Goal: Task Accomplishment & Management: Use online tool/utility

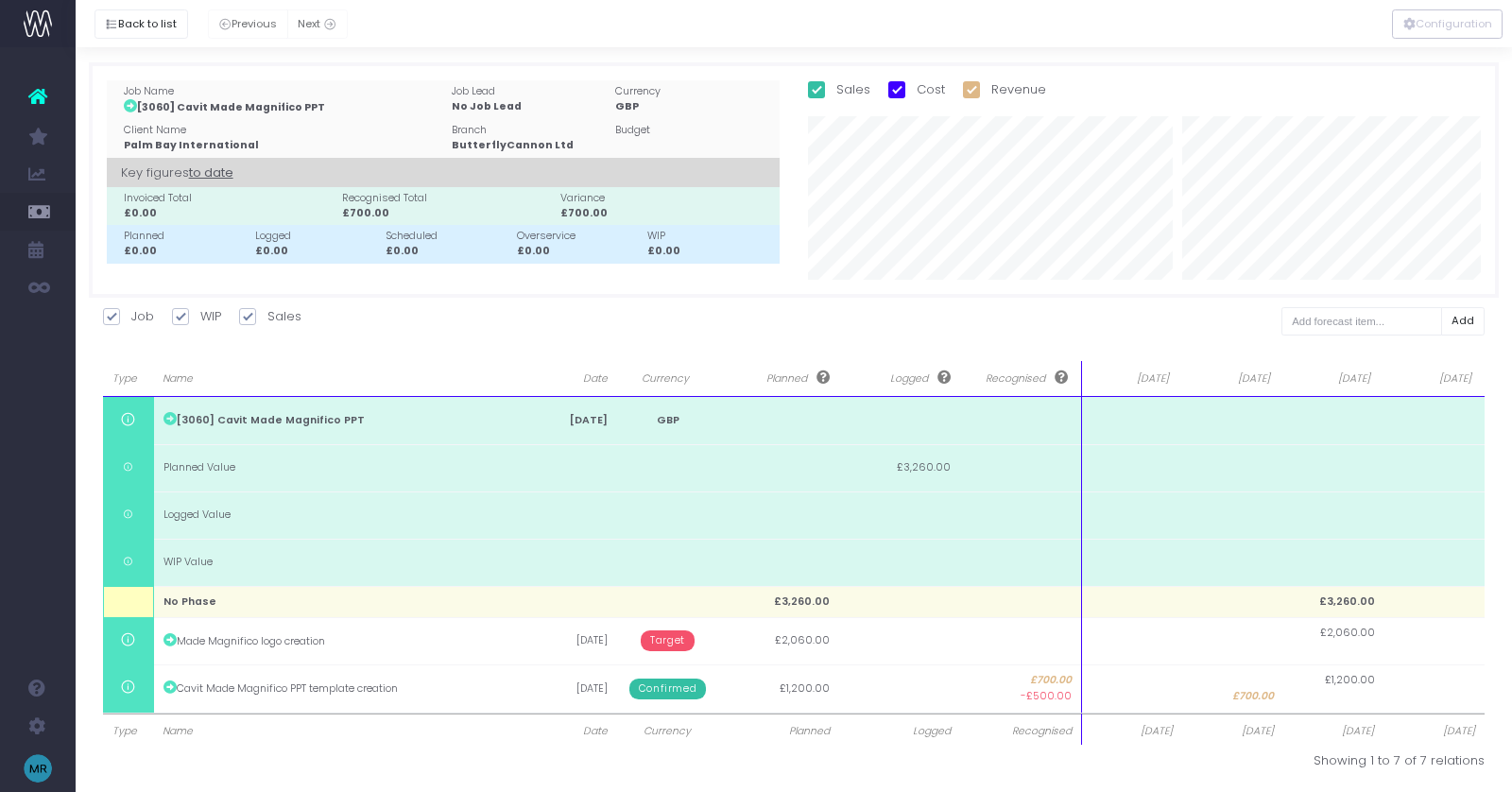
select select "finances"
select select "job"
select select "revrec"
click at [131, 17] on button "Back to list" at bounding box center [141, 25] width 93 height 30
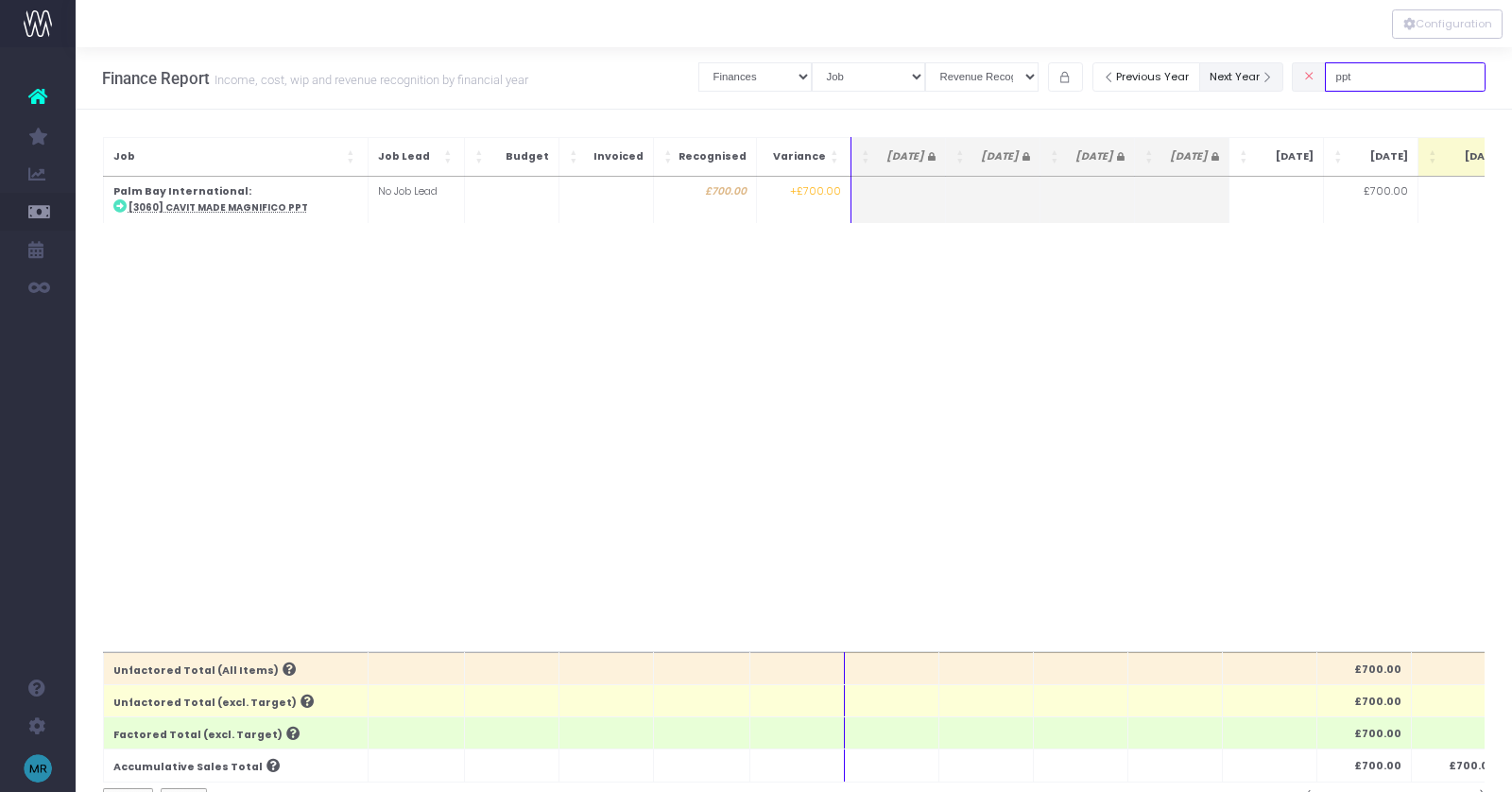
drag, startPoint x: 1411, startPoint y: 80, endPoint x: 1281, endPoint y: 80, distance: 130.0
click at [1281, 80] on div "Clear Filters Job summary column shows... Finances Chart Summary by Job Client …" at bounding box center [1092, 76] width 788 height 39
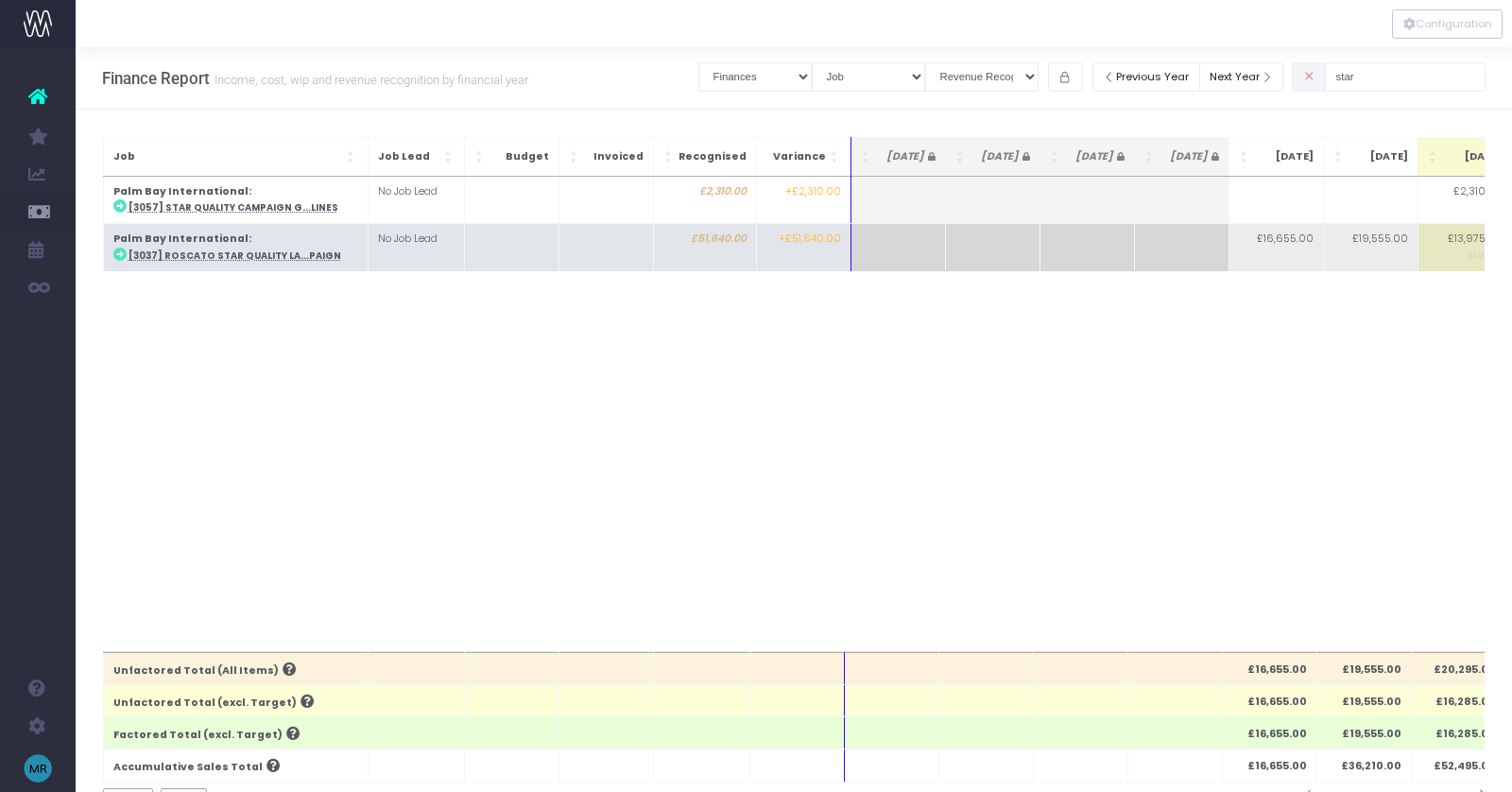
click at [284, 255] on abbr "[3037] Roscato Star Quality La...paign" at bounding box center [235, 256] width 213 height 12
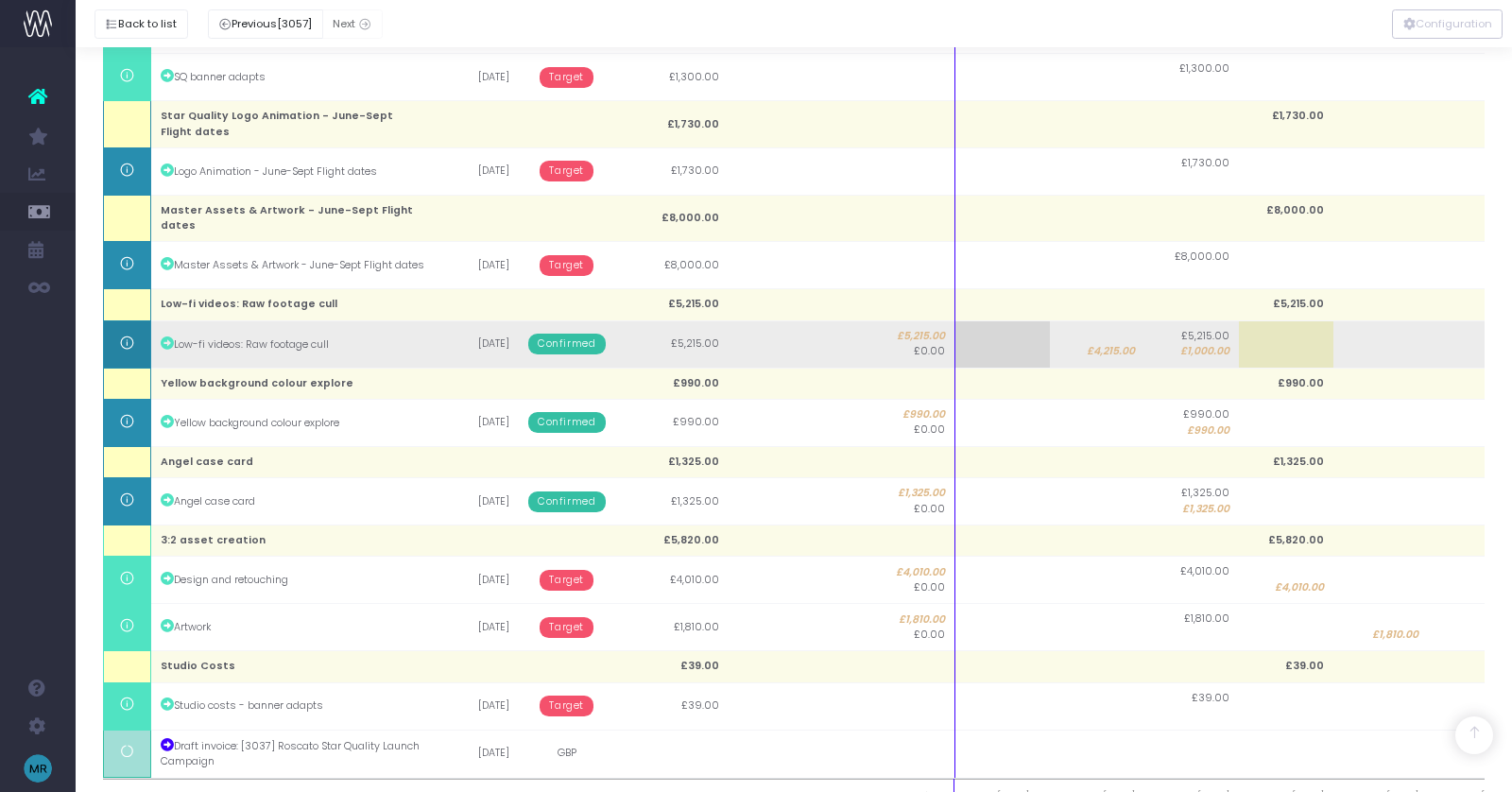
scroll to position [1709, 0]
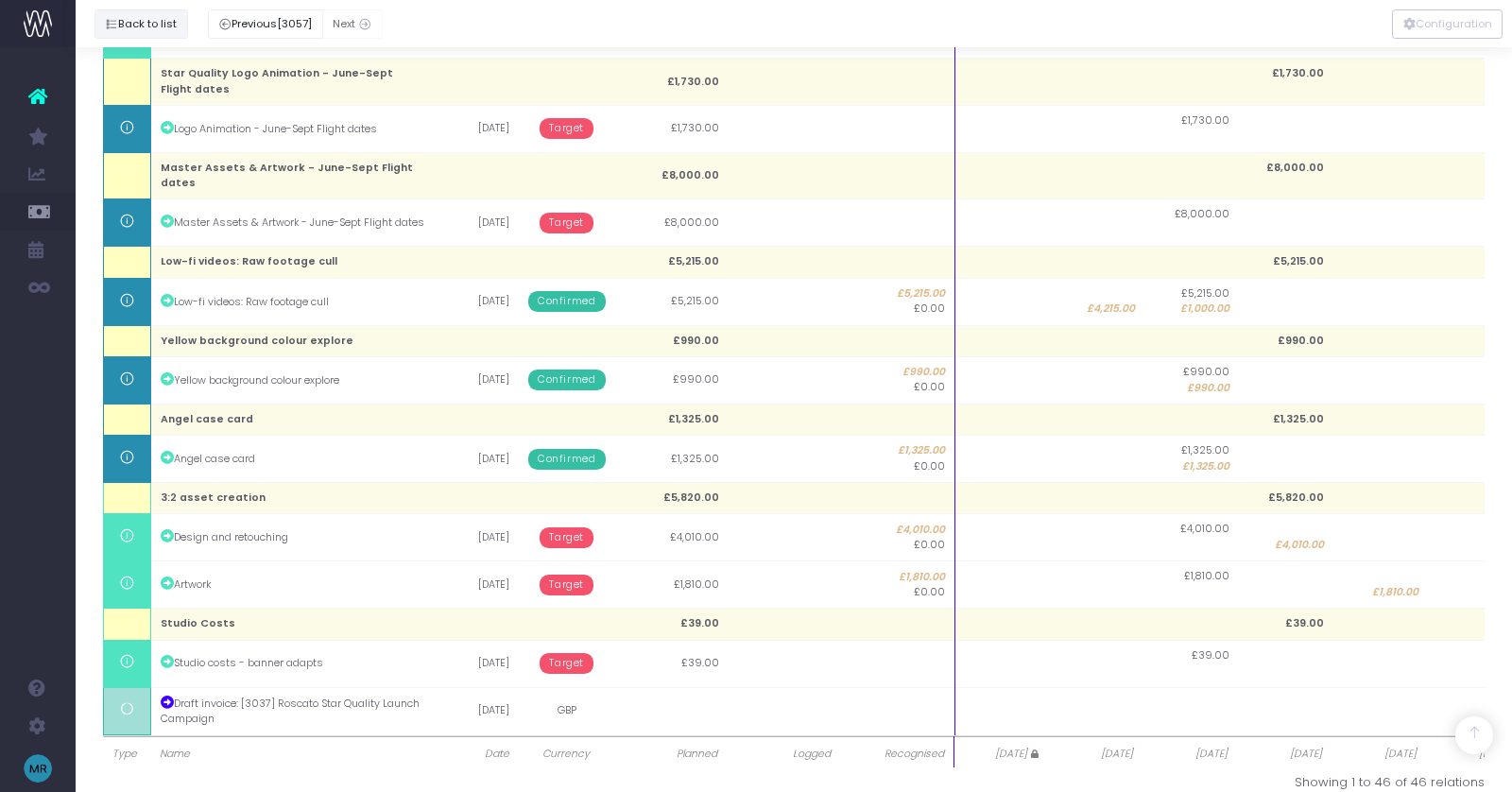
click at [144, 18] on button "Back to list" at bounding box center [141, 25] width 93 height 30
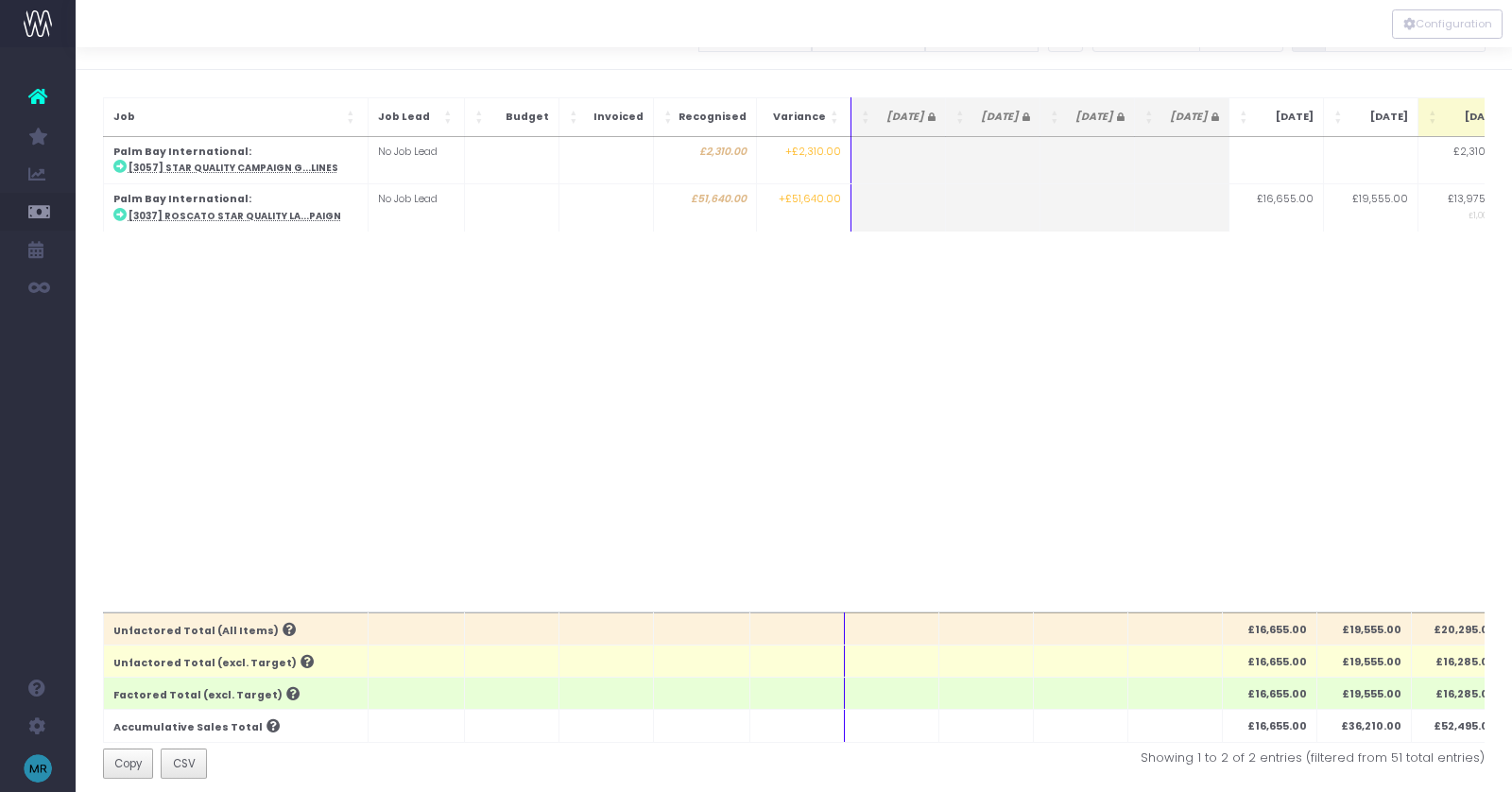
scroll to position [0, 0]
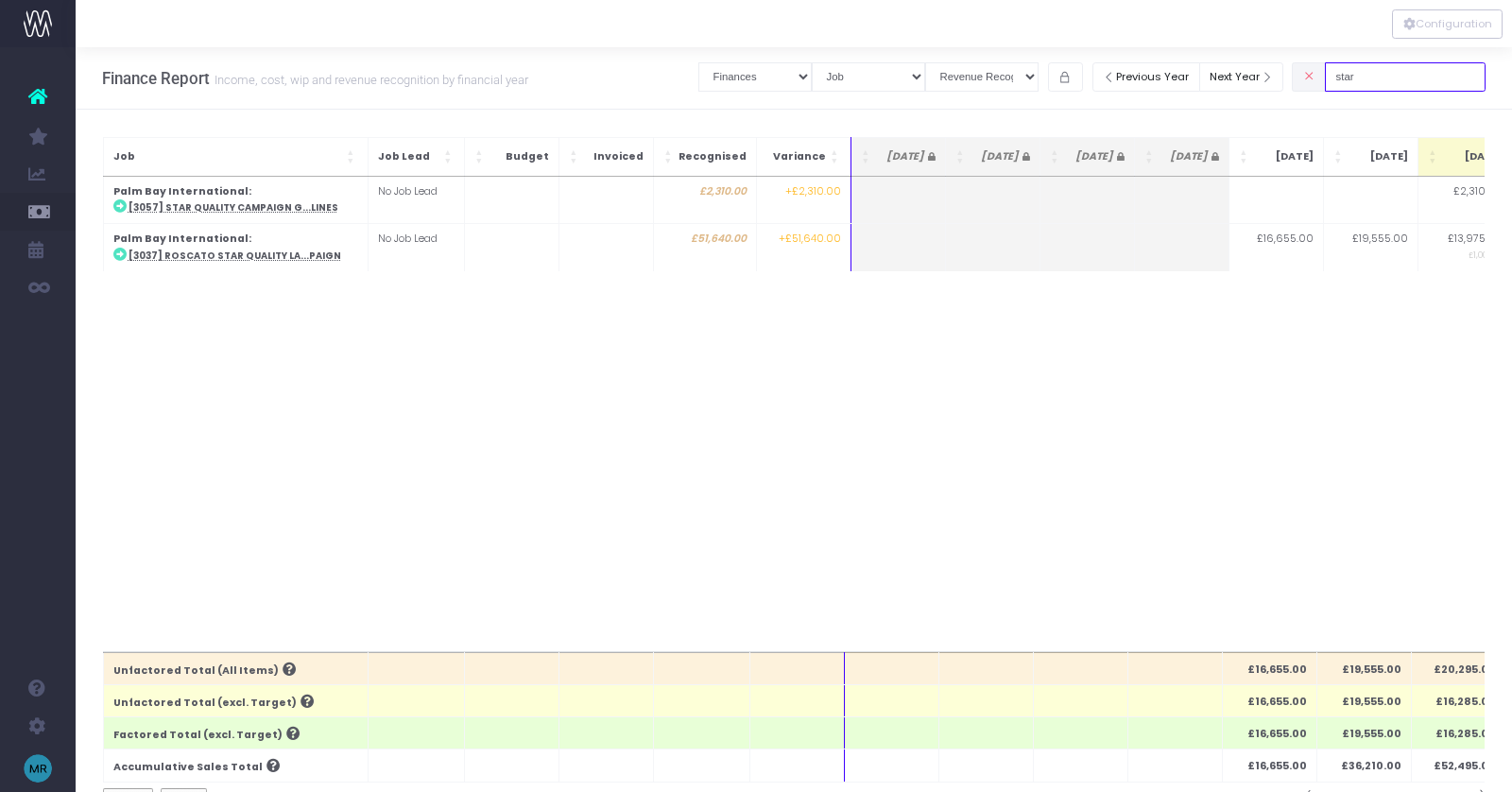
drag, startPoint x: 1390, startPoint y: 73, endPoint x: 1320, endPoint y: 73, distance: 70.0
click at [1320, 73] on div "Clear Filters Job summary column shows... Finances Chart Summary by Job Client …" at bounding box center [1092, 76] width 788 height 39
type input "power"
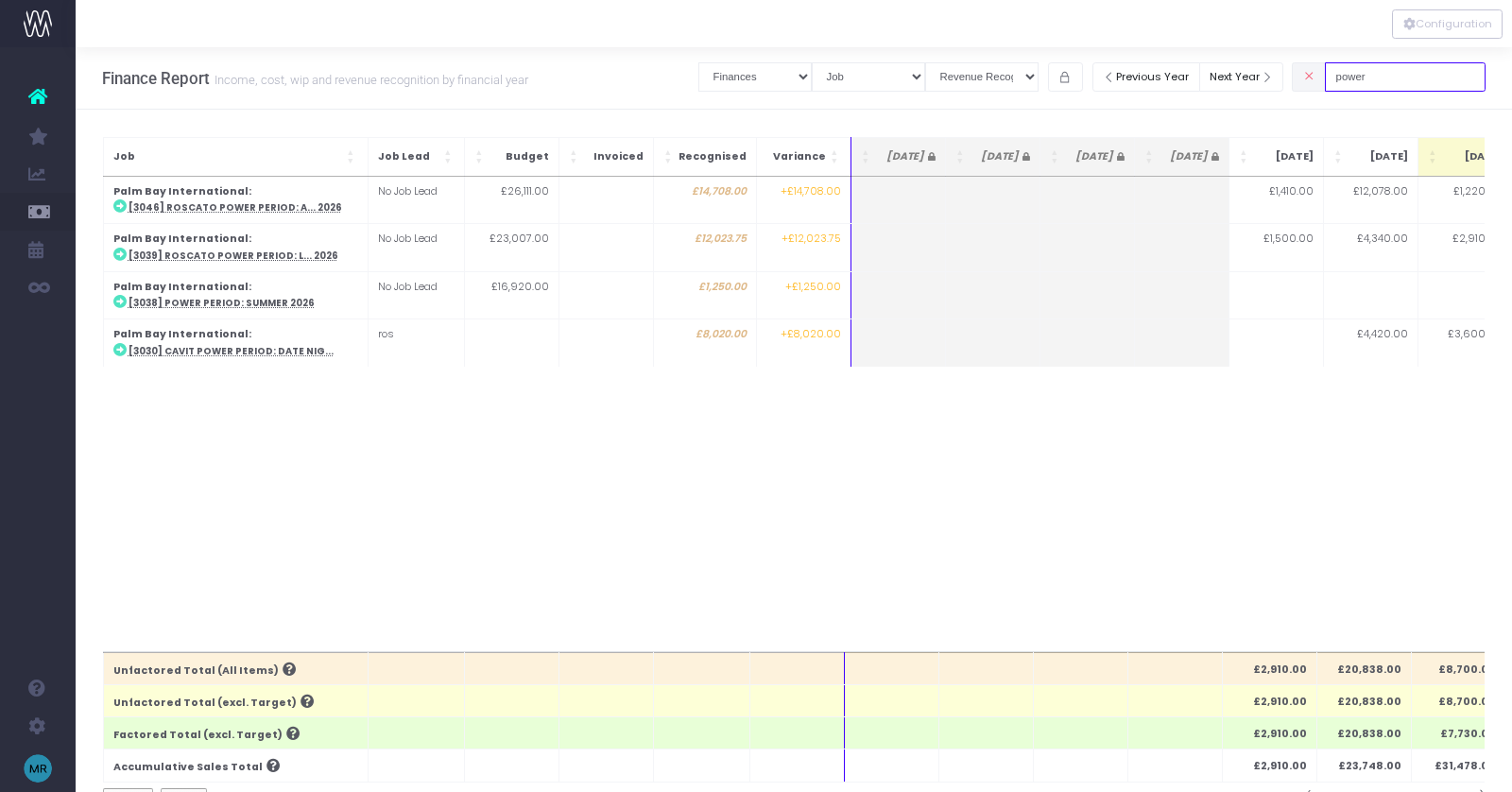
click at [1404, 77] on input "power" at bounding box center [1405, 77] width 161 height 30
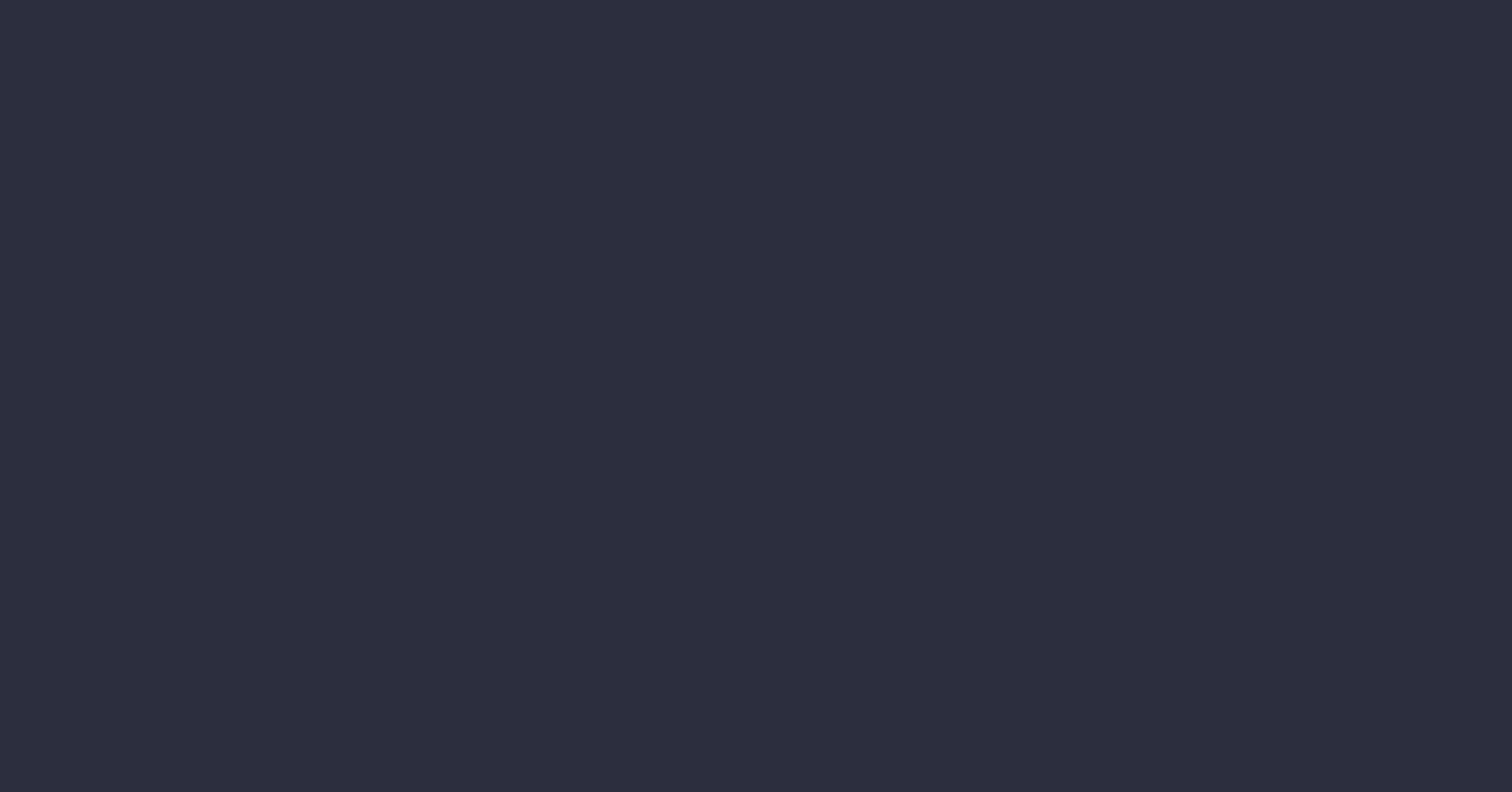
select select "finances"
select select "job"
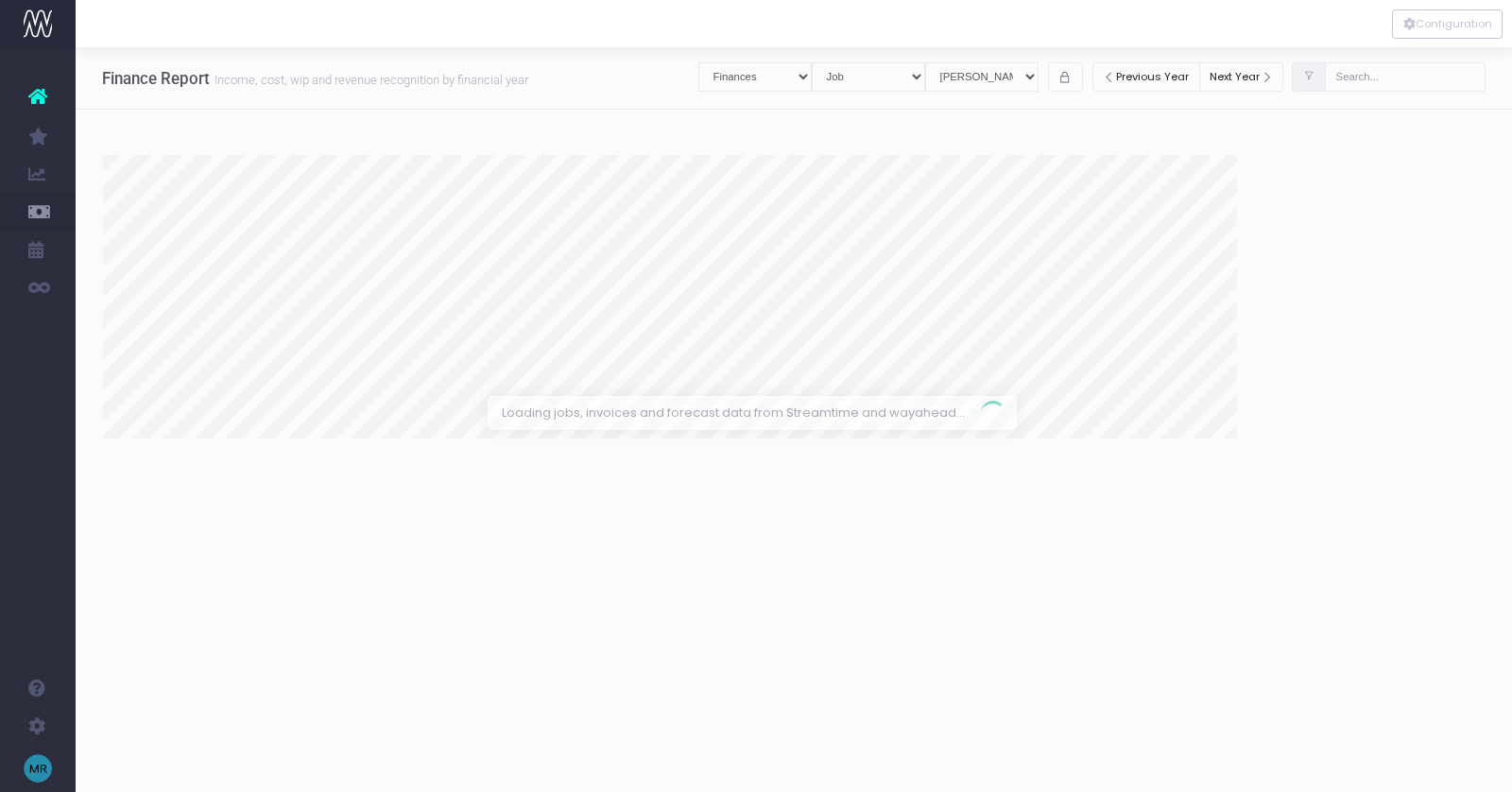
select select "revrec"
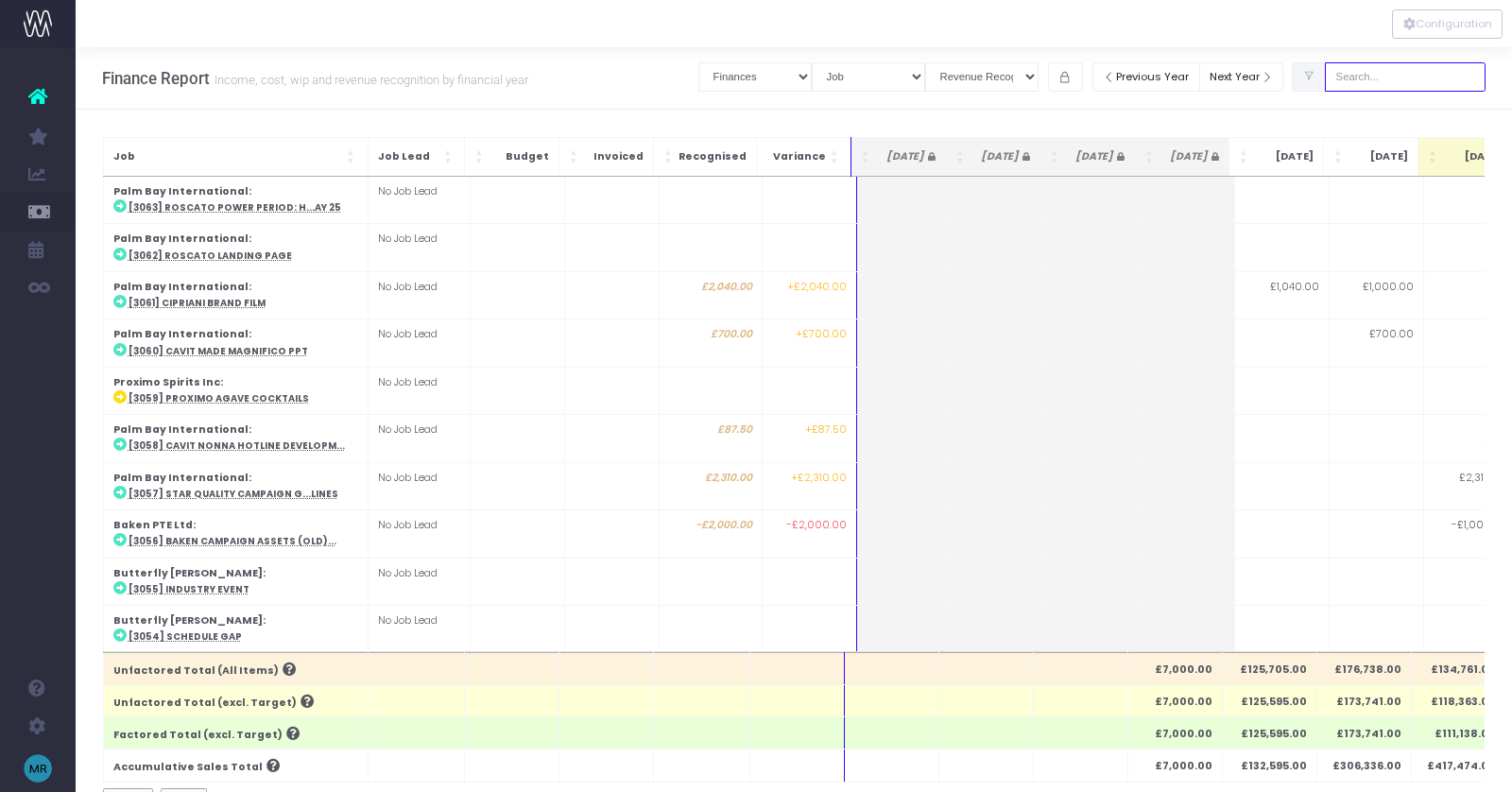
click at [1429, 68] on input "text" at bounding box center [1405, 77] width 161 height 30
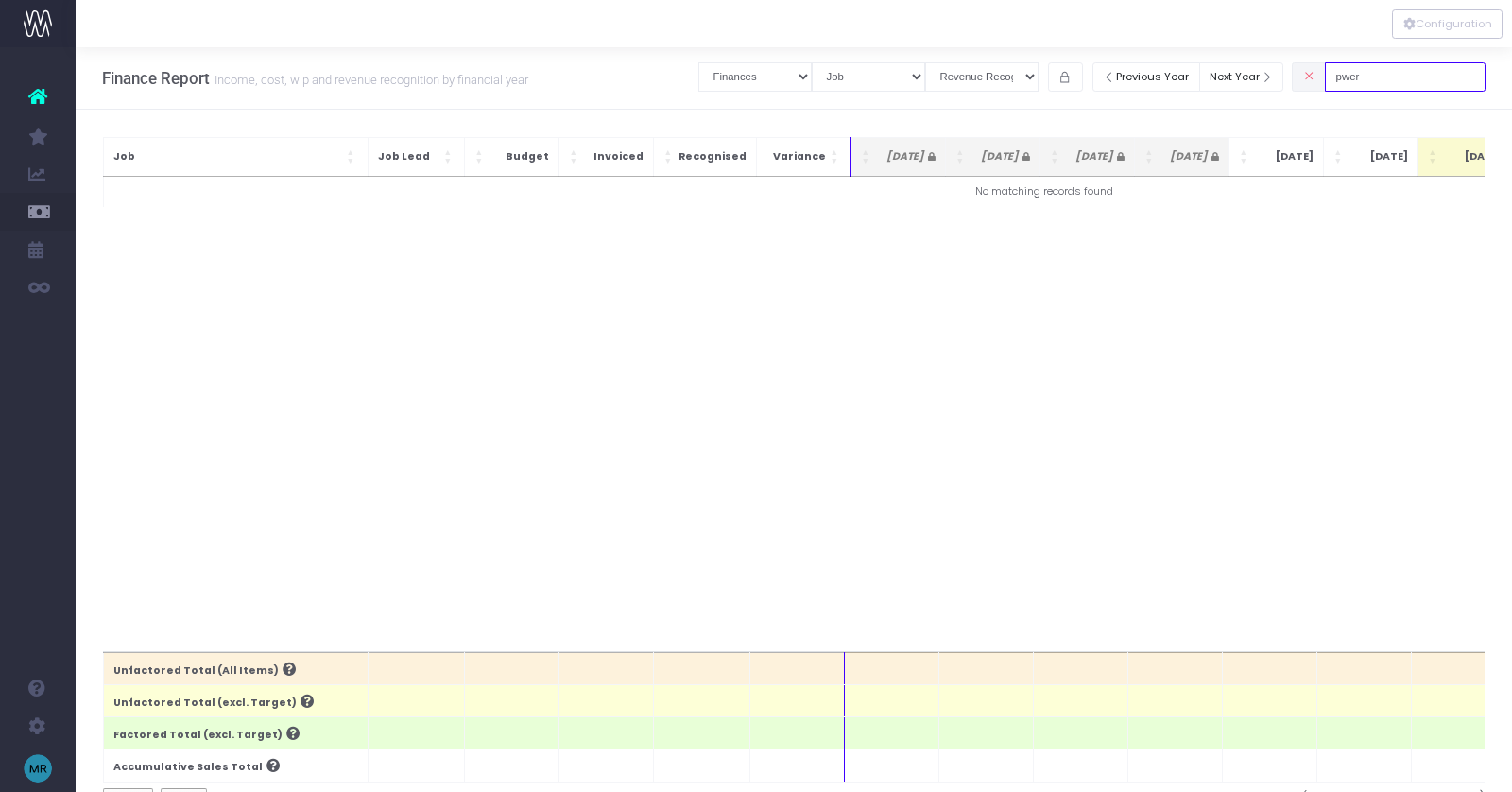
click at [1410, 73] on input "pwer" at bounding box center [1405, 77] width 161 height 30
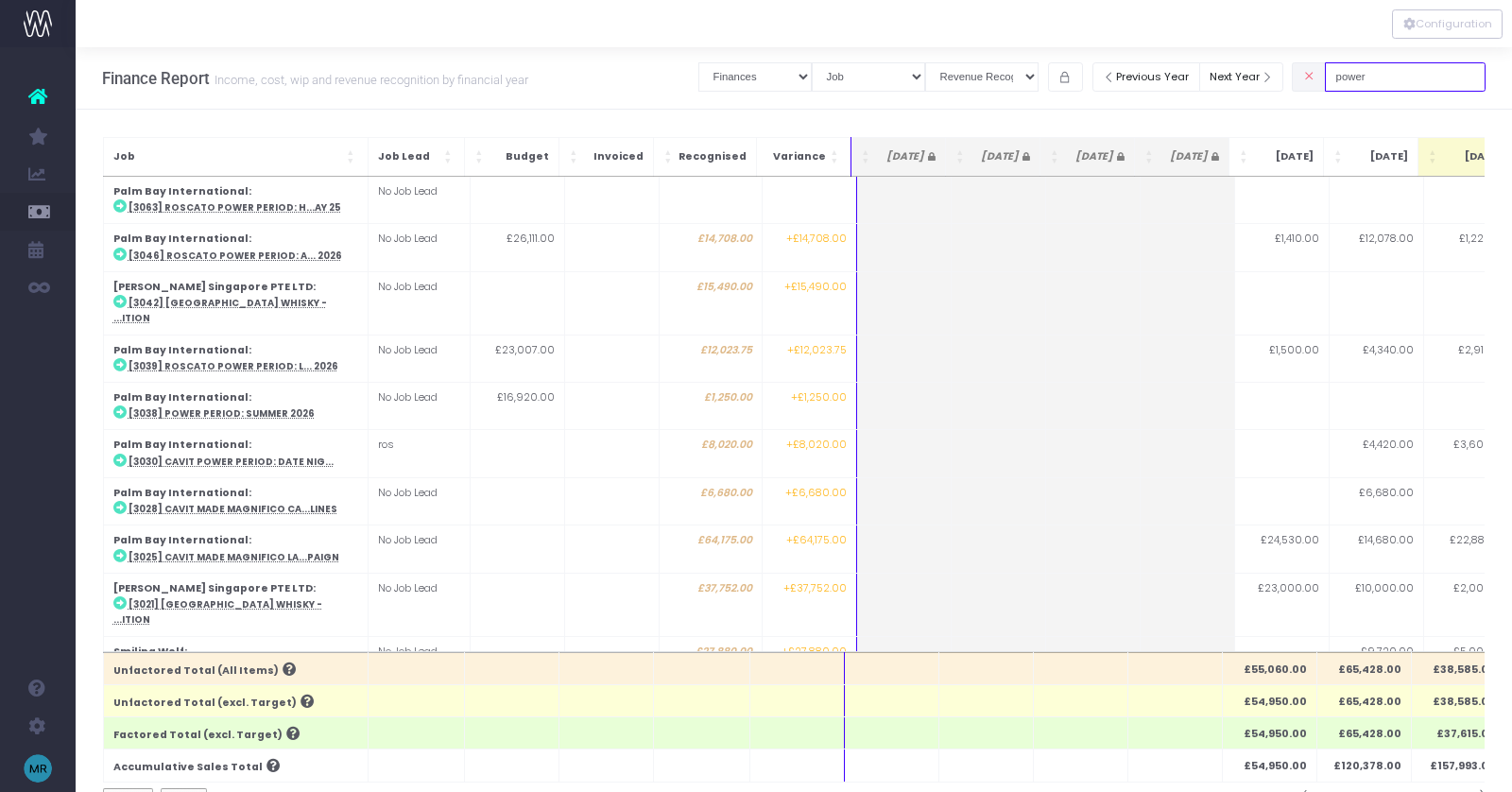
type input "power"
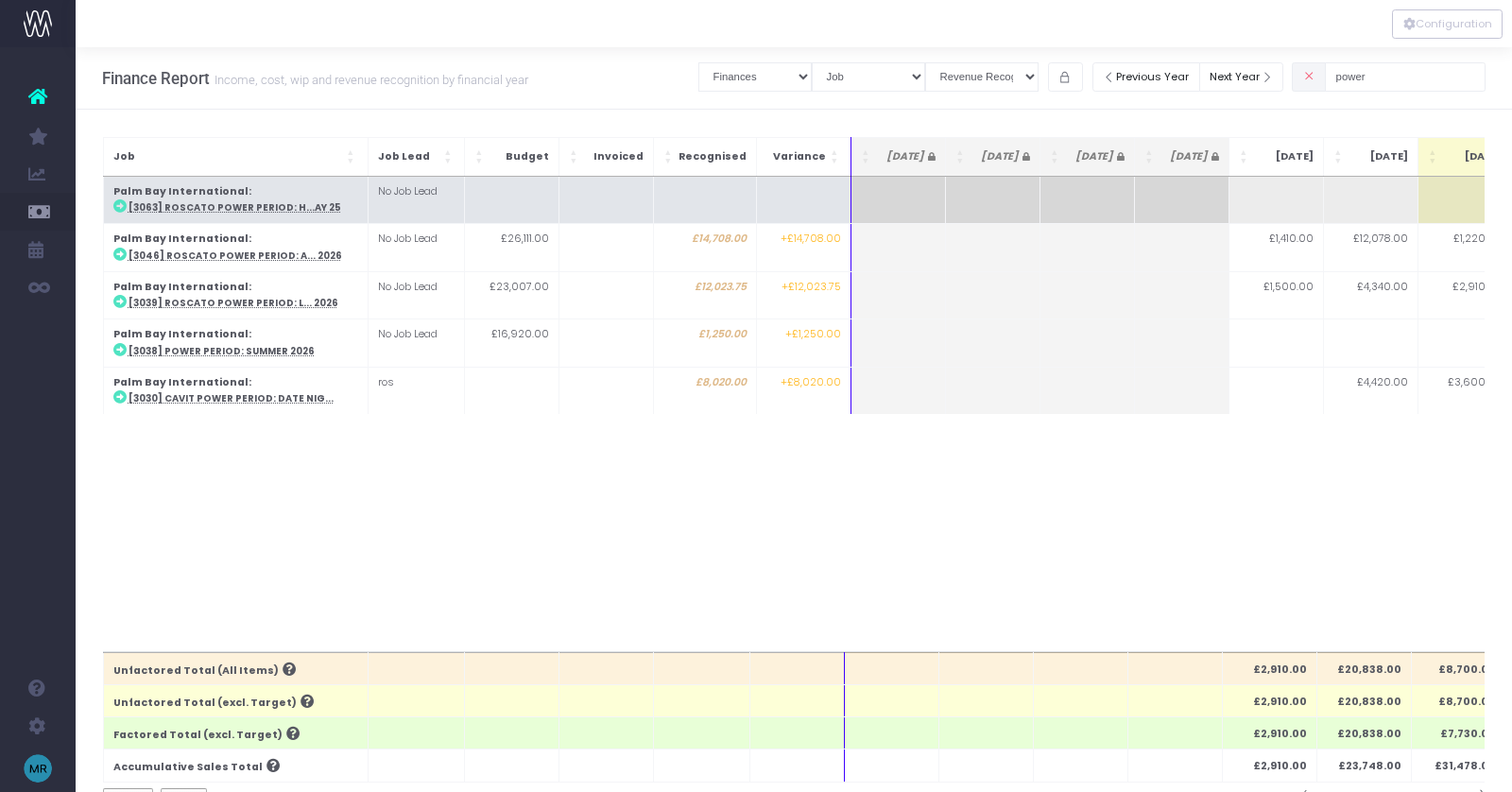
click at [271, 209] on abbr "[3063] Roscato Power Period: H...ay 25" at bounding box center [235, 207] width 213 height 12
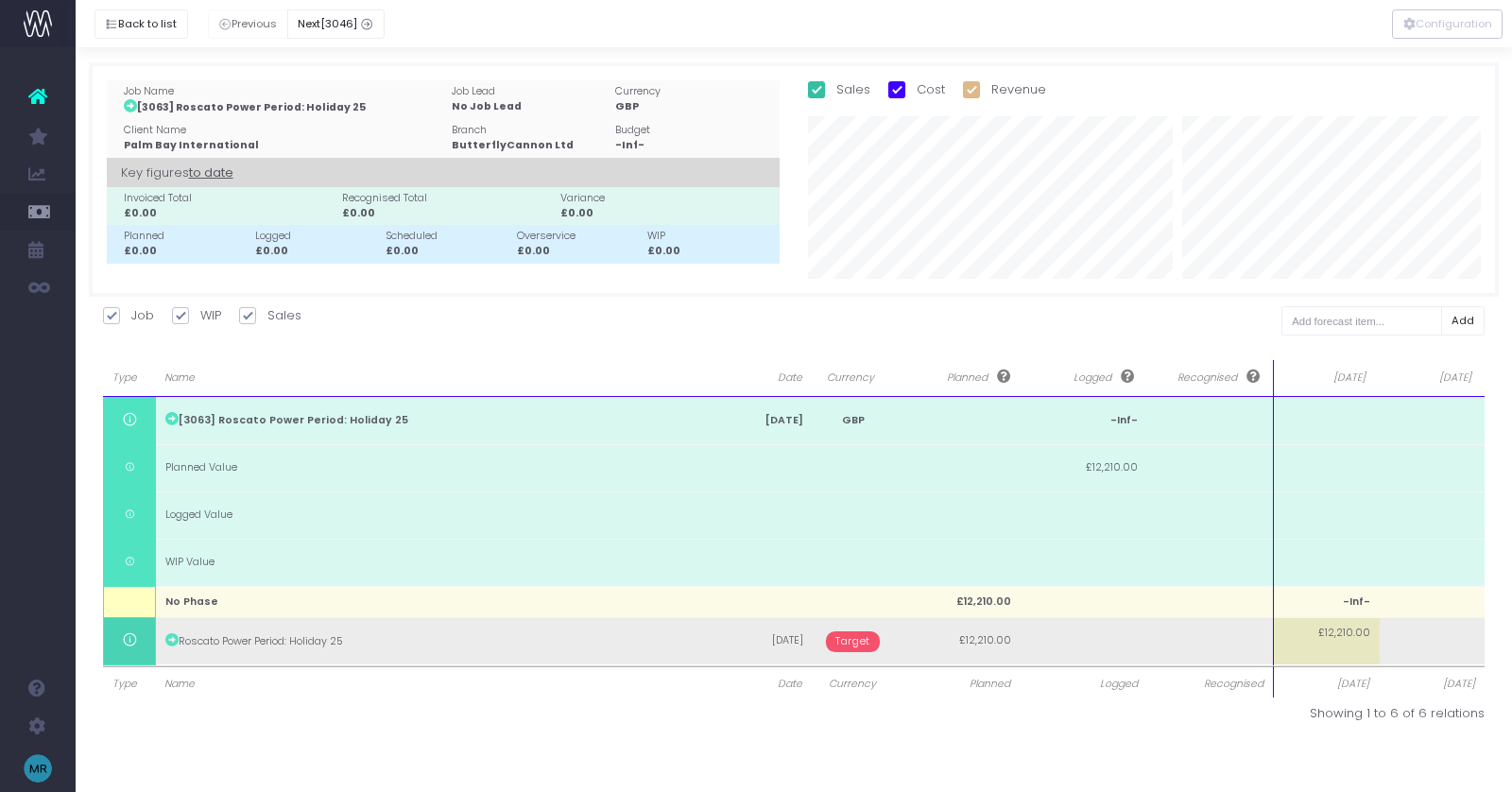
click at [866, 640] on span "Target" at bounding box center [853, 641] width 54 height 21
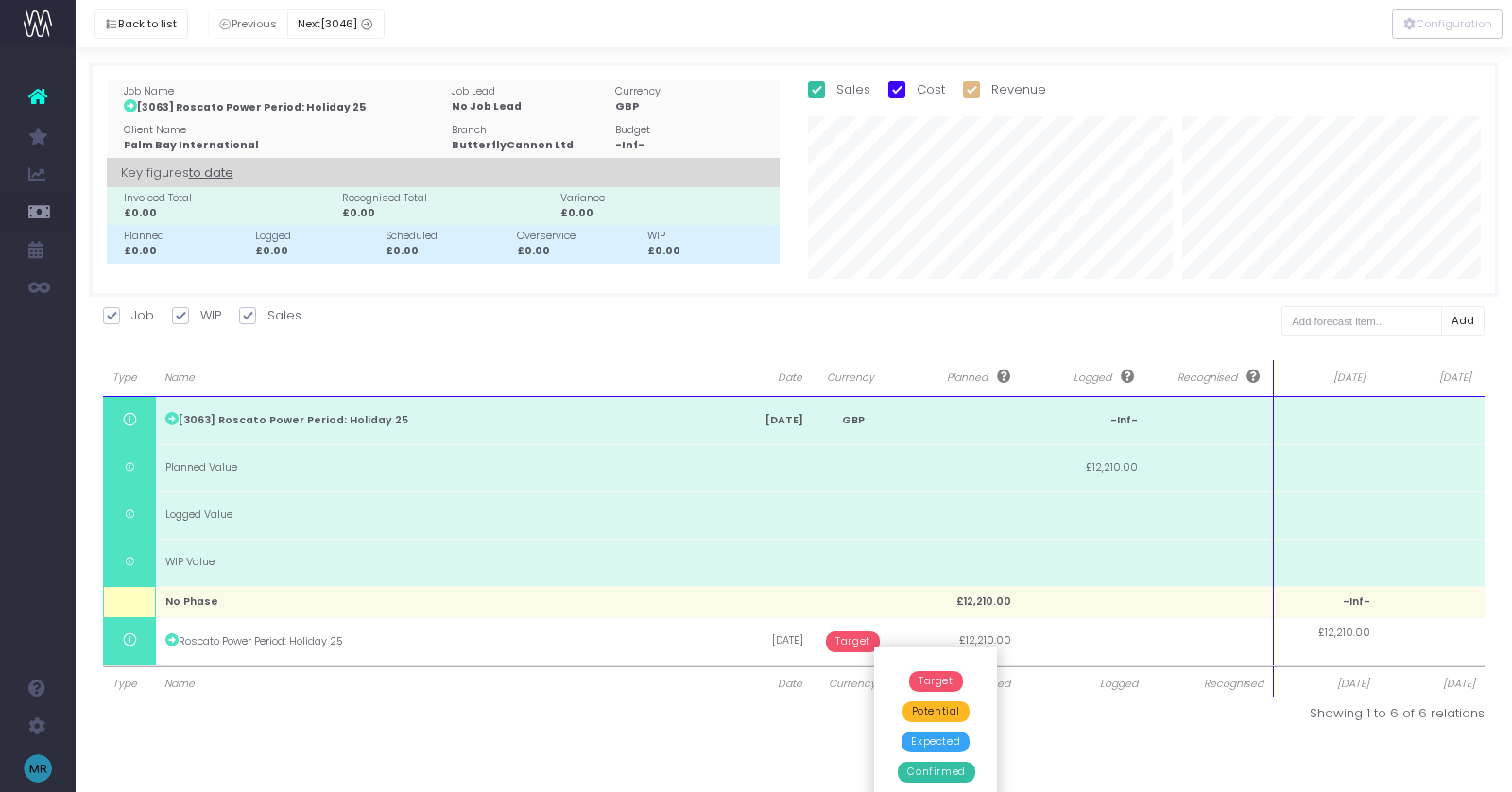
click at [941, 769] on span "Confirmed" at bounding box center [935, 772] width 76 height 21
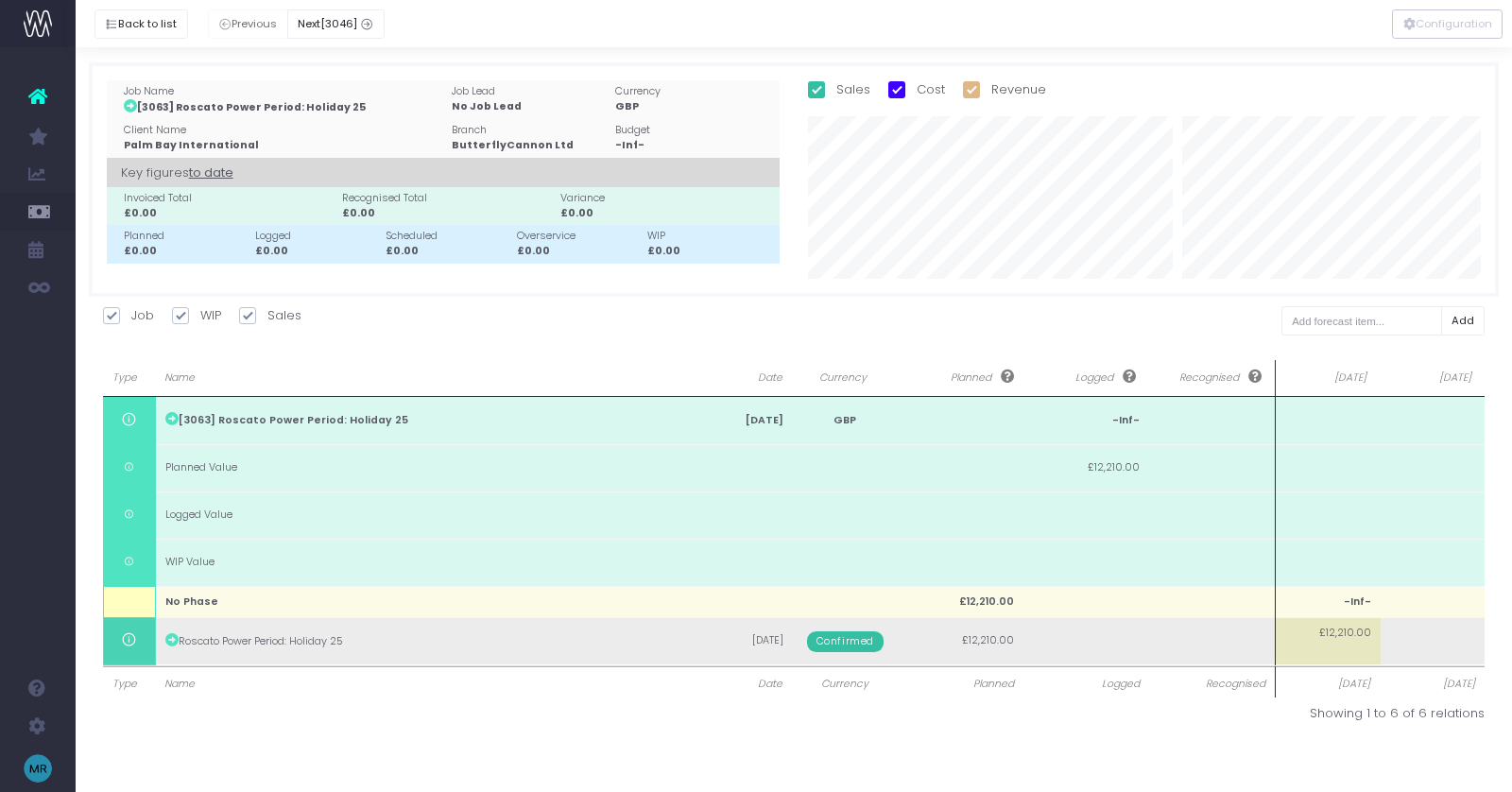
click at [1334, 643] on td "£12,210.00" at bounding box center [1329, 641] width 105 height 48
type input "12210"
click at [1436, 642] on body "Oh my... this is bad. [PERSON_NAME] wasn't able to load this page. Please conta…" at bounding box center [756, 396] width 1512 height 792
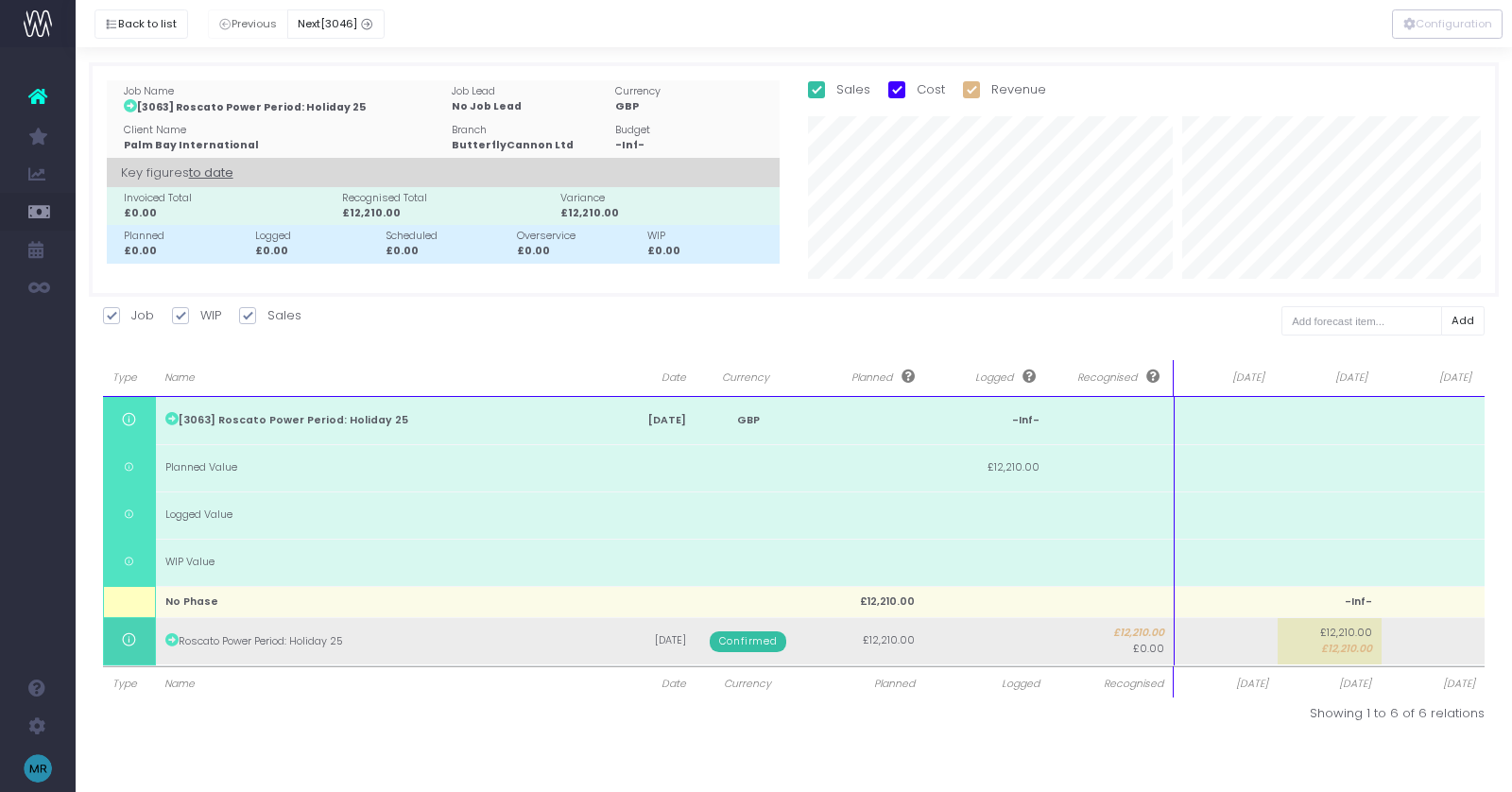
click at [1251, 635] on td at bounding box center [1226, 641] width 104 height 48
type input "12210"
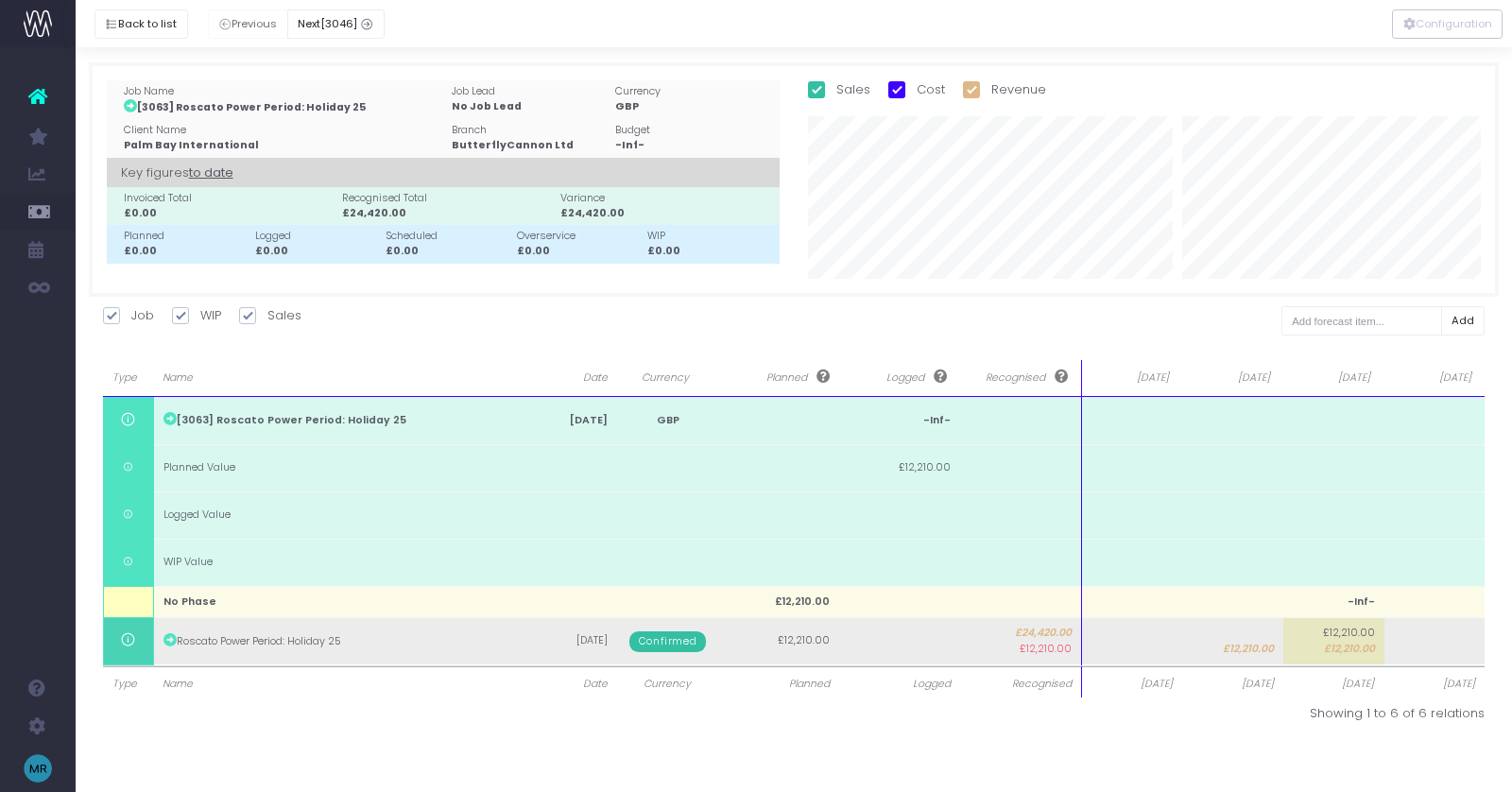
click at [1360, 632] on span "£12,210.00" at bounding box center [1349, 632] width 52 height 15
type input "12210"
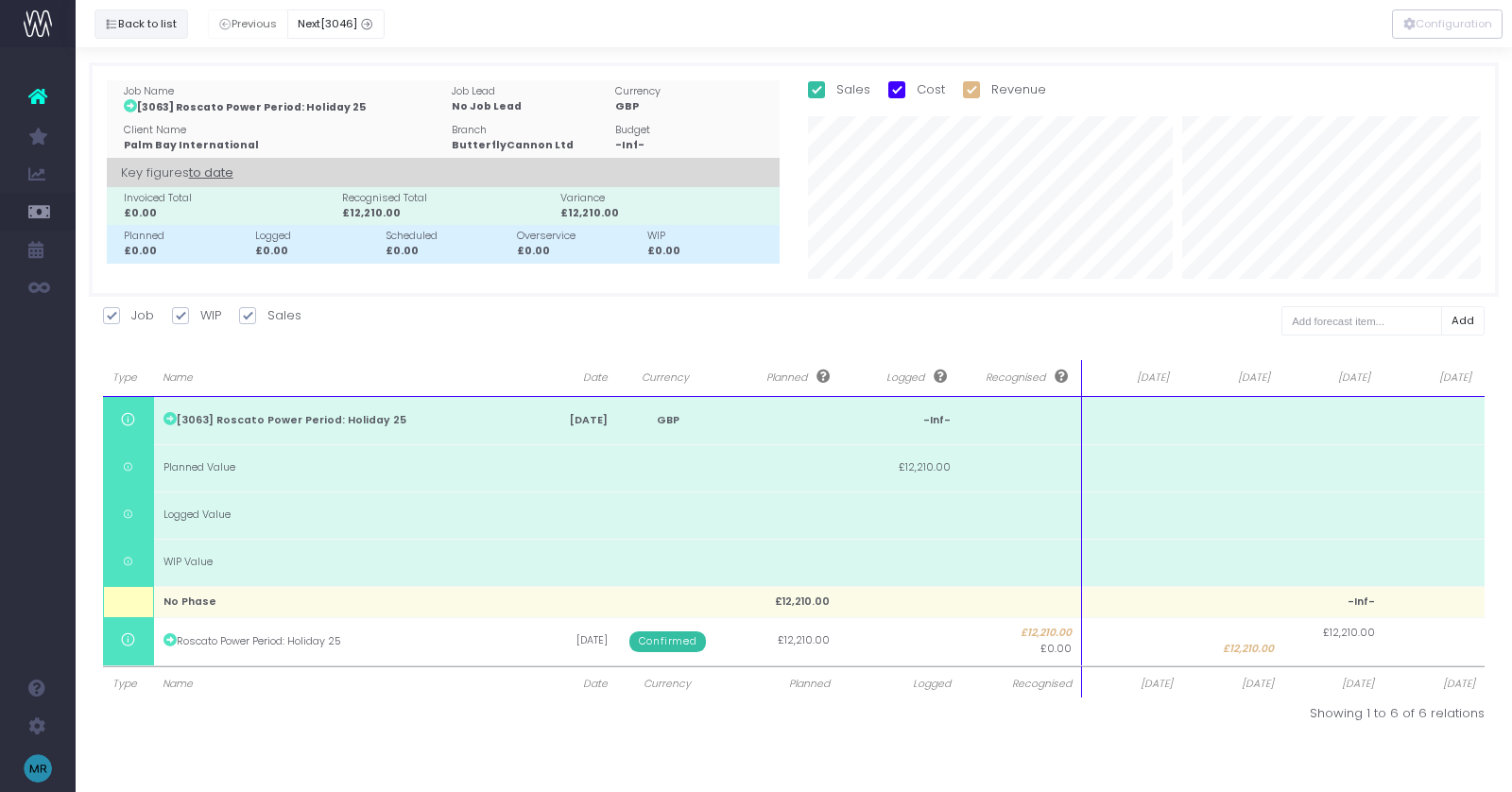
click at [117, 25] on icon "button" at bounding box center [111, 25] width 13 height 0
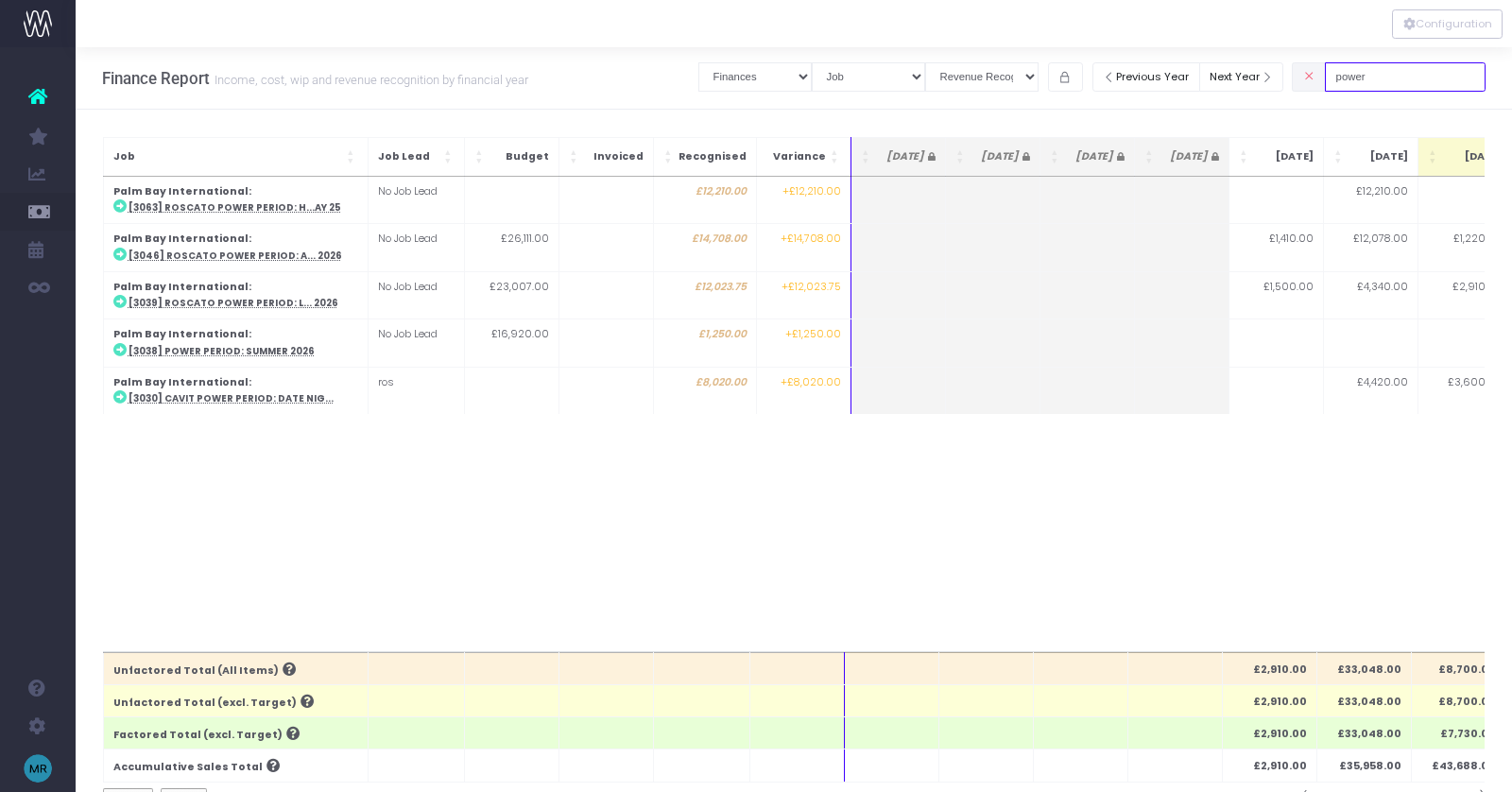
drag, startPoint x: 1404, startPoint y: 74, endPoint x: 1199, endPoint y: 41, distance: 207.6
click at [1199, 41] on div "Account Warning You are on a paid plan. My Favourites Finance Report (Beta) You…" at bounding box center [756, 581] width 1512 height 1163
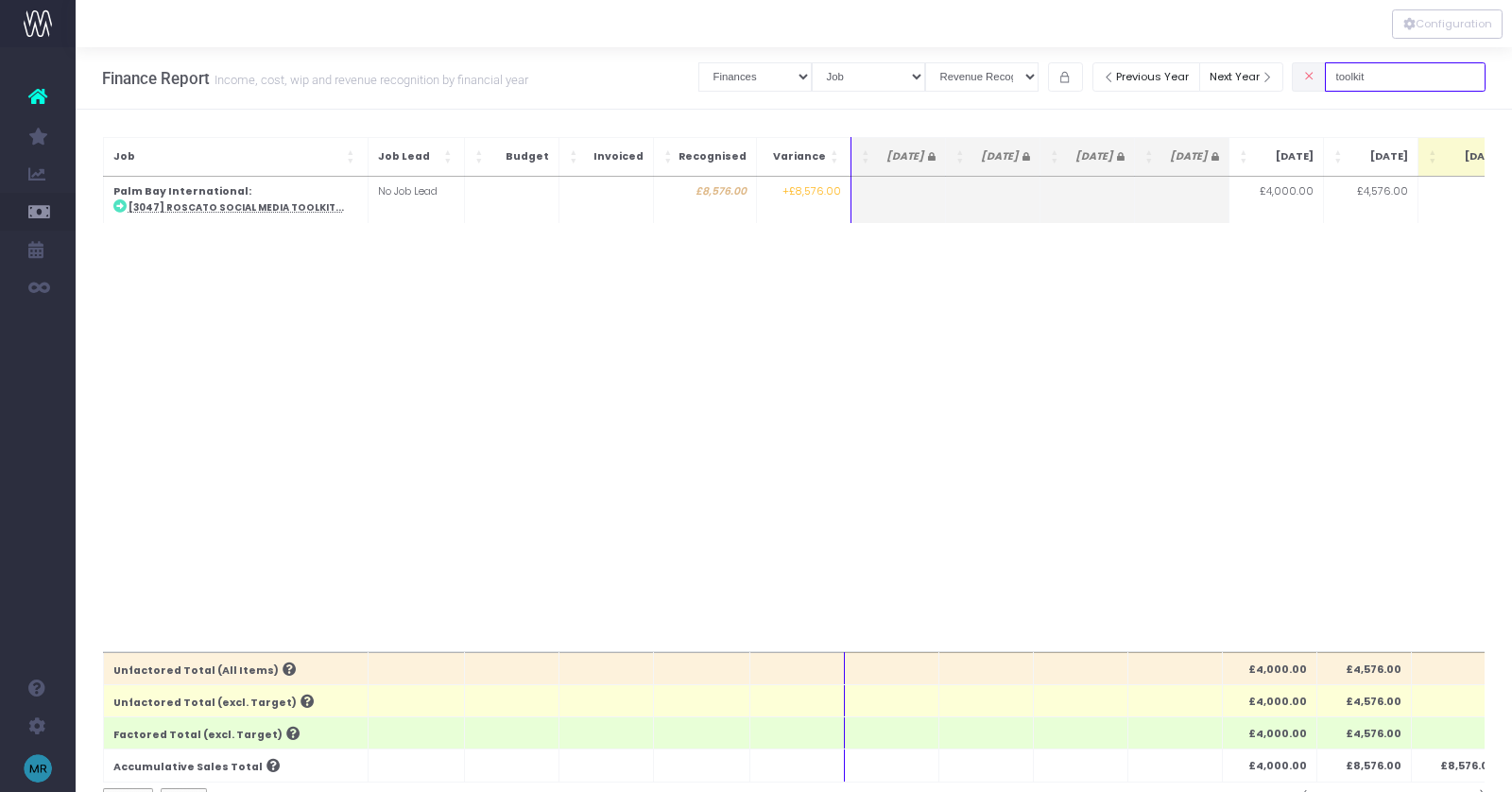
type input "toolkit"
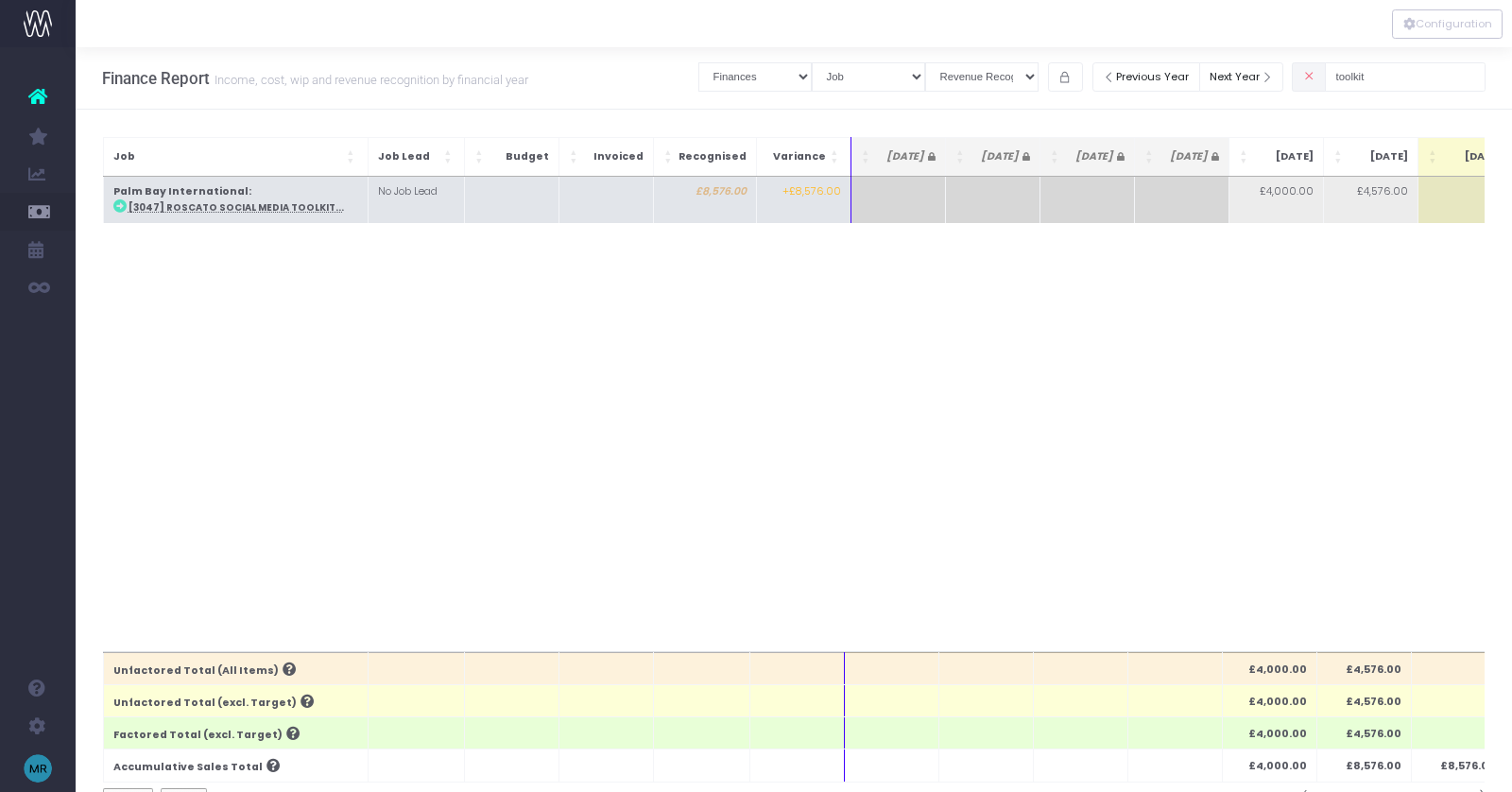
click at [257, 198] on td "Palm Bay International : [3047] Roscato Social Media Toolkit..." at bounding box center [235, 199] width 265 height 47
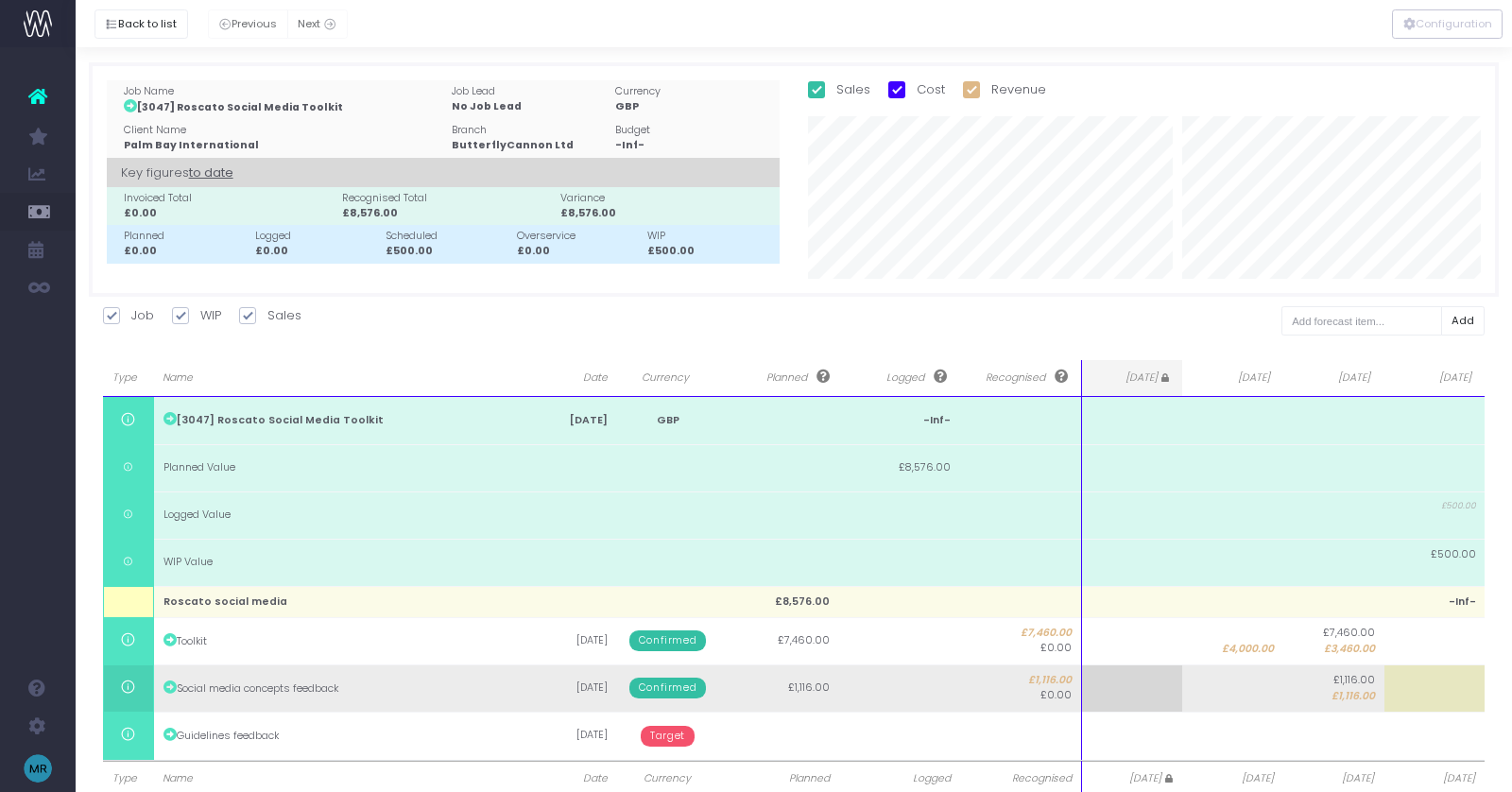
click at [1413, 695] on td at bounding box center [1435, 689] width 101 height 48
type input "1116"
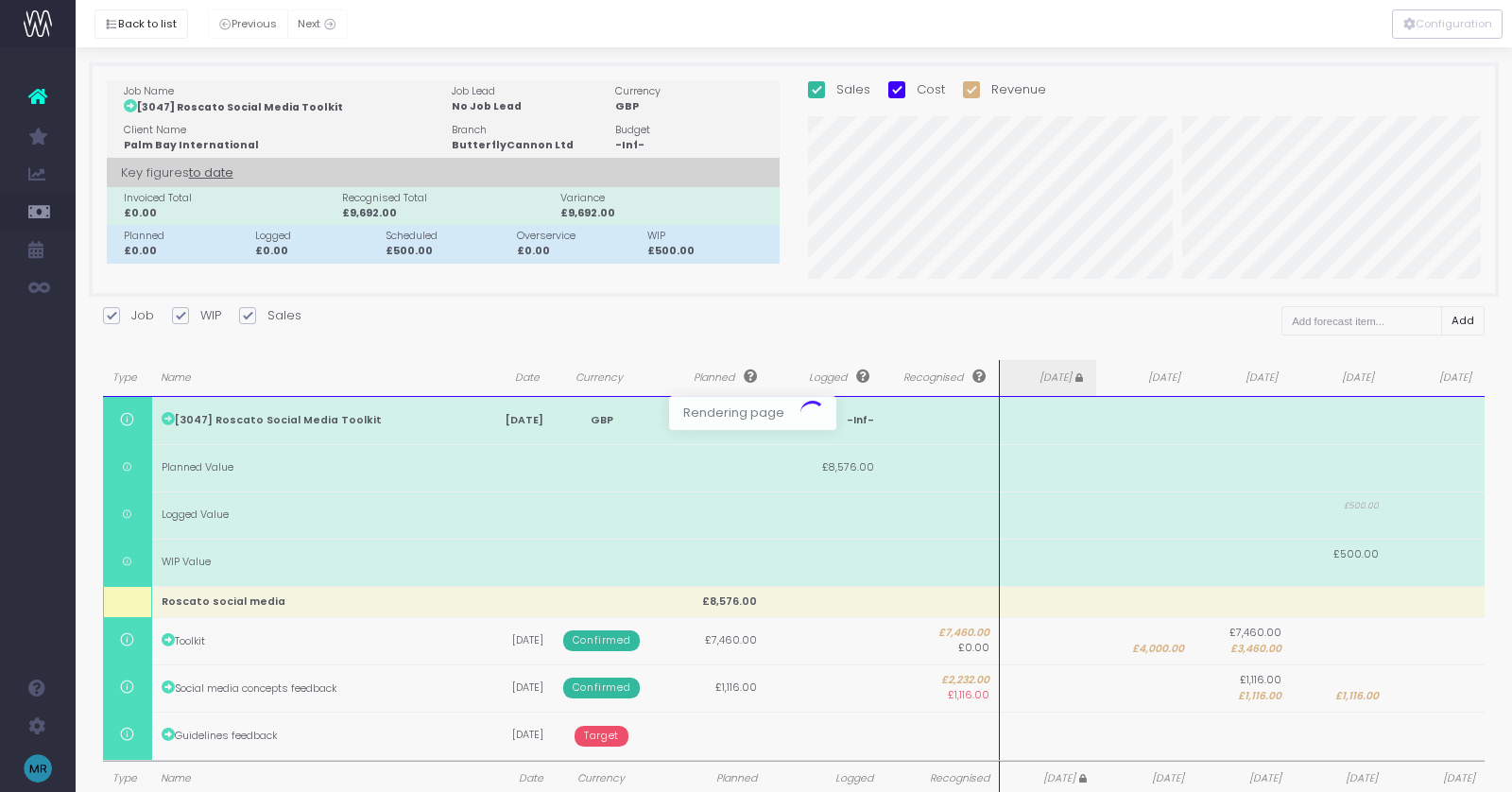
click at [1354, 690] on div at bounding box center [756, 396] width 1512 height 792
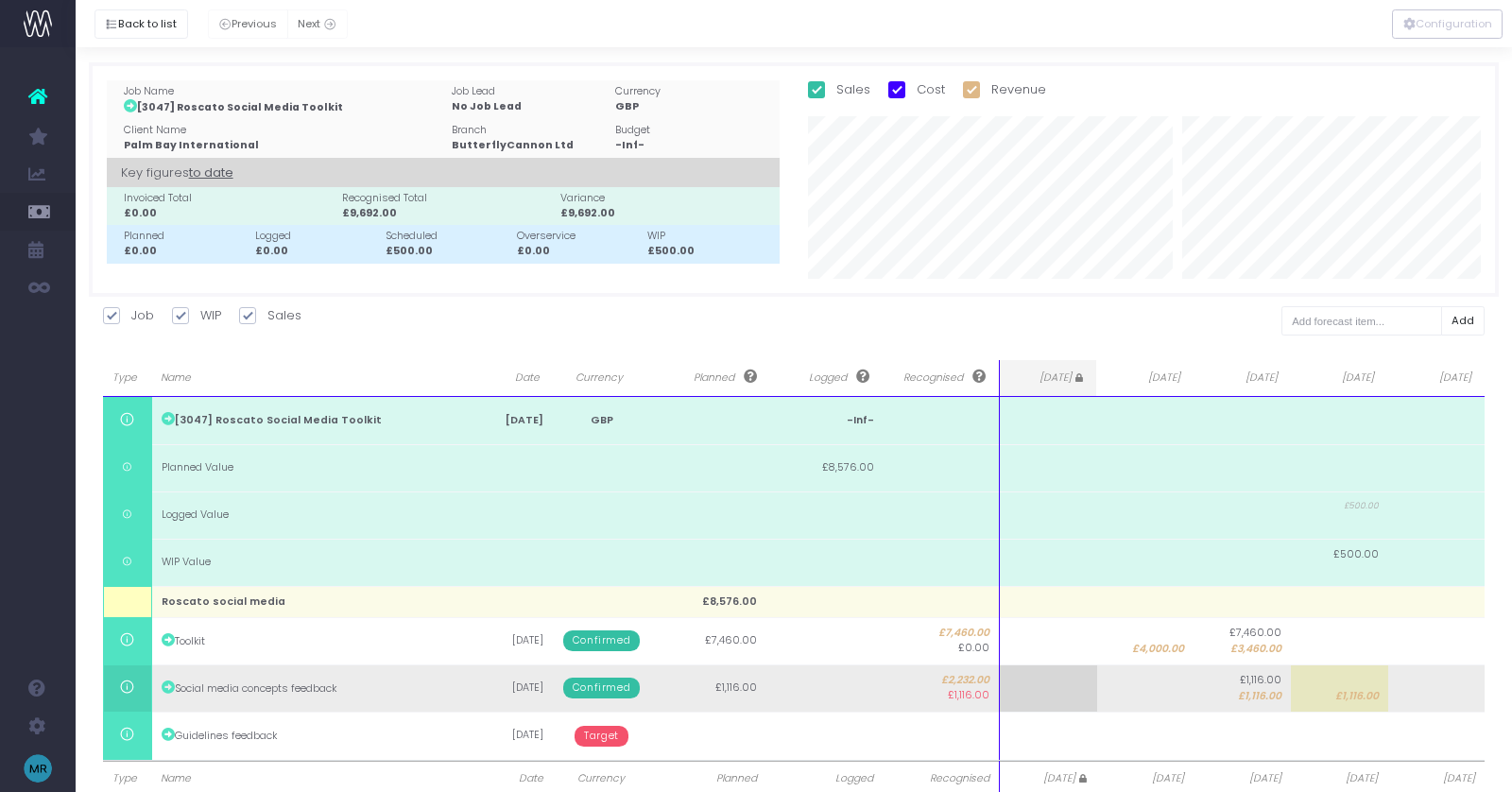
click at [1246, 686] on span "£1,116.00" at bounding box center [1260, 680] width 42 height 15
type input "1116"
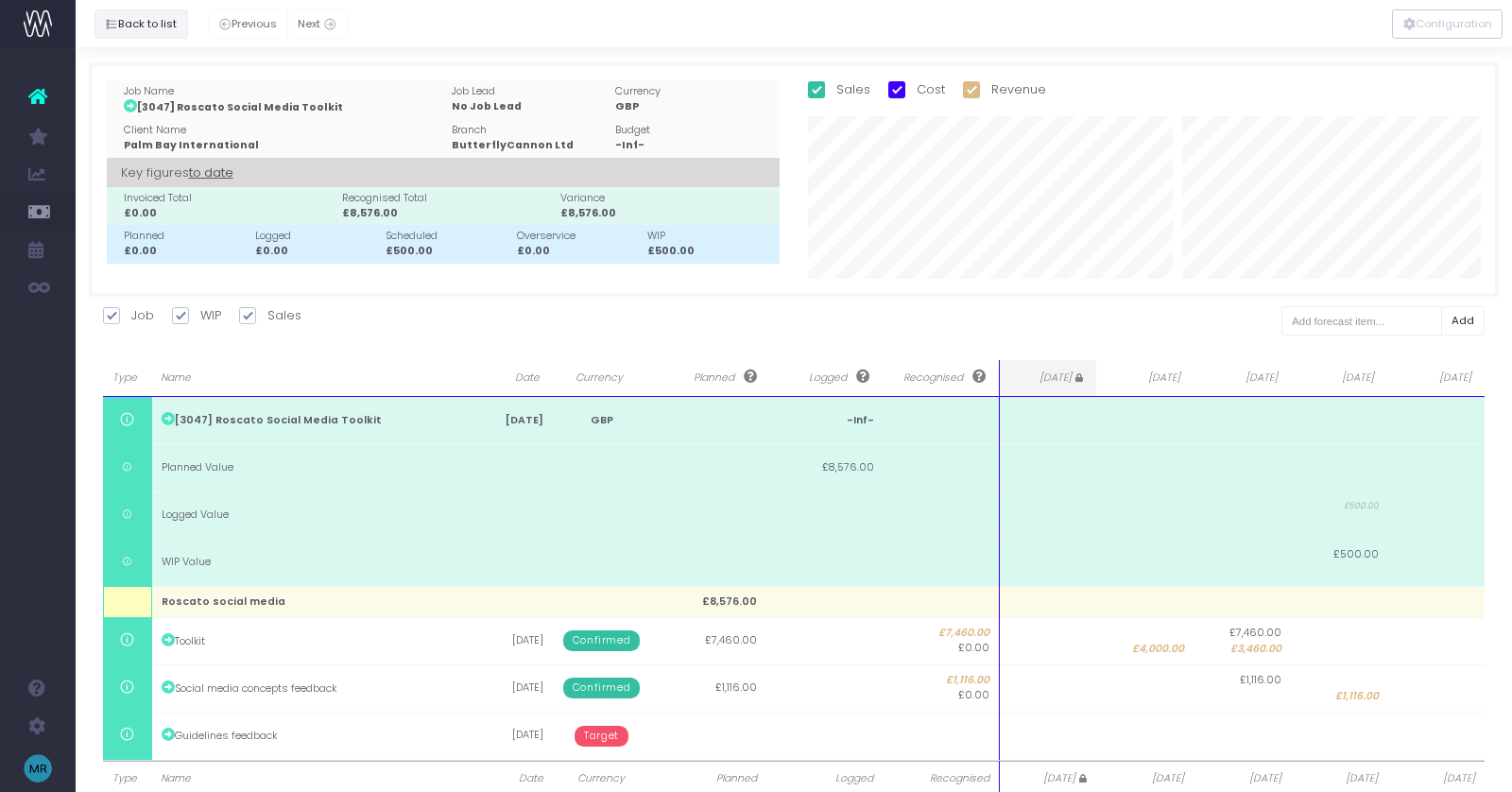
click at [146, 19] on button "Back to list" at bounding box center [141, 25] width 93 height 30
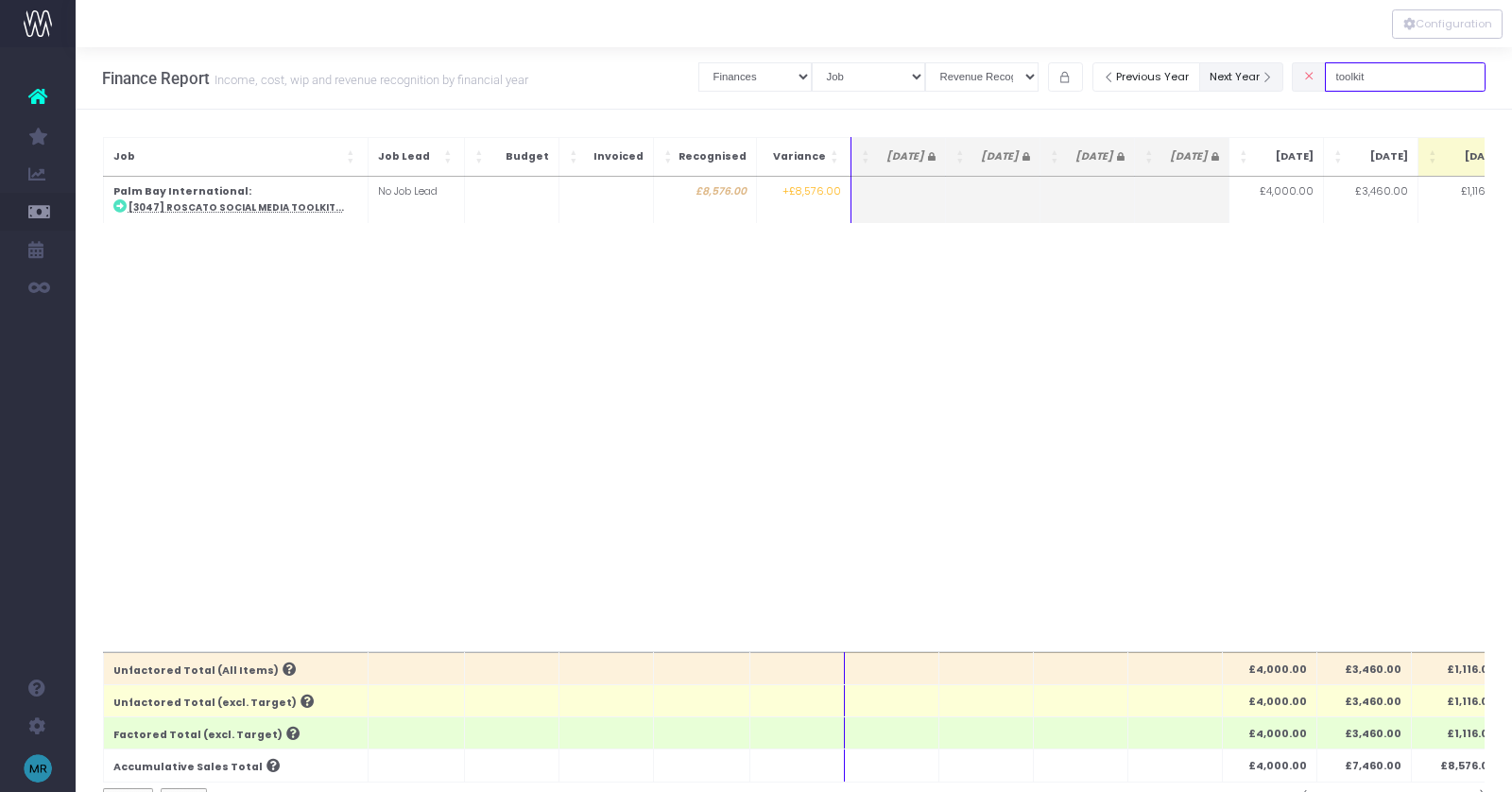
drag, startPoint x: 1422, startPoint y: 77, endPoint x: 1258, endPoint y: 77, distance: 164.0
click at [1258, 77] on div "Clear Filters Job summary column shows... Finances Chart Summary by Job Client …" at bounding box center [1092, 76] width 788 height 39
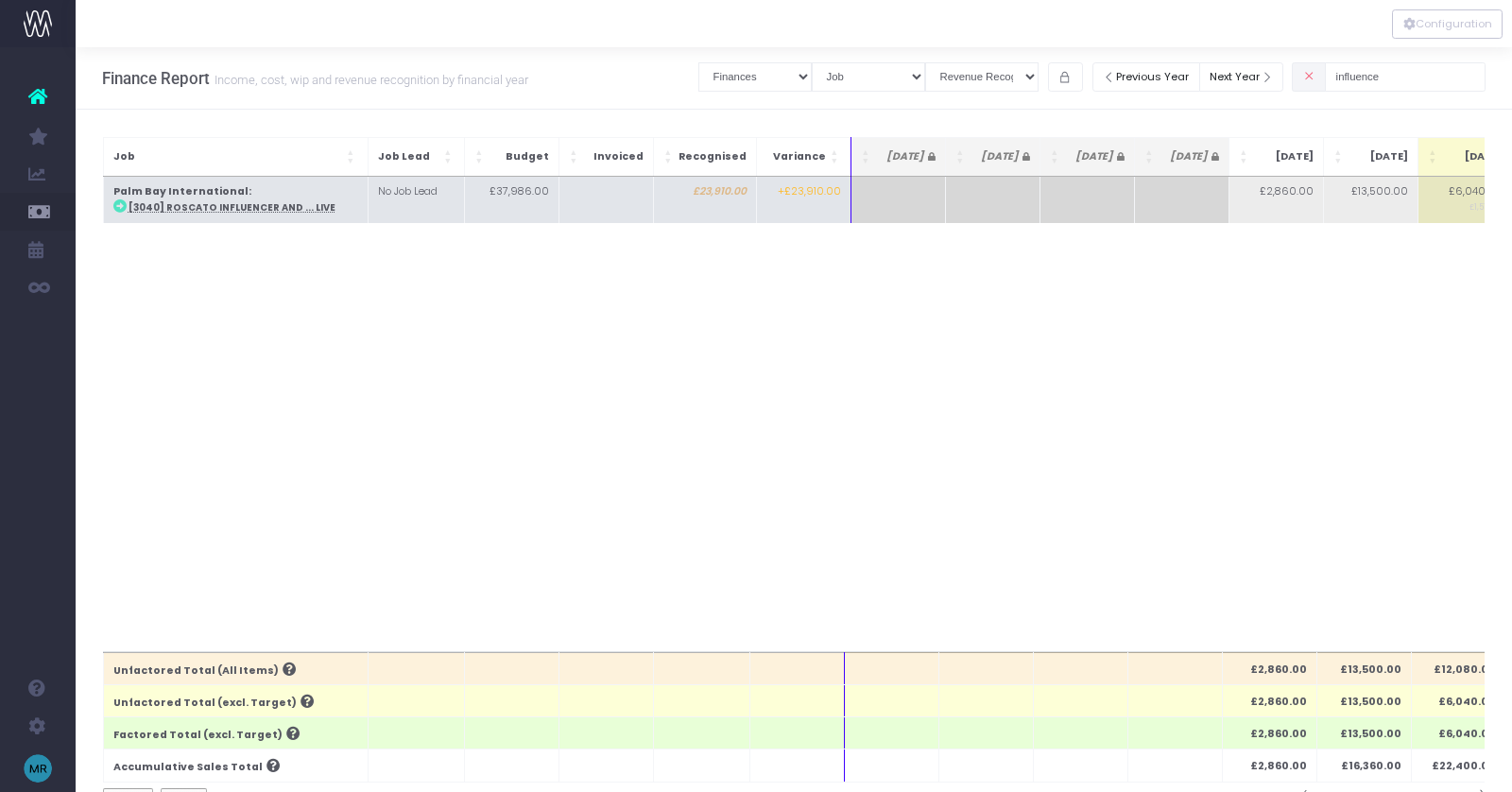
click at [207, 201] on abbr "[3040] Roscato Influencer and ... Live" at bounding box center [232, 207] width 207 height 12
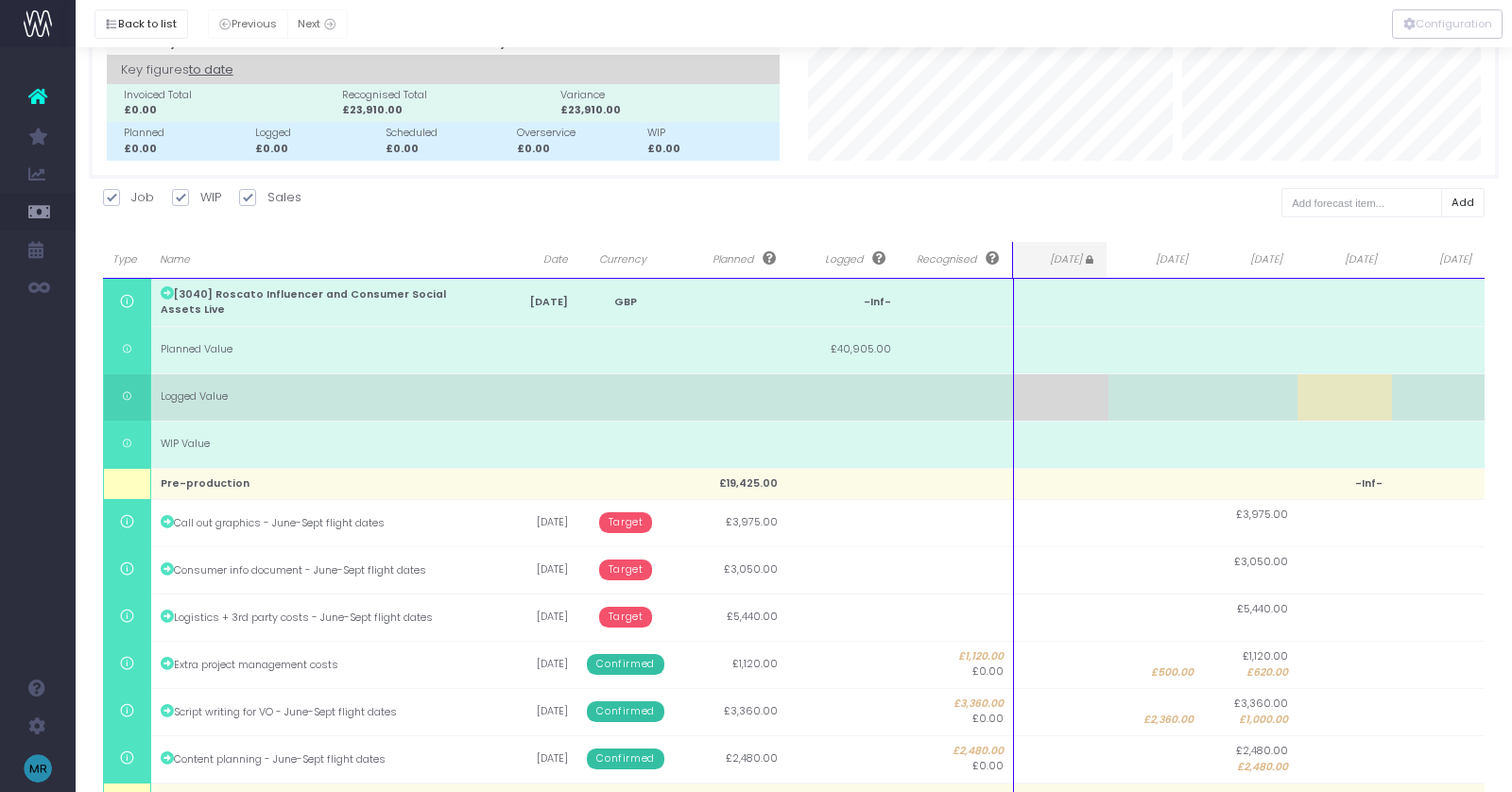
scroll to position [109, 0]
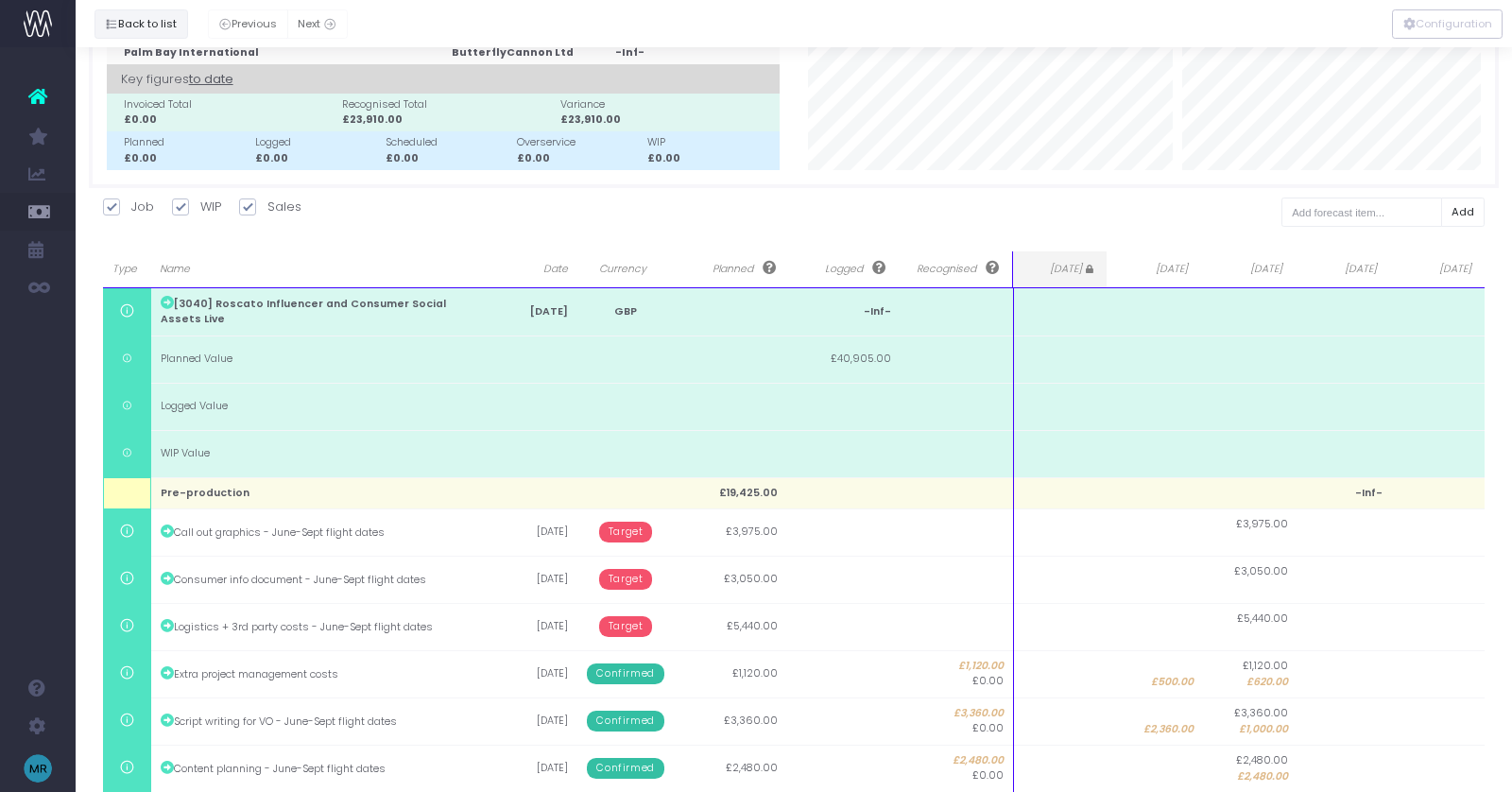
click at [154, 26] on button "Back to list" at bounding box center [141, 25] width 93 height 30
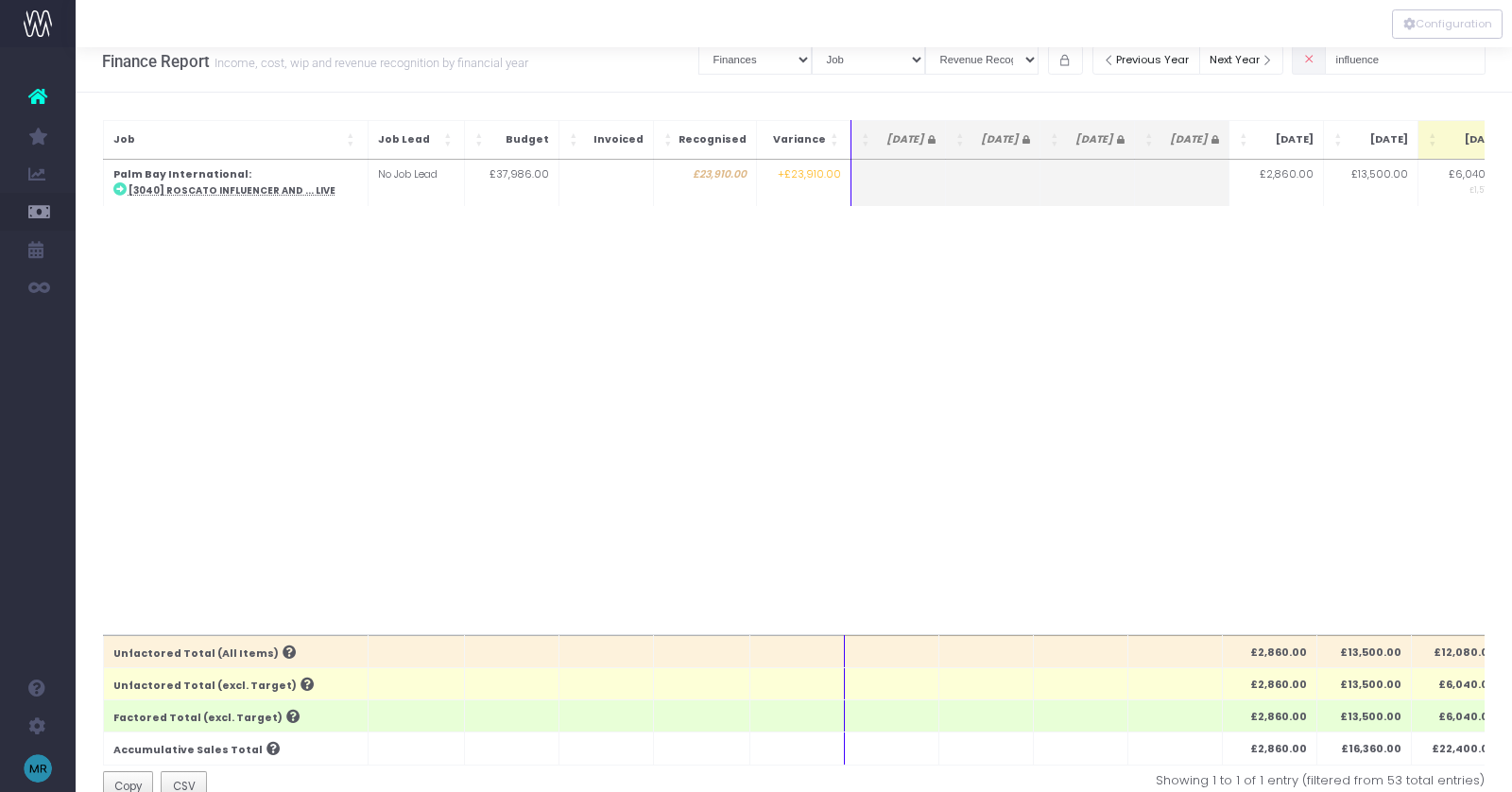
scroll to position [0, 0]
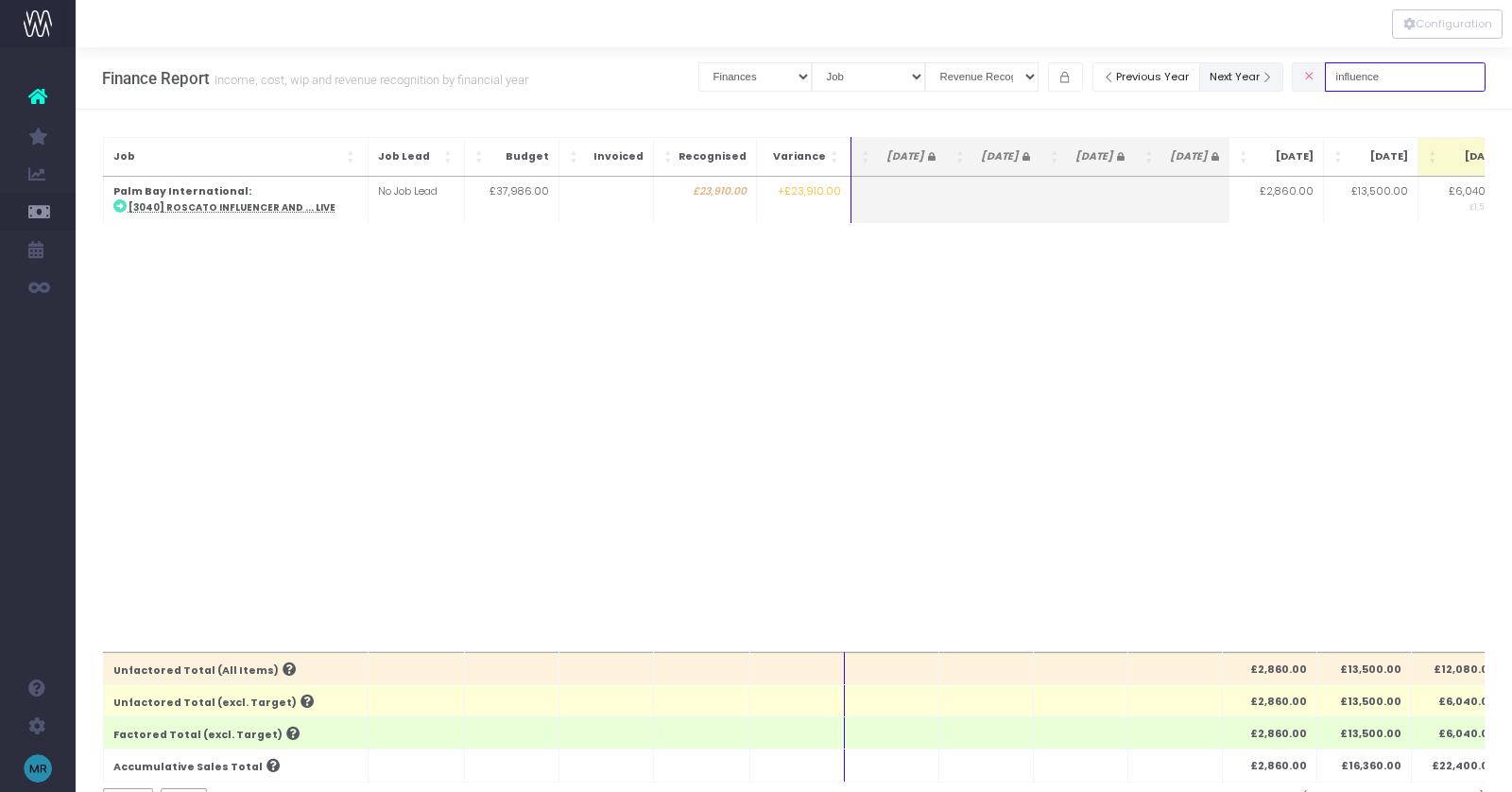
drag, startPoint x: 1438, startPoint y: 82, endPoint x: 1246, endPoint y: 76, distance: 192.1
click at [1246, 76] on div "Clear Filters Job summary column shows... Finances Chart Summary by Job Client …" at bounding box center [1092, 76] width 788 height 39
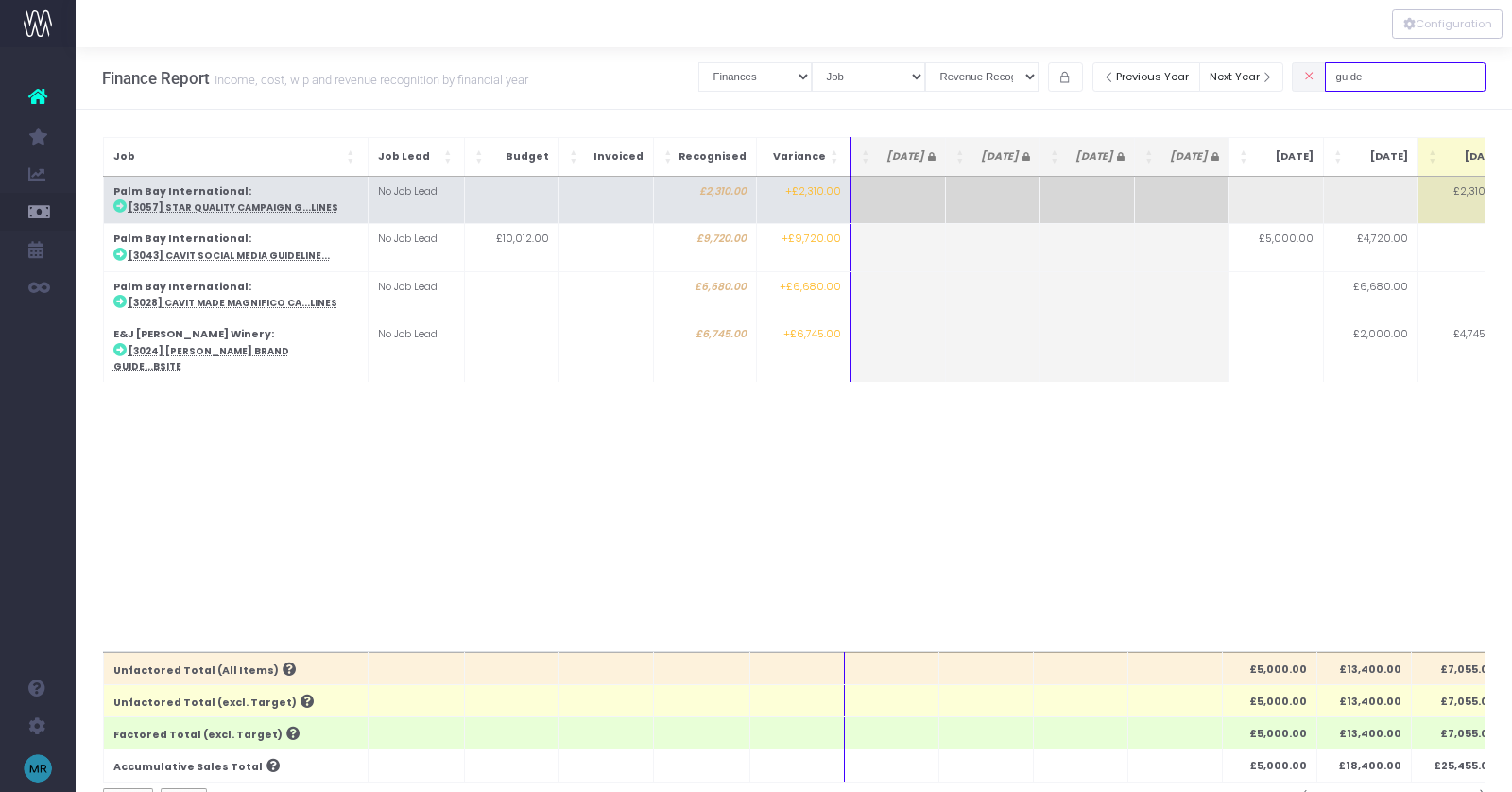
type input "guide"
click at [289, 205] on abbr "[3057] Star Quality Campaign G...lines" at bounding box center [234, 207] width 210 height 12
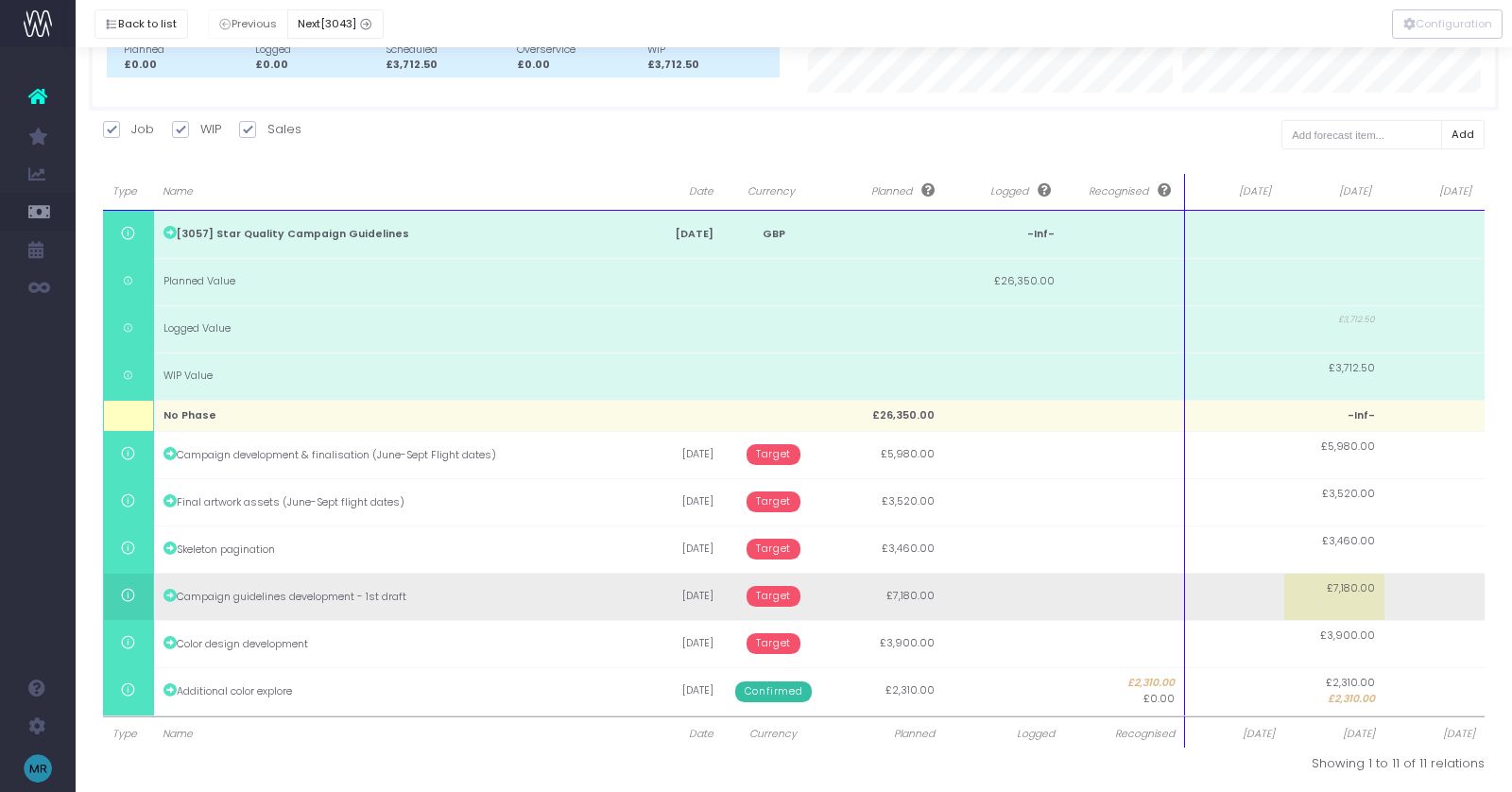
scroll to position [191, 0]
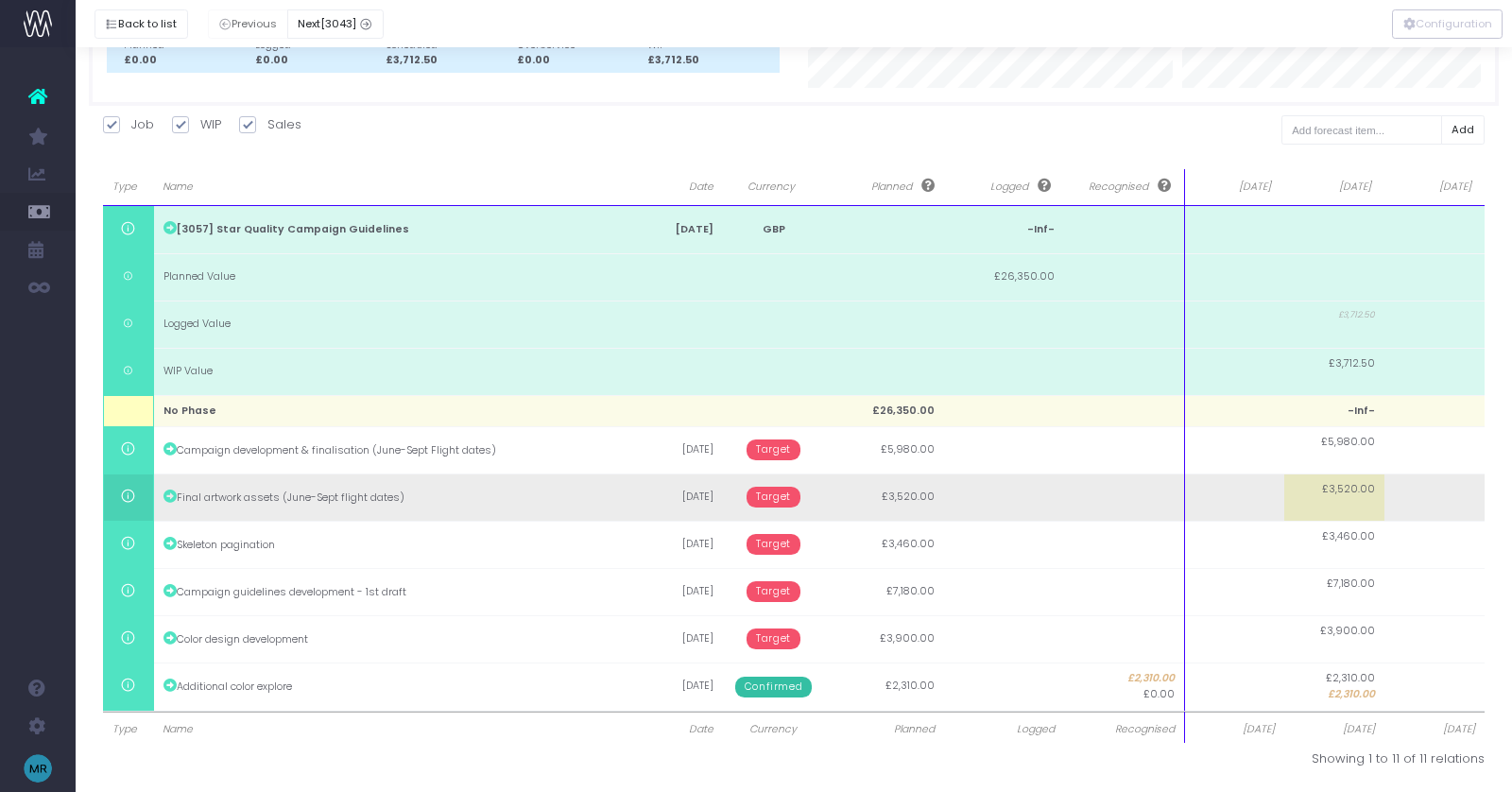
click at [1360, 492] on span "£3,520.00" at bounding box center [1348, 489] width 53 height 15
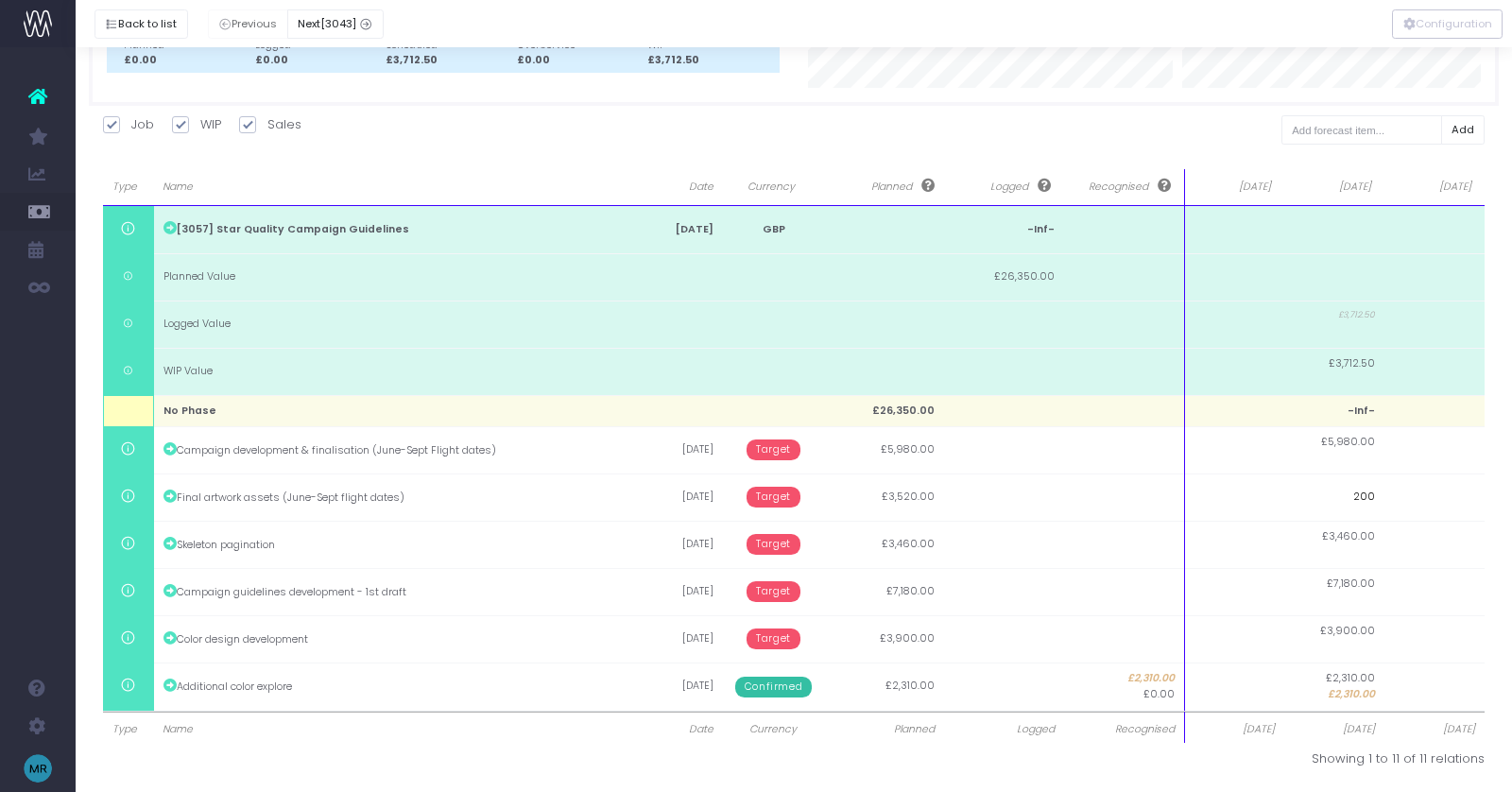
type input "2000"
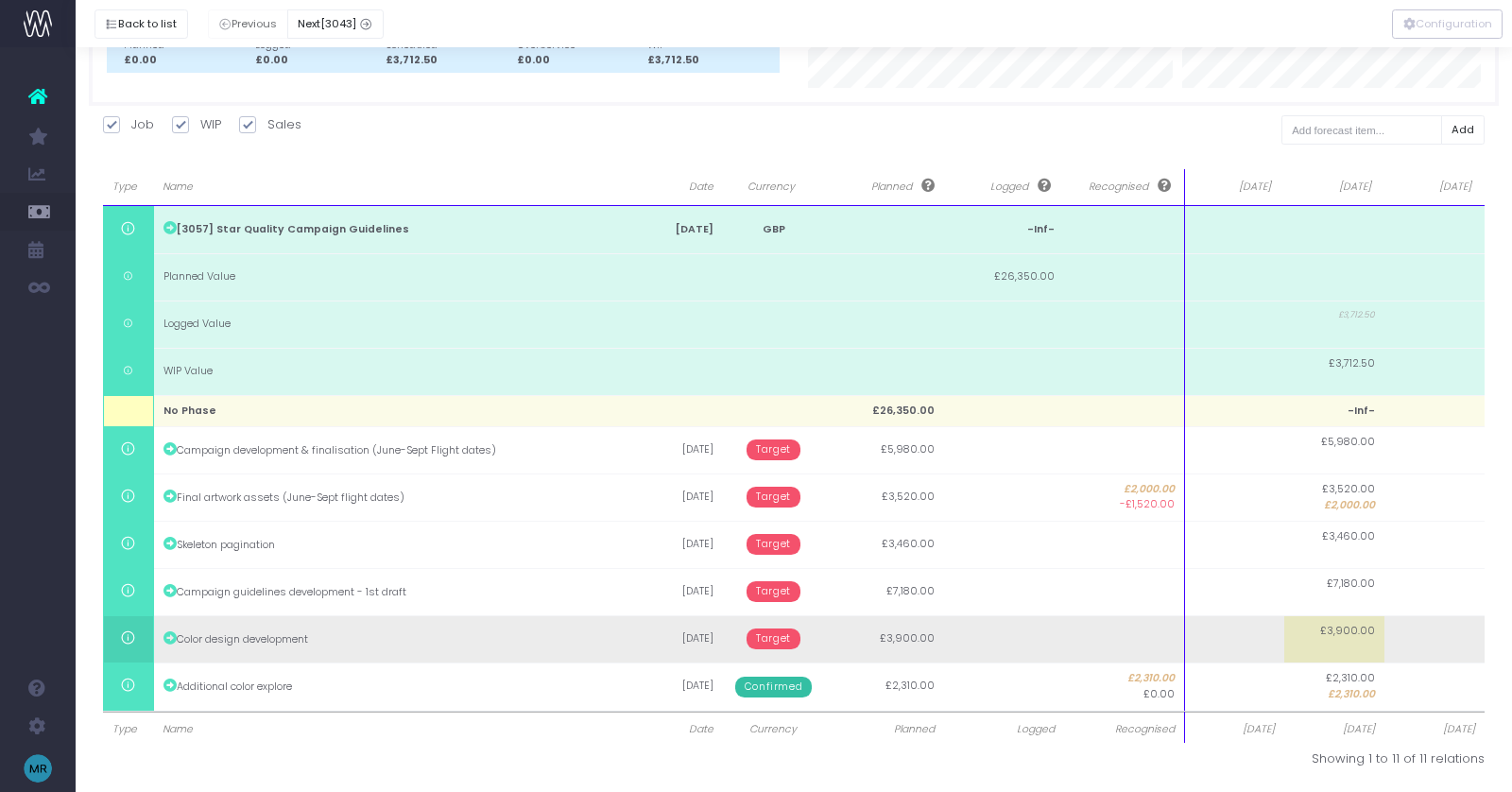
click at [1339, 644] on td "£3,900.00" at bounding box center [1334, 639] width 100 height 48
type input "3900"
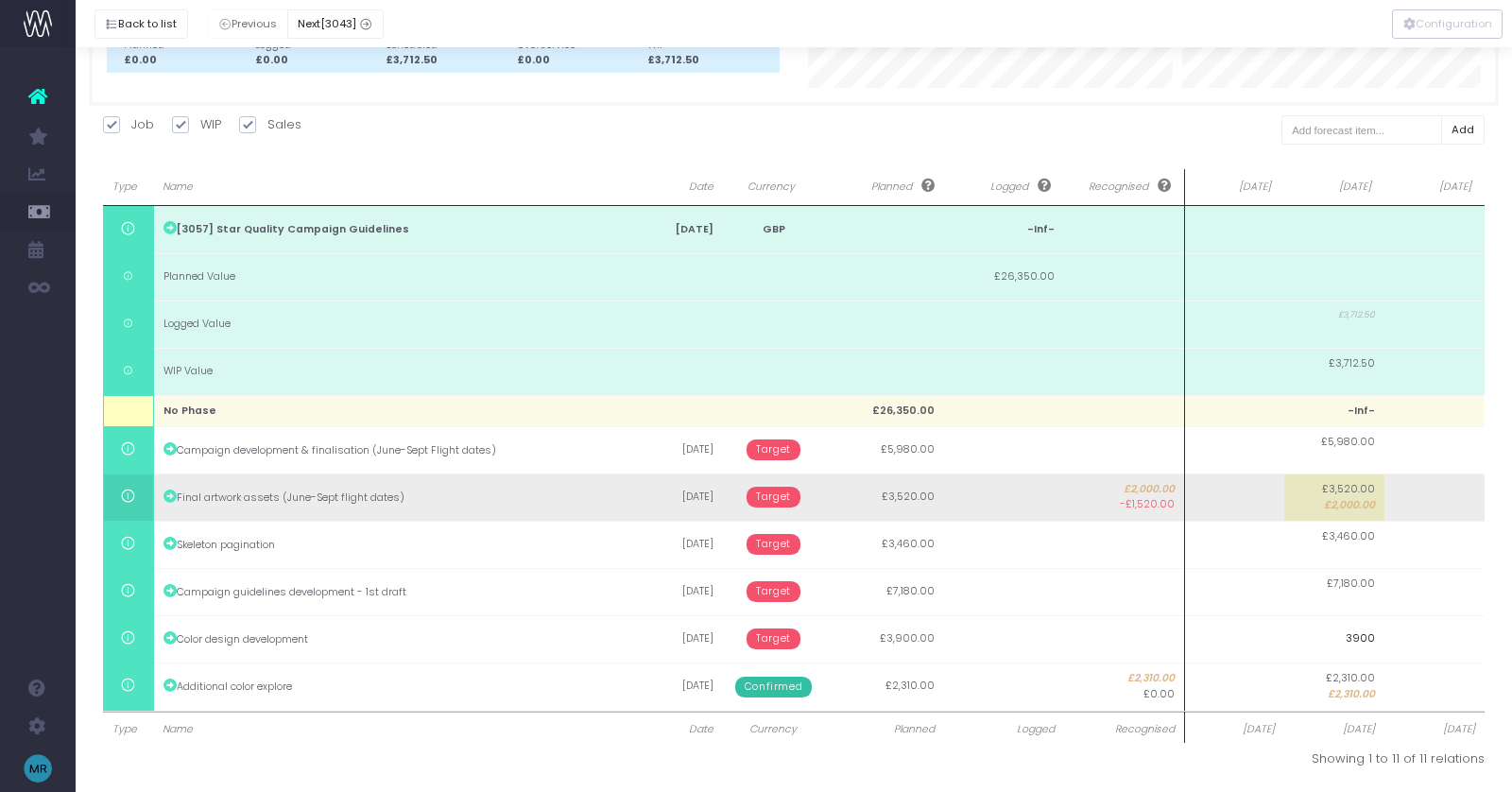
click at [1258, 500] on body "Oh my... this is bad. [PERSON_NAME] wasn't able to load this page. Please conta…" at bounding box center [756, 204] width 1512 height 792
click at [1242, 500] on td at bounding box center [1234, 498] width 100 height 48
type input "2000"
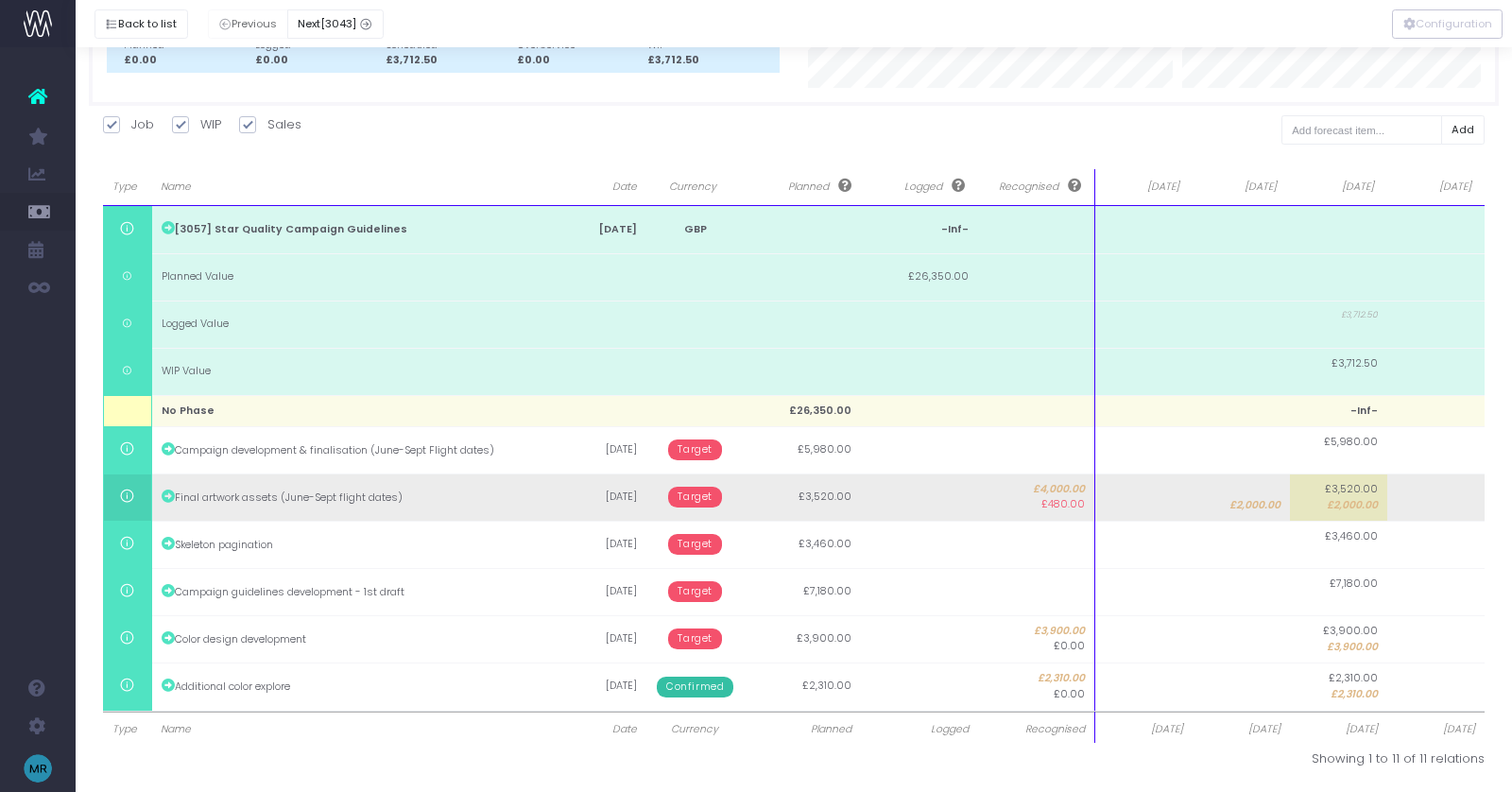
click at [1363, 506] on span "£2,000.00" at bounding box center [1352, 506] width 52 height 15
type input "2000"
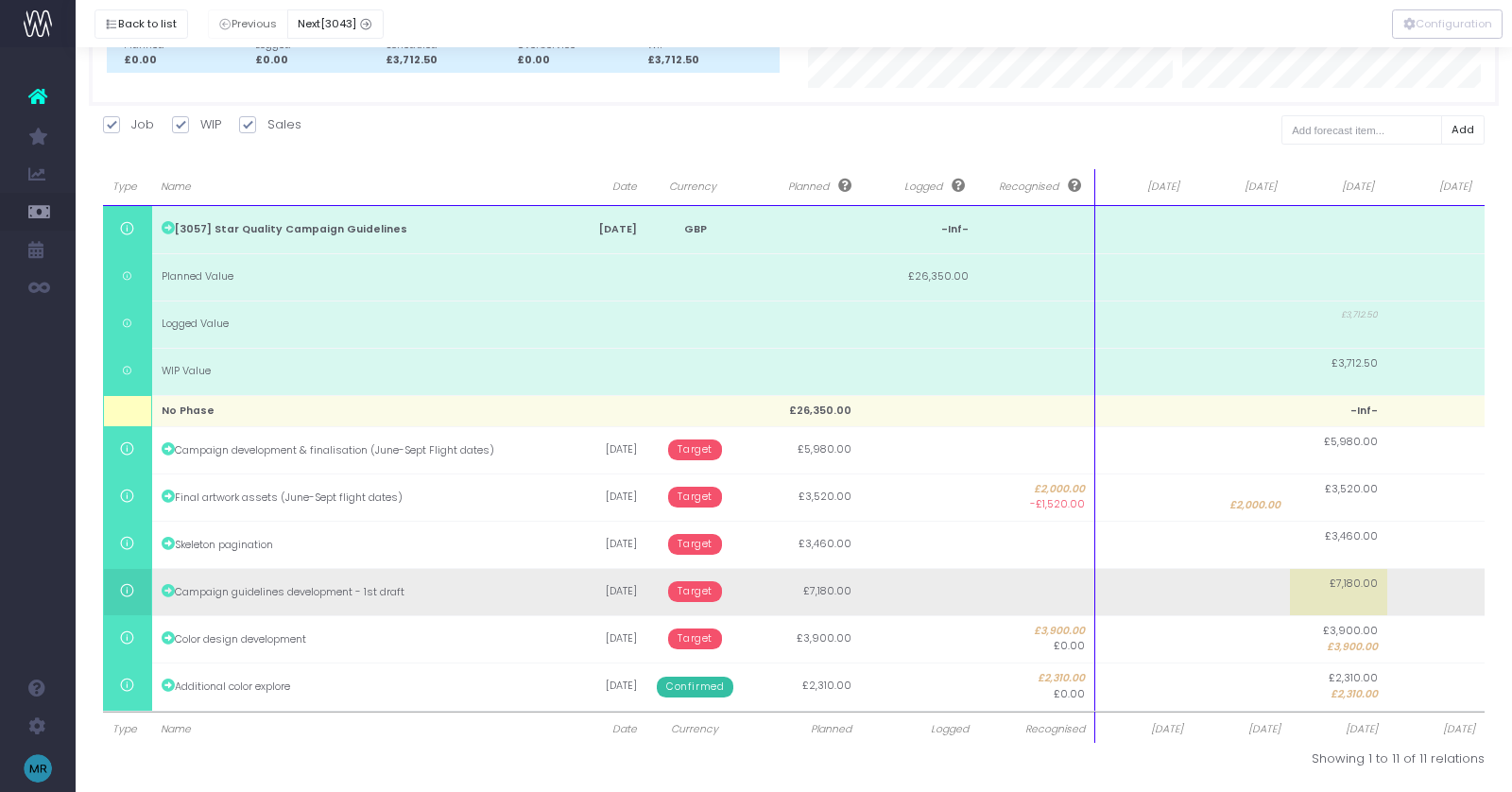
click at [1269, 597] on td at bounding box center [1242, 592] width 97 height 48
type input "7180"
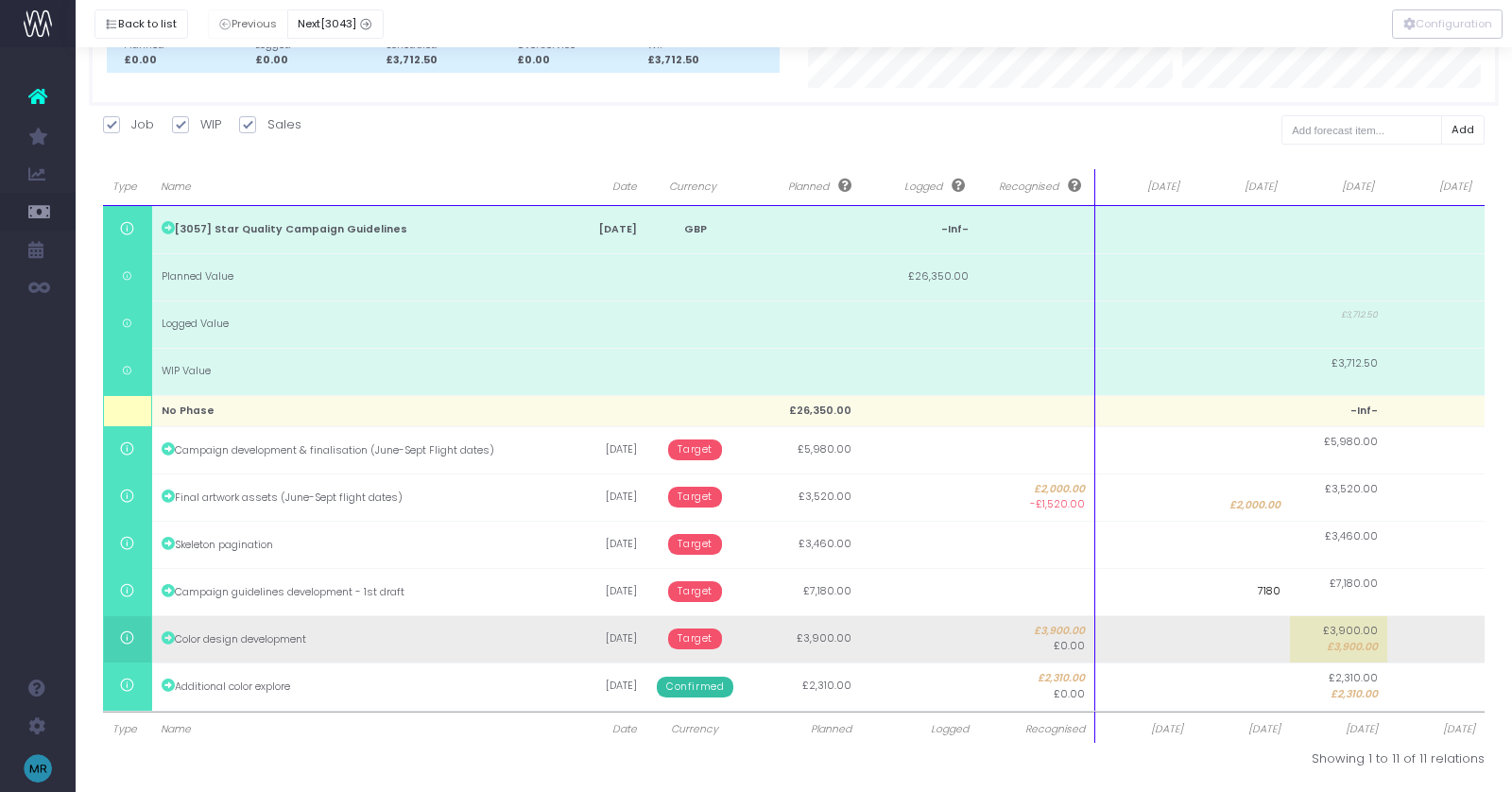
click at [1236, 602] on body "Oh my... this is bad. [PERSON_NAME] wasn't able to load this page. Please conta…" at bounding box center [756, 204] width 1512 height 792
click at [1244, 644] on td at bounding box center [1242, 639] width 97 height 48
type input "3900"
click at [1340, 642] on span "£3,900.00" at bounding box center [1352, 647] width 52 height 15
type input "3900"
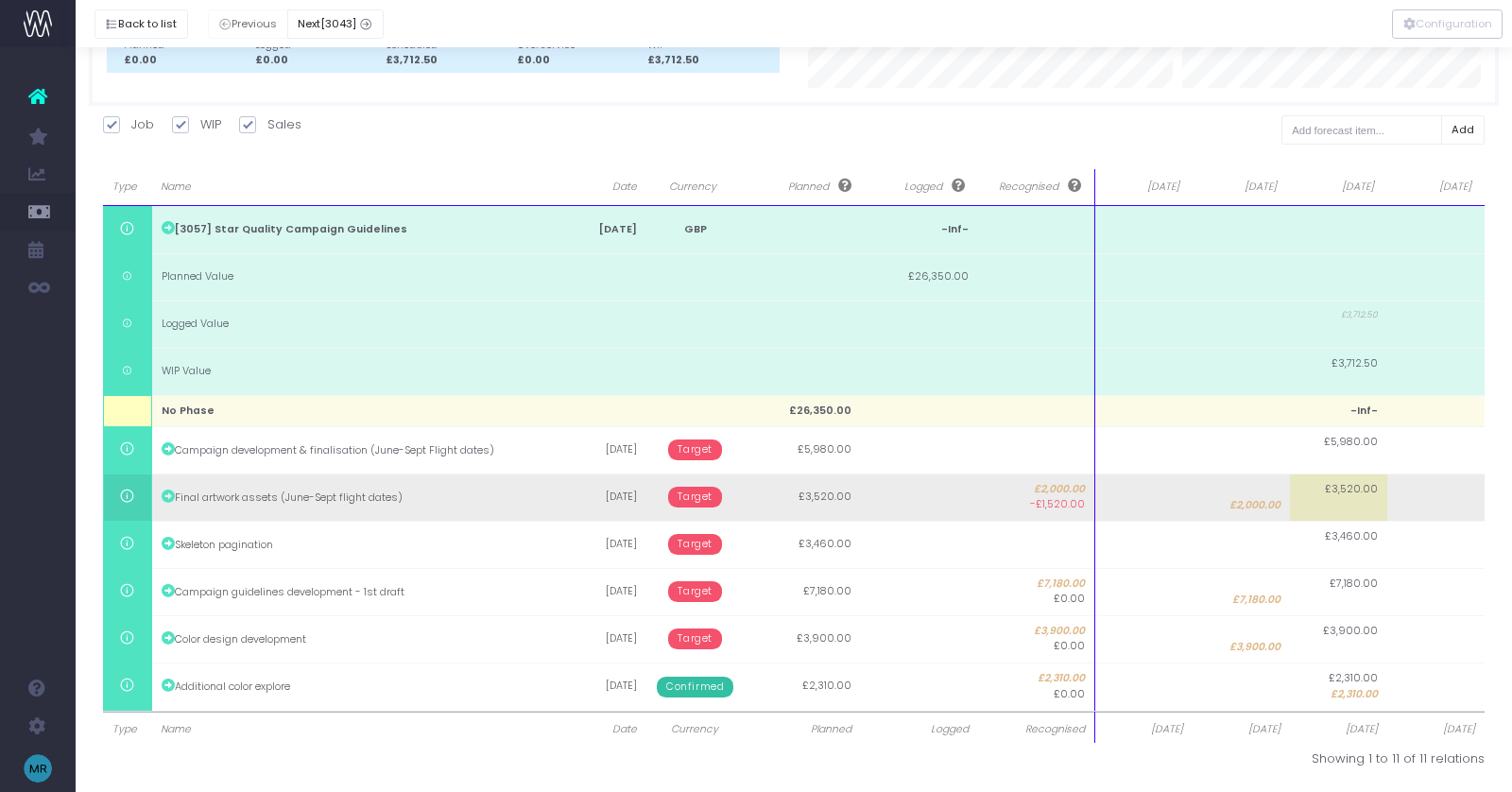
click at [675, 497] on span "Target" at bounding box center [695, 497] width 54 height 21
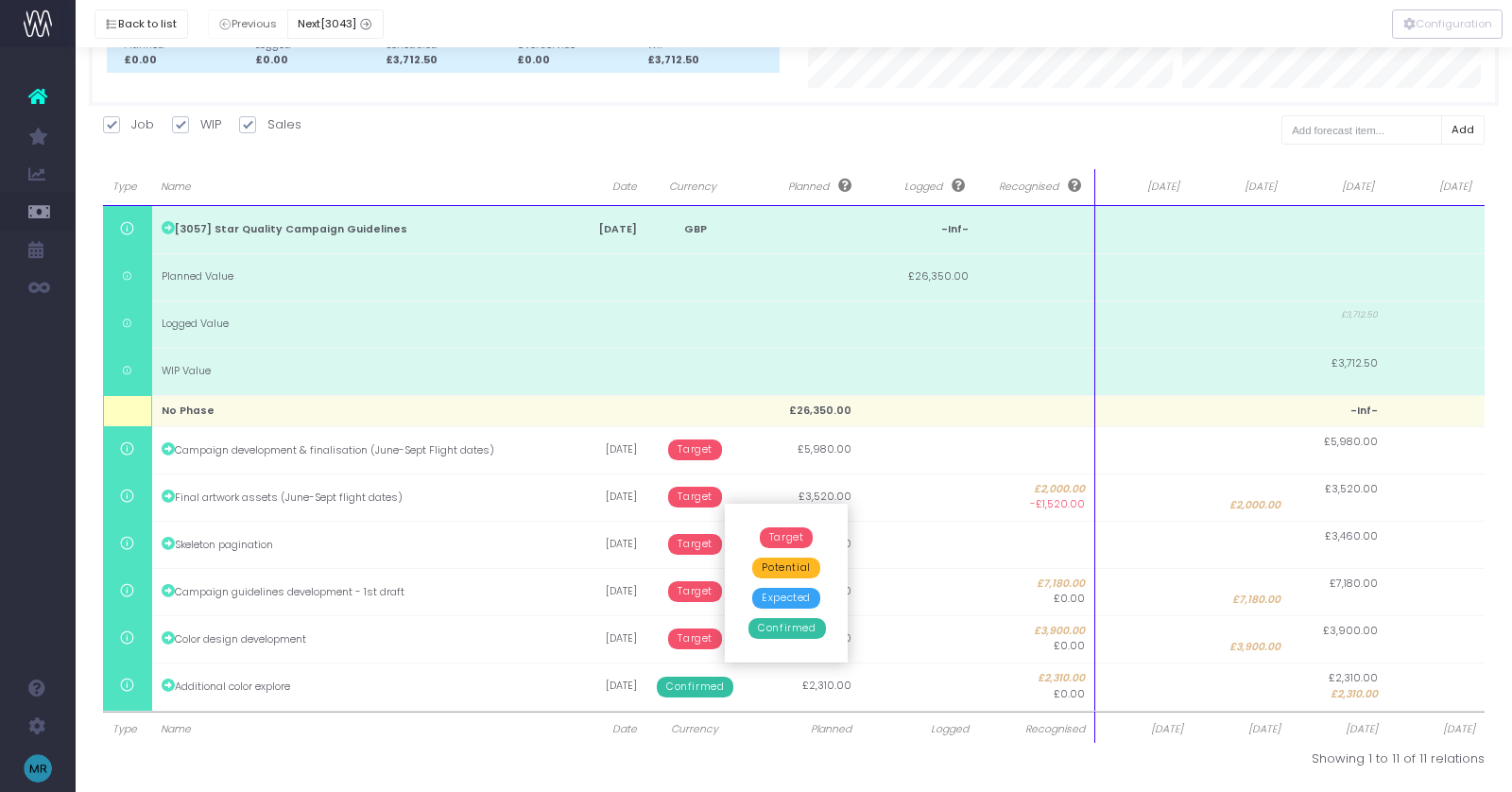
click at [781, 619] on span "Confirmed" at bounding box center [786, 628] width 76 height 21
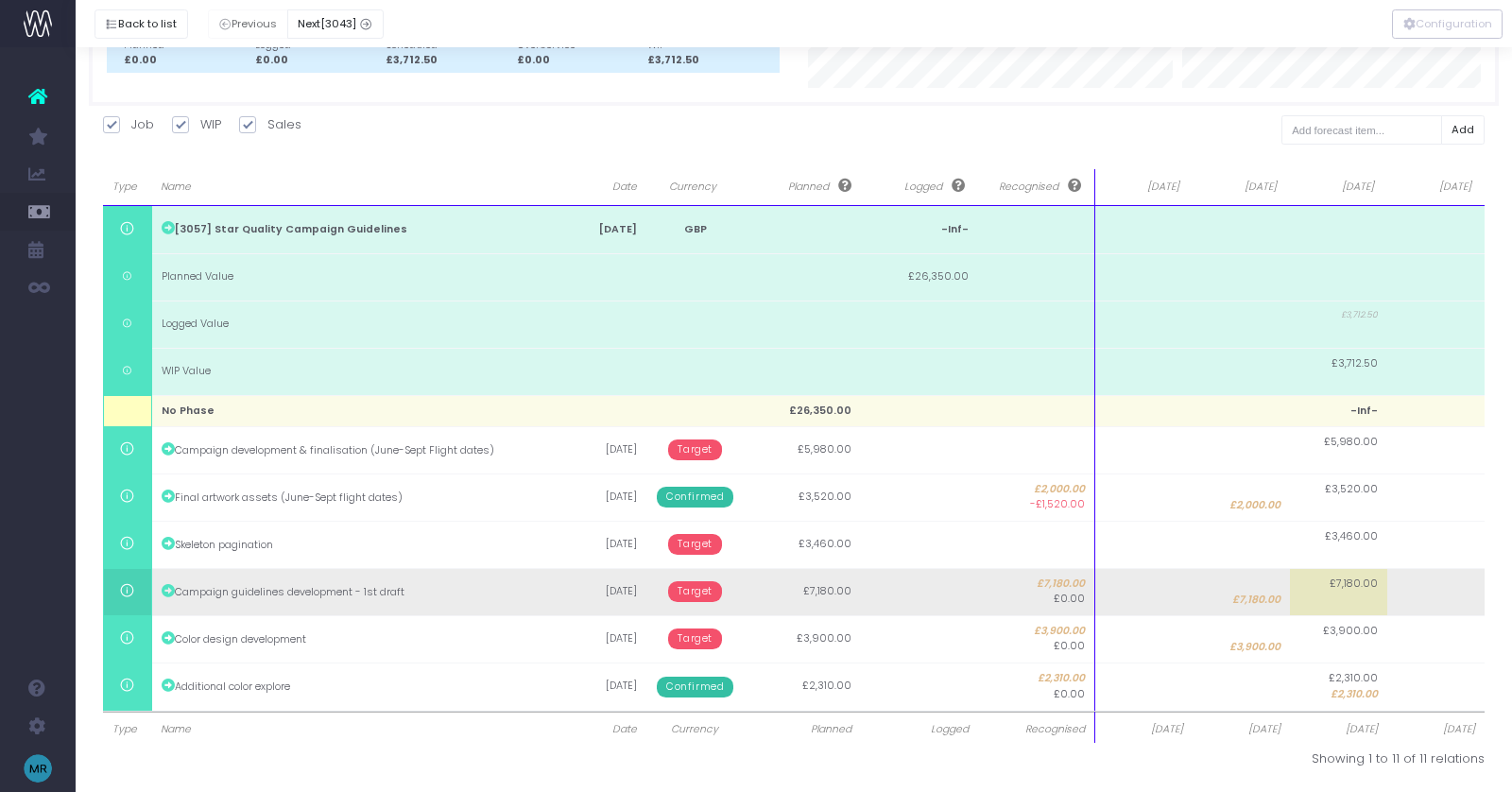
click at [1233, 593] on span "£7,180.00" at bounding box center [1256, 600] width 49 height 15
type input "7180"
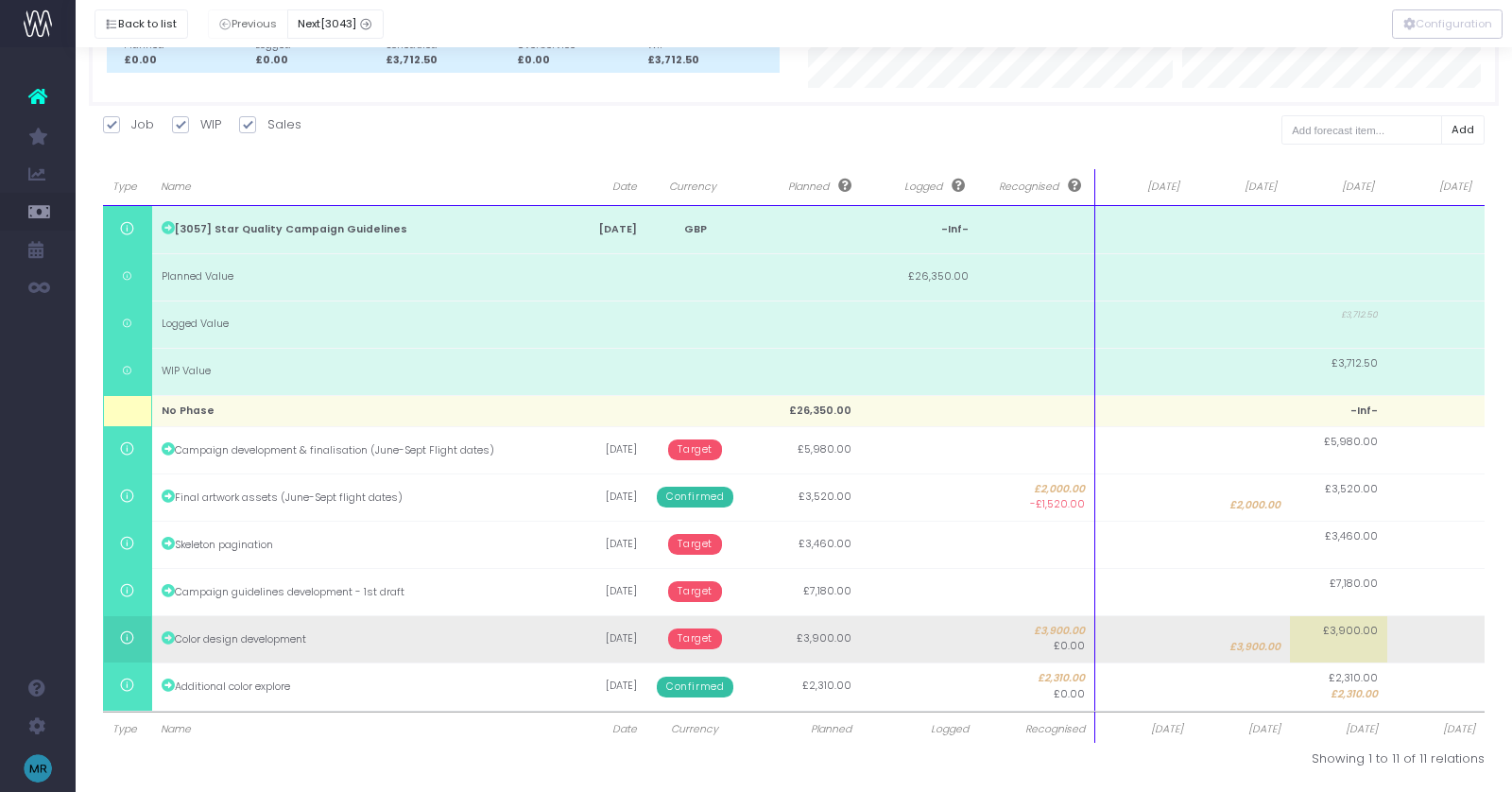
click at [696, 648] on td "Target" at bounding box center [695, 639] width 97 height 48
click at [699, 630] on span "Target" at bounding box center [695, 638] width 54 height 21
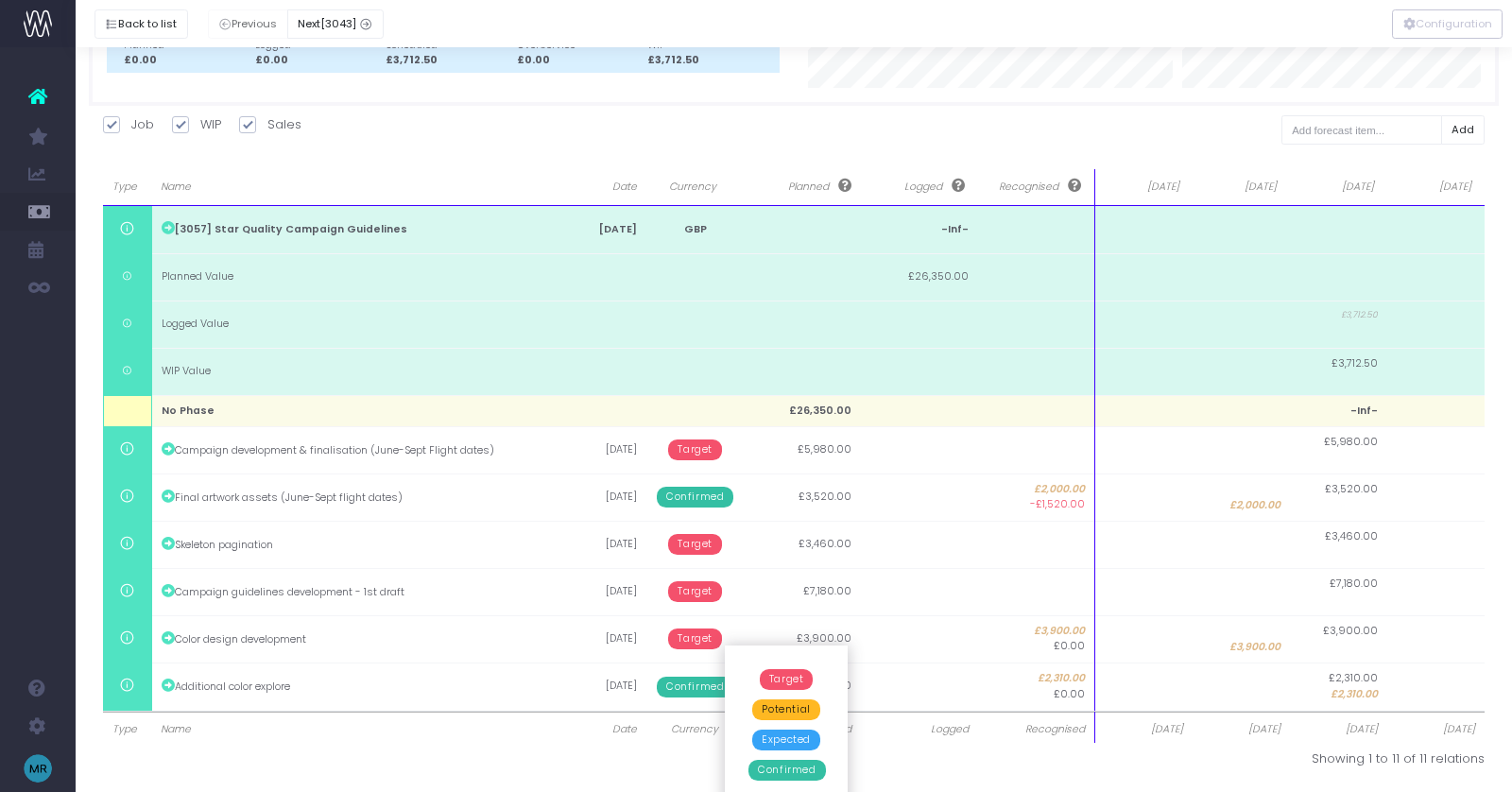
click at [787, 765] on span "Confirmed" at bounding box center [786, 770] width 76 height 21
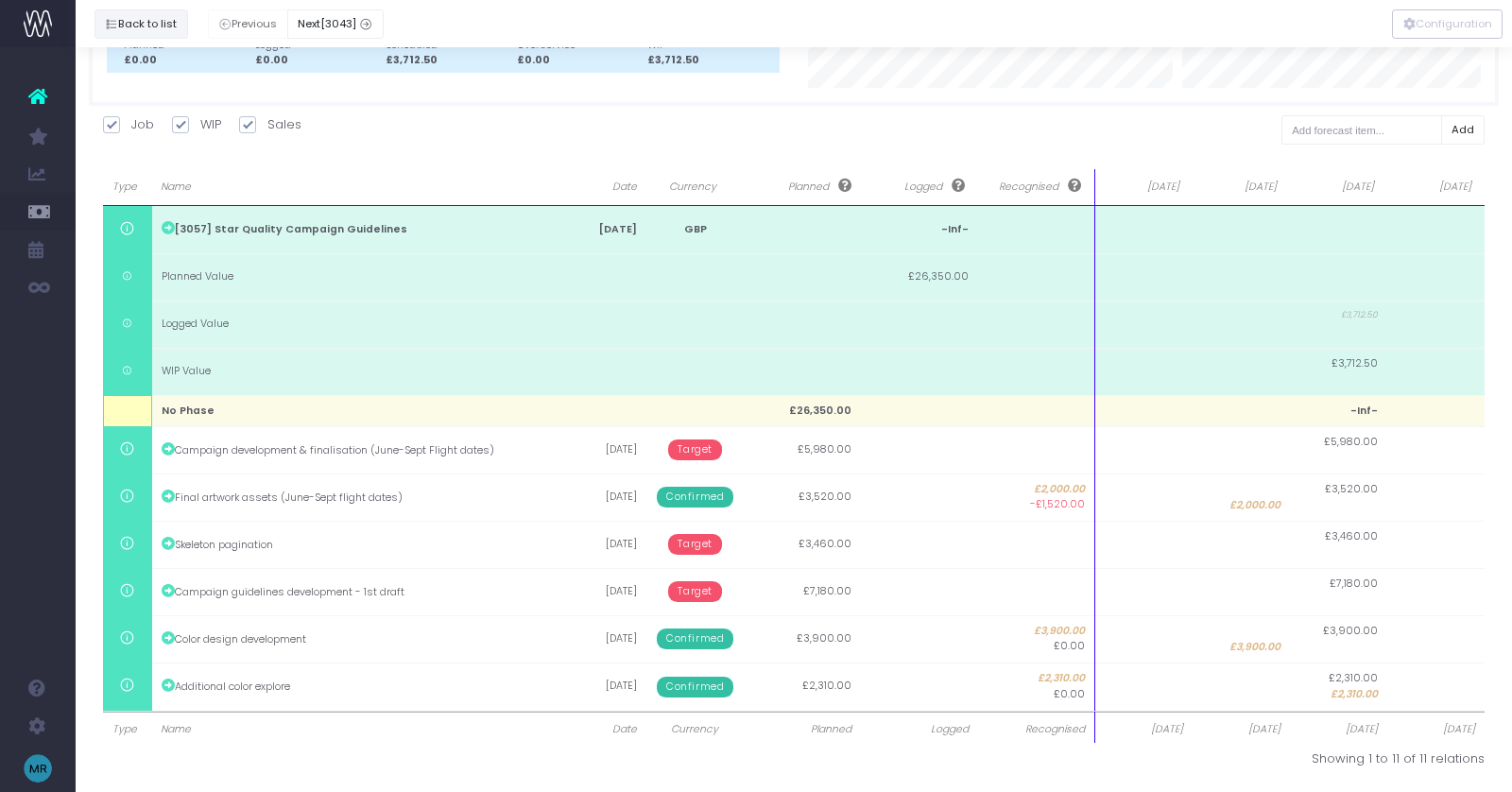
click at [134, 26] on button "Back to list" at bounding box center [141, 25] width 93 height 30
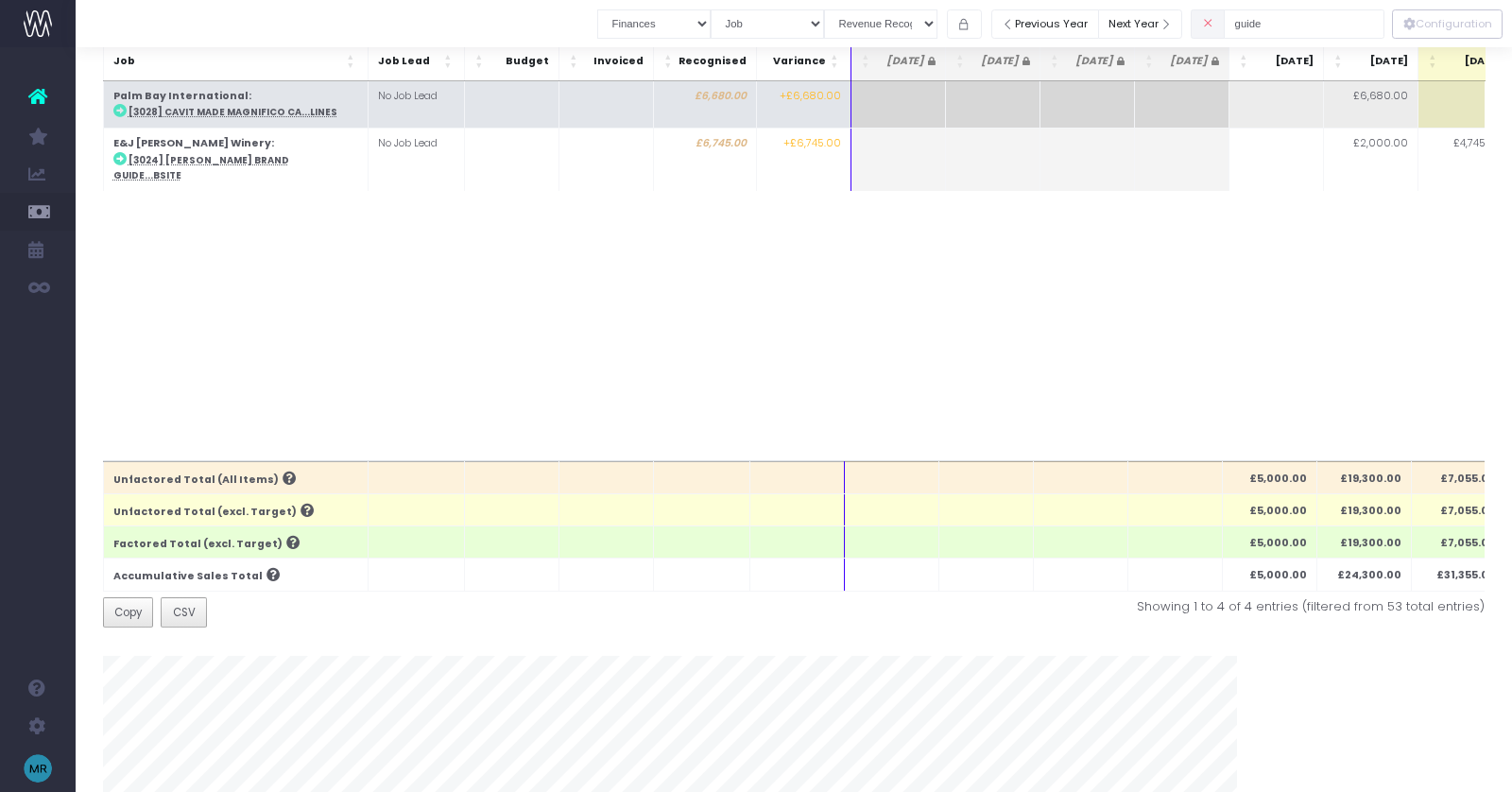
click at [294, 107] on abbr "[3028] Cavit Made Magnifico Ca...lines" at bounding box center [233, 112] width 209 height 12
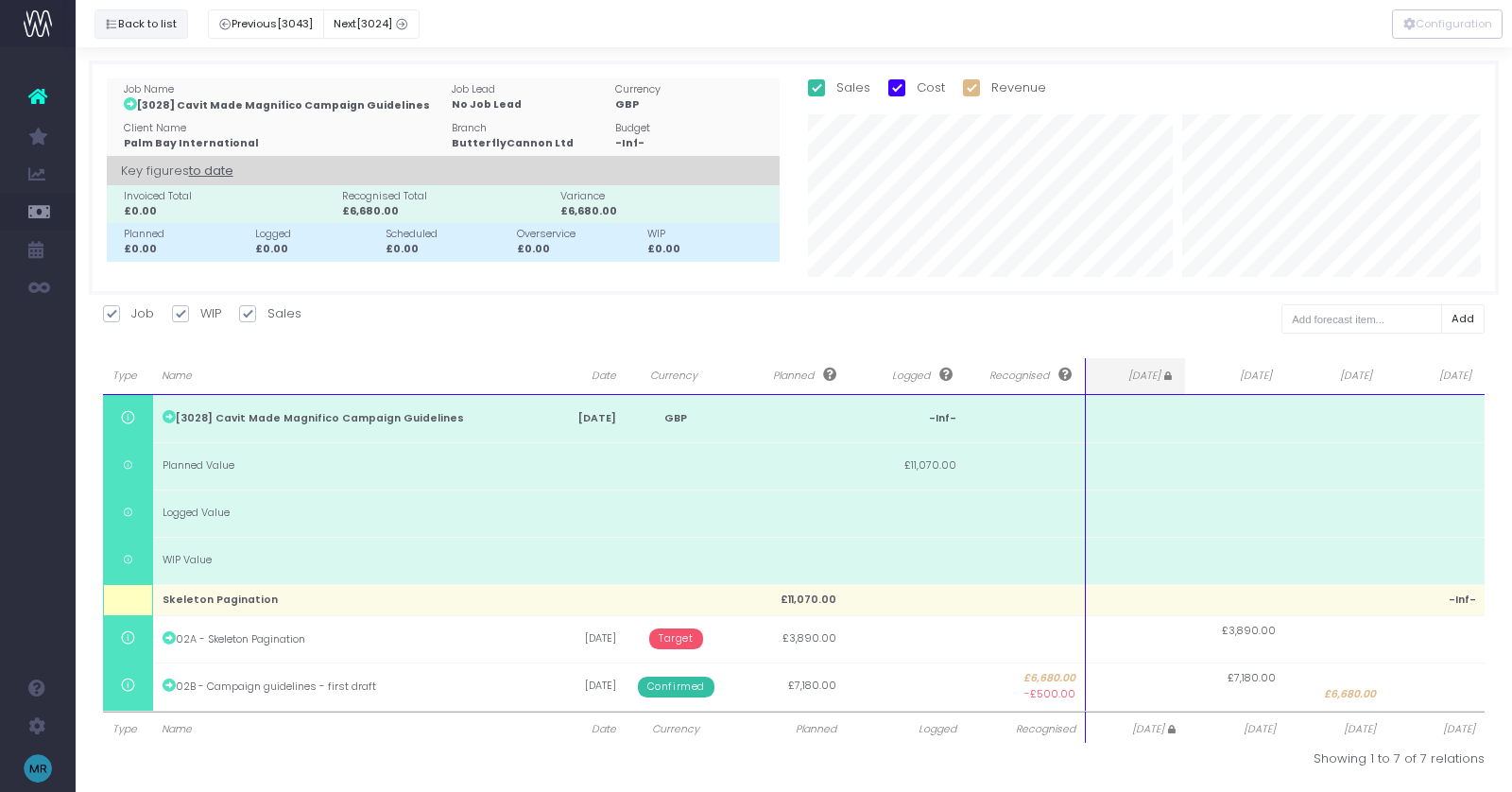
click at [155, 17] on button "Back to list" at bounding box center [141, 25] width 93 height 30
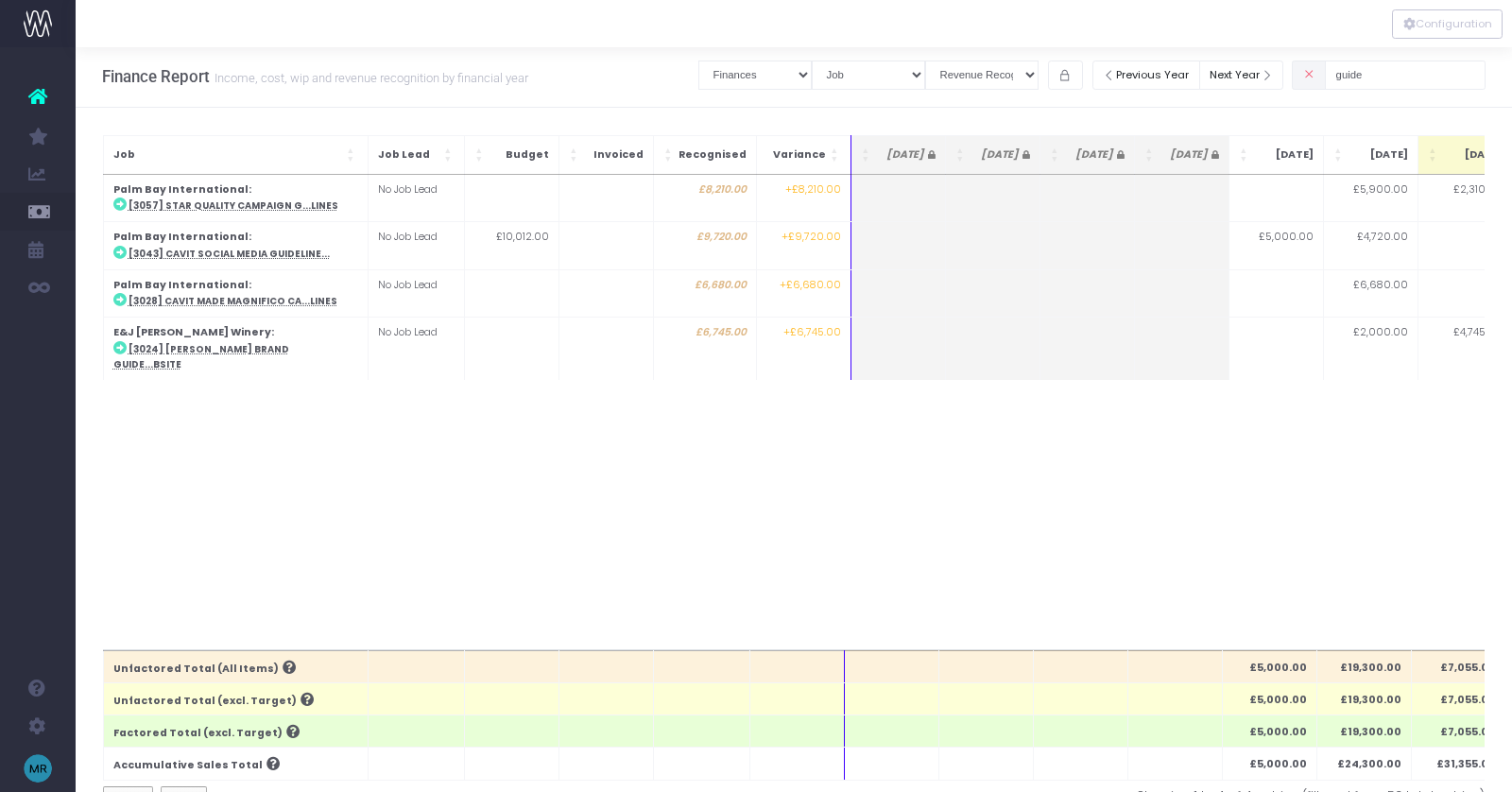
scroll to position [0, 0]
drag, startPoint x: 1420, startPoint y: 69, endPoint x: 1258, endPoint y: 69, distance: 162.0
click at [1258, 69] on div "Clear Filters Job summary column shows... Finances Chart Summary by Job Client …" at bounding box center [1092, 76] width 788 height 39
drag, startPoint x: 1405, startPoint y: 79, endPoint x: 1201, endPoint y: 79, distance: 204.0
click at [1201, 79] on div "Clear Filters Job summary column shows... Finances Chart Summary by Job Client …" at bounding box center [1092, 76] width 788 height 39
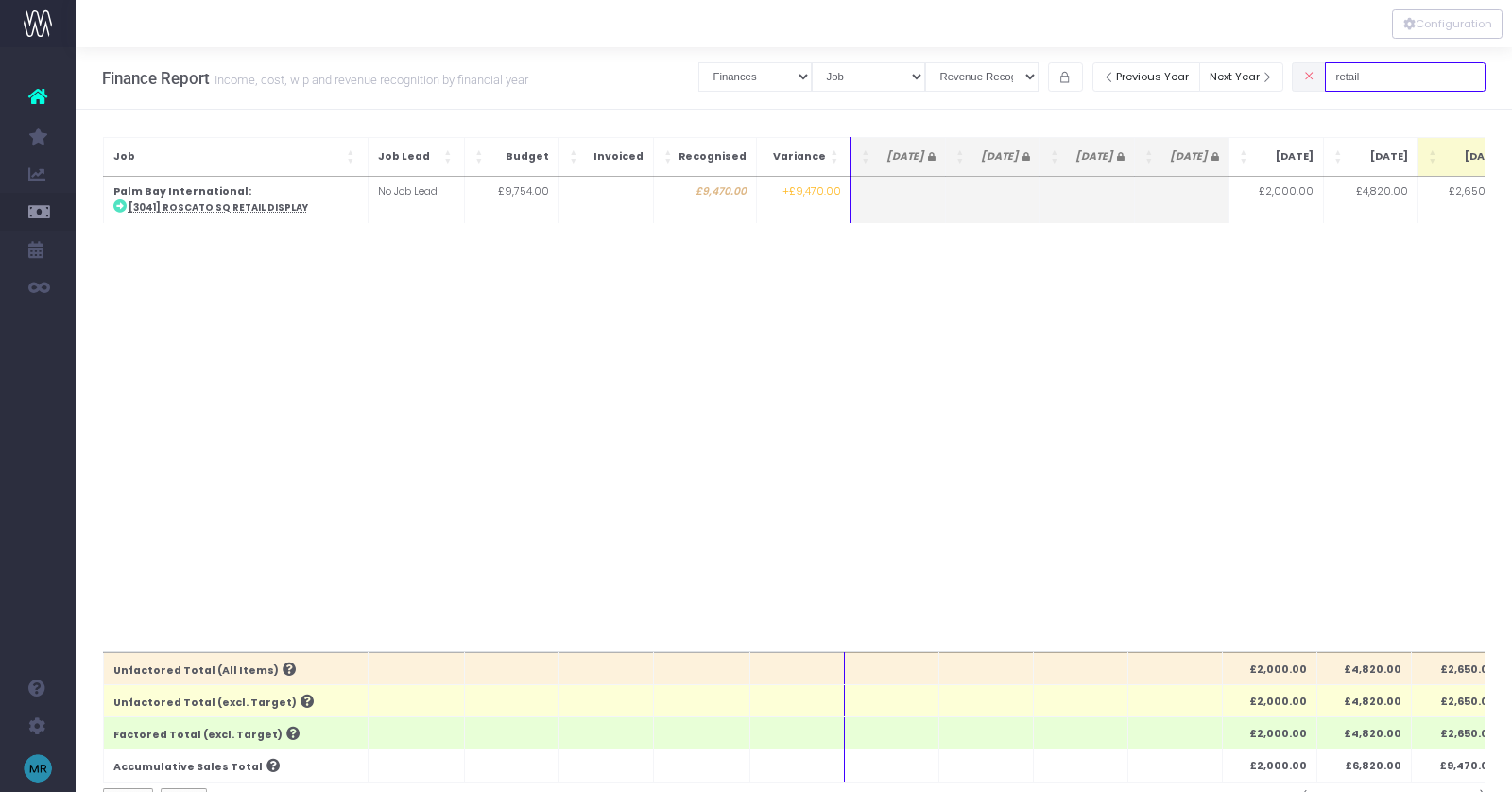
drag, startPoint x: 1397, startPoint y: 76, endPoint x: 1314, endPoint y: 76, distance: 83.0
click at [1317, 76] on div "Clear Filters Job summary column shows... Finances Chart Summary by Job Client …" at bounding box center [1092, 76] width 788 height 39
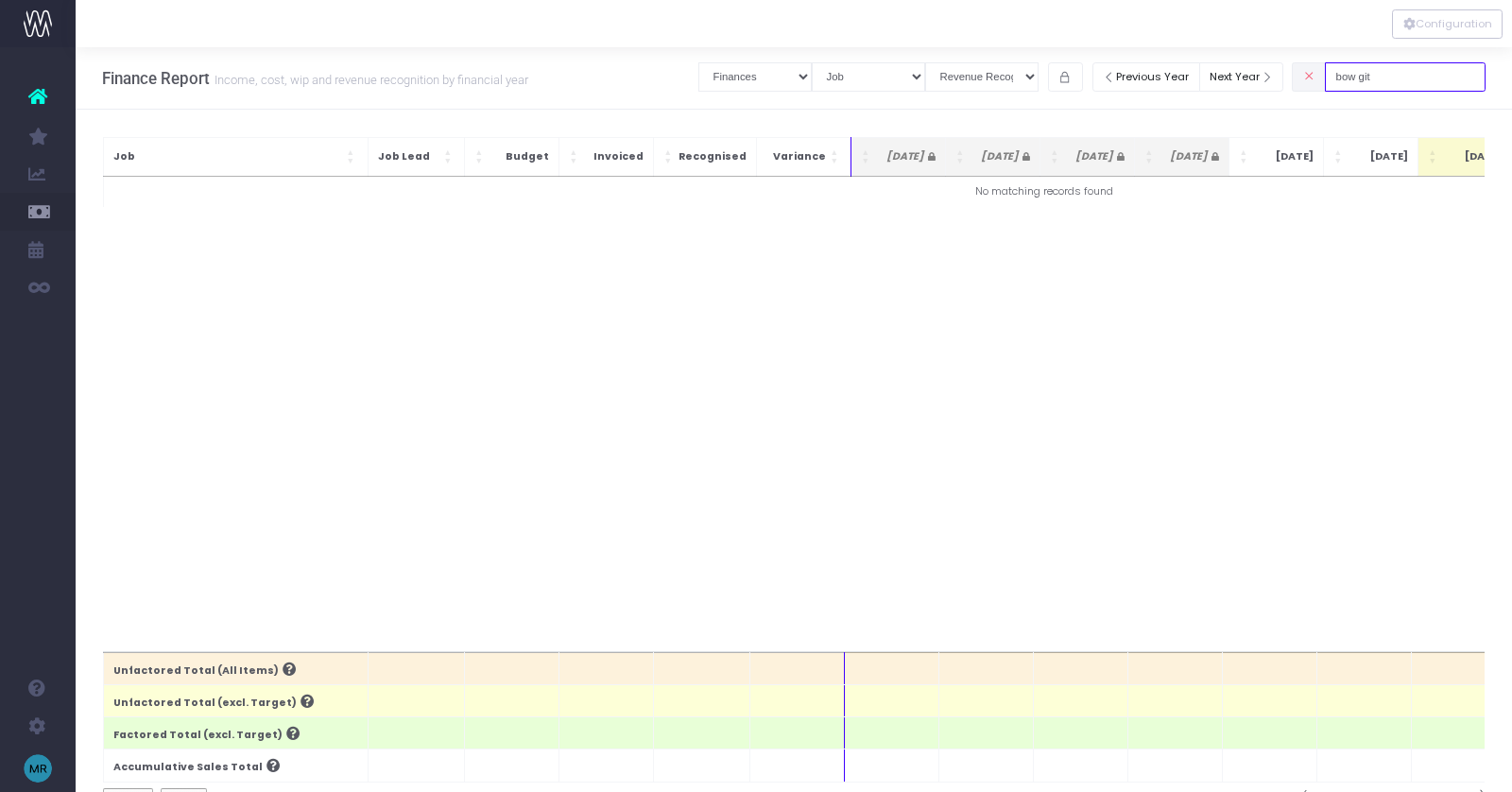
type input "bow git"
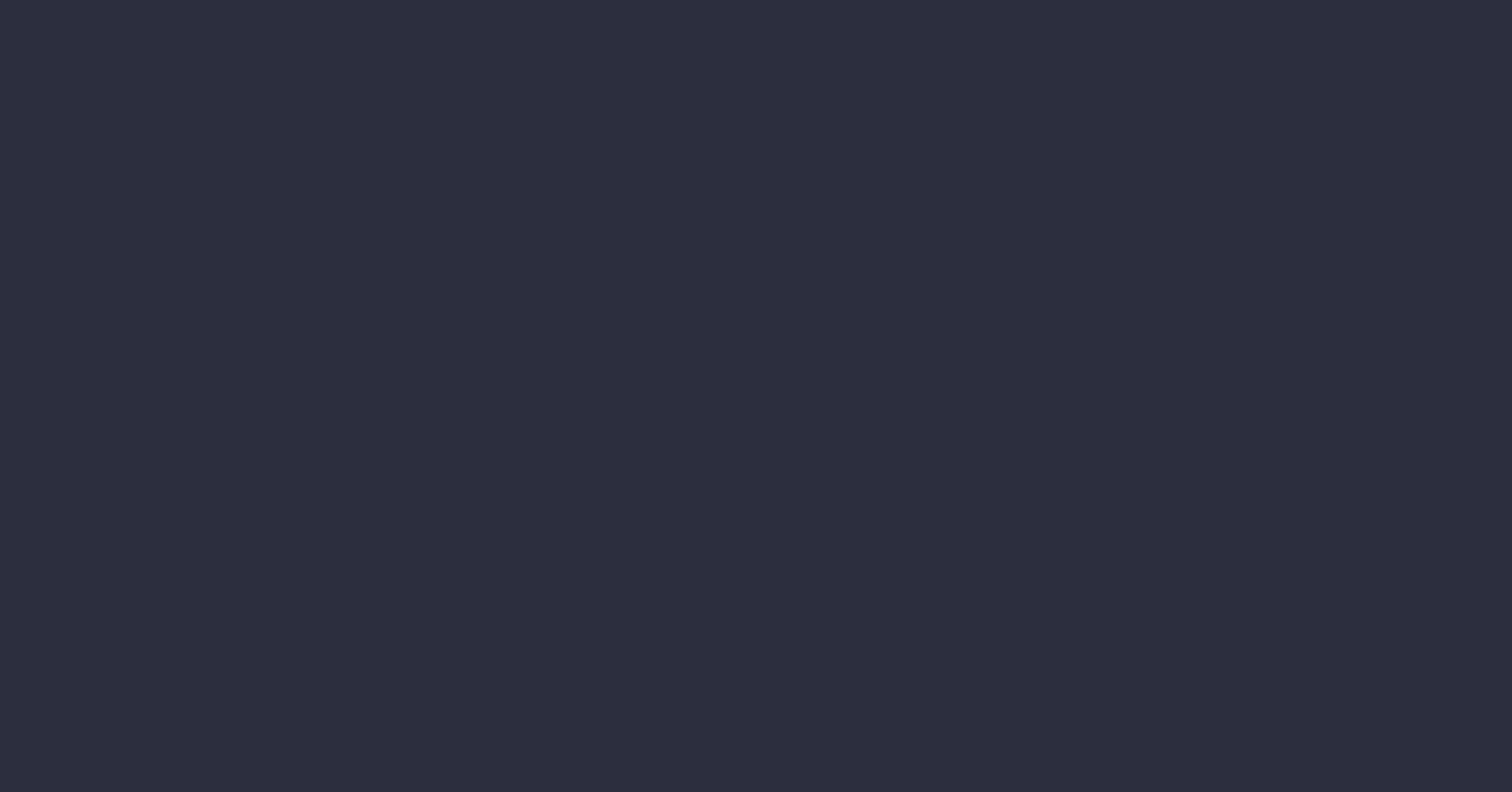
select select "finances"
select select "job"
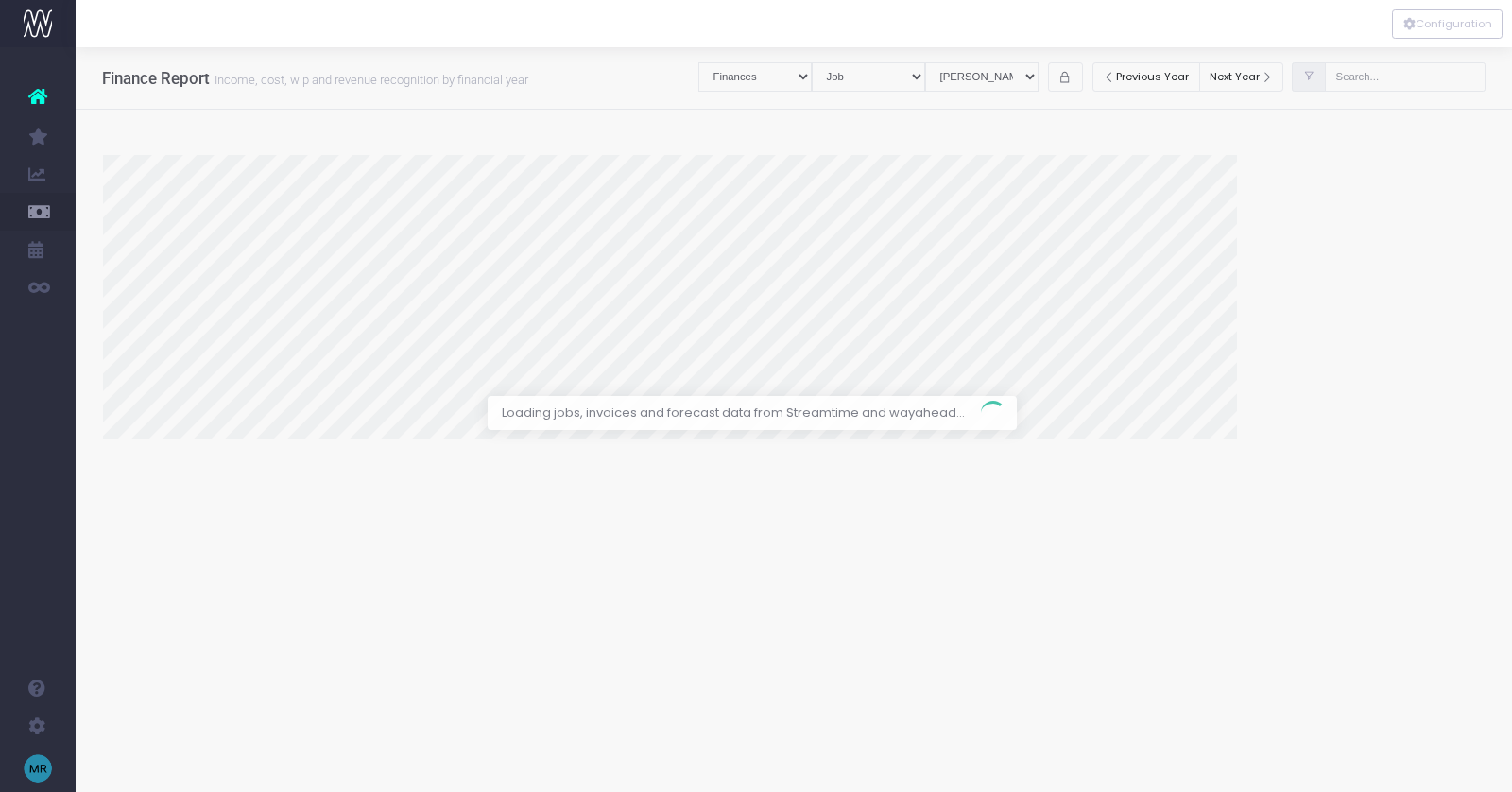
select select "revrec"
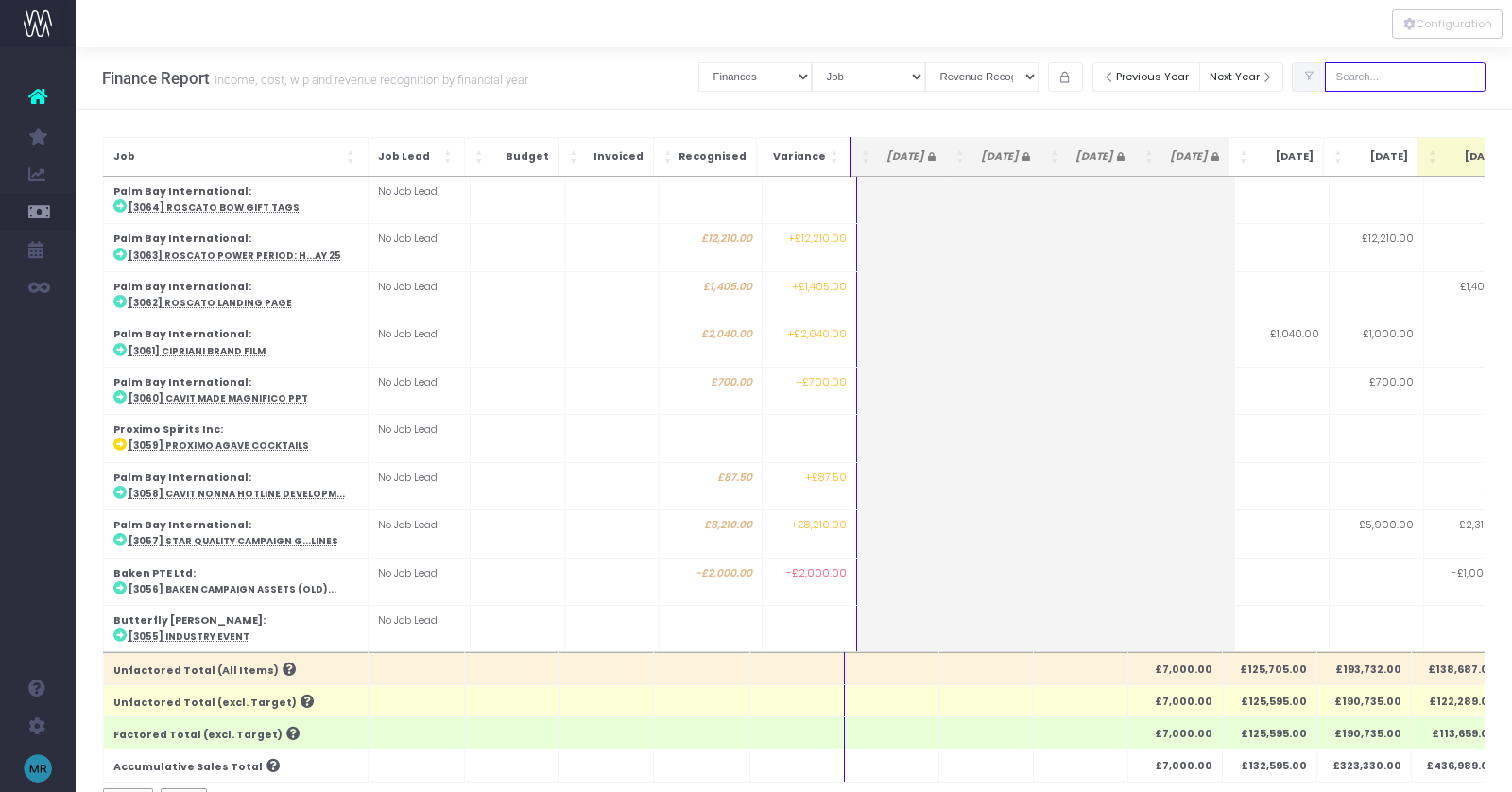
click at [1401, 73] on input "text" at bounding box center [1405, 77] width 161 height 30
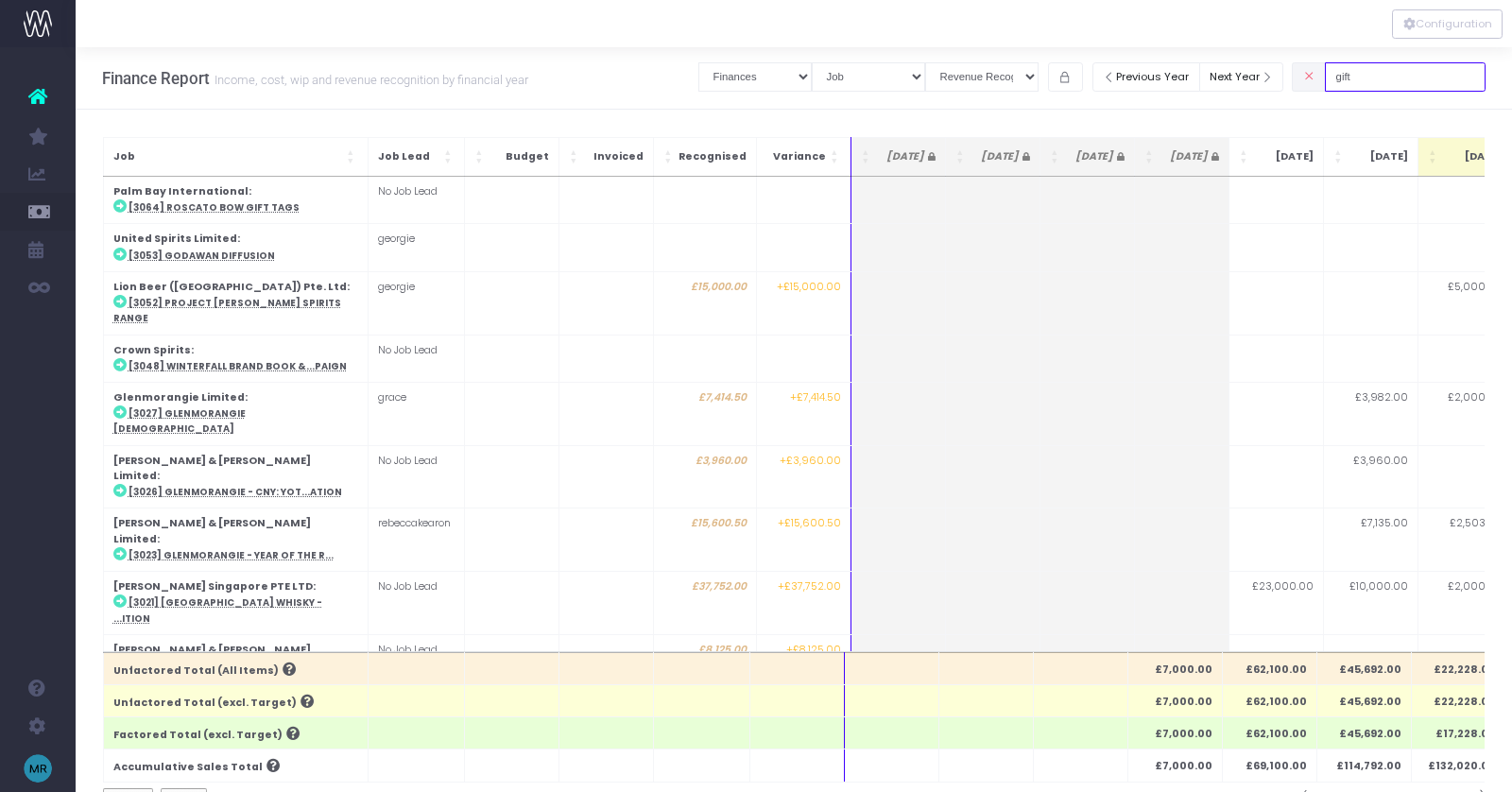
type input "gift"
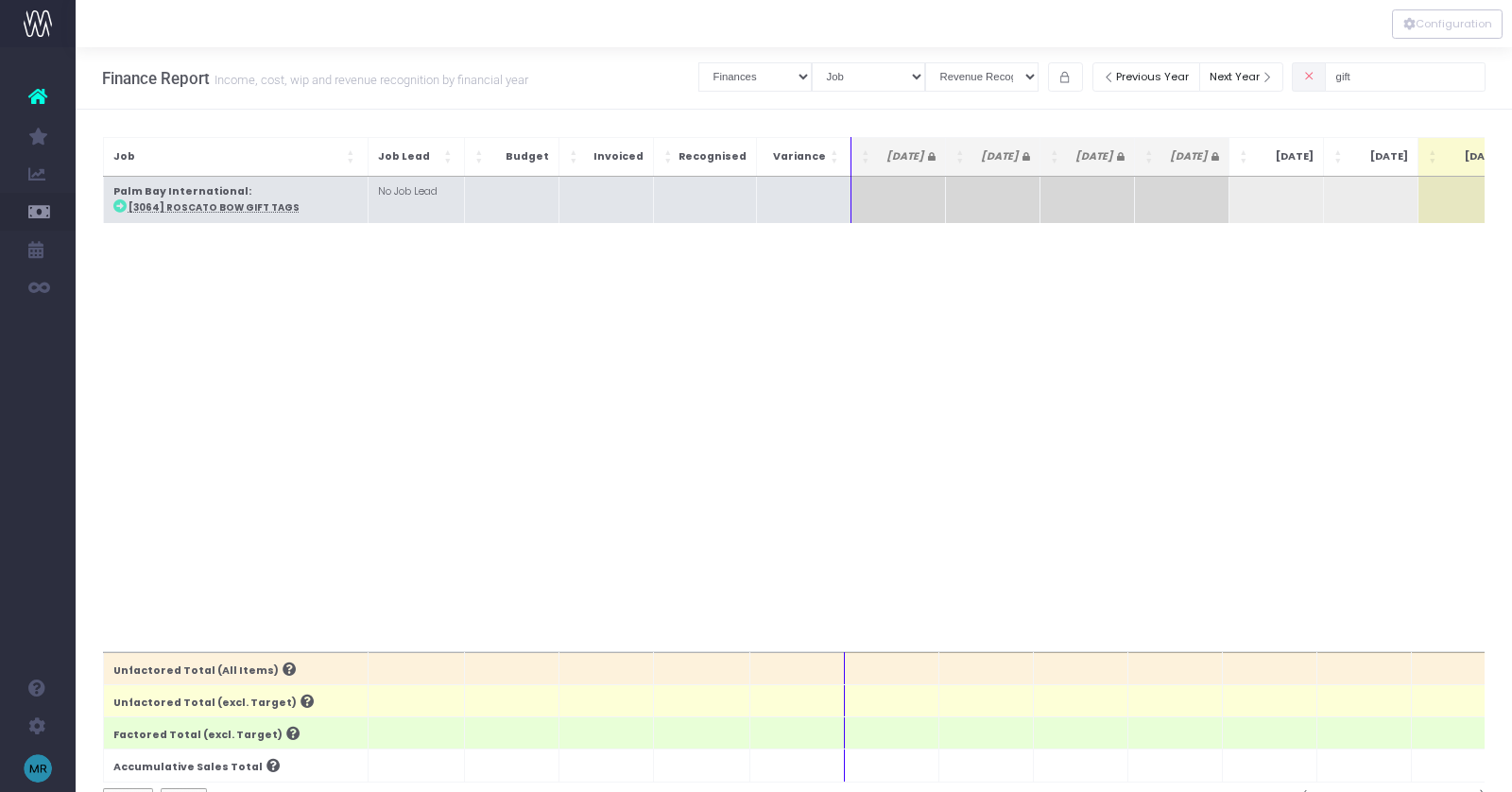
click at [1374, 201] on td at bounding box center [1370, 199] width 94 height 47
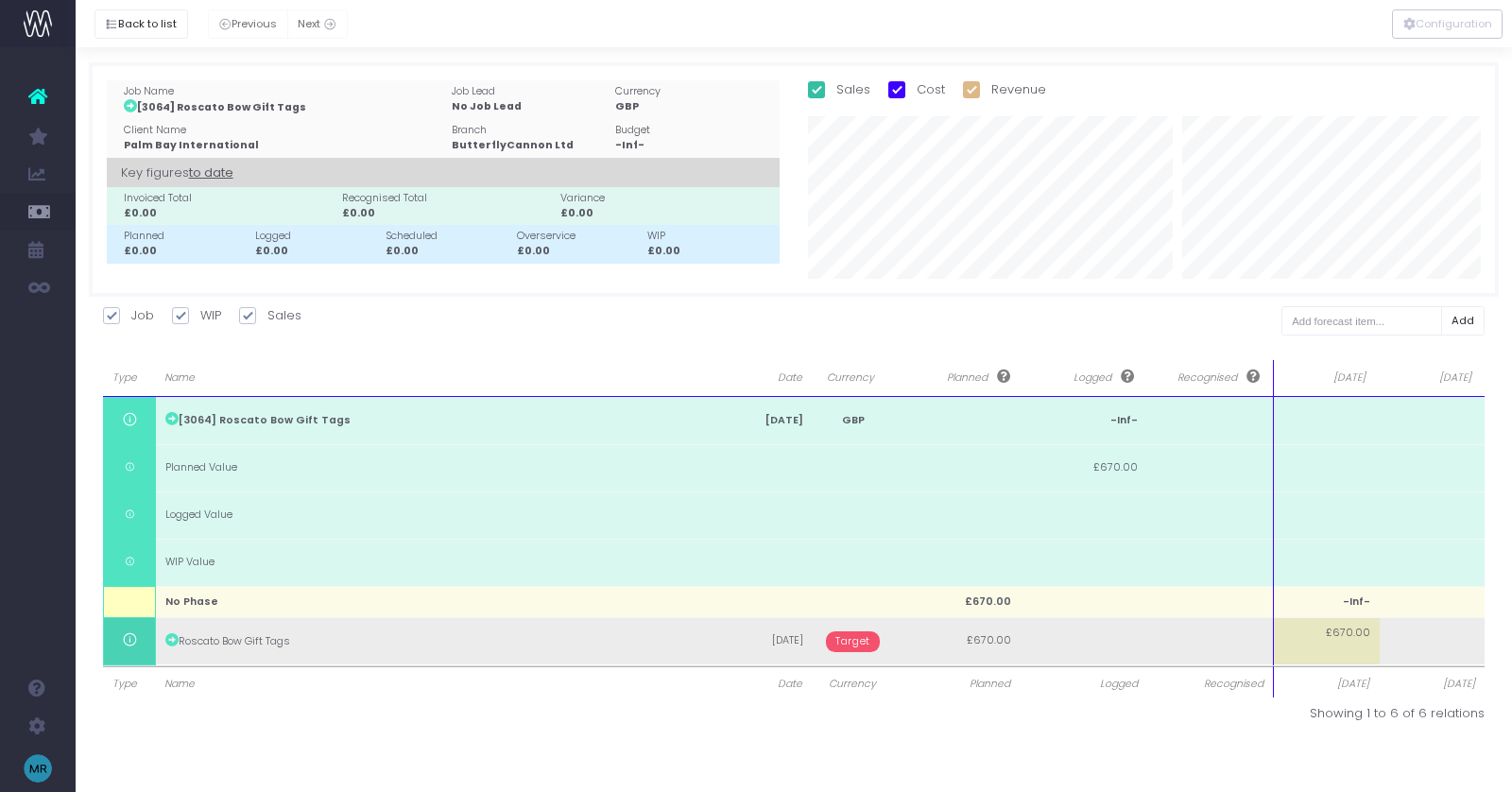
click at [865, 641] on span "Target" at bounding box center [853, 641] width 54 height 21
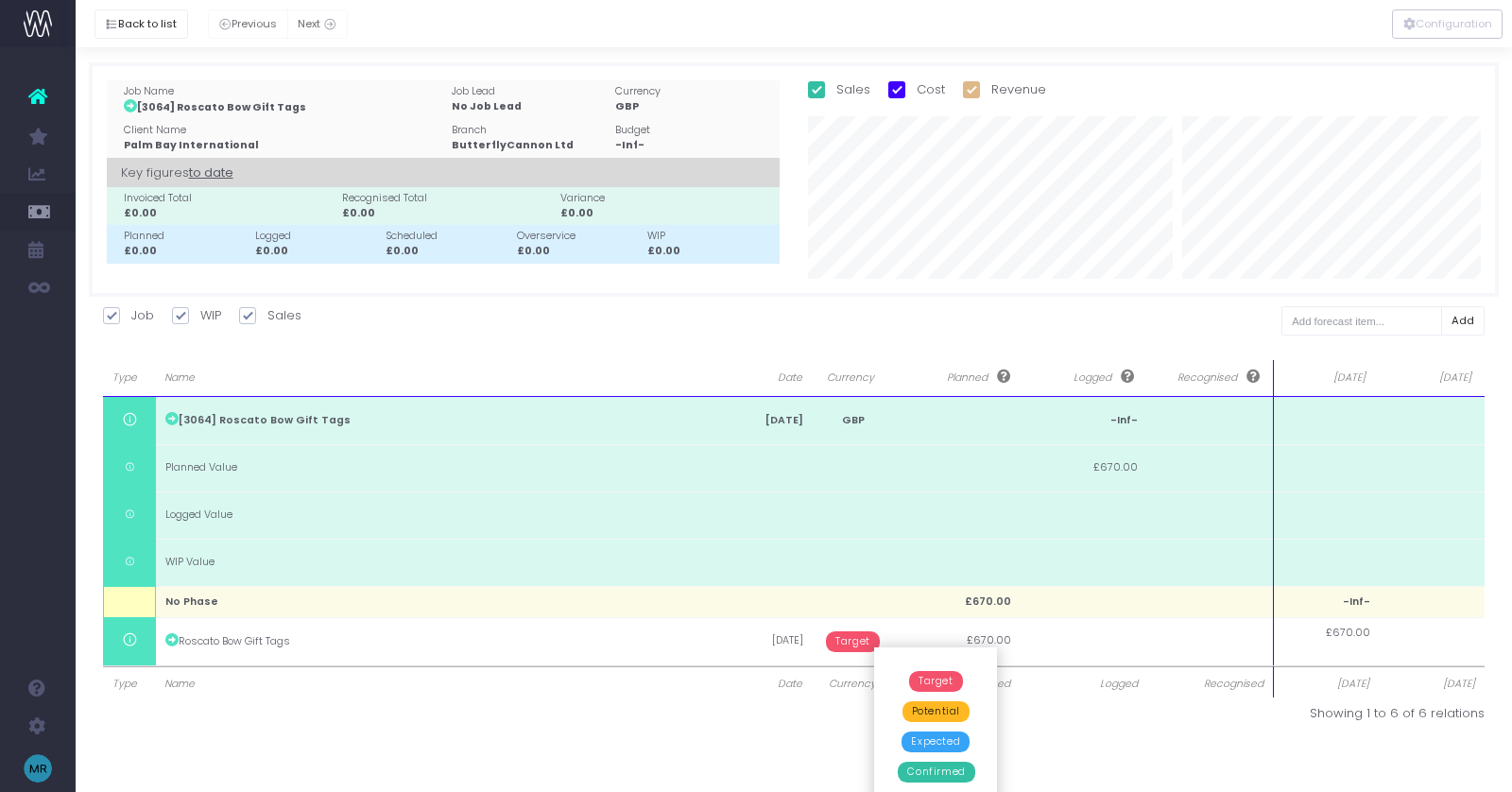
click at [944, 776] on span "Confirmed" at bounding box center [935, 772] width 76 height 21
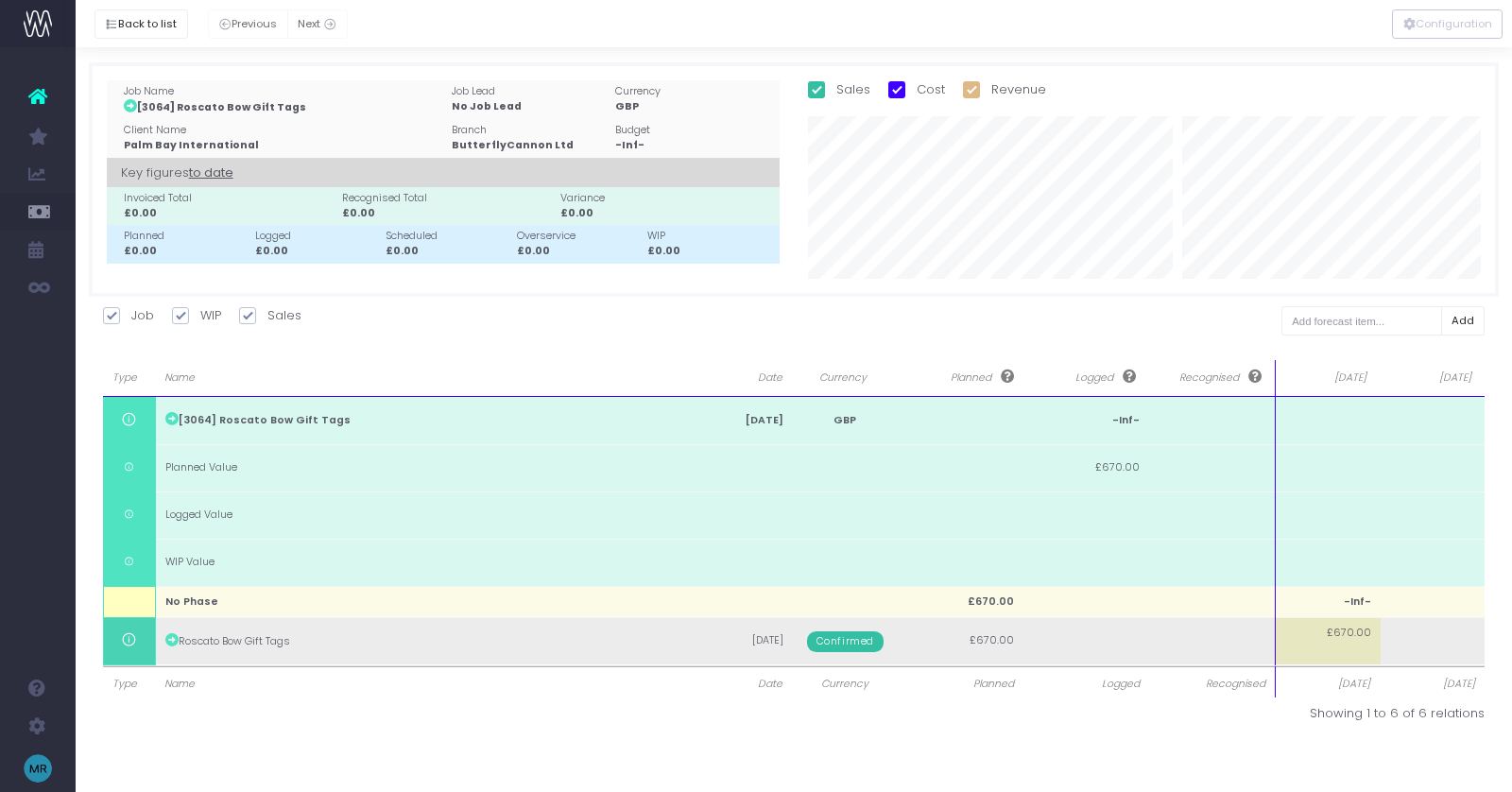
click at [1338, 647] on td "£670.00" at bounding box center [1329, 641] width 105 height 48
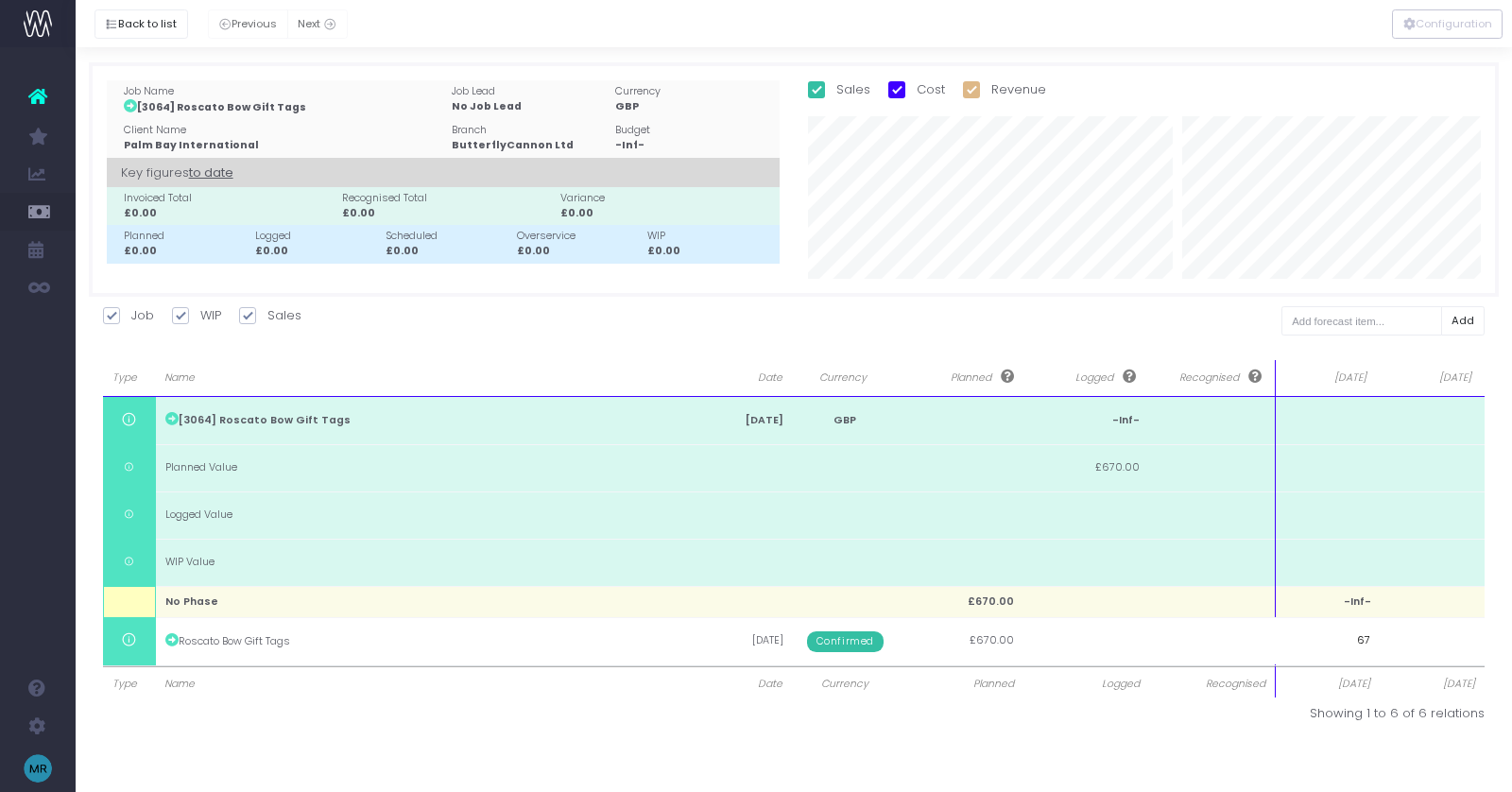
type input "670"
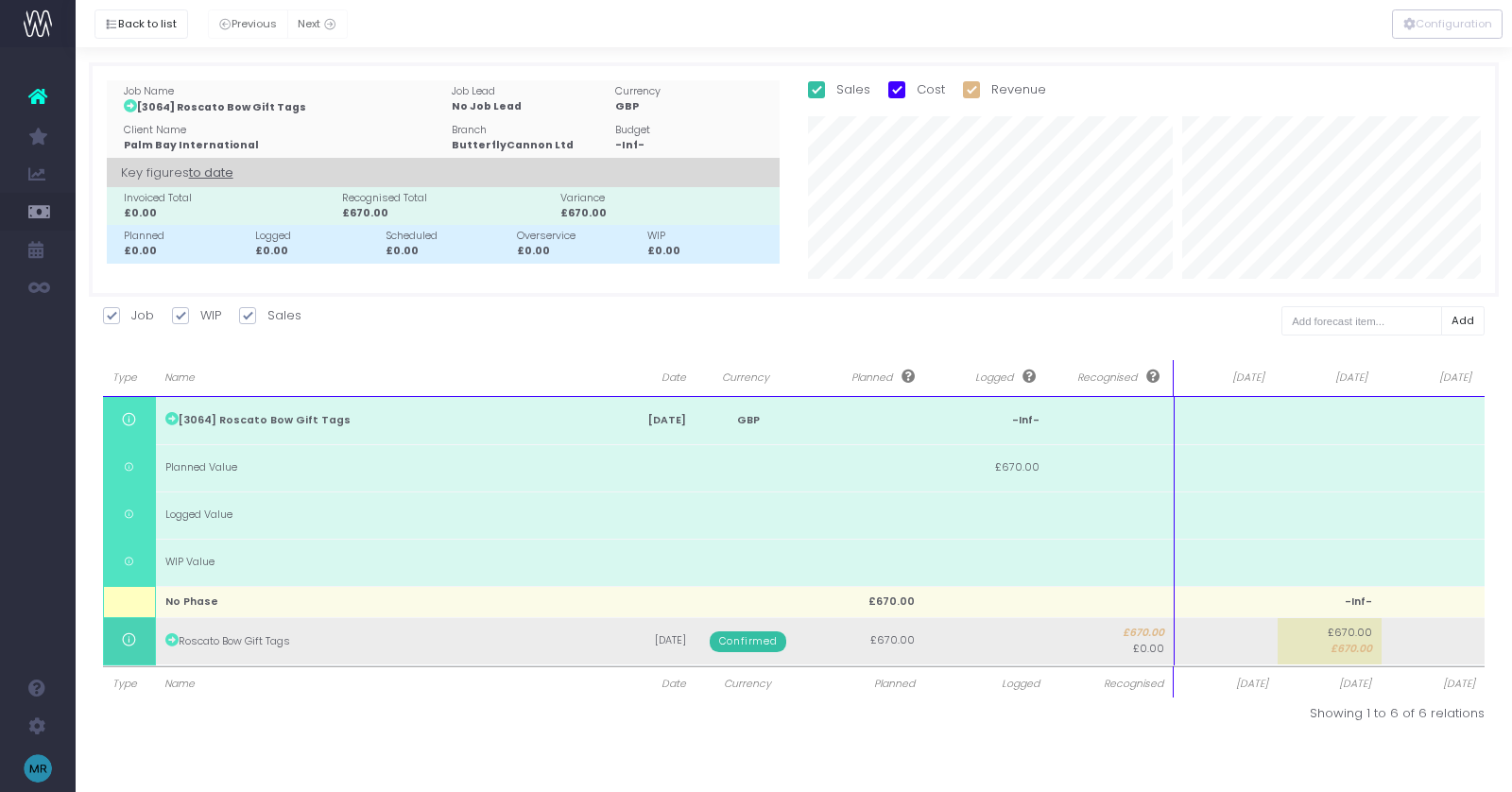
click at [1252, 648] on td at bounding box center [1226, 641] width 104 height 48
type input "670"
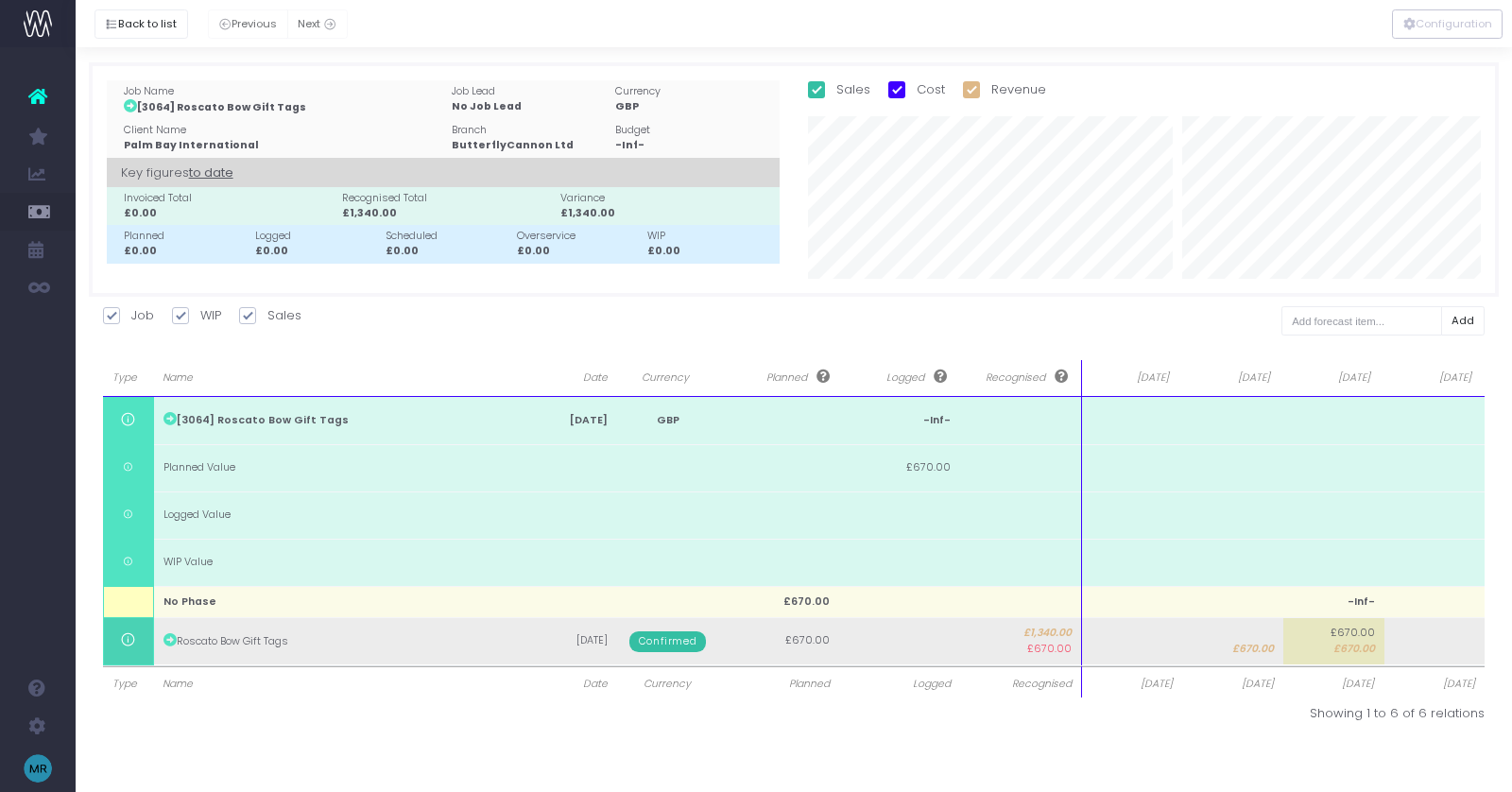
click at [1358, 644] on span "£670.00" at bounding box center [1354, 649] width 42 height 15
type input "670"
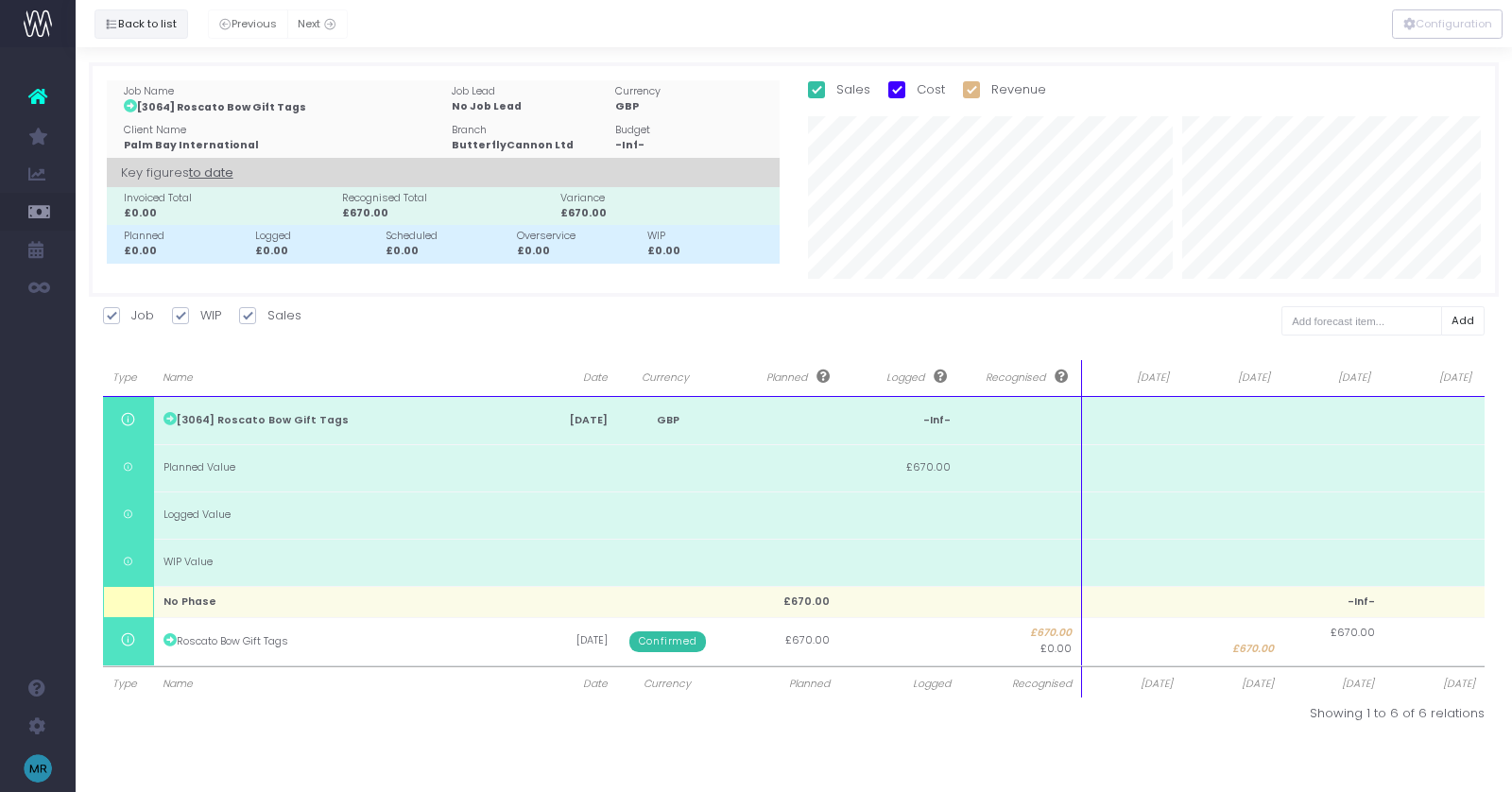
click at [166, 18] on button "Back to list" at bounding box center [141, 25] width 93 height 30
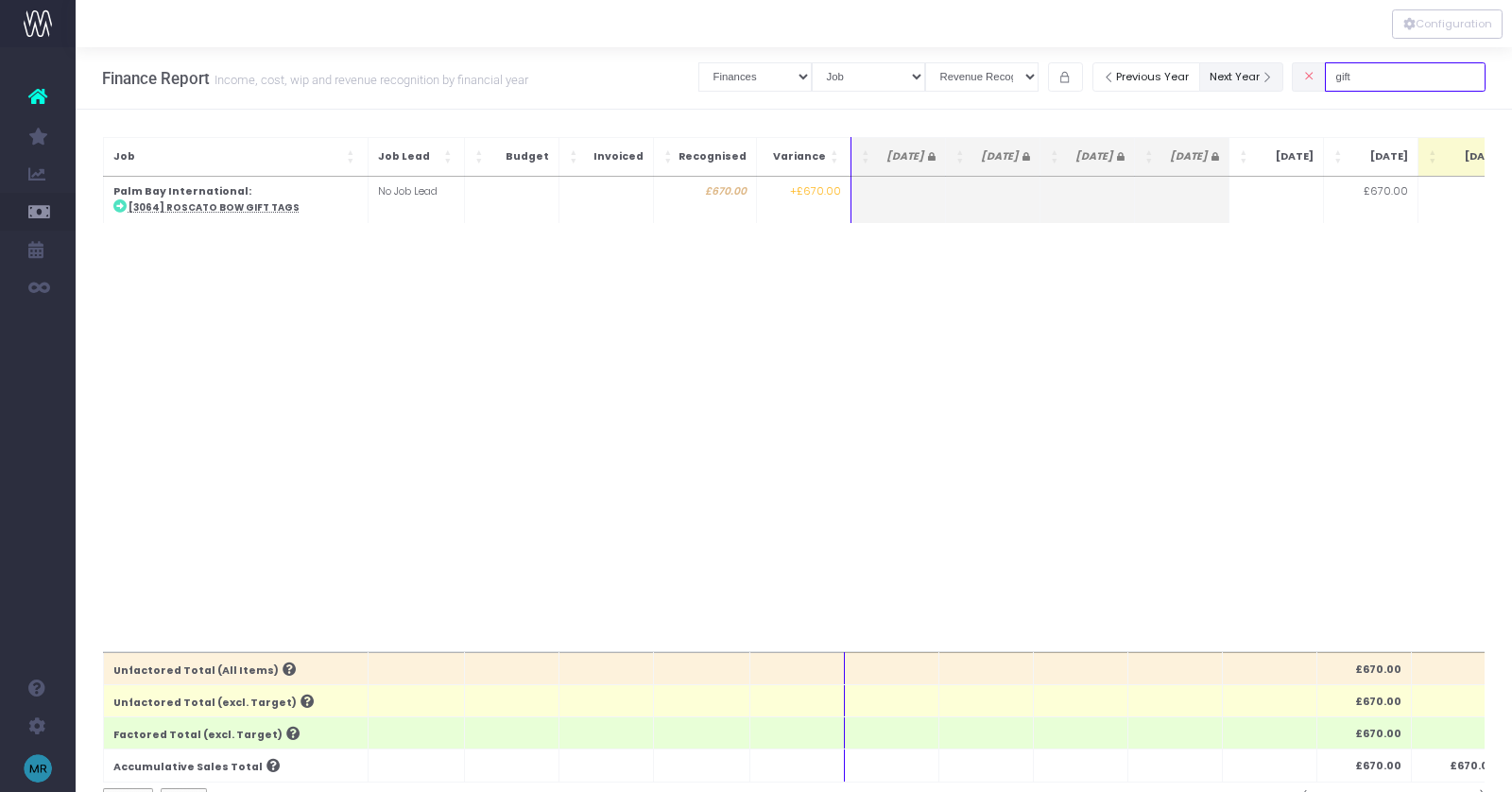
drag, startPoint x: 1395, startPoint y: 79, endPoint x: 1309, endPoint y: 79, distance: 86.0
click at [1309, 79] on div "Clear Filters Job summary column shows... Finances Chart Summary by Job Client …" at bounding box center [1092, 76] width 788 height 39
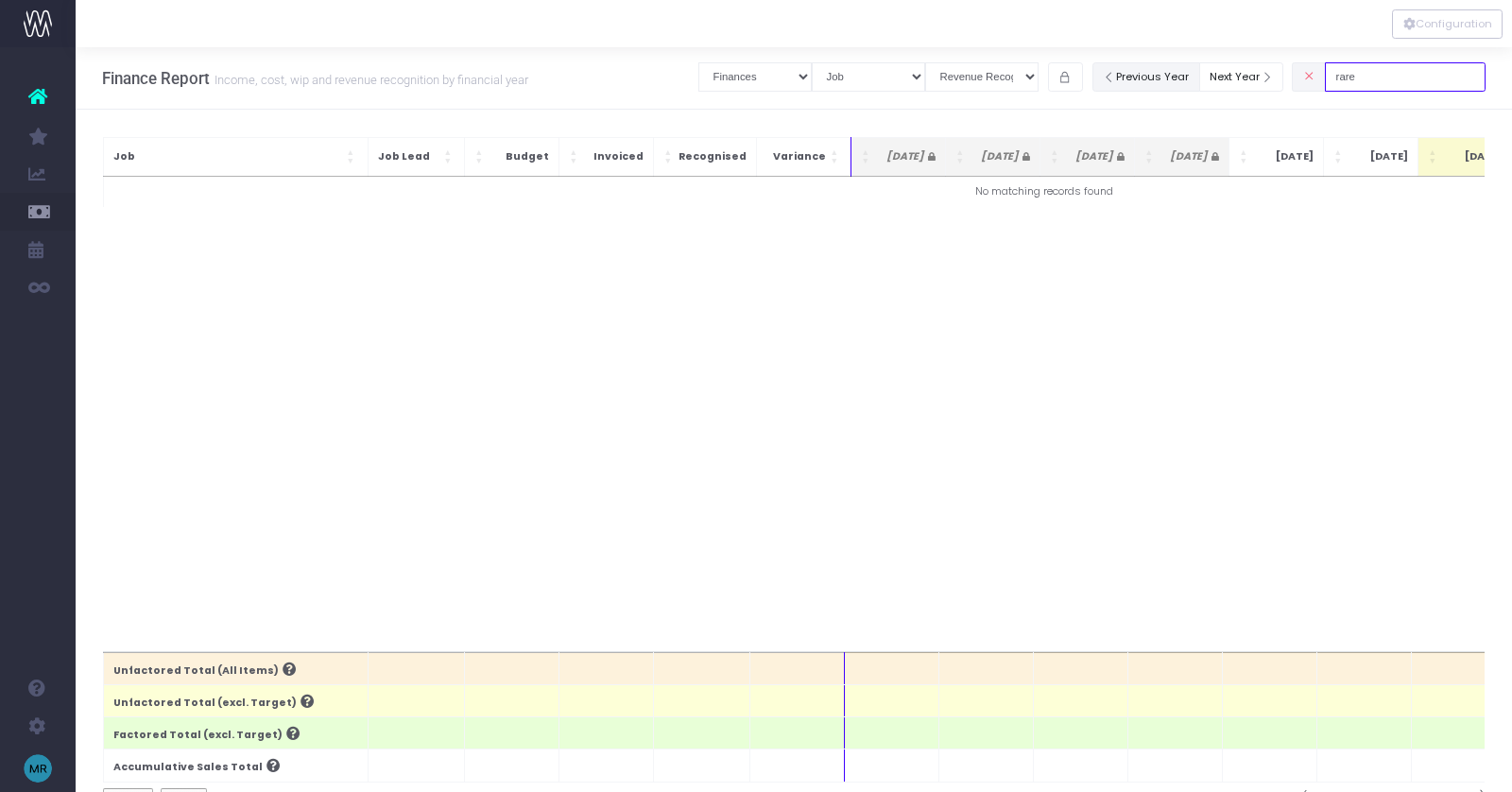
drag, startPoint x: 1433, startPoint y: 67, endPoint x: 1211, endPoint y: 82, distance: 222.5
click at [1211, 82] on div "Clear Filters Job summary column shows... Finances Chart Summary by Job Client …" at bounding box center [1092, 76] width 788 height 39
drag, startPoint x: 1383, startPoint y: 81, endPoint x: 1308, endPoint y: 81, distance: 75.0
click at [1308, 81] on div "Clear Filters Job summary column shows... Finances Chart Summary by Job Client …" at bounding box center [1092, 76] width 788 height 39
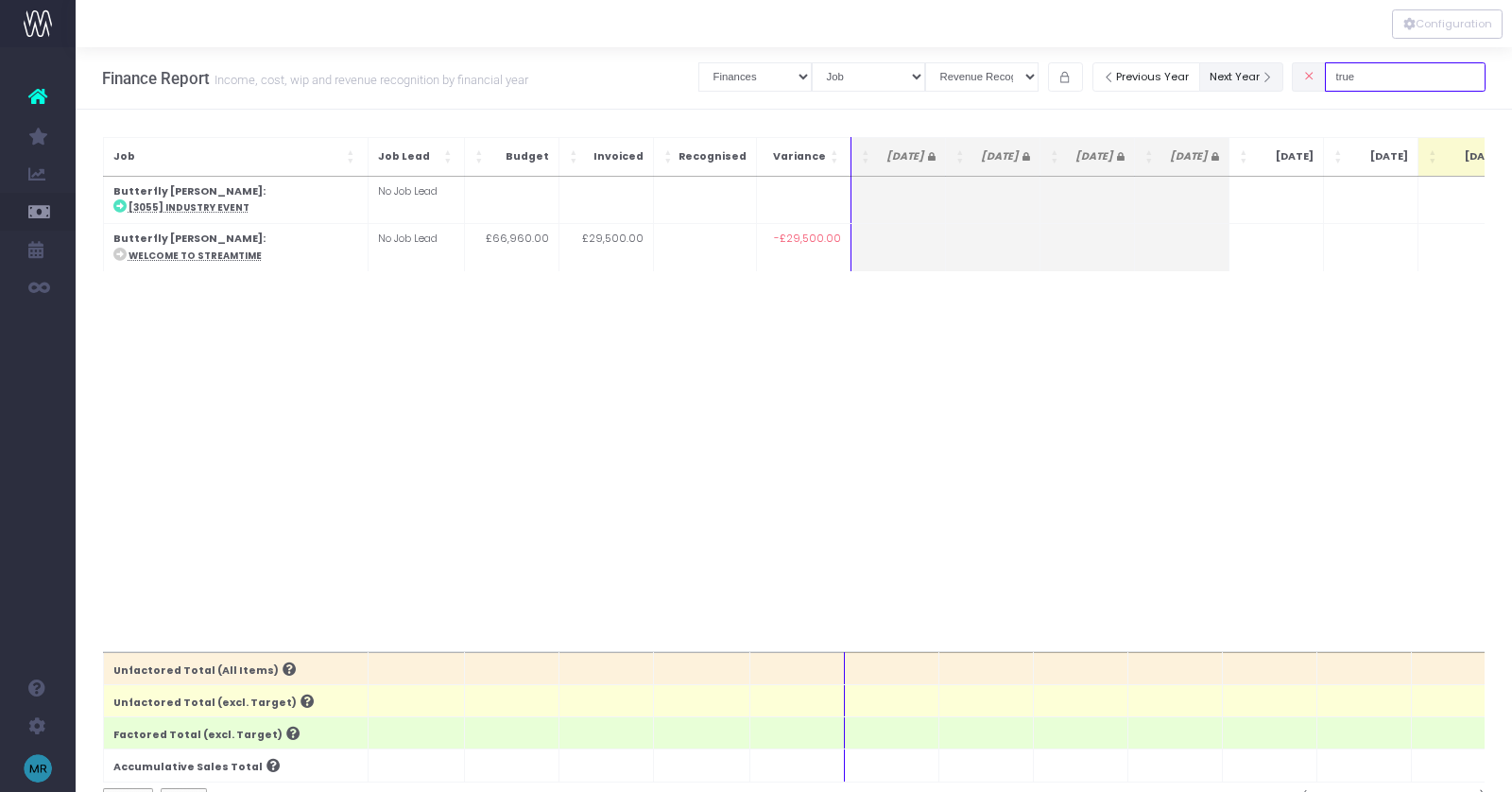
type input "true"
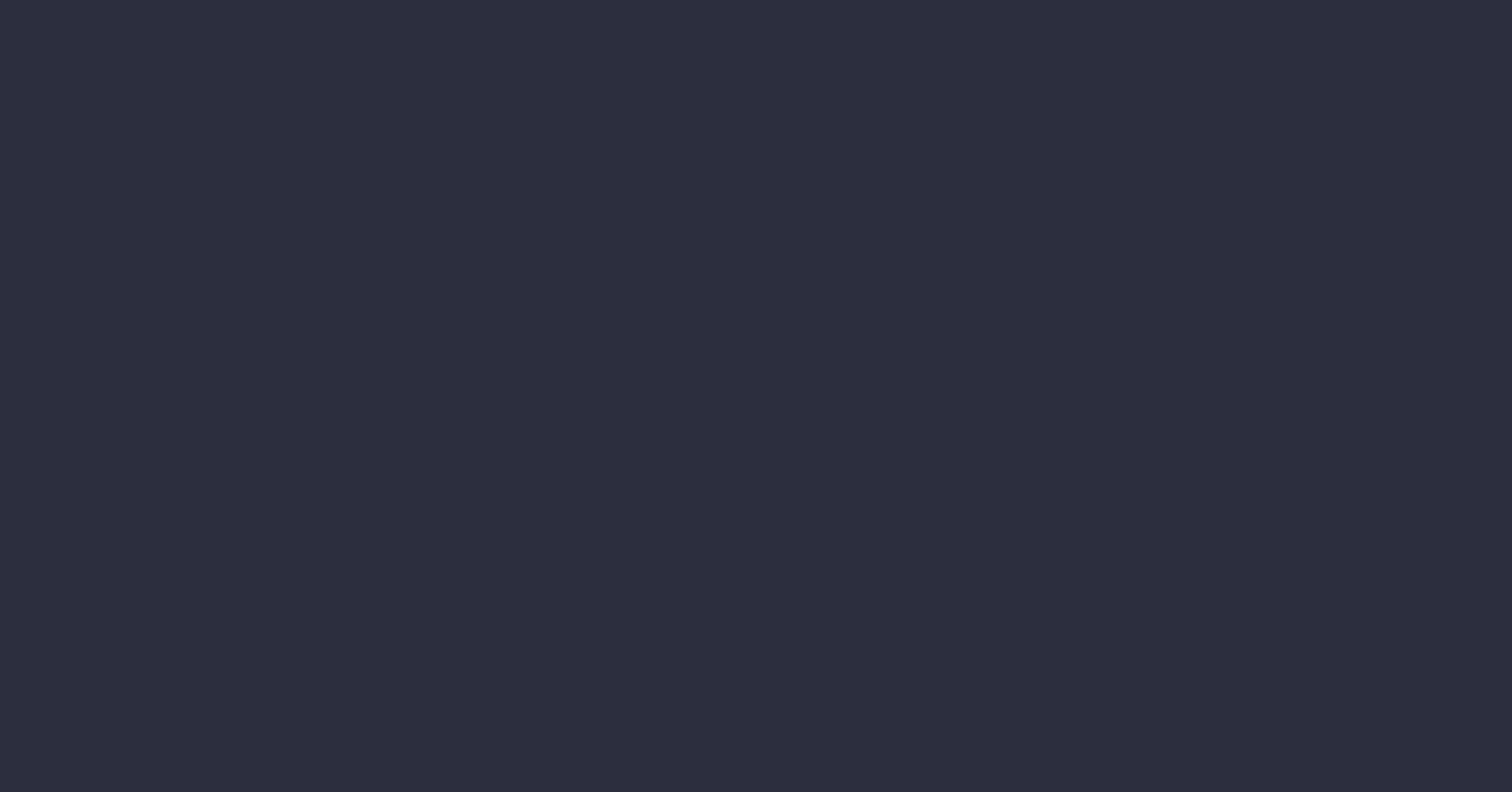
select select "finances"
select select "job"
select select "revrec"
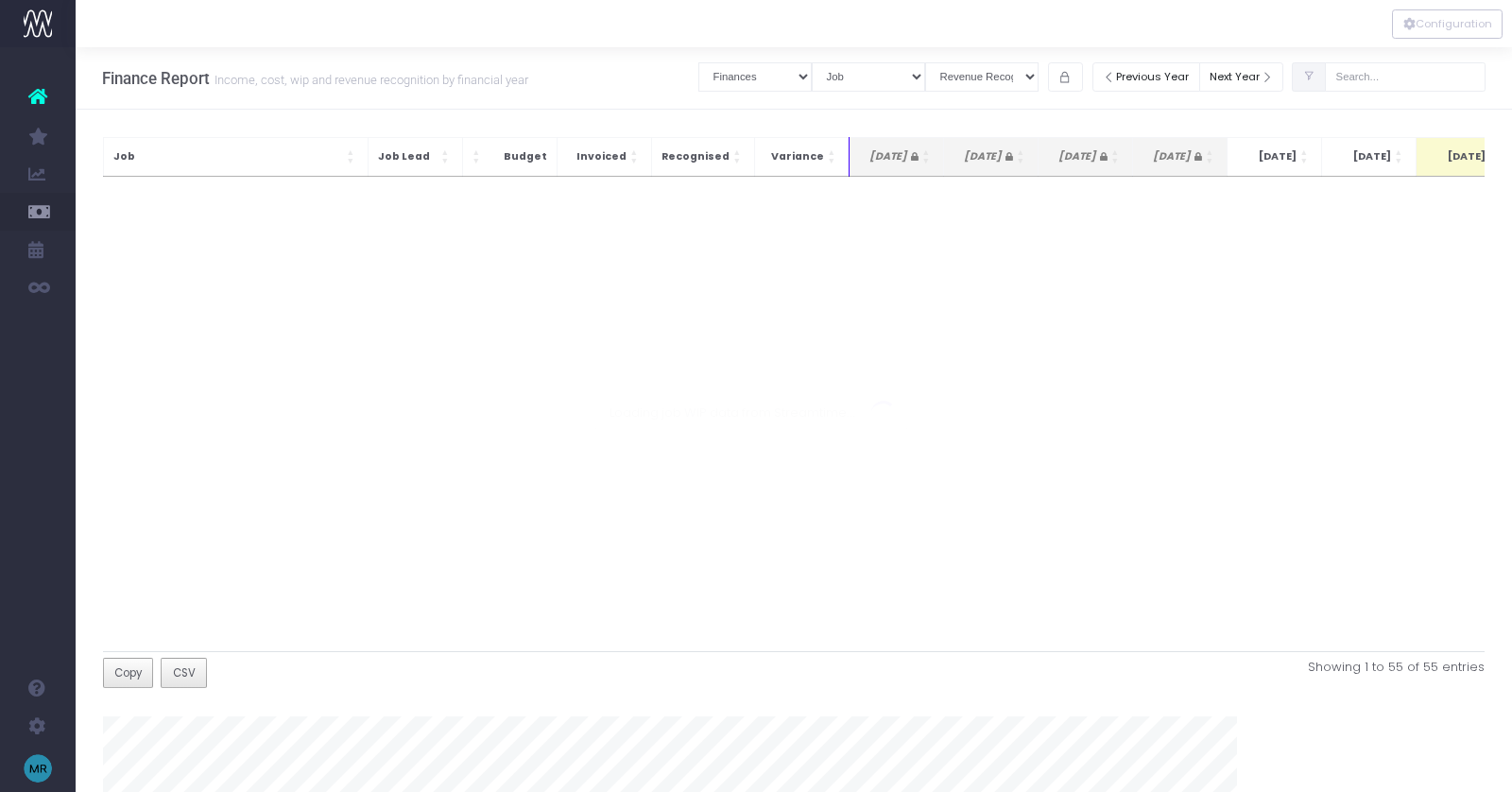
click at [1400, 76] on div at bounding box center [756, 396] width 1512 height 792
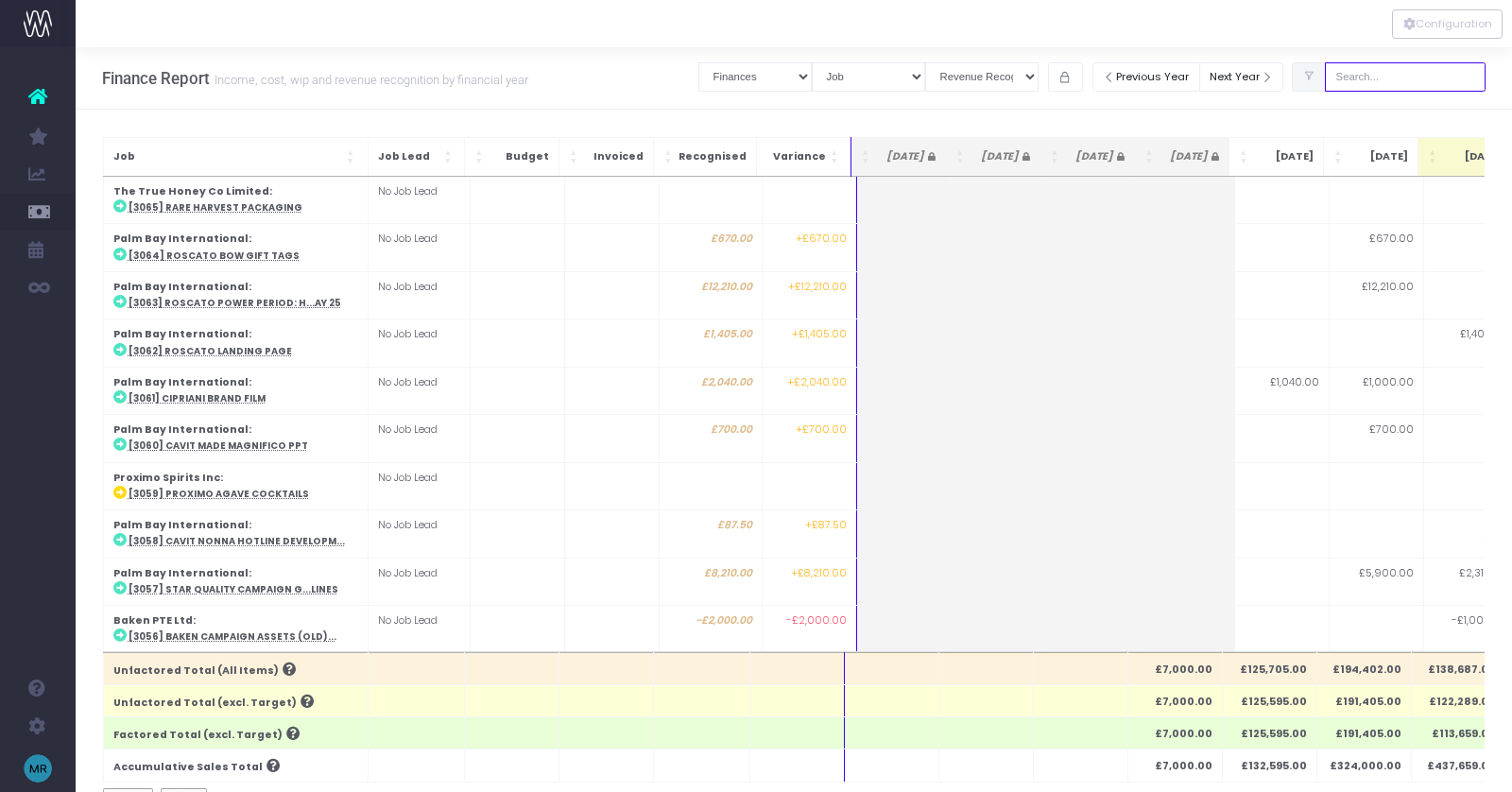
click at [1398, 78] on input "text" at bounding box center [1405, 77] width 161 height 30
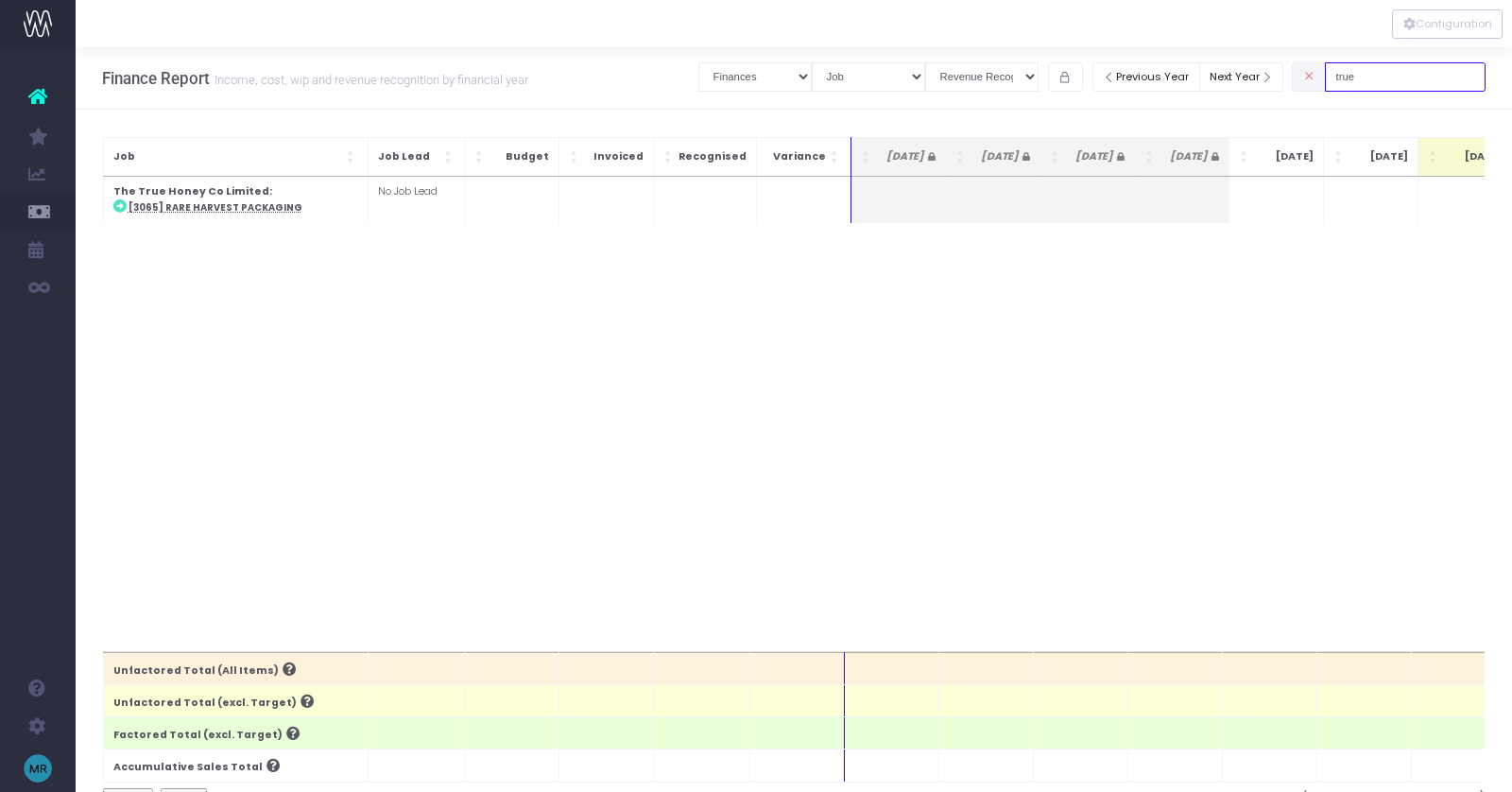
type input "true"
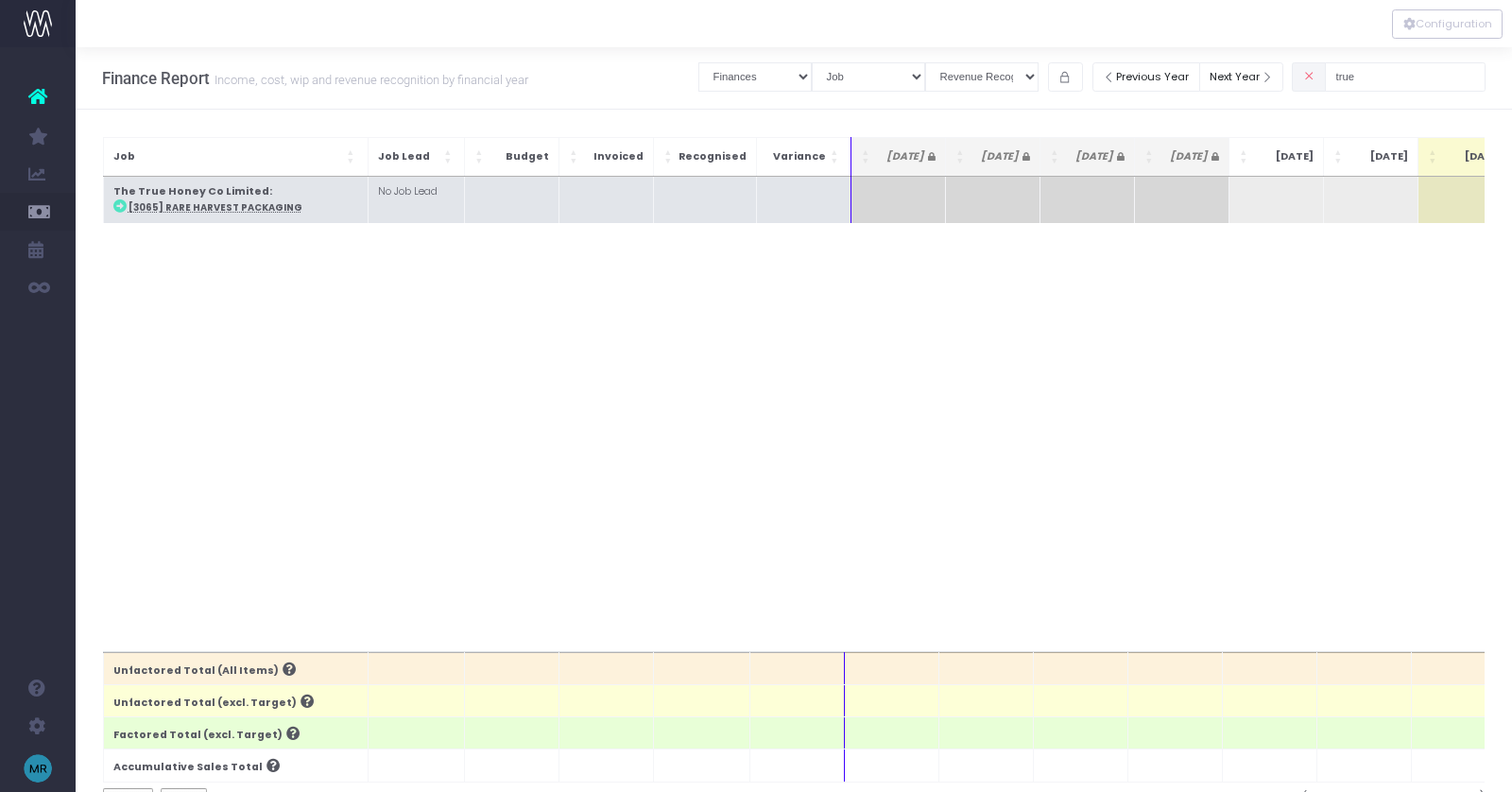
click at [255, 198] on td "The True Honey Co Limited : [3065] Rare Harvest Packaging" at bounding box center [235, 199] width 265 height 47
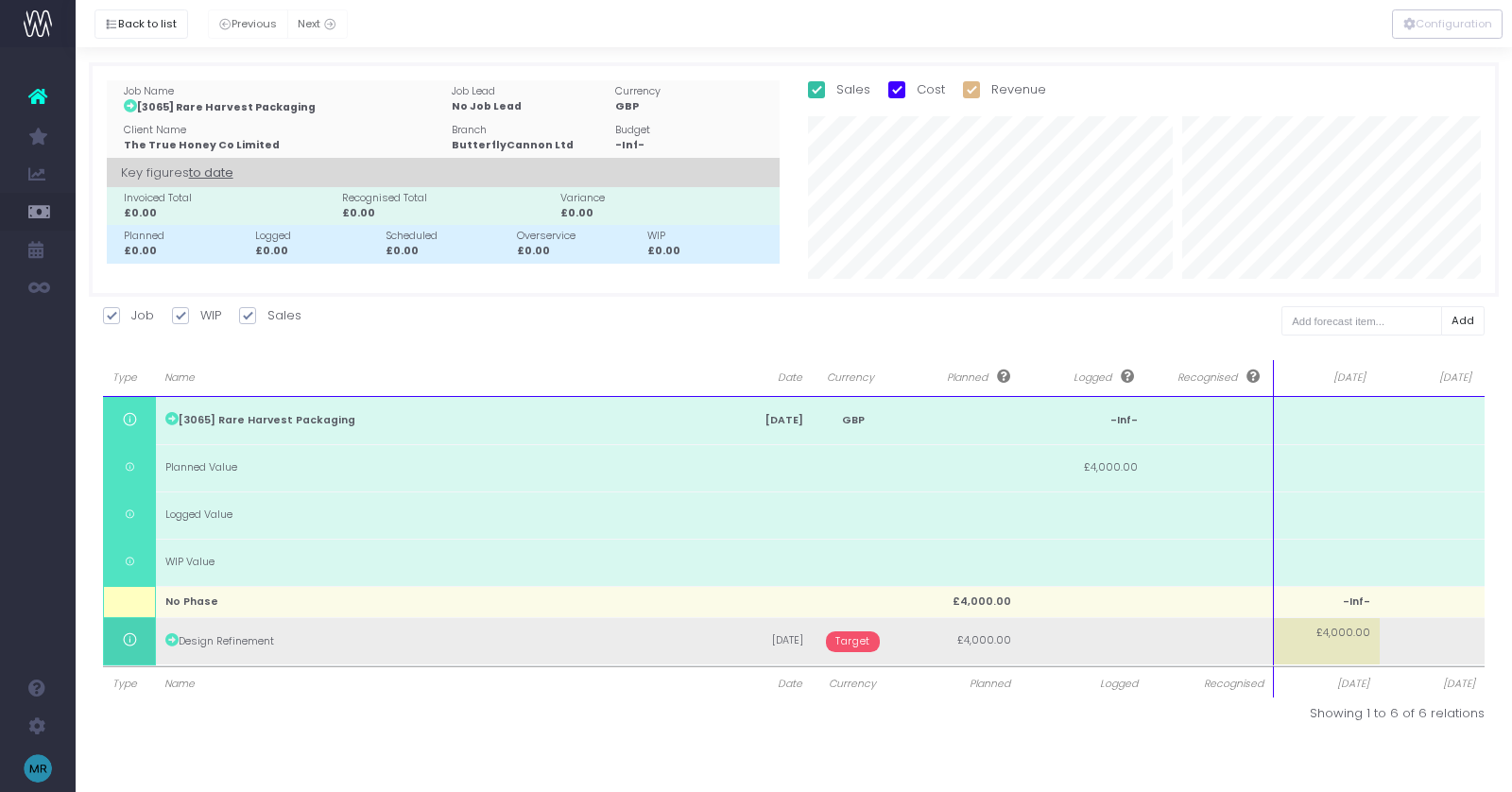
click at [869, 640] on span "Target" at bounding box center [853, 641] width 54 height 21
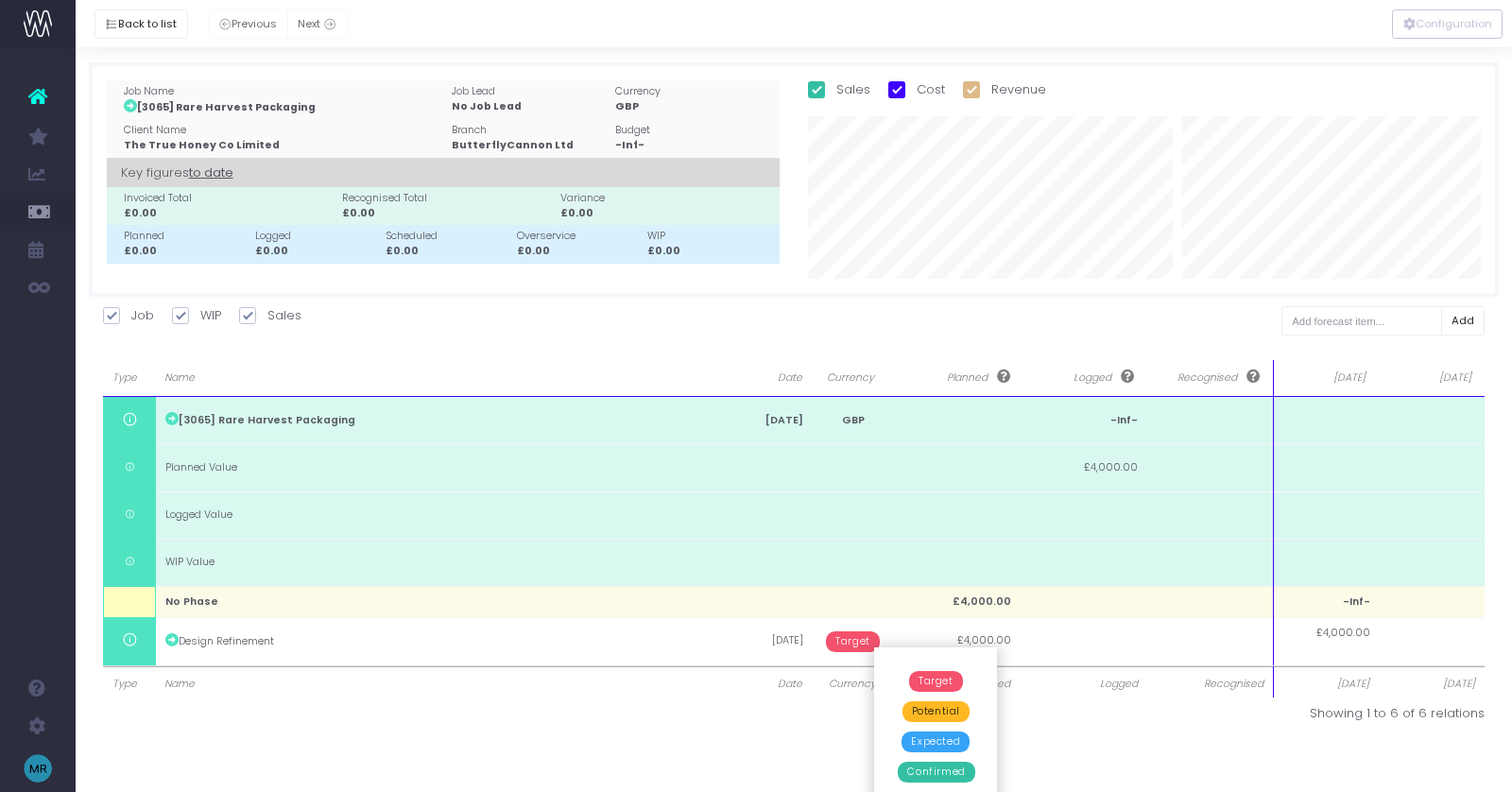
click at [918, 774] on span "Confirmed" at bounding box center [935, 772] width 76 height 21
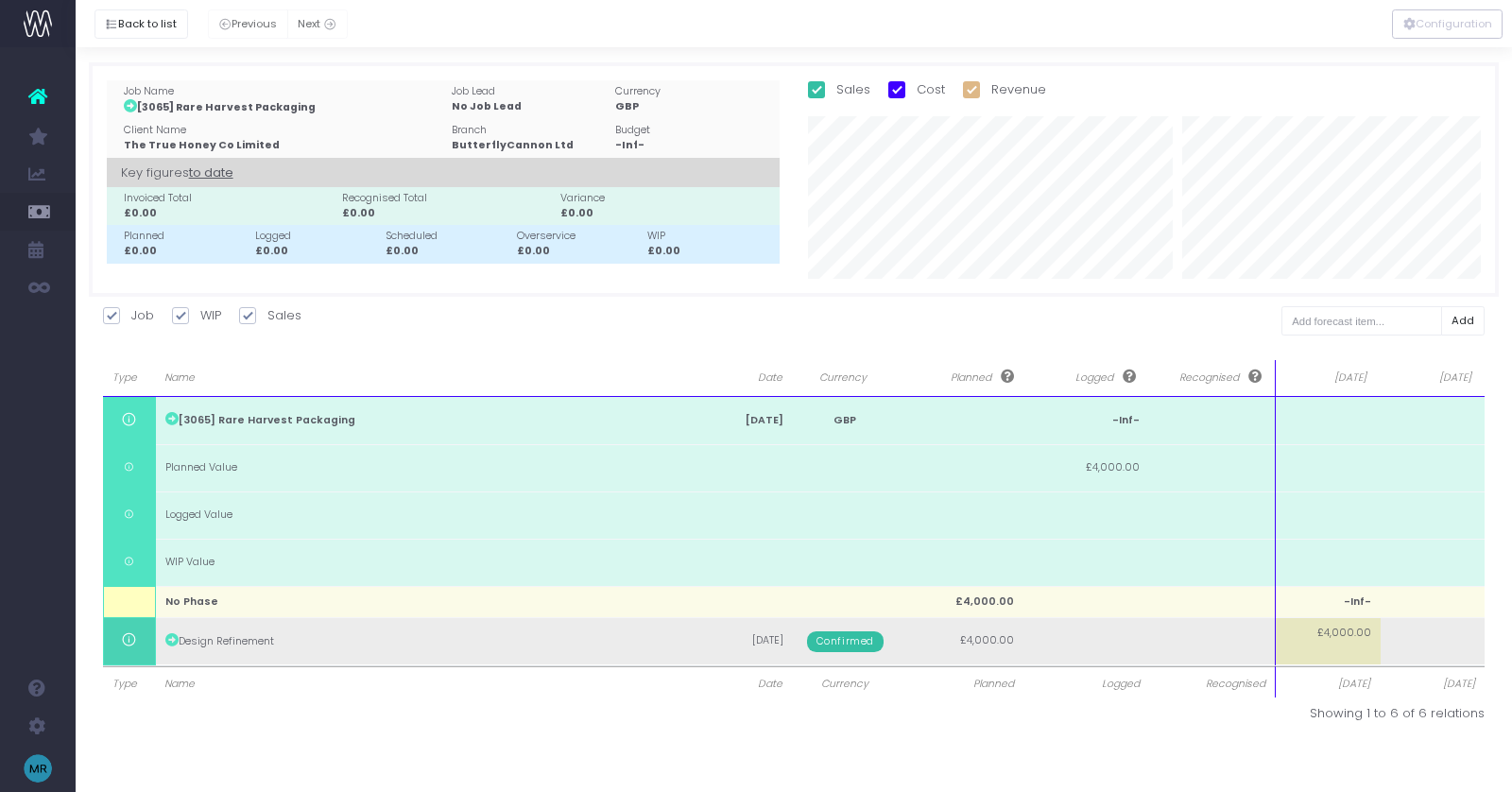
click at [1347, 649] on td "£4,000.00" at bounding box center [1329, 641] width 105 height 48
type input "1"
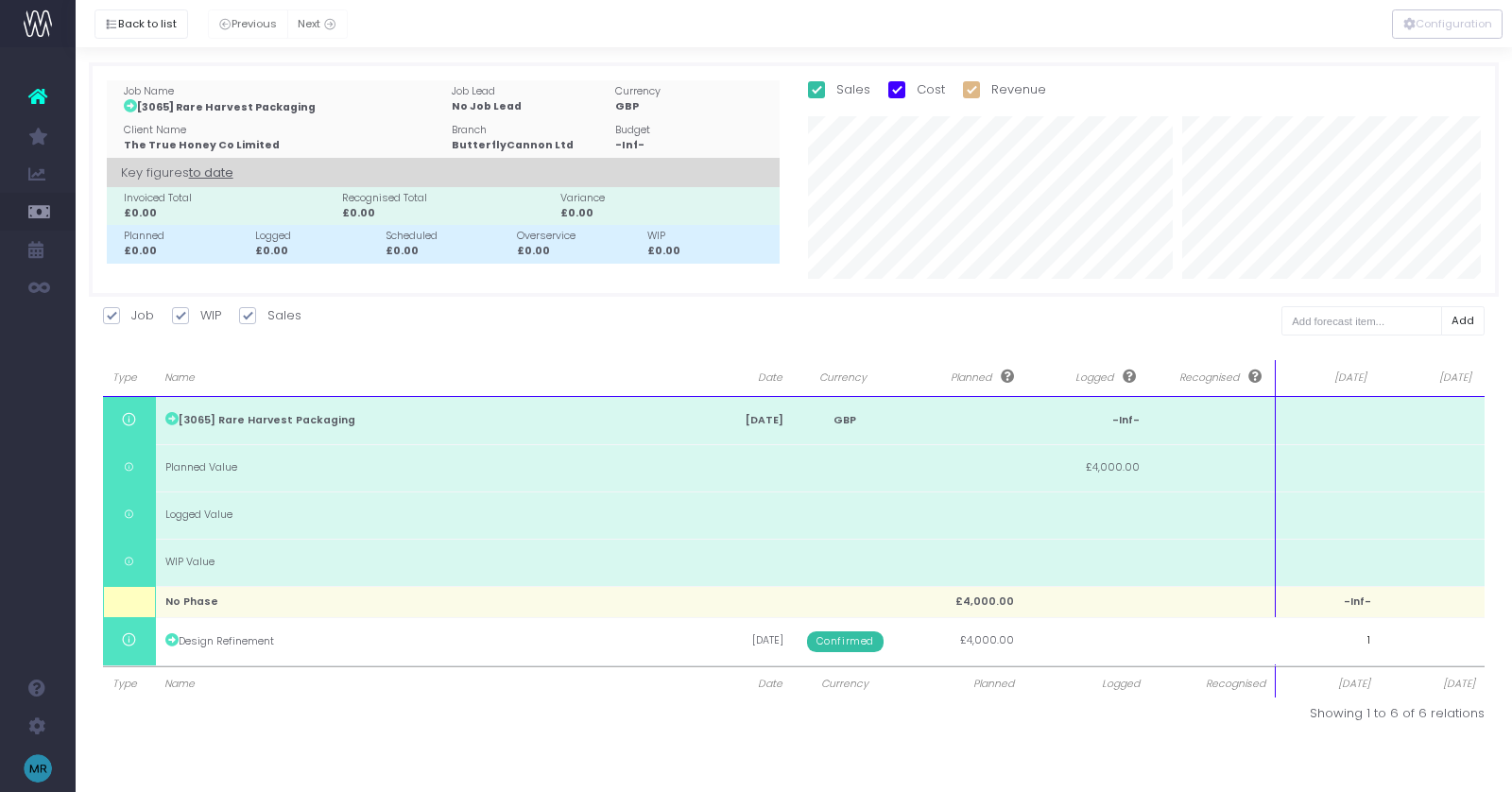
click at [1304, 638] on input "1" at bounding box center [1328, 641] width 105 height 48
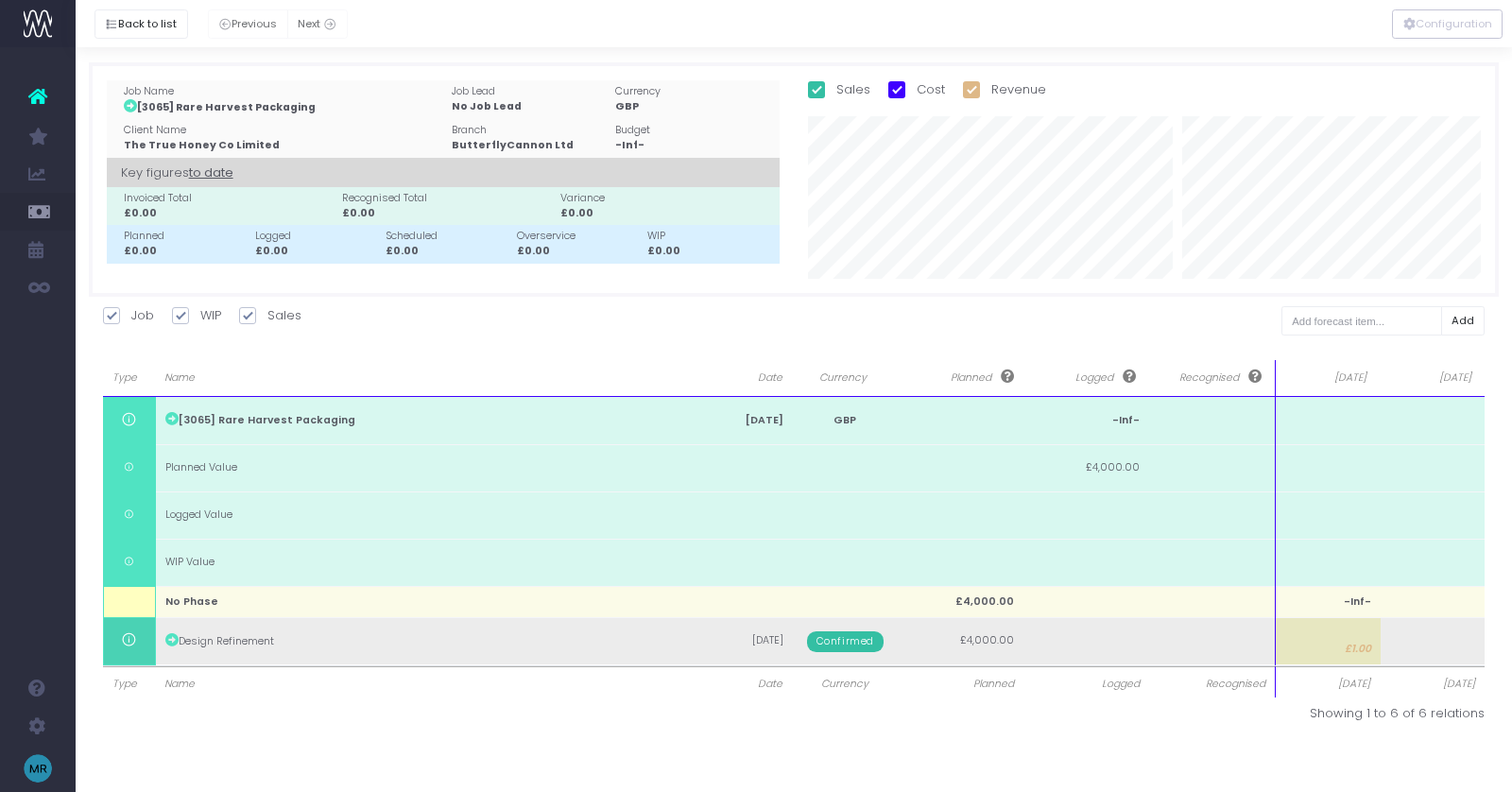
click at [1398, 644] on body "Oh my... this is bad. [PERSON_NAME] wasn't able to load this page. Please conta…" at bounding box center [756, 396] width 1512 height 792
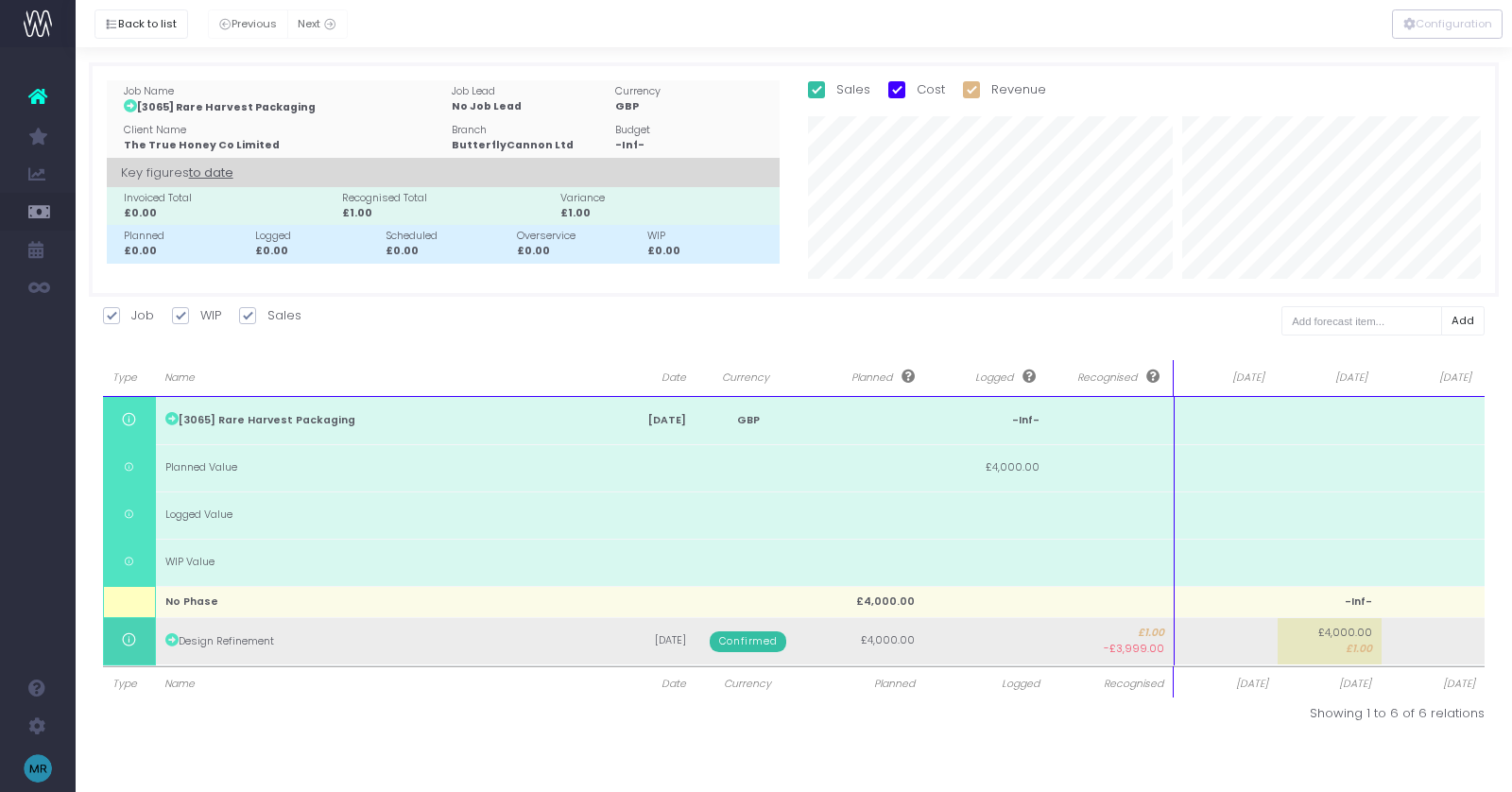
click at [1250, 640] on td at bounding box center [1226, 641] width 104 height 48
type input "4000"
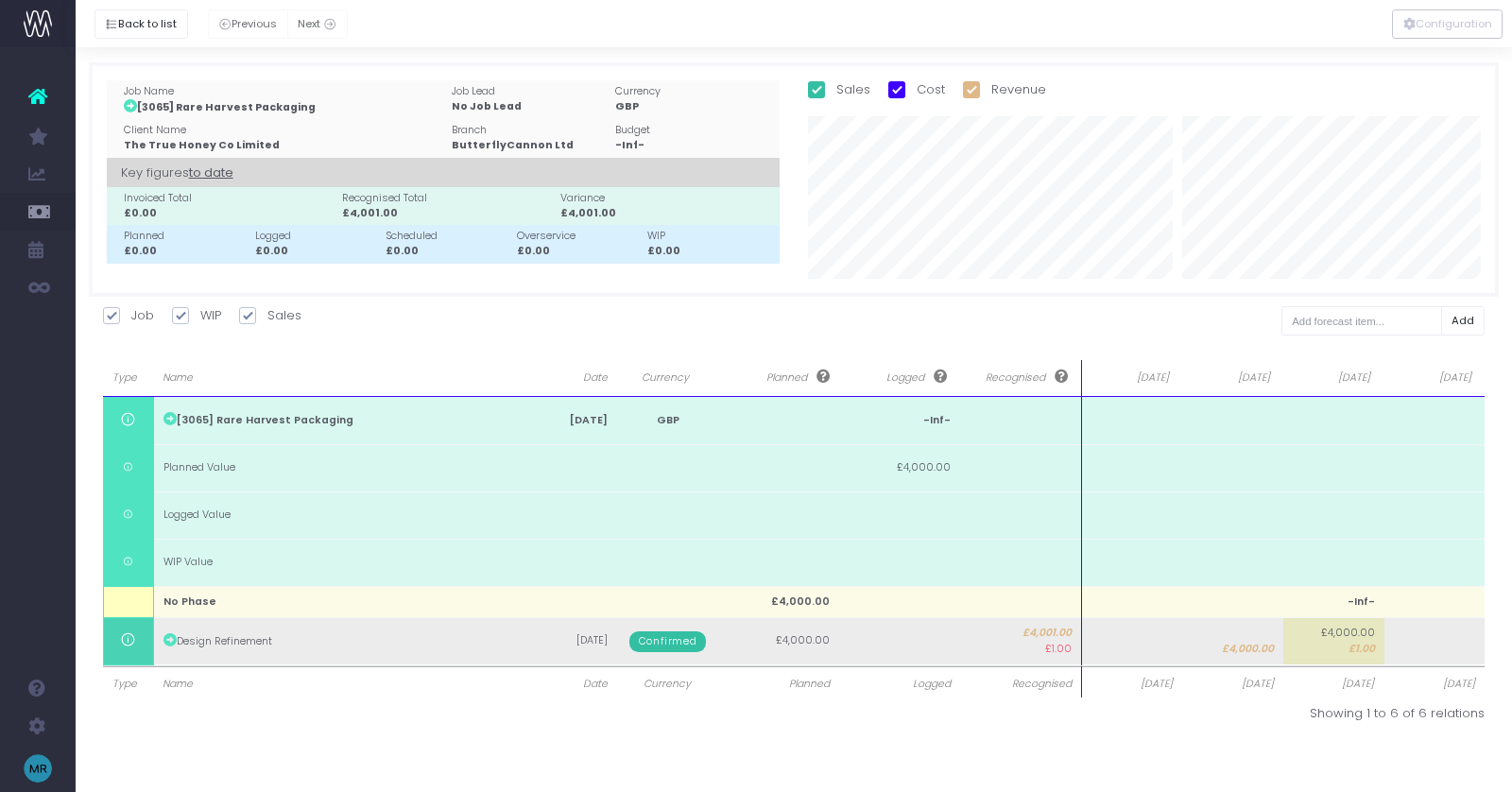
click at [1345, 650] on td "£4,000.00 £1.00" at bounding box center [1334, 641] width 101 height 48
type input "1"
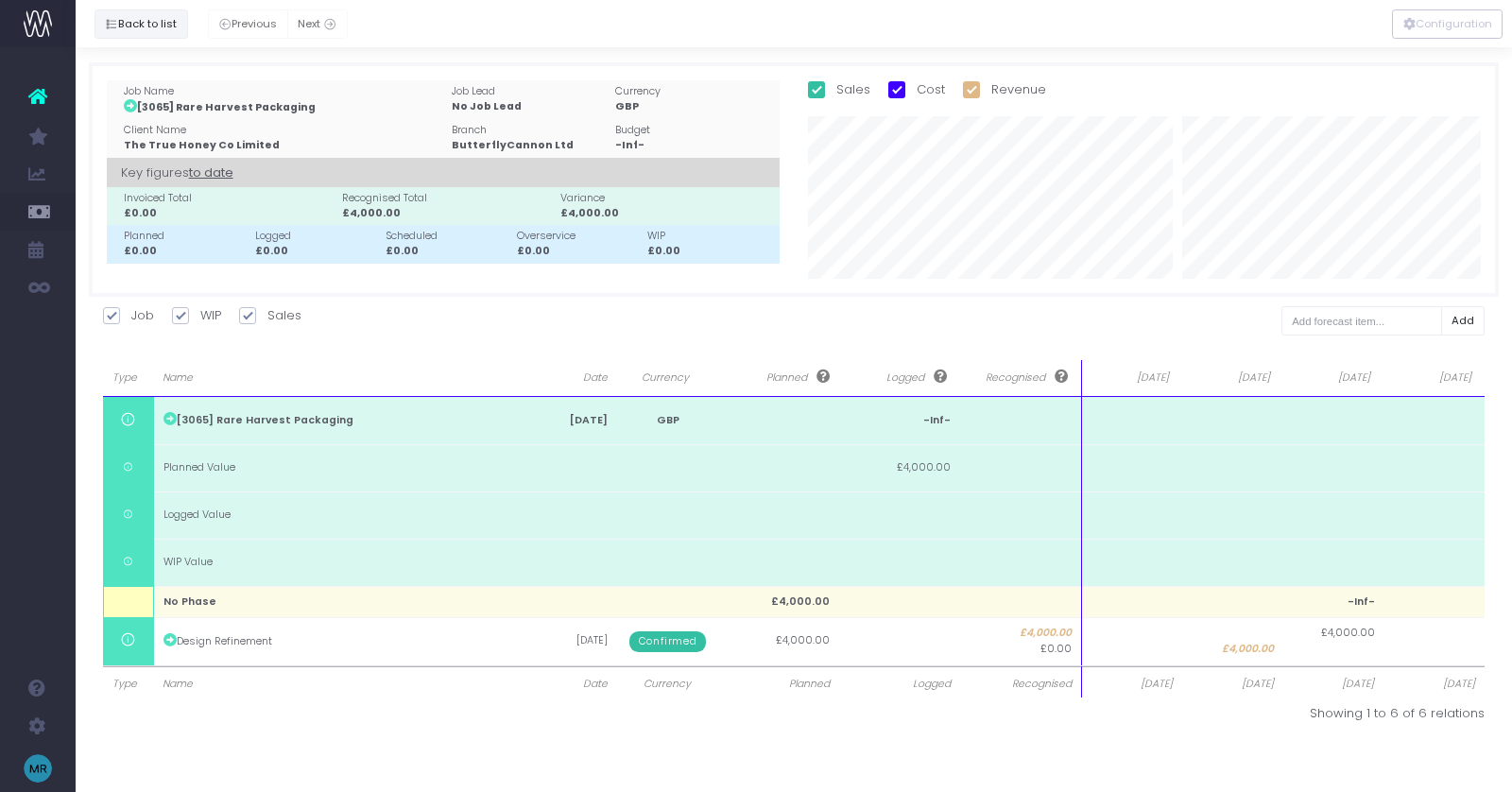
click at [159, 26] on button "Back to list" at bounding box center [141, 25] width 93 height 30
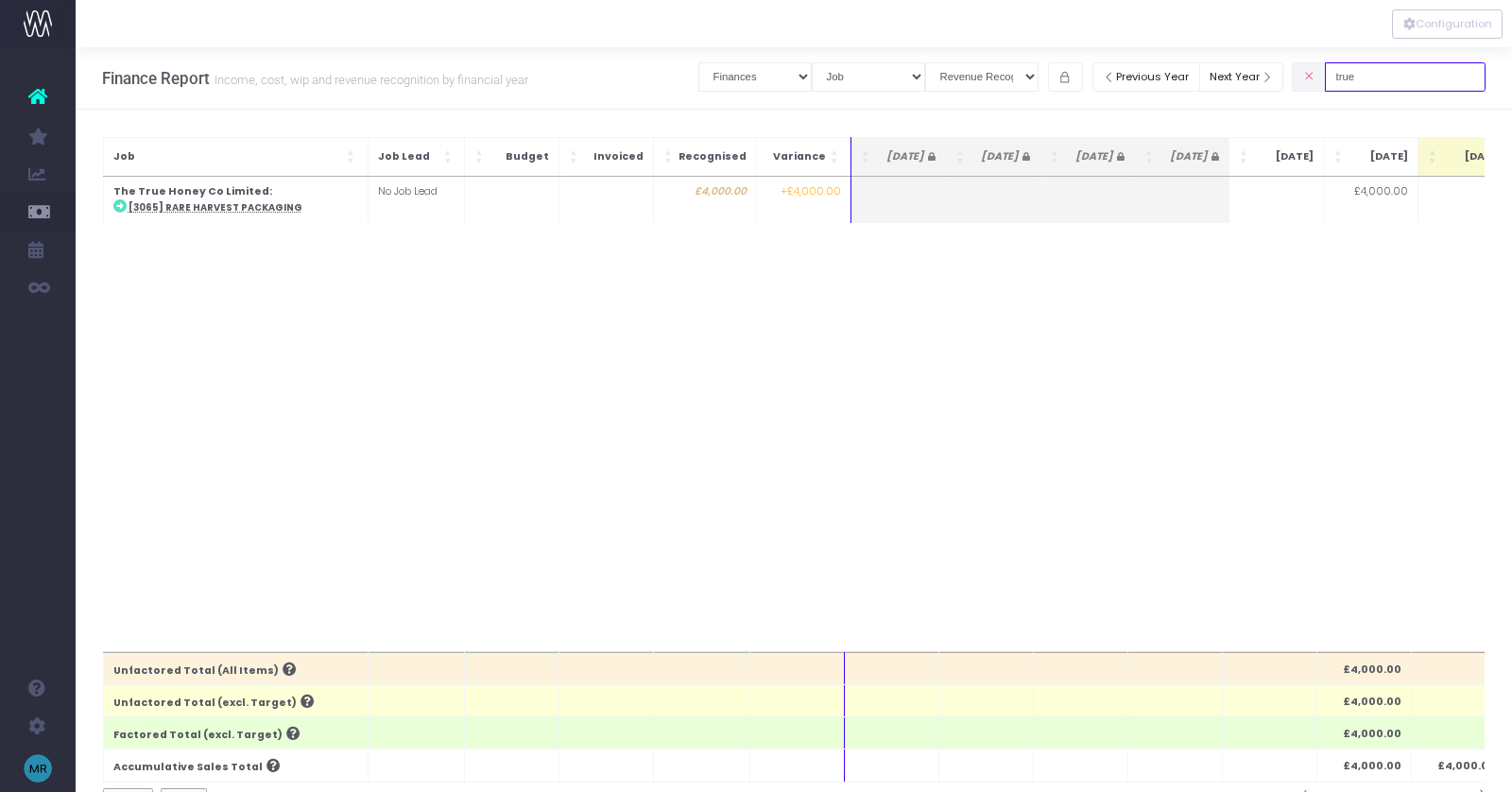
drag, startPoint x: 1411, startPoint y: 81, endPoint x: 1328, endPoint y: 80, distance: 83.0
click at [1328, 80] on div "true" at bounding box center [1389, 76] width 194 height 39
type input "100"
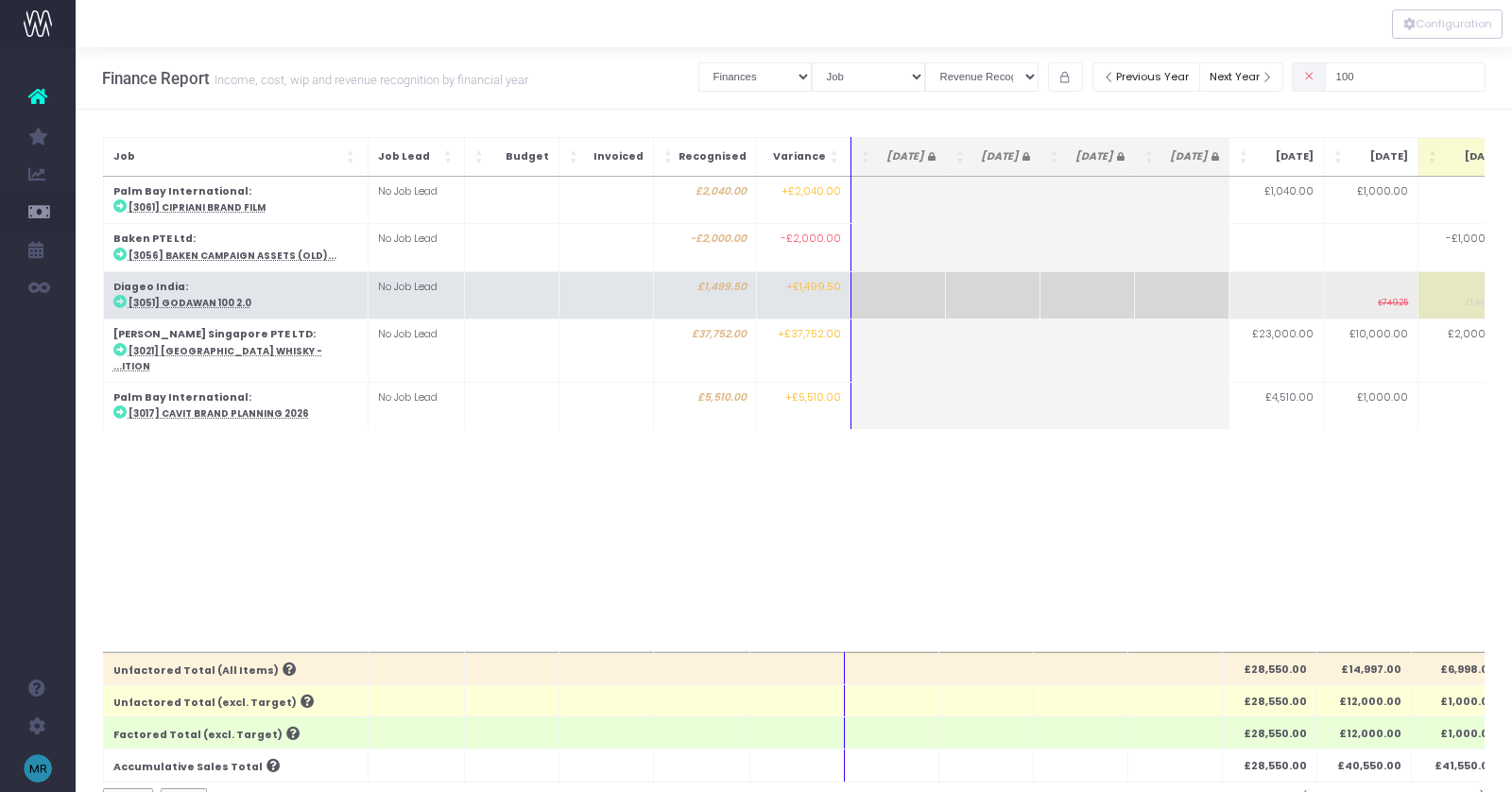
click at [168, 298] on abbr "[3051] Godawan 100 2.0" at bounding box center [190, 302] width 123 height 12
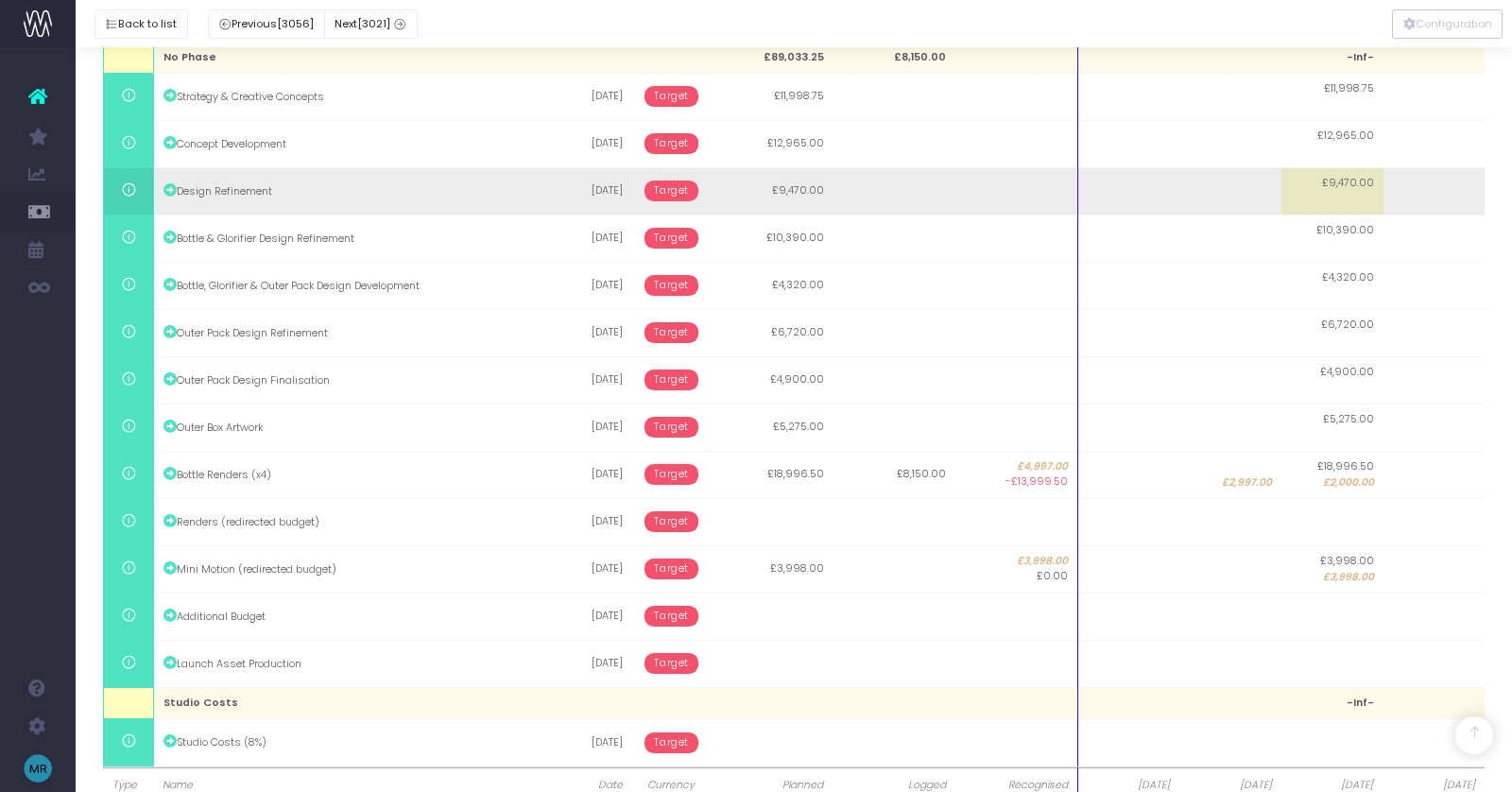
scroll to position [552, 0]
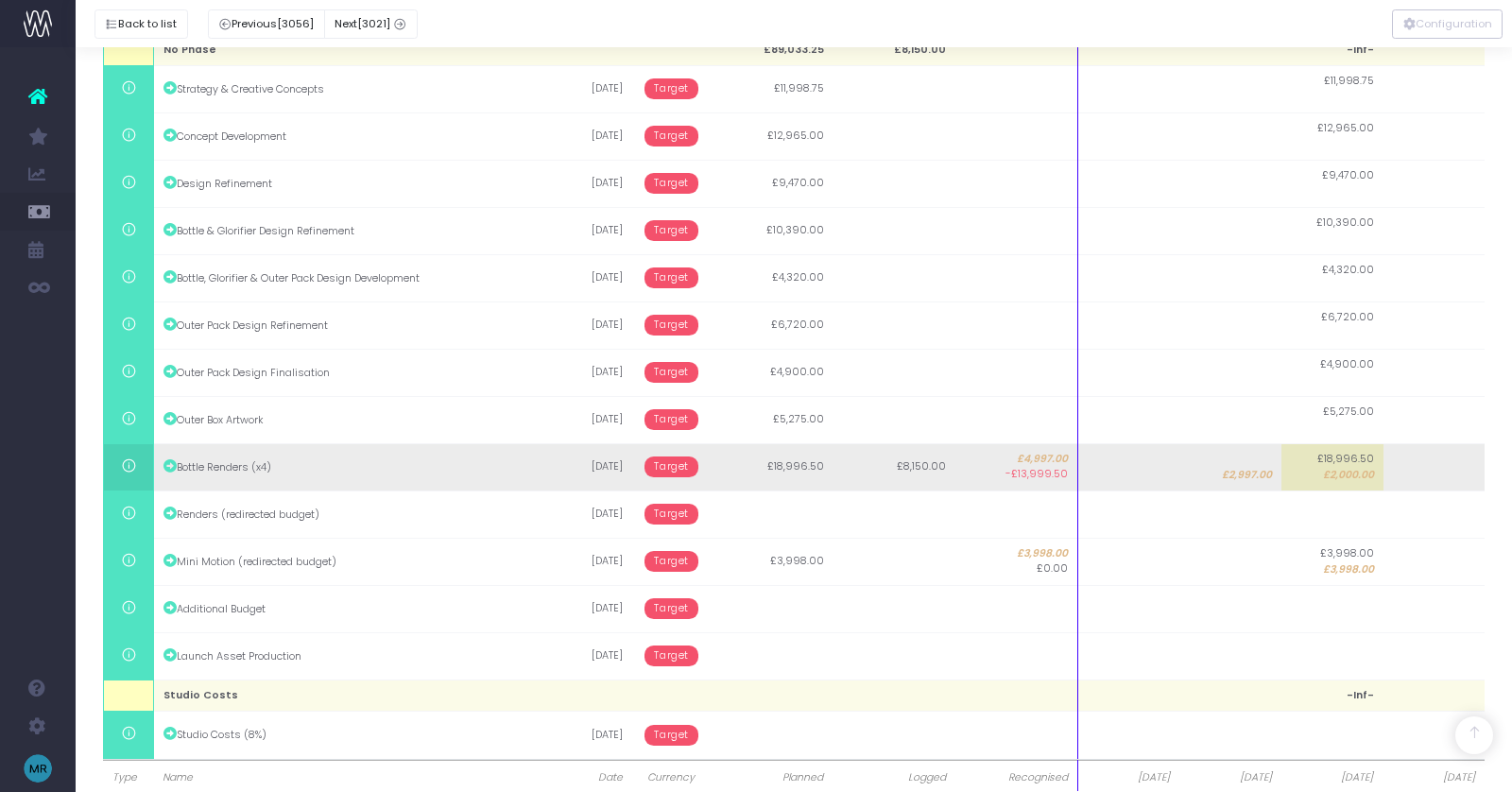
click at [665, 468] on span "Target" at bounding box center [671, 467] width 54 height 21
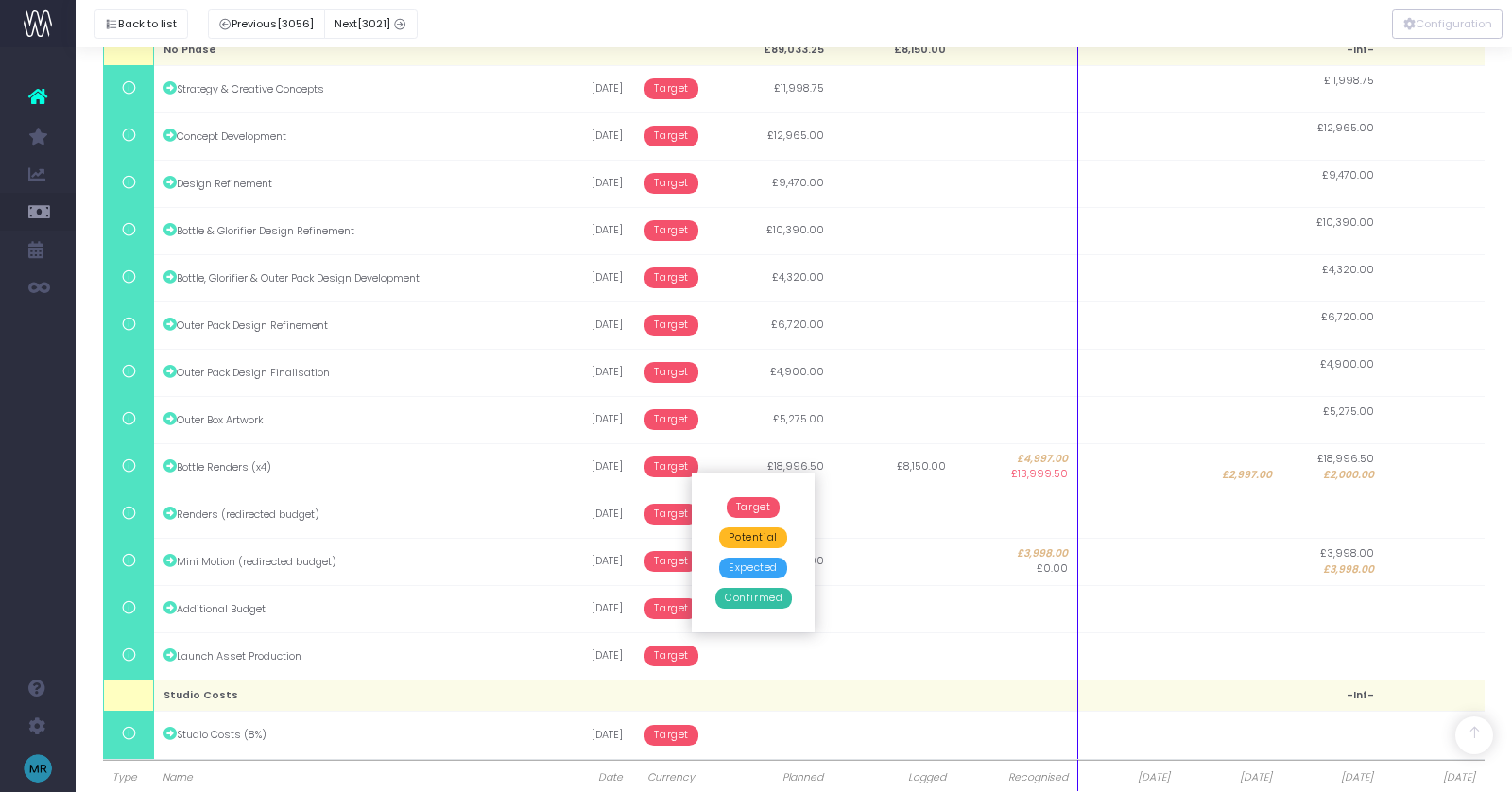
click at [776, 603] on span "Confirmed" at bounding box center [753, 598] width 76 height 21
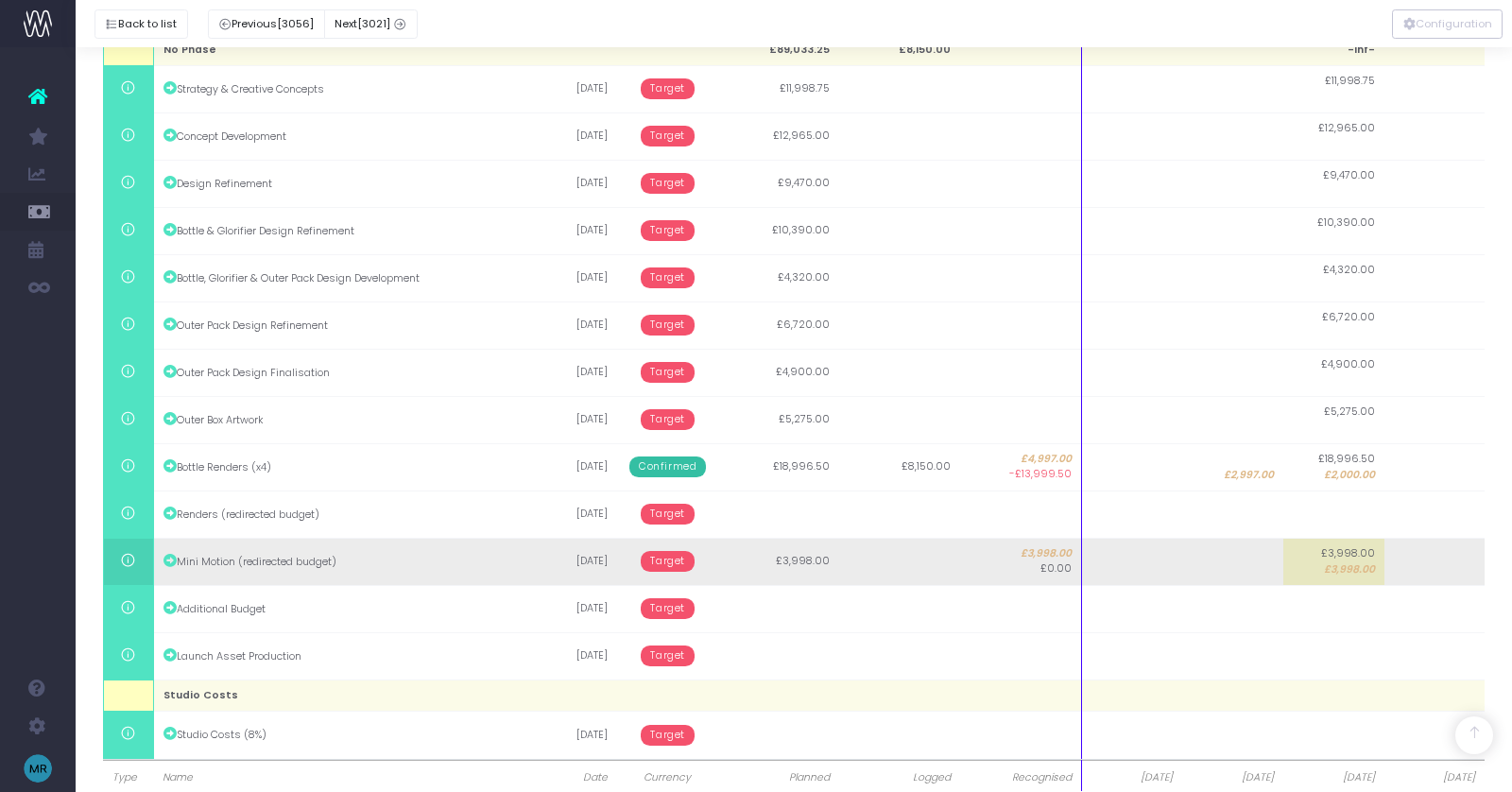
click at [657, 575] on td "Target" at bounding box center [668, 562] width 101 height 48
click at [680, 559] on span "Target" at bounding box center [668, 561] width 54 height 21
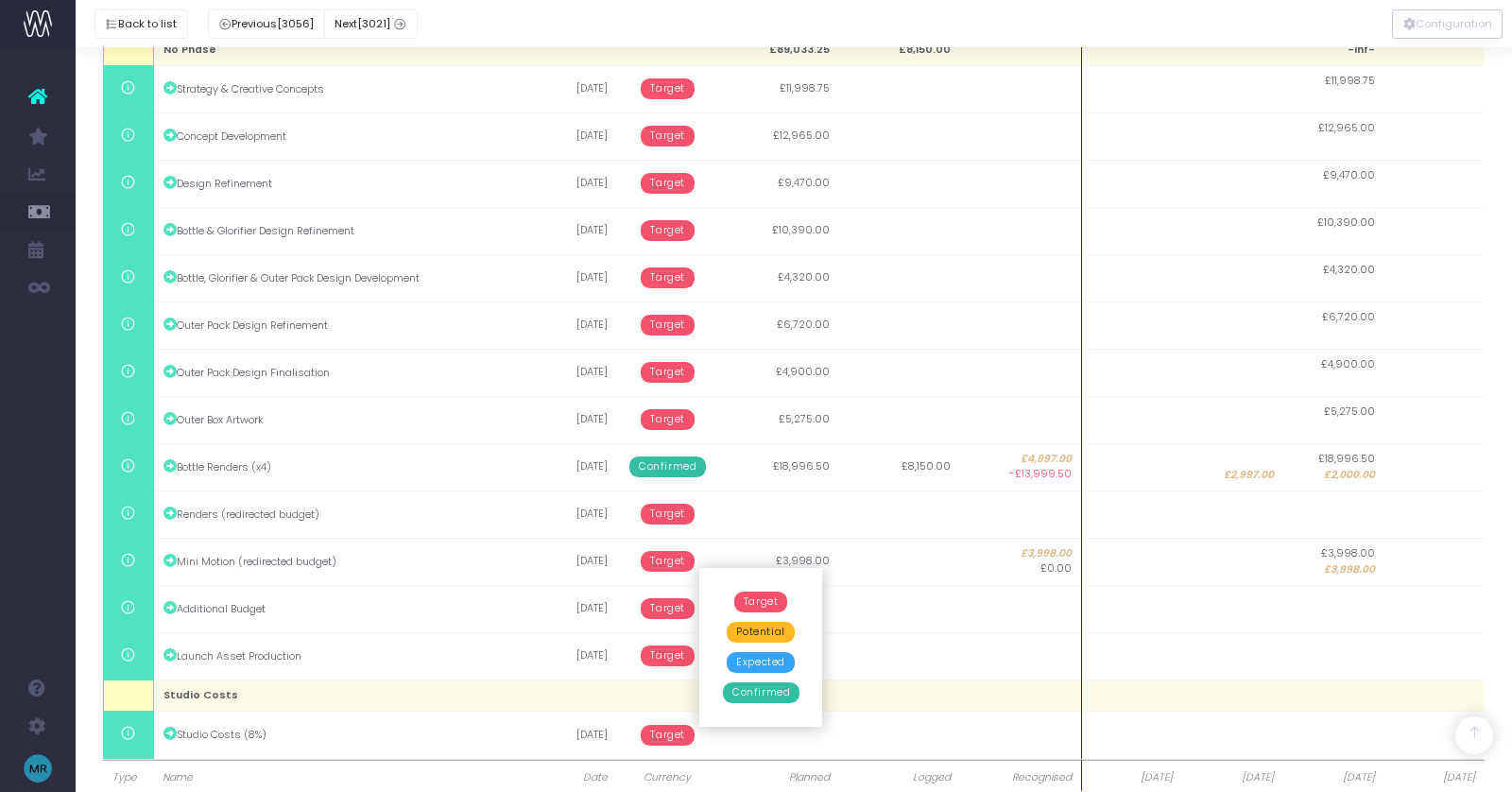
click at [764, 690] on span "Confirmed" at bounding box center [761, 693] width 76 height 21
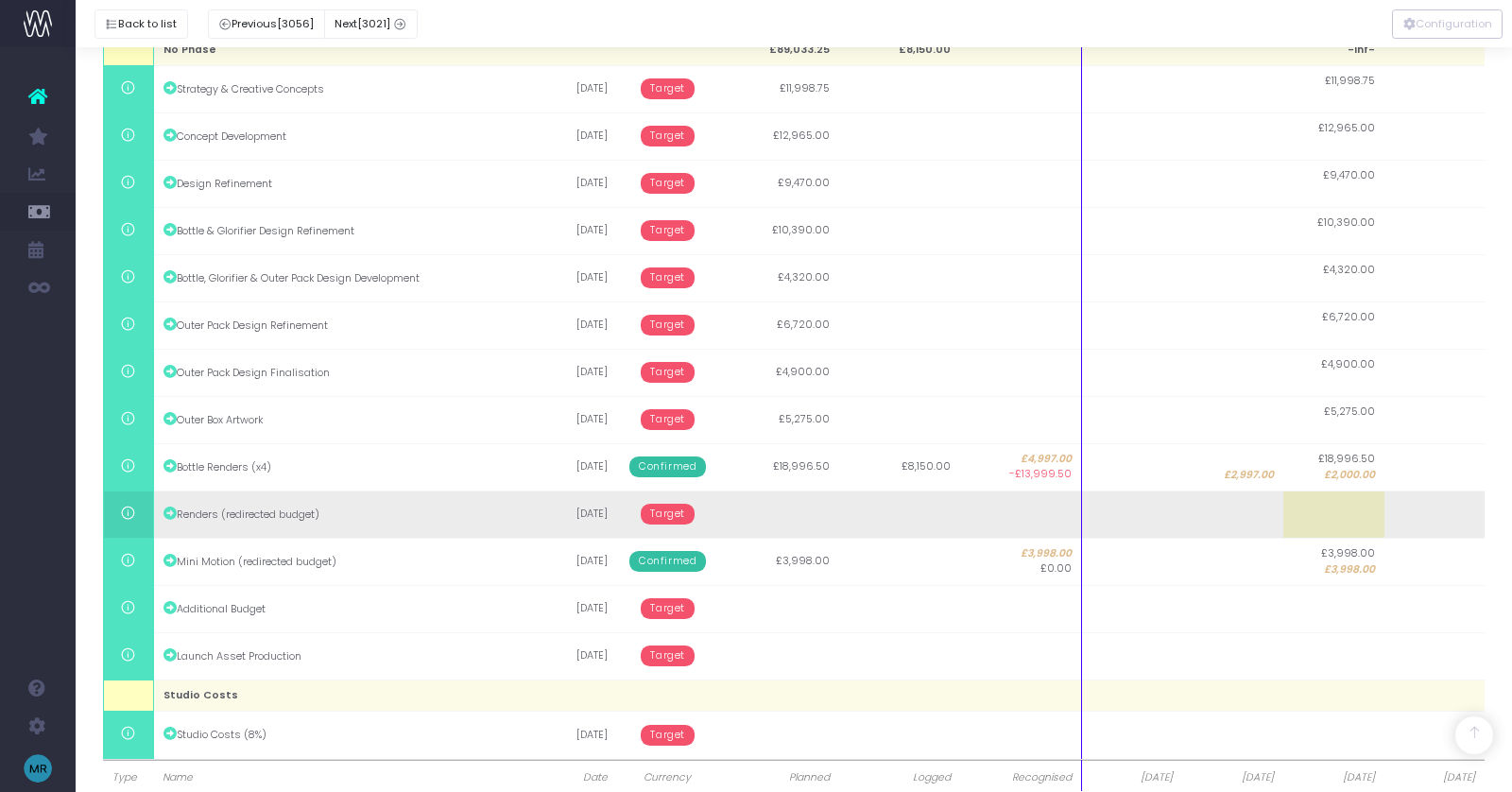
click at [1239, 510] on td at bounding box center [1233, 514] width 101 height 48
type input "3000"
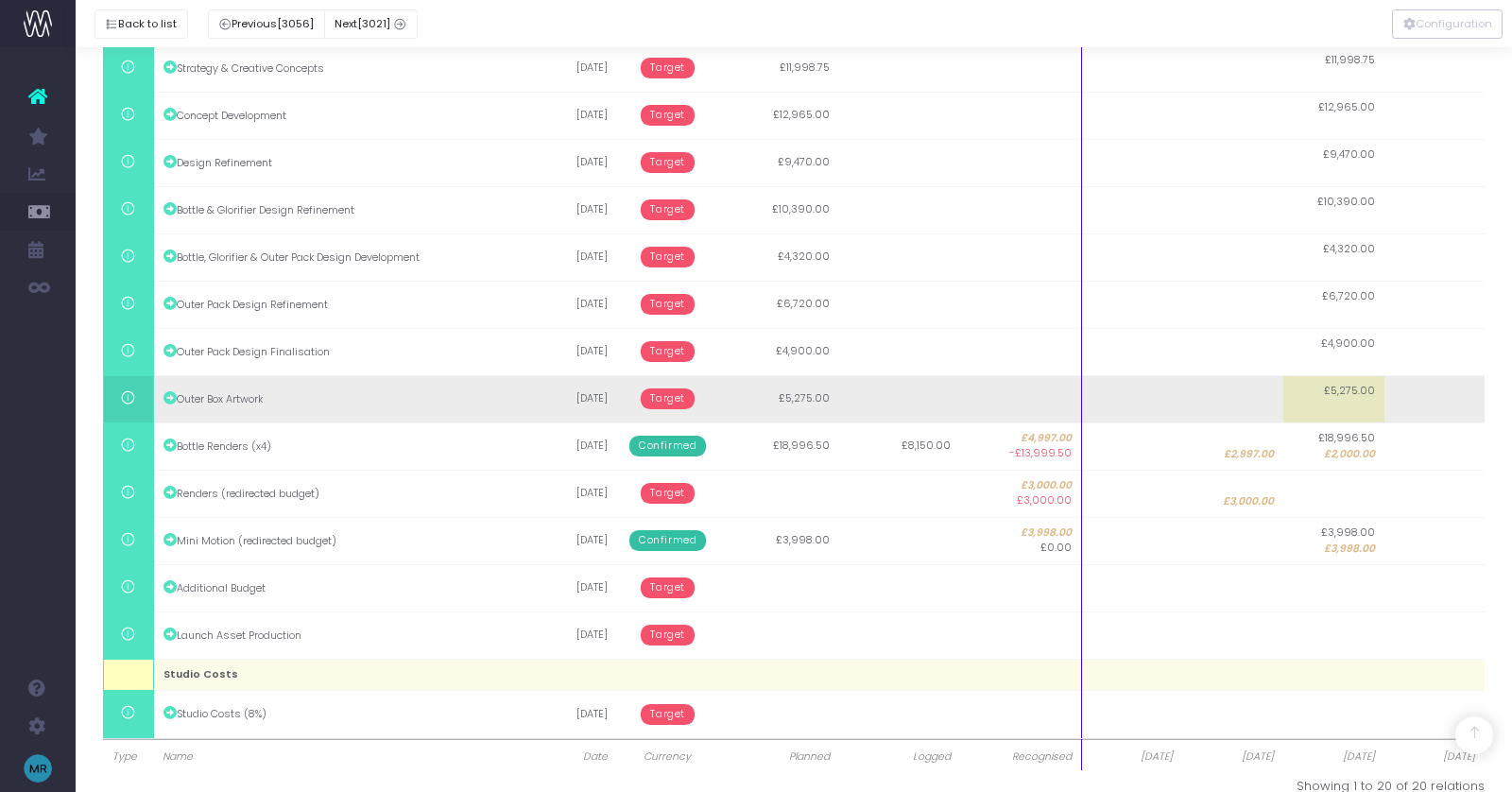
scroll to position [601, 0]
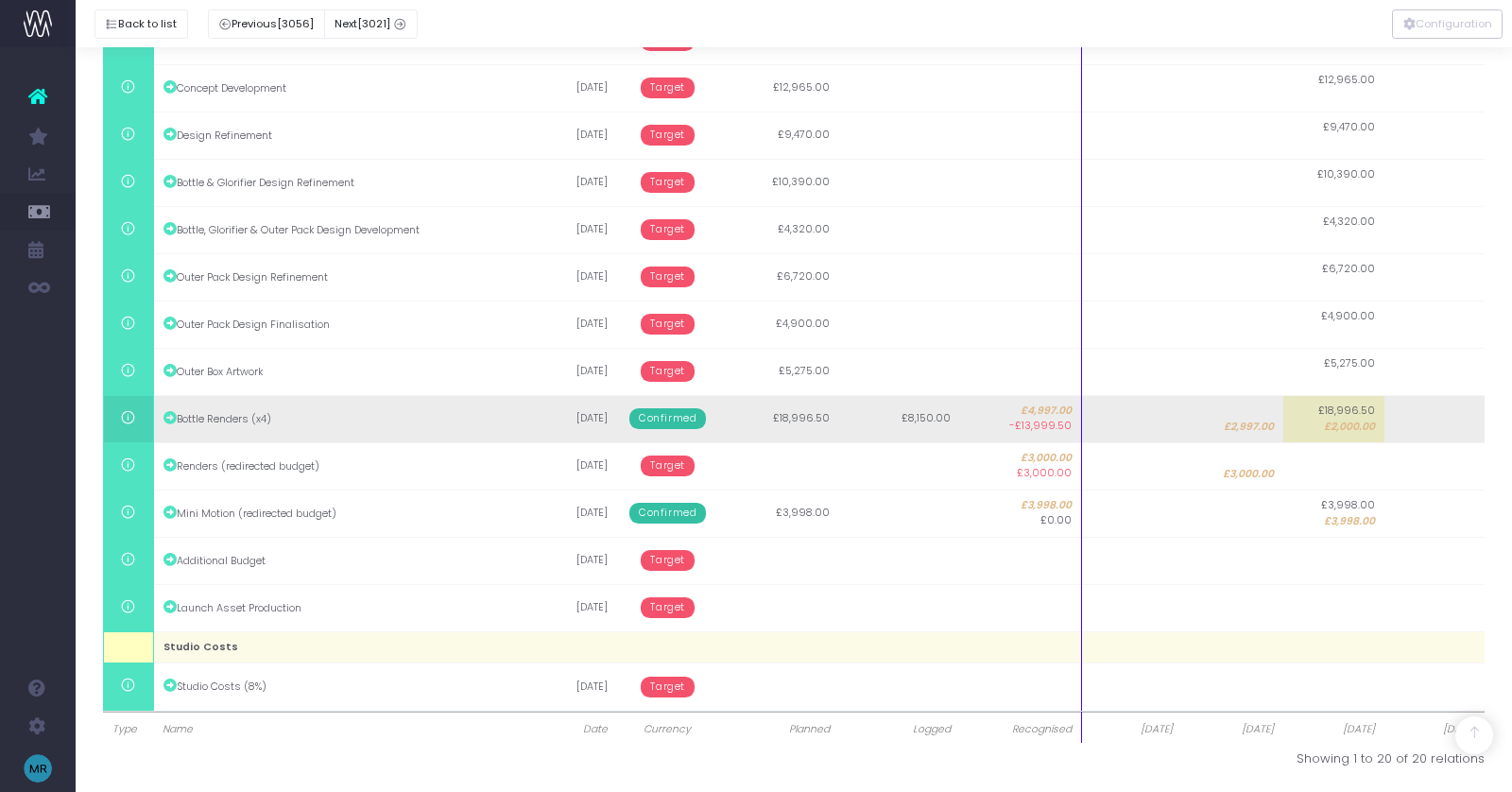
click at [1236, 427] on span "£2,997.00" at bounding box center [1248, 426] width 51 height 15
type input "2997"
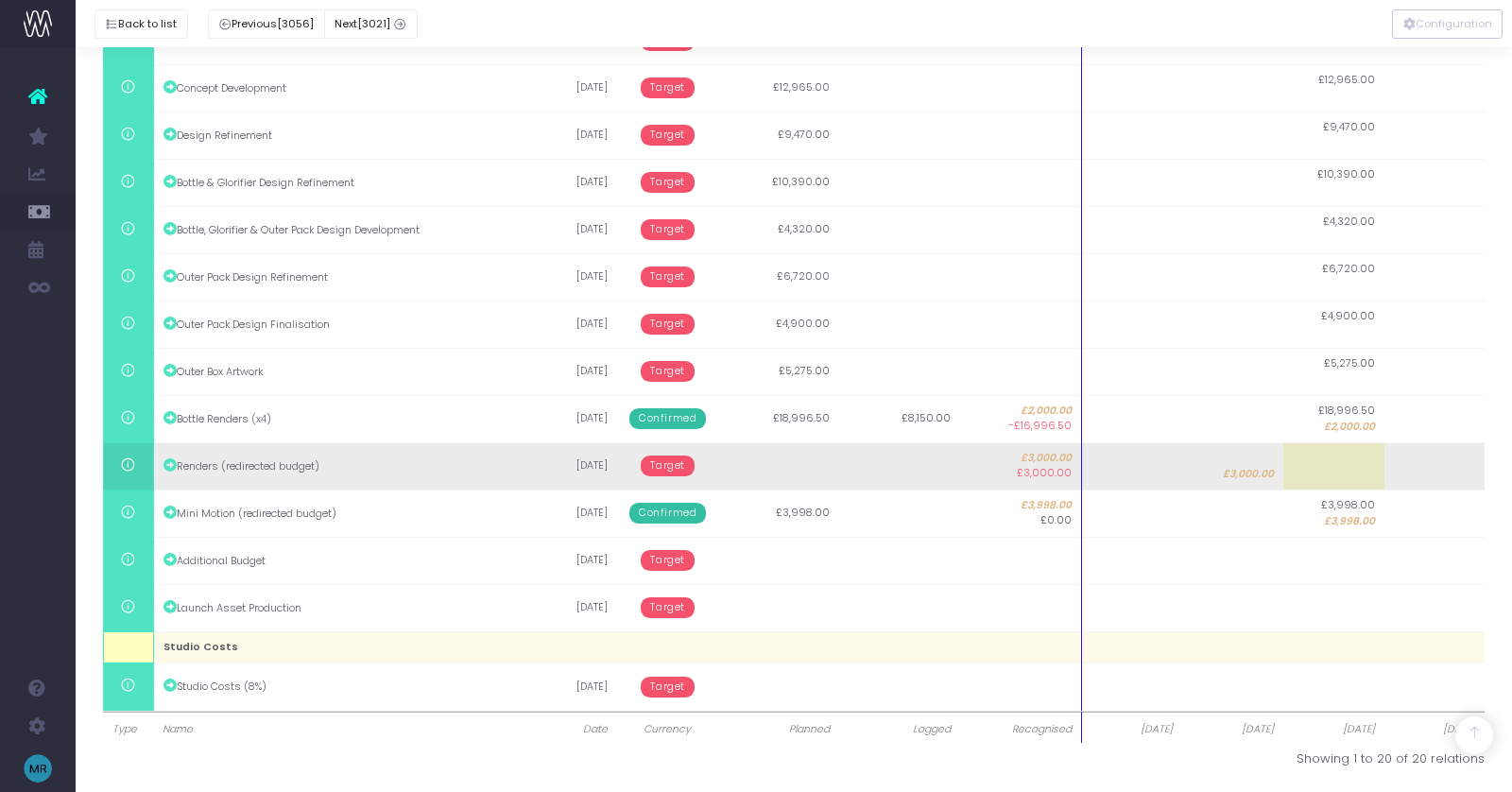
click at [651, 471] on span "Target" at bounding box center [668, 466] width 54 height 21
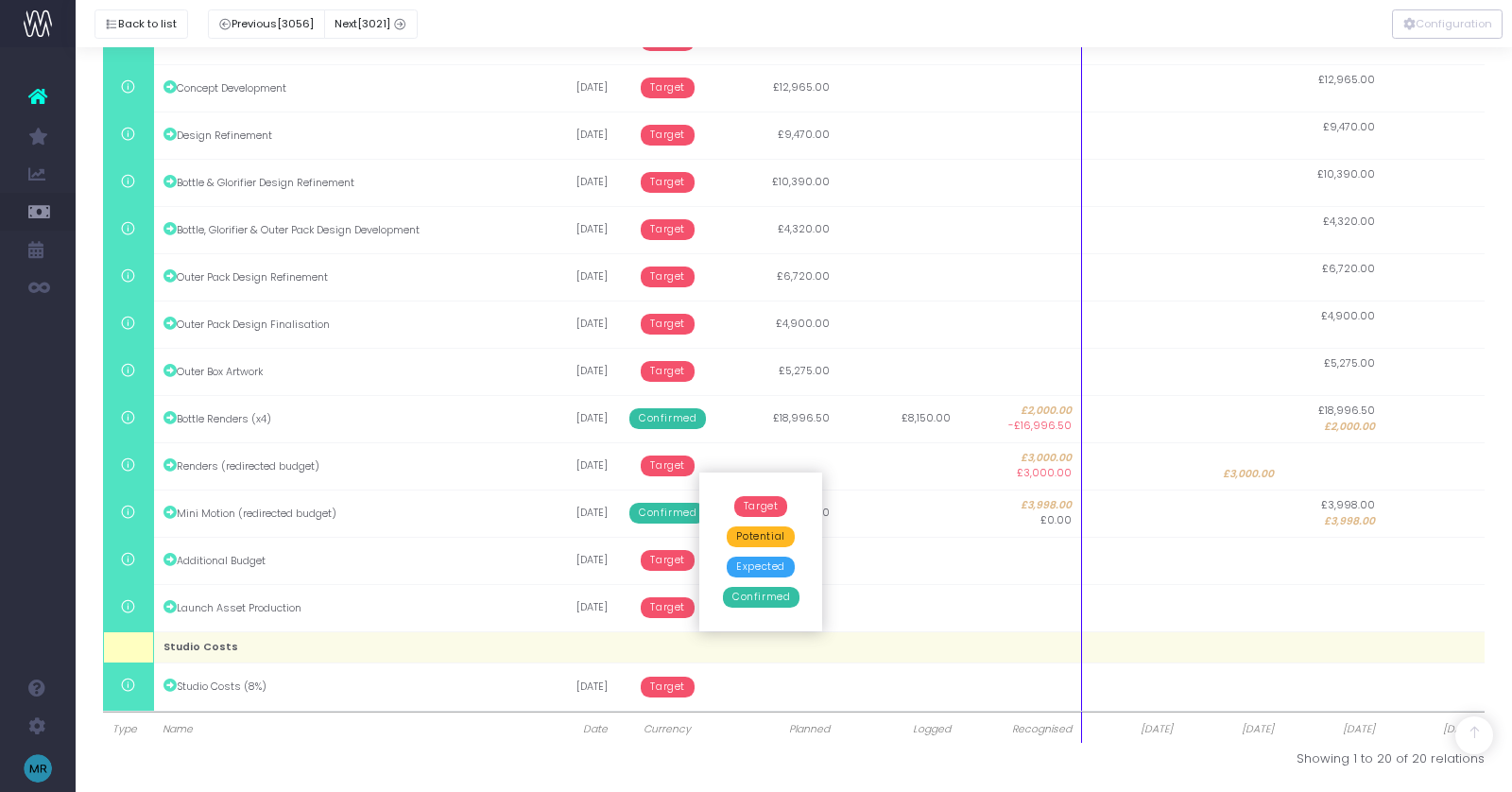
click at [760, 598] on span "Confirmed" at bounding box center [761, 597] width 76 height 21
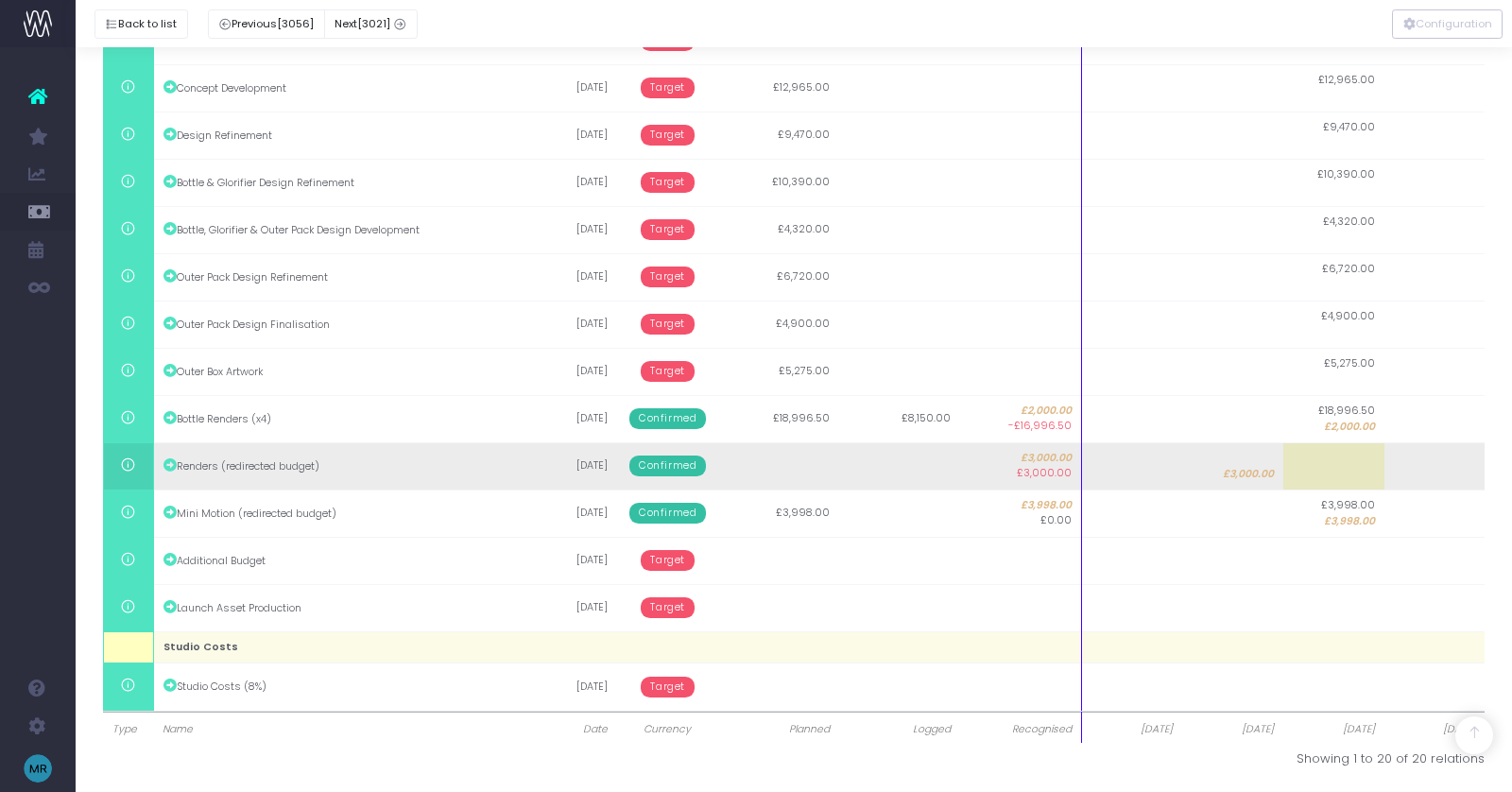
click at [1355, 475] on td at bounding box center [1334, 466] width 101 height 48
type input "5502"
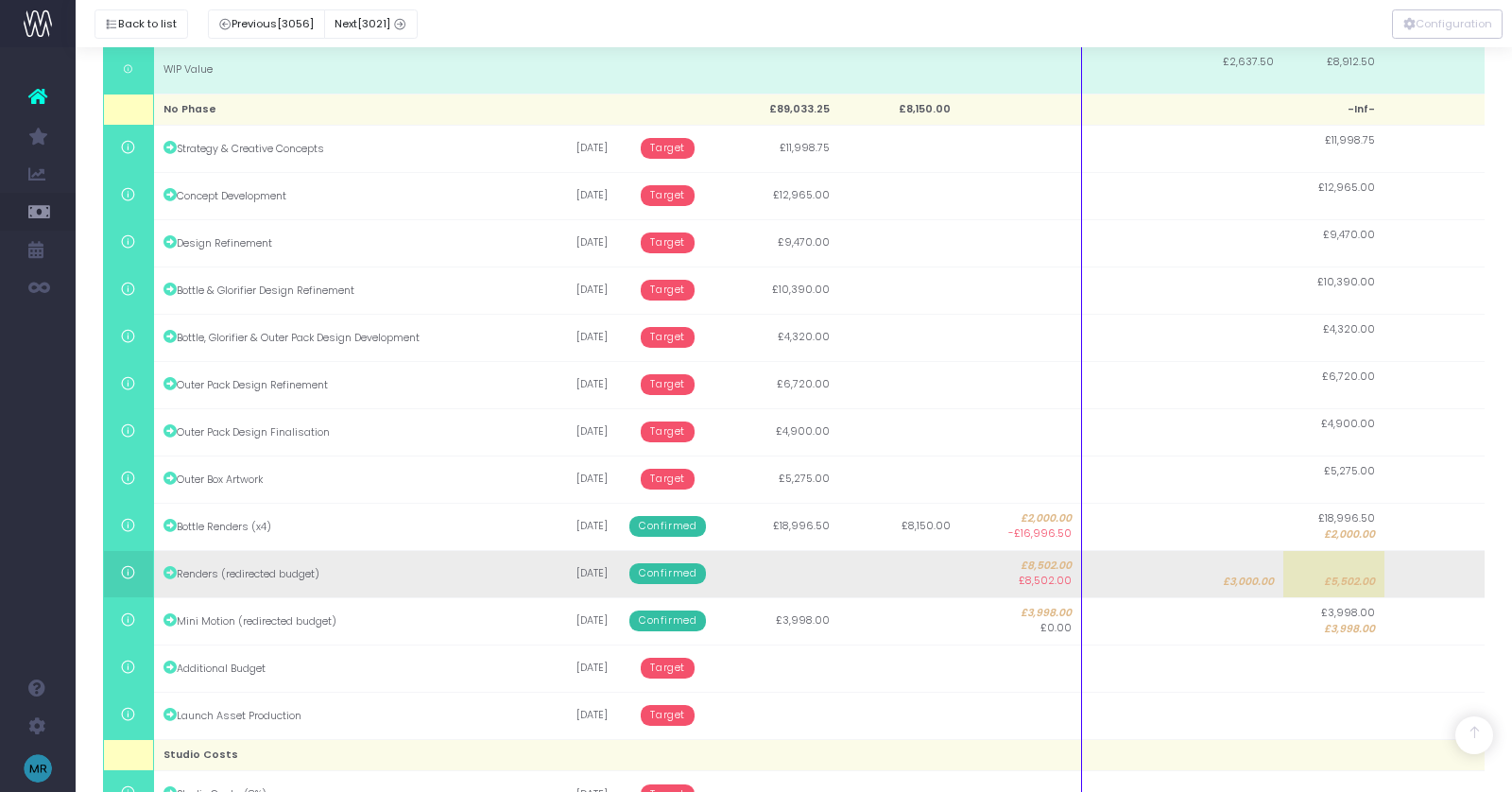
scroll to position [379, 0]
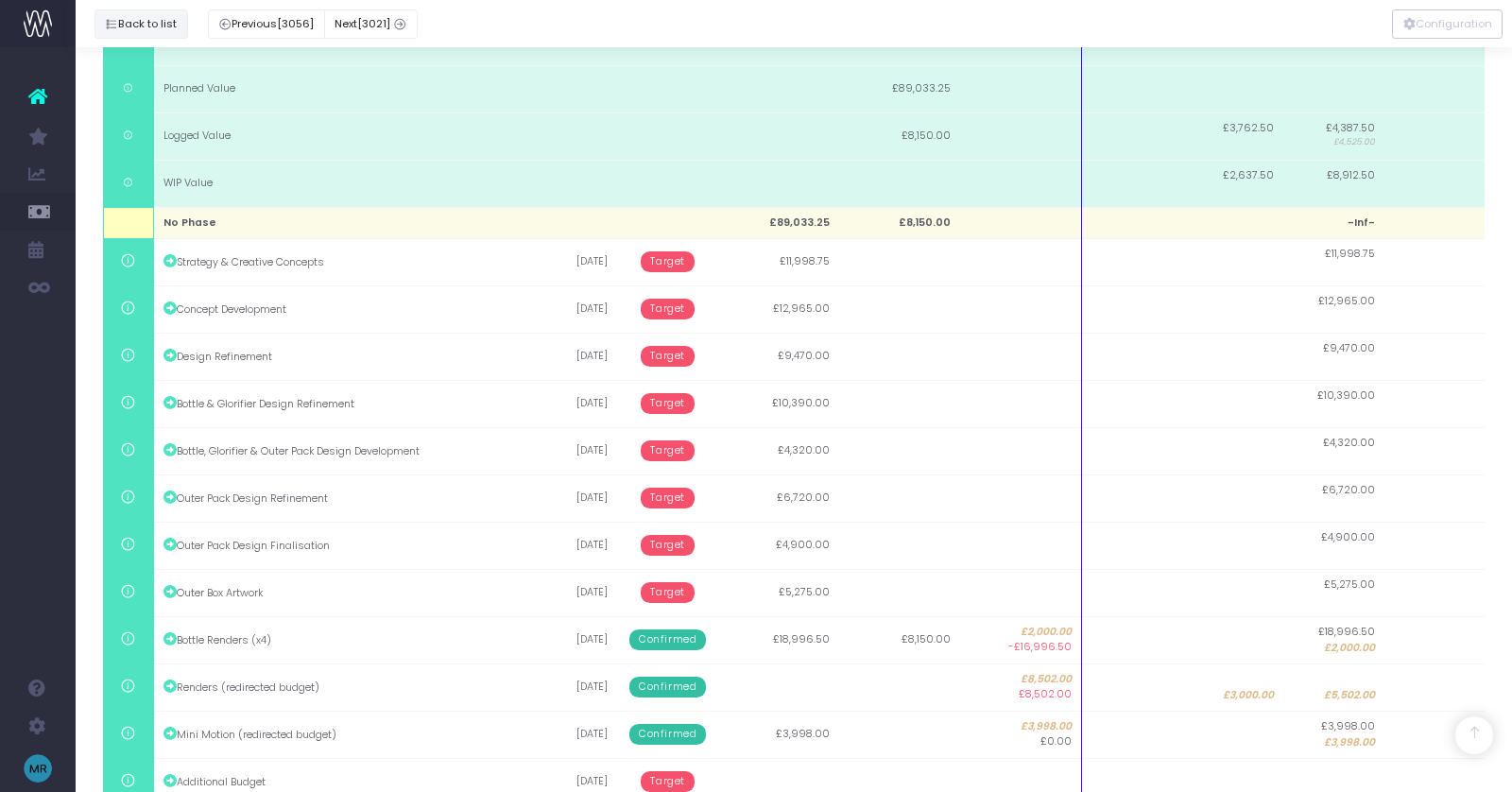
click at [171, 24] on button "Back to list" at bounding box center [141, 25] width 93 height 30
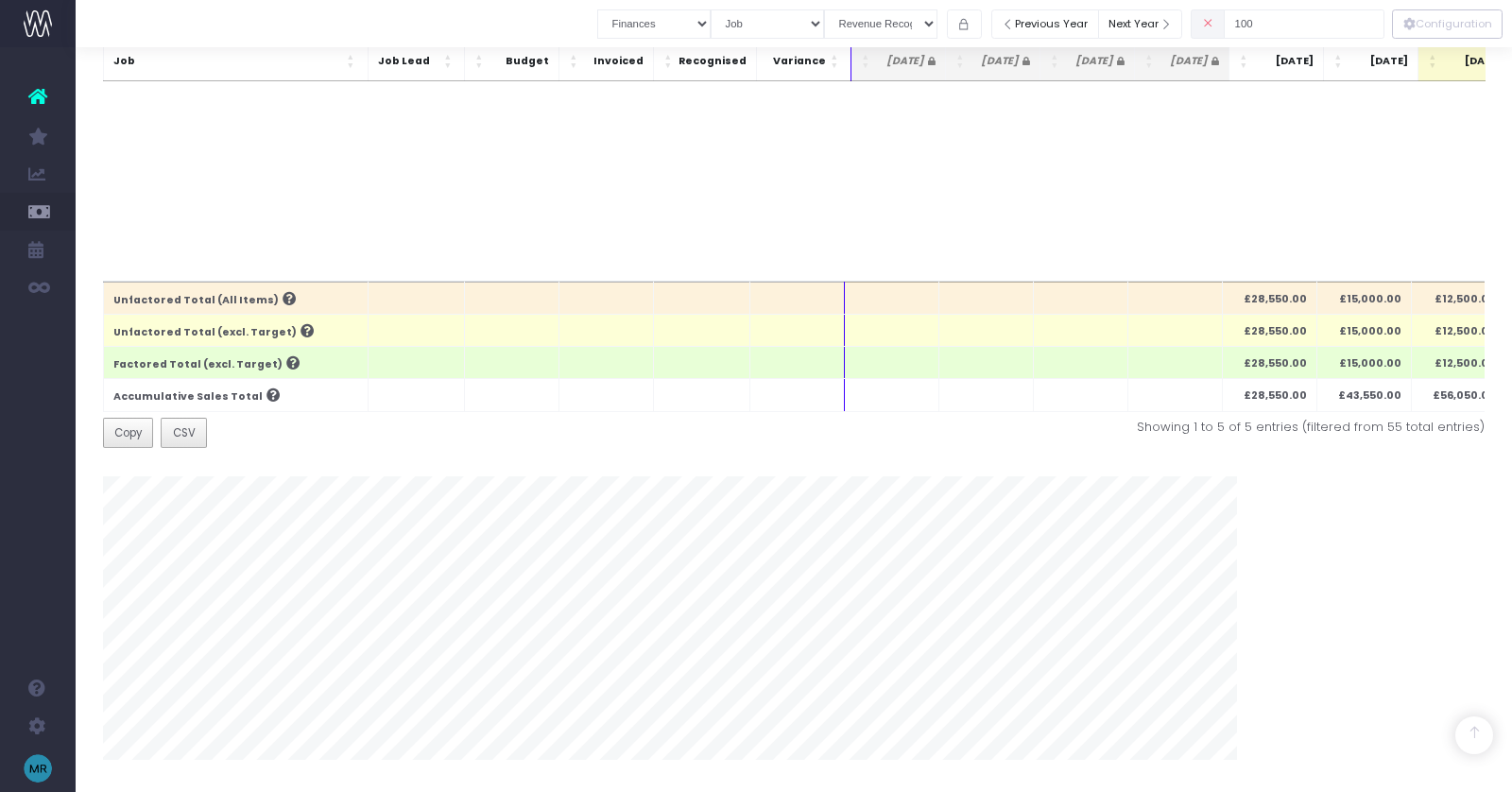
scroll to position [364, 0]
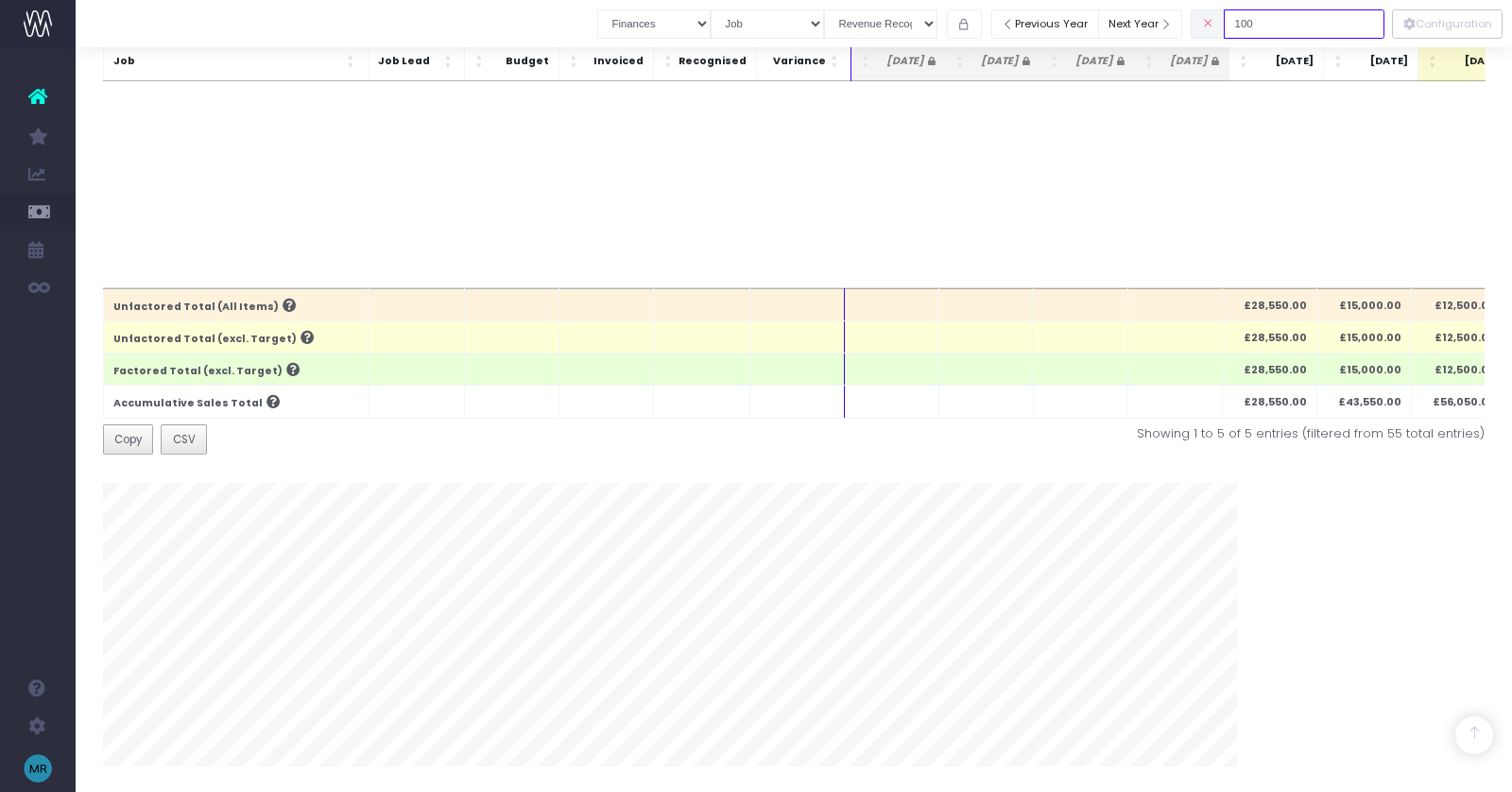
click at [1283, 14] on input "100" at bounding box center [1304, 25] width 161 height 30
click at [1285, 22] on input "100" at bounding box center [1304, 25] width 161 height 30
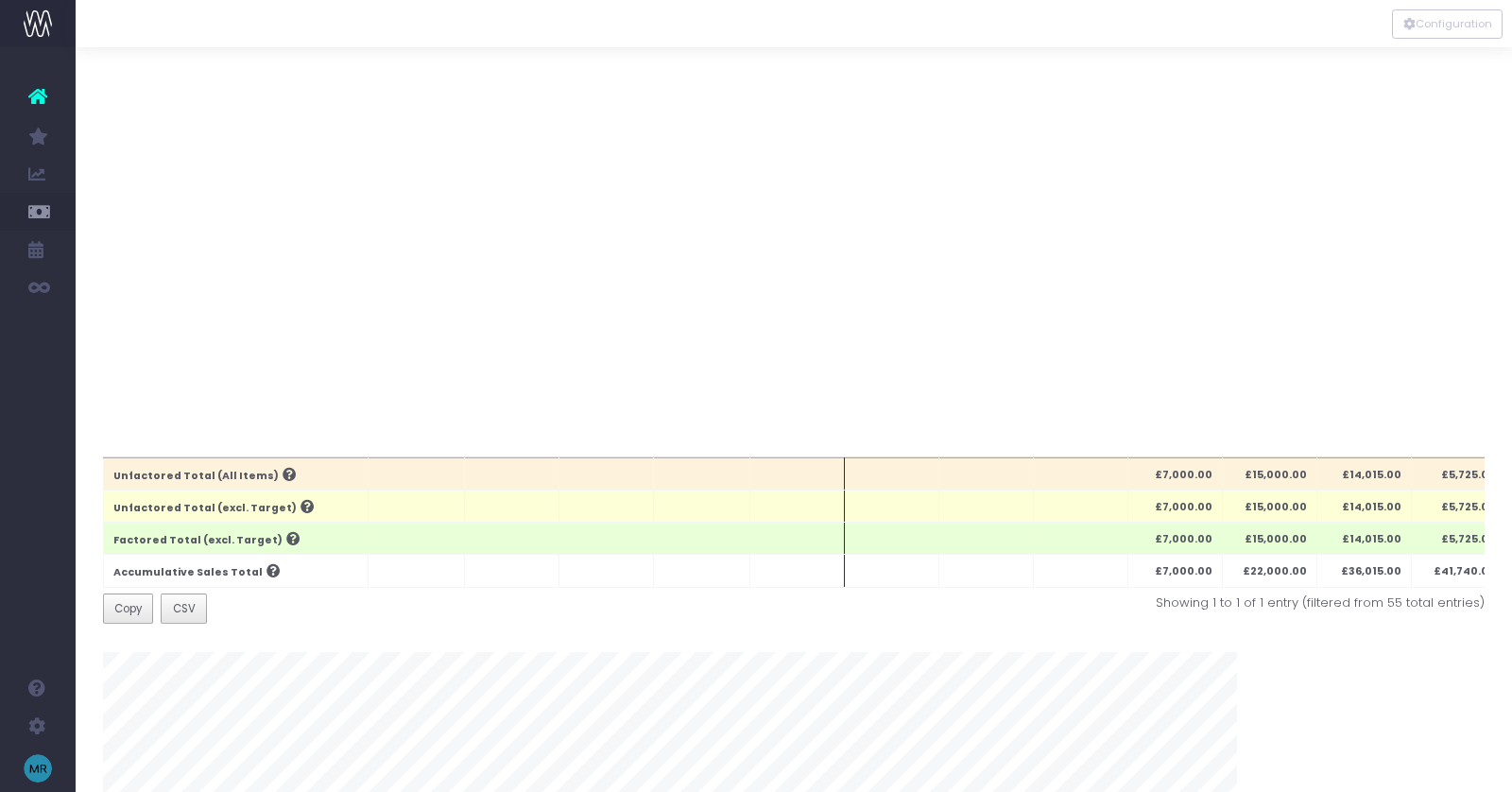
scroll to position [0, 0]
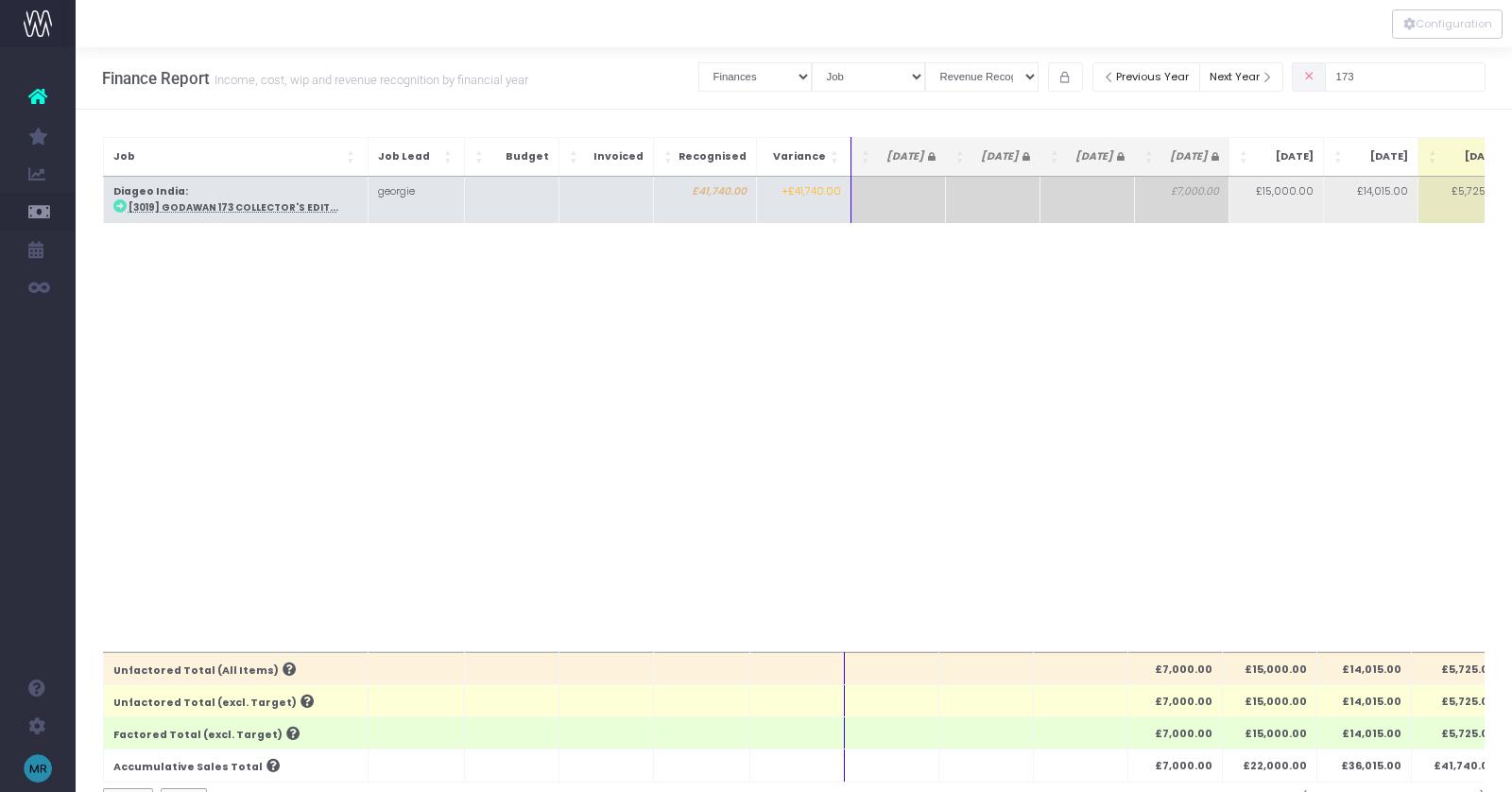
click at [213, 209] on abbr "[3019] Godawan 173 Collector's Edit..." at bounding box center [234, 207] width 210 height 12
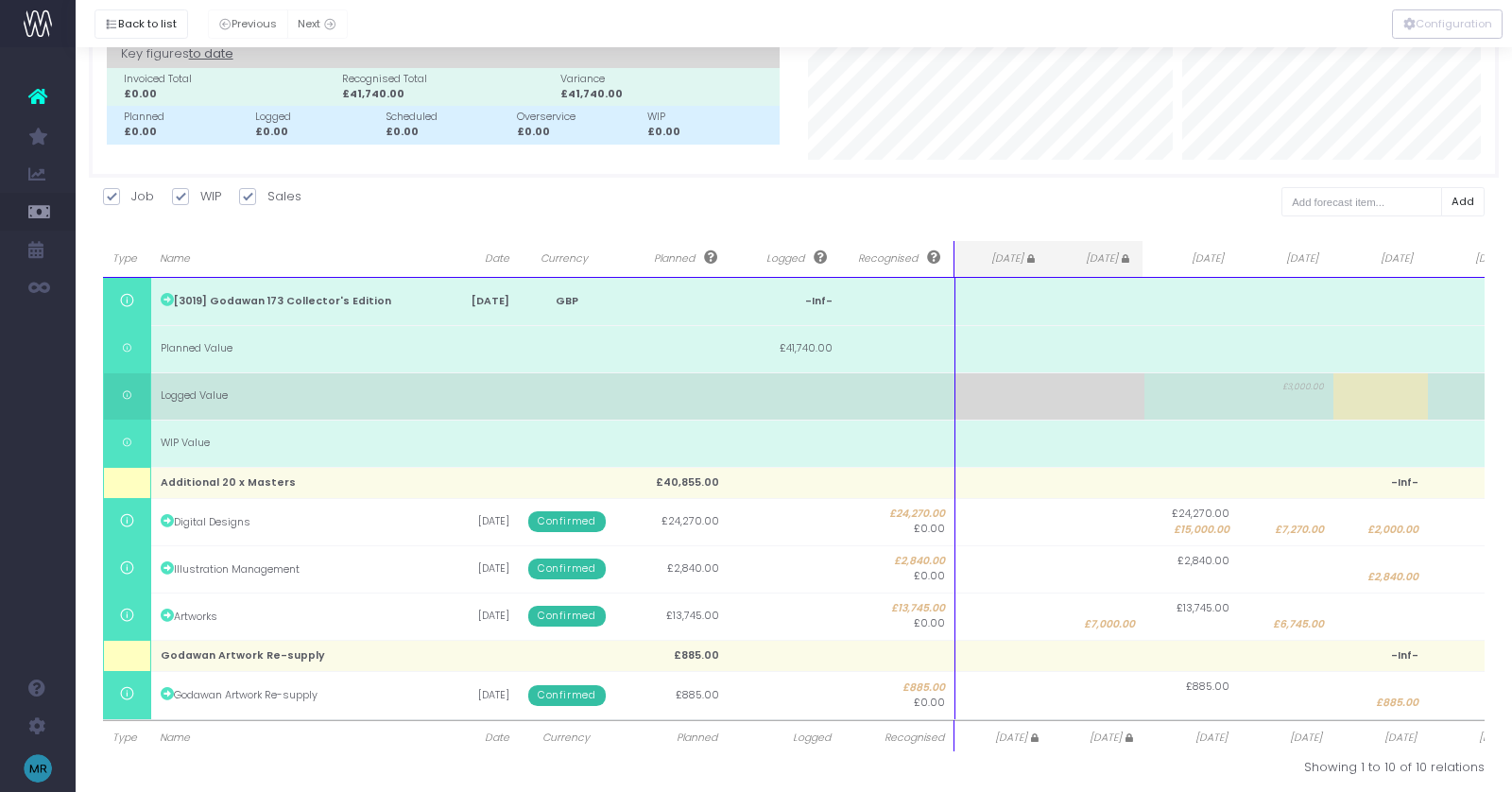
scroll to position [120, 0]
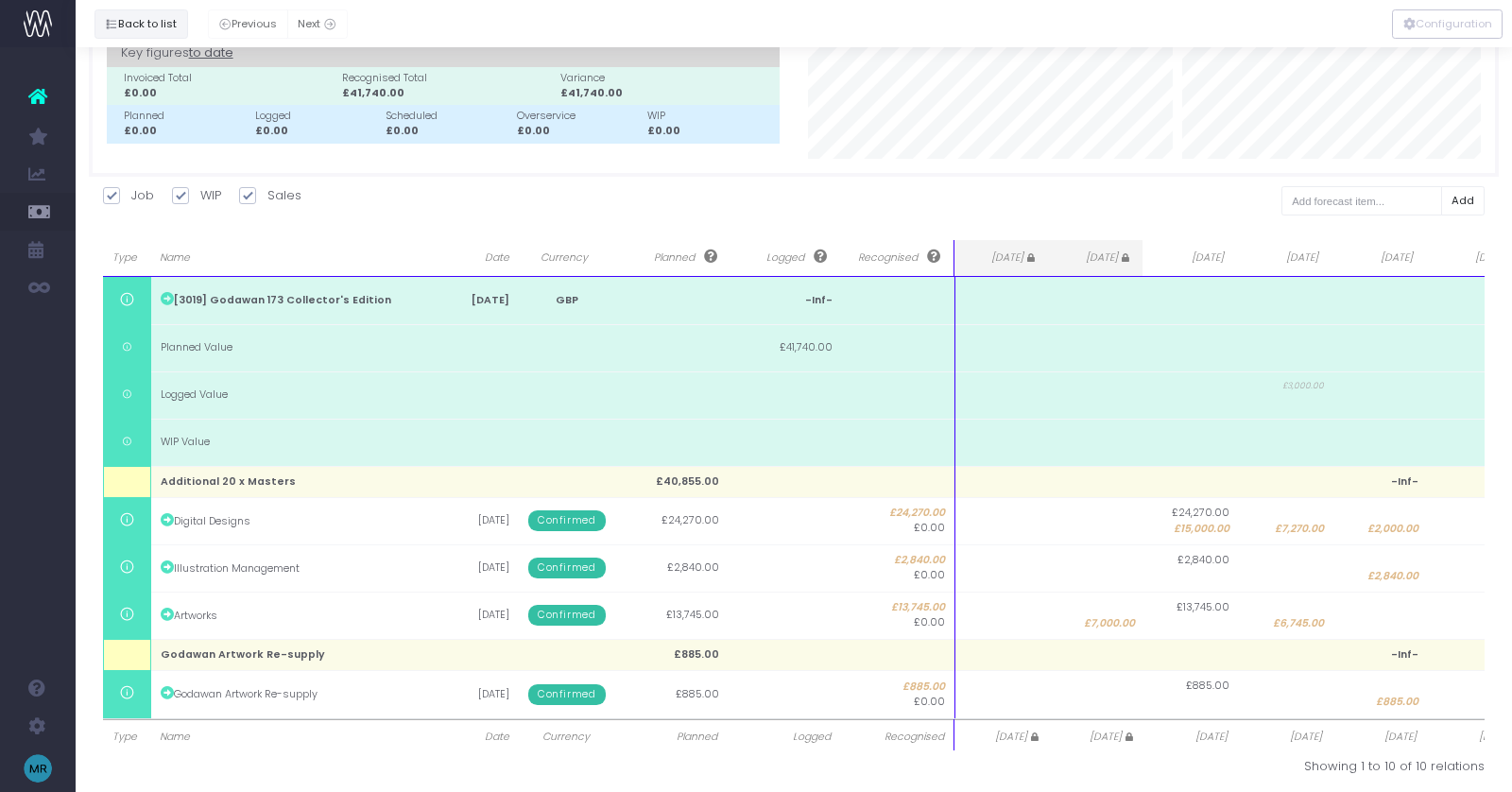
click at [143, 20] on button "Back to list" at bounding box center [141, 25] width 93 height 30
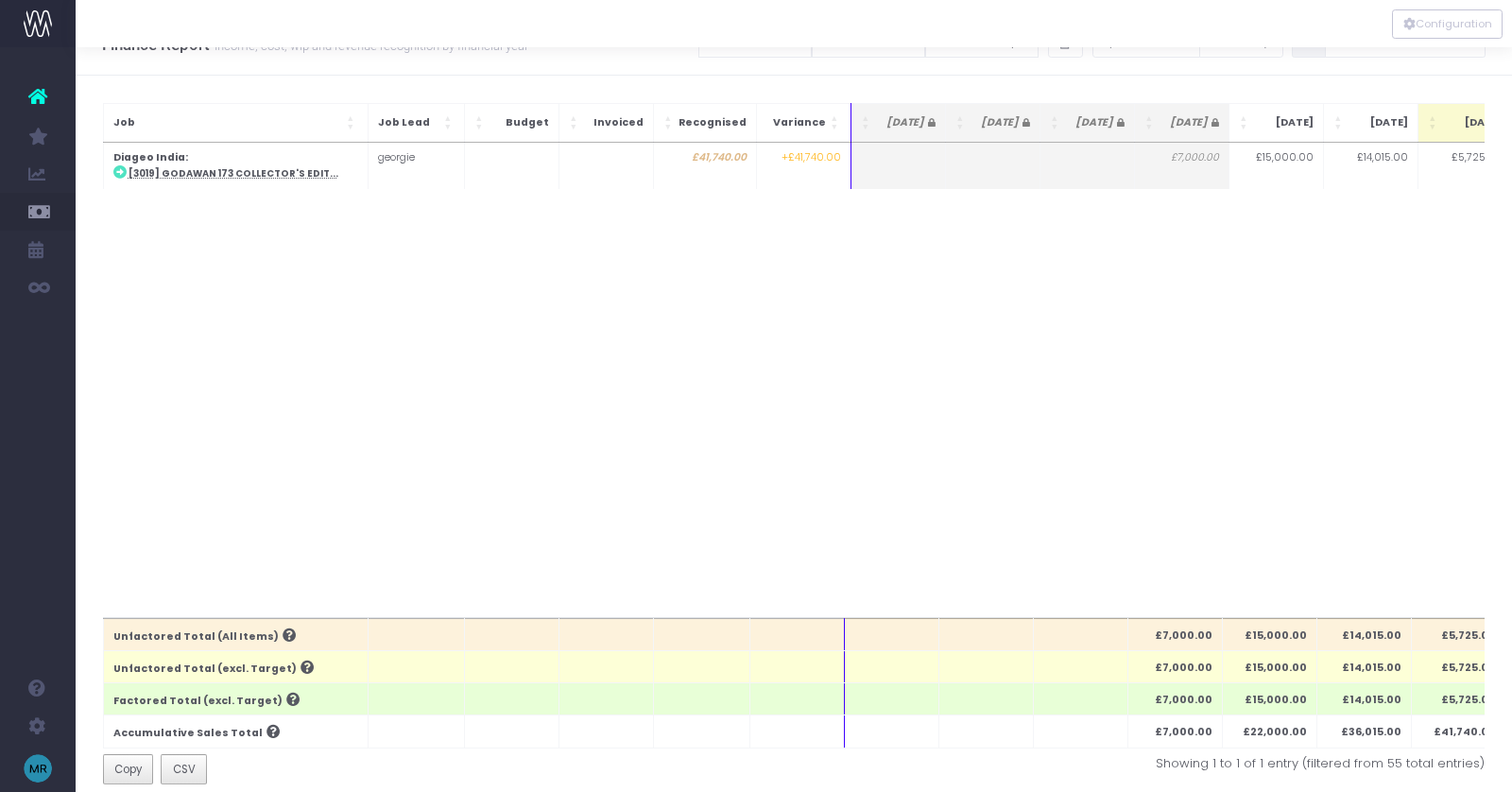
scroll to position [0, 0]
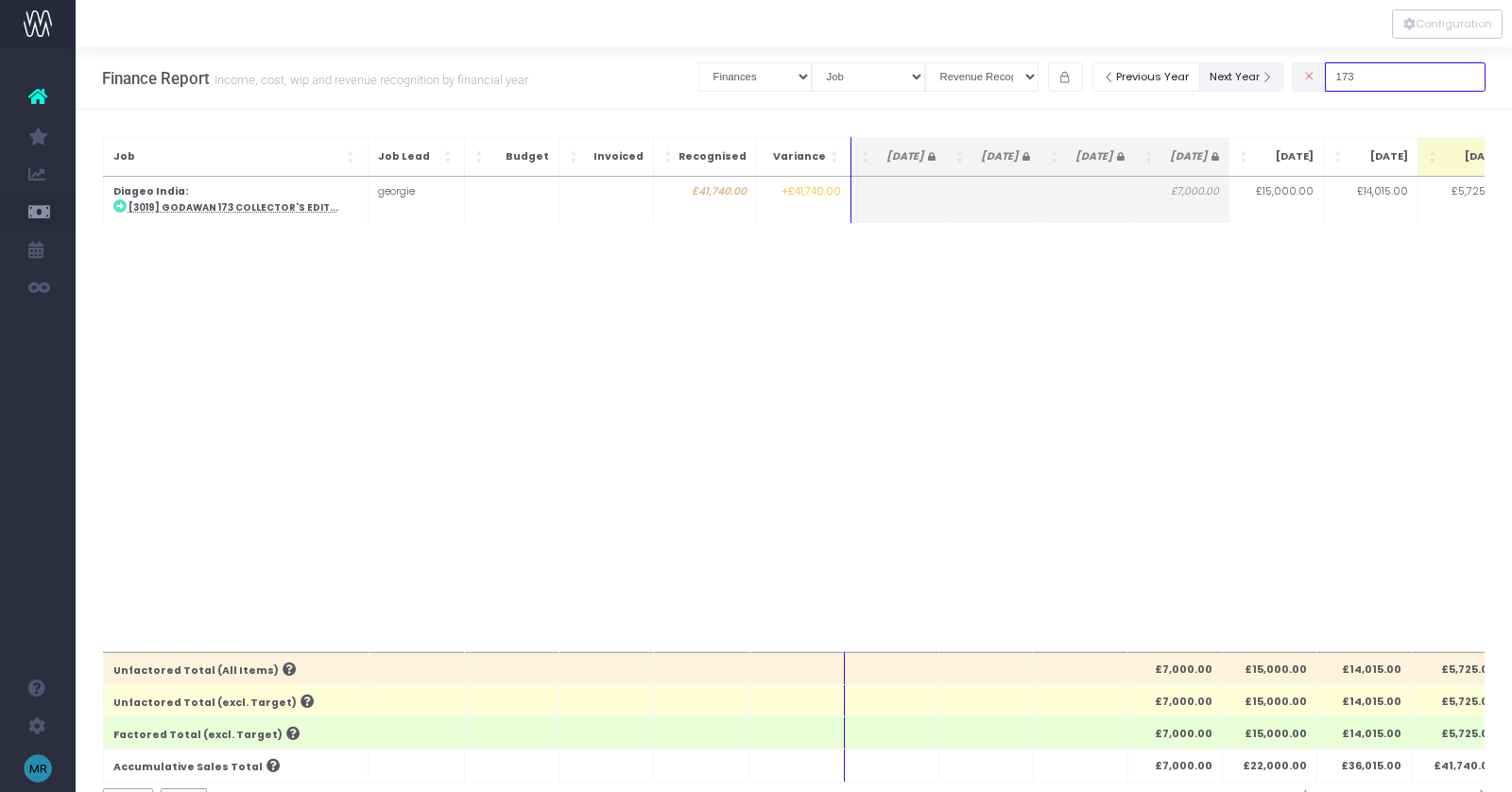
drag, startPoint x: 1417, startPoint y: 78, endPoint x: 1293, endPoint y: 78, distance: 124.0
click at [1293, 78] on div "Clear Filters Job summary column shows... Finances Chart Summary by Job Client …" at bounding box center [1092, 76] width 788 height 39
type input "ppt"
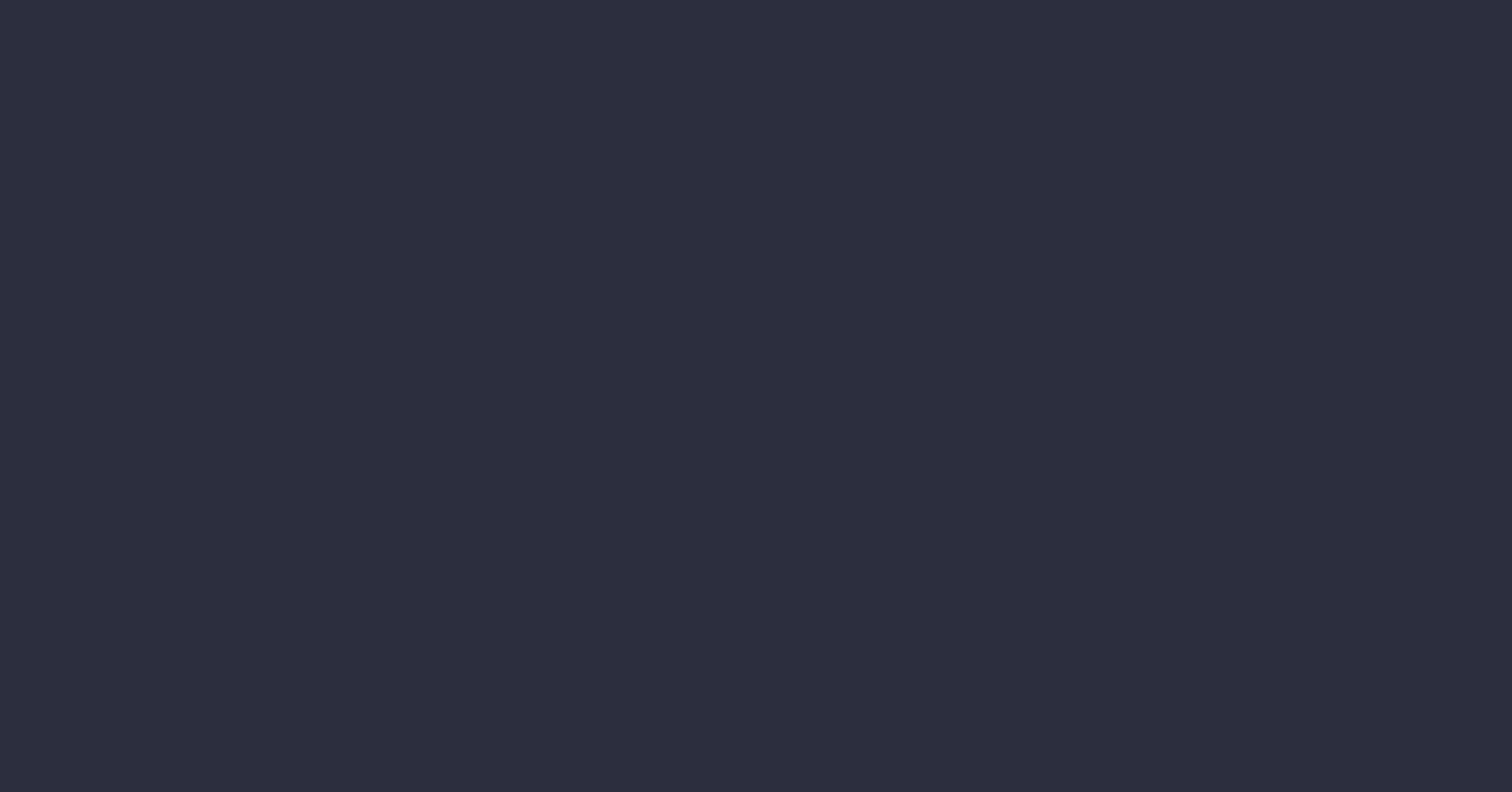
select select "finances"
select select "job"
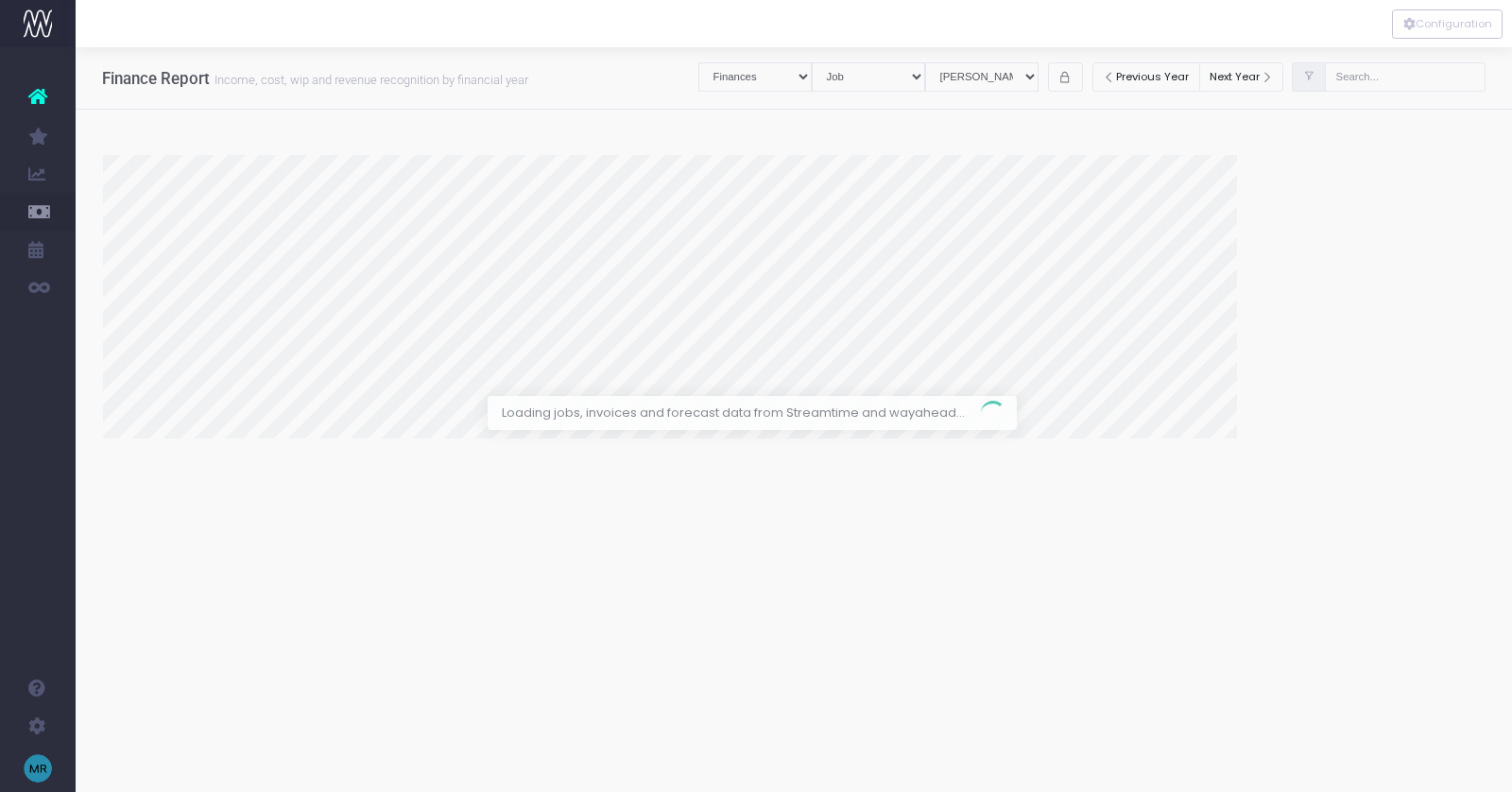
select select "revrec"
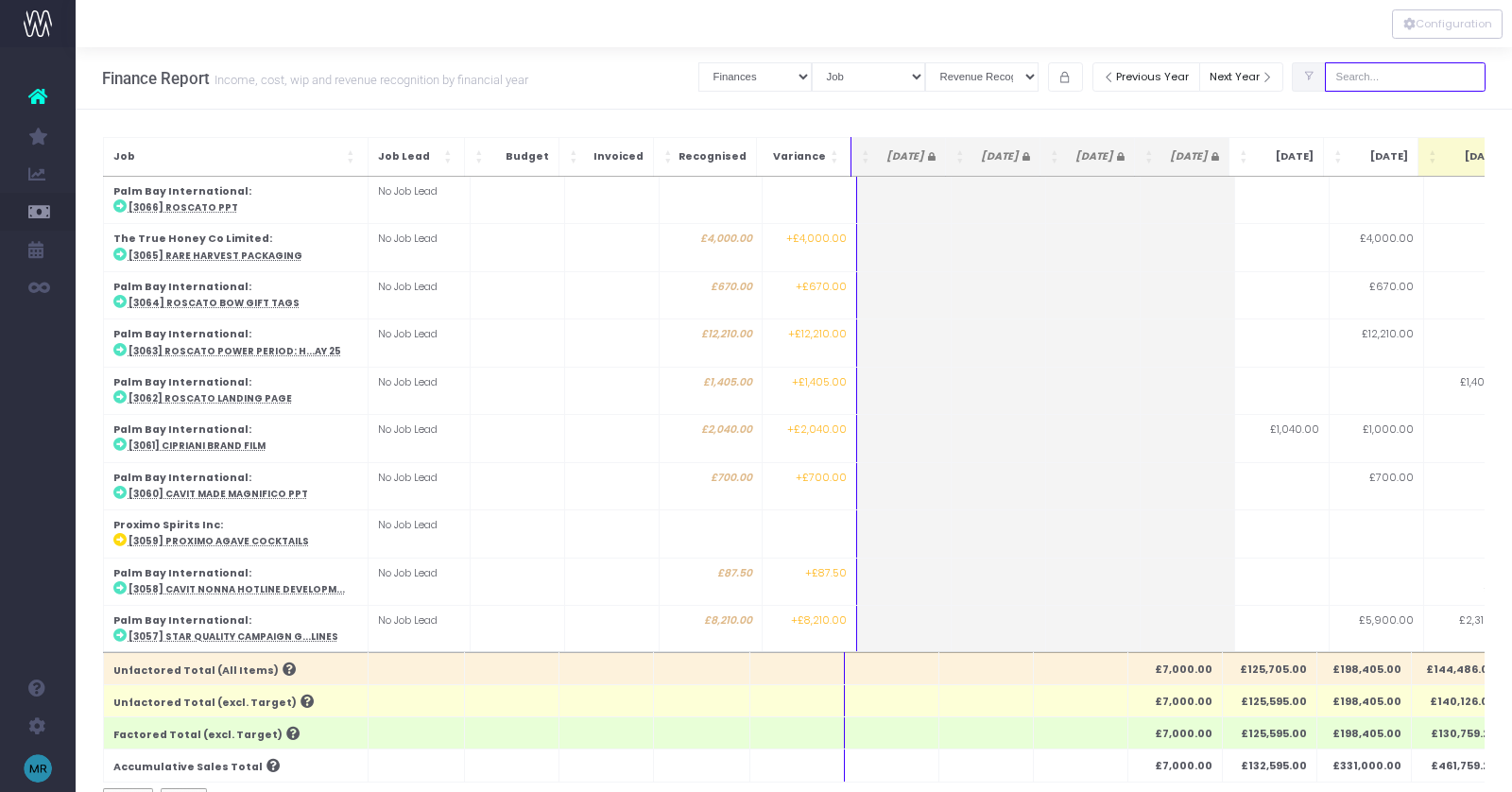
click at [1401, 80] on input "text" at bounding box center [1405, 77] width 161 height 30
type input "ppt"
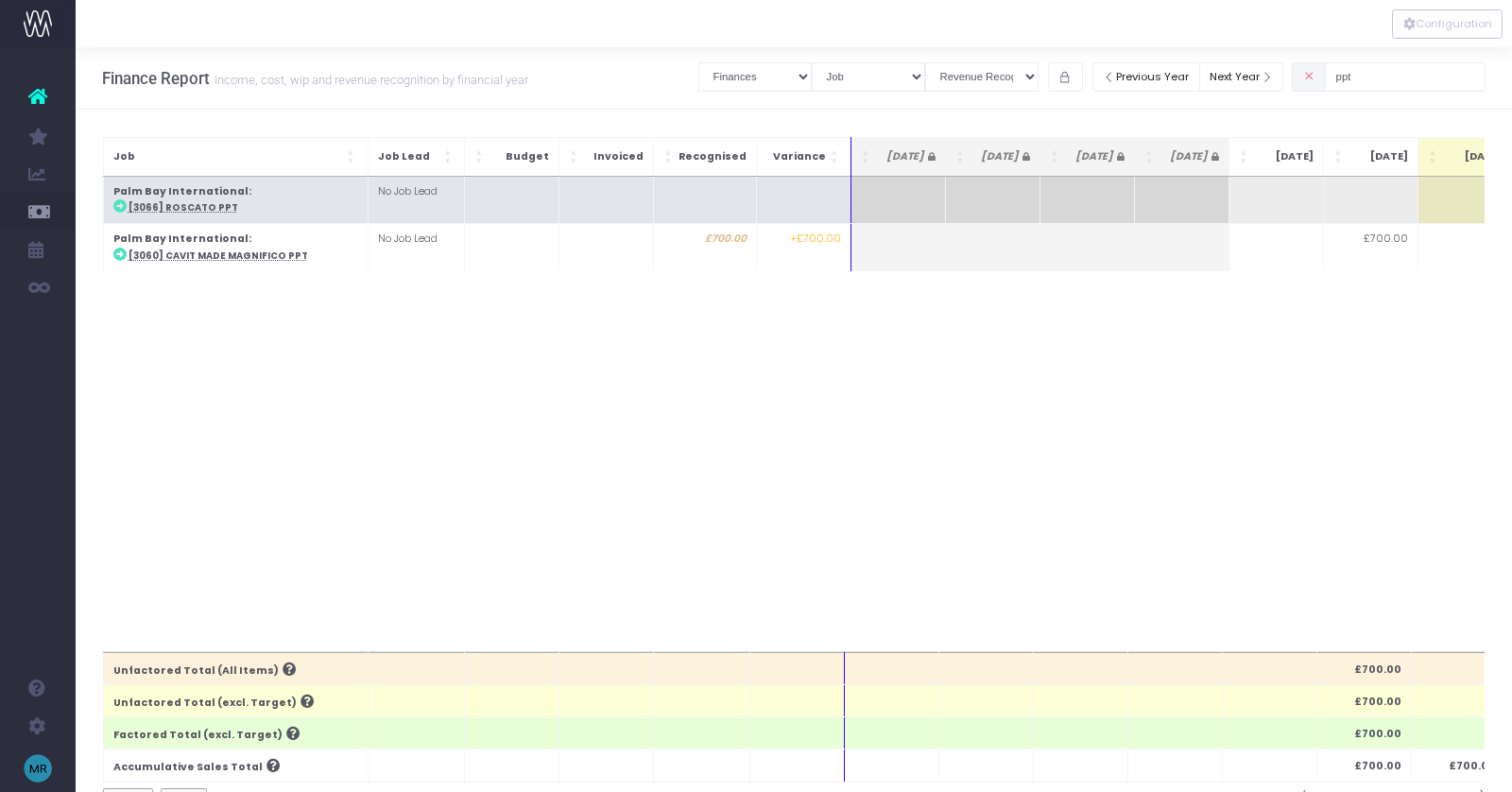
click at [206, 207] on abbr "[3066] Roscato PPT" at bounding box center [183, 207] width 110 height 12
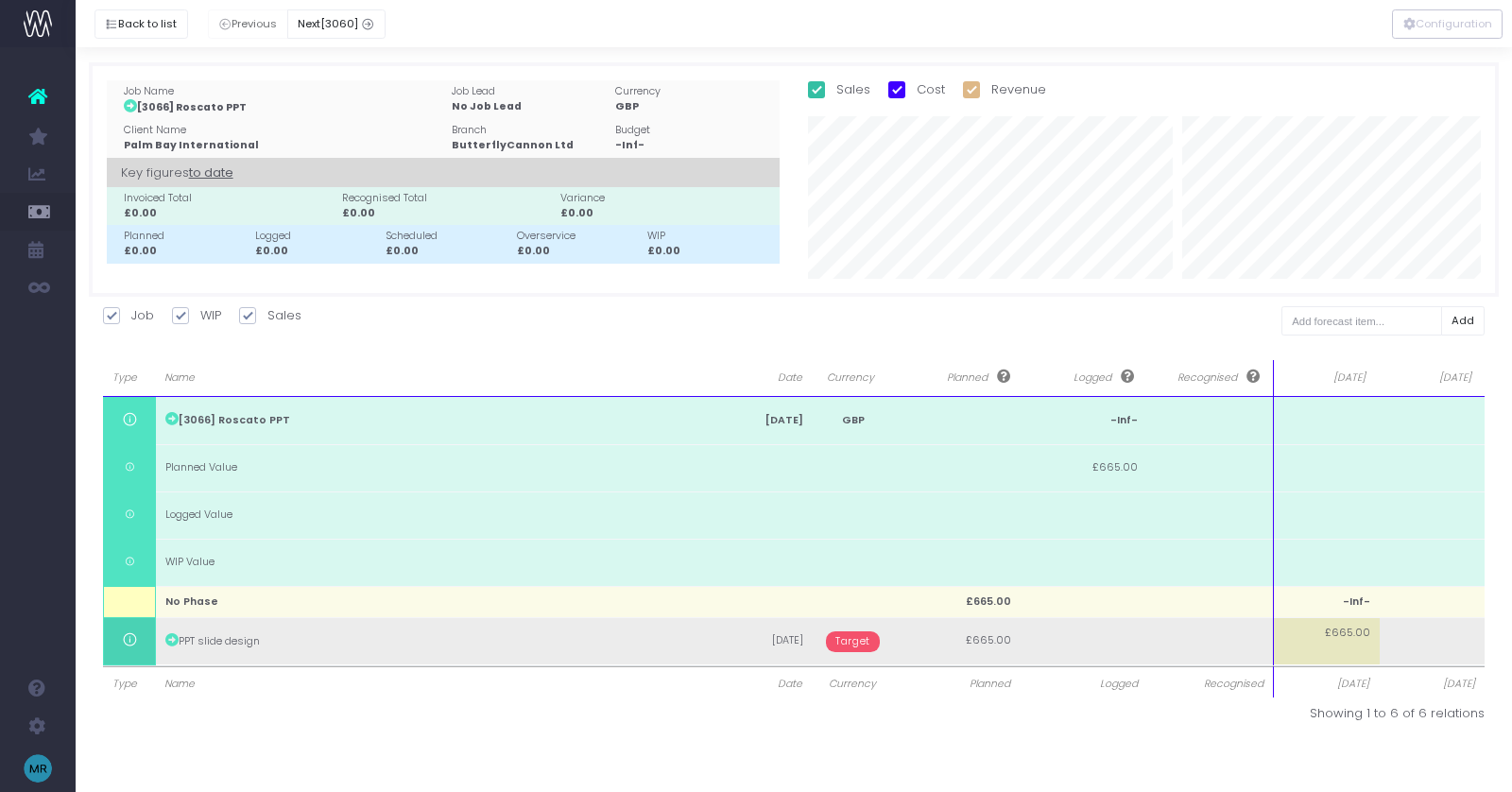
click at [849, 627] on td "Target" at bounding box center [853, 641] width 81 height 48
click at [850, 644] on span "Target" at bounding box center [853, 641] width 54 height 21
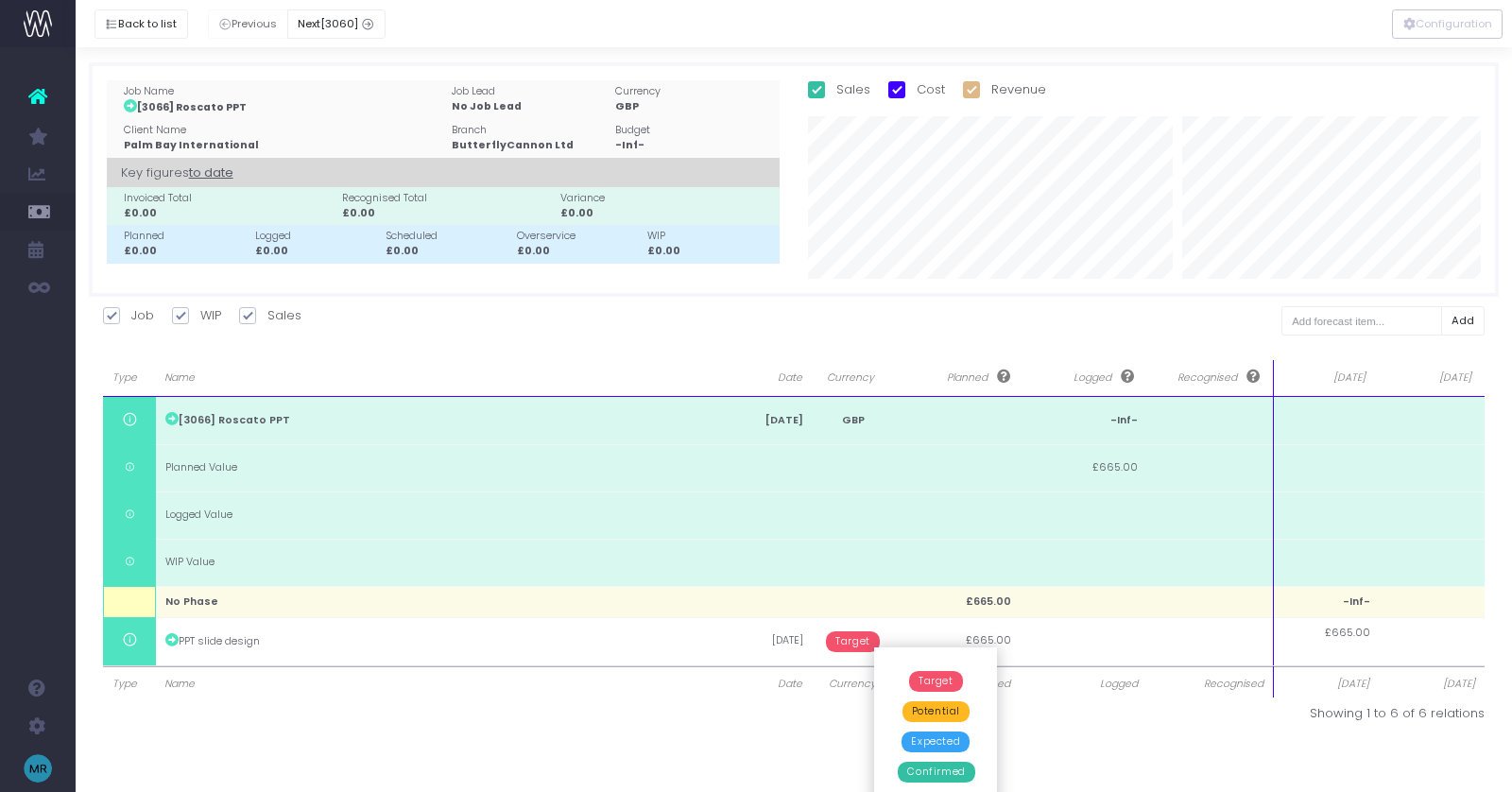
click at [930, 771] on span "Confirmed" at bounding box center [935, 772] width 76 height 21
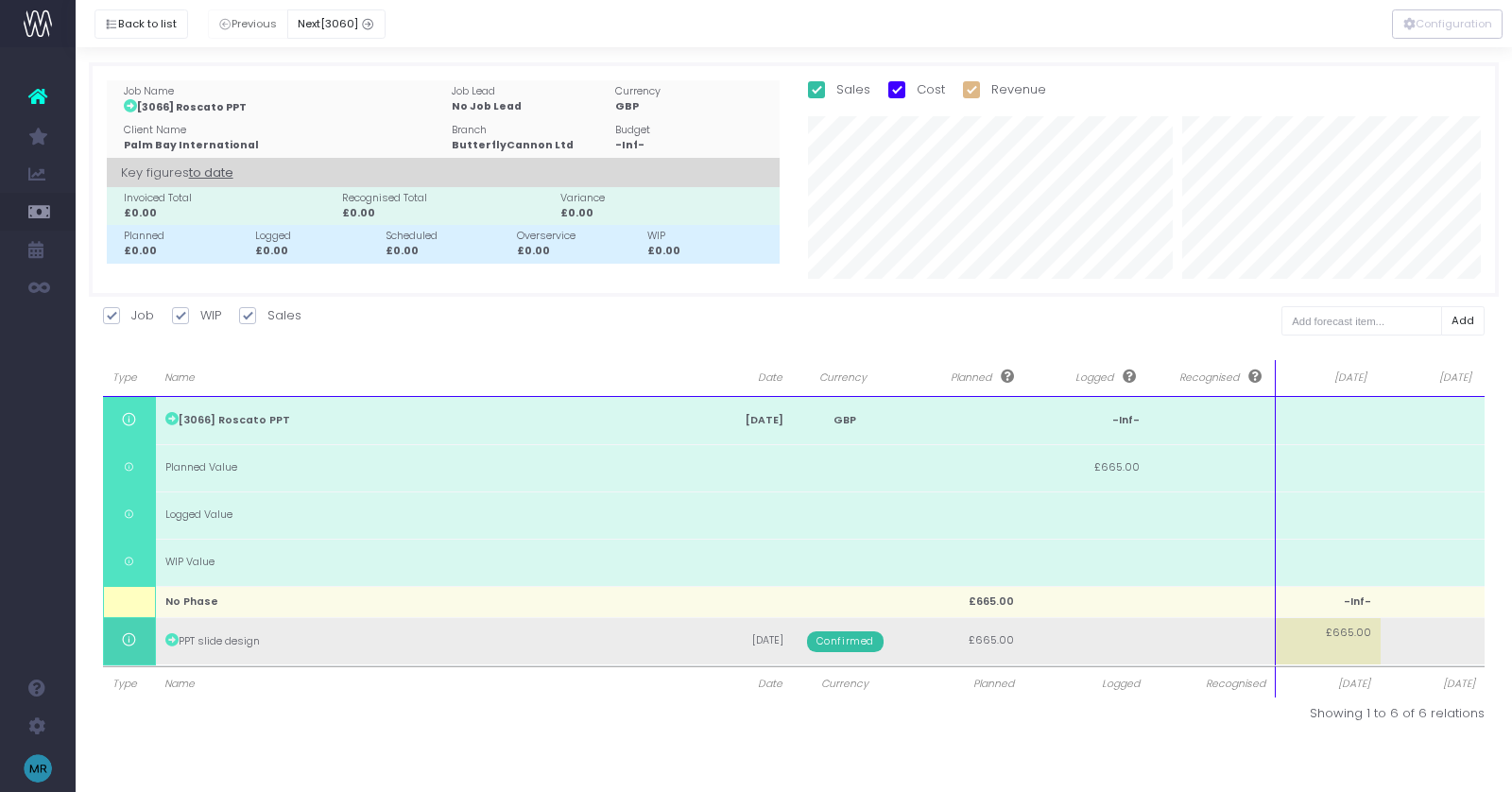
click at [1367, 628] on span "£665.00" at bounding box center [1349, 632] width 46 height 15
type input "665"
click at [1425, 636] on body "Oh my... this is bad. [PERSON_NAME] wasn't able to load this page. Please conta…" at bounding box center [756, 396] width 1512 height 792
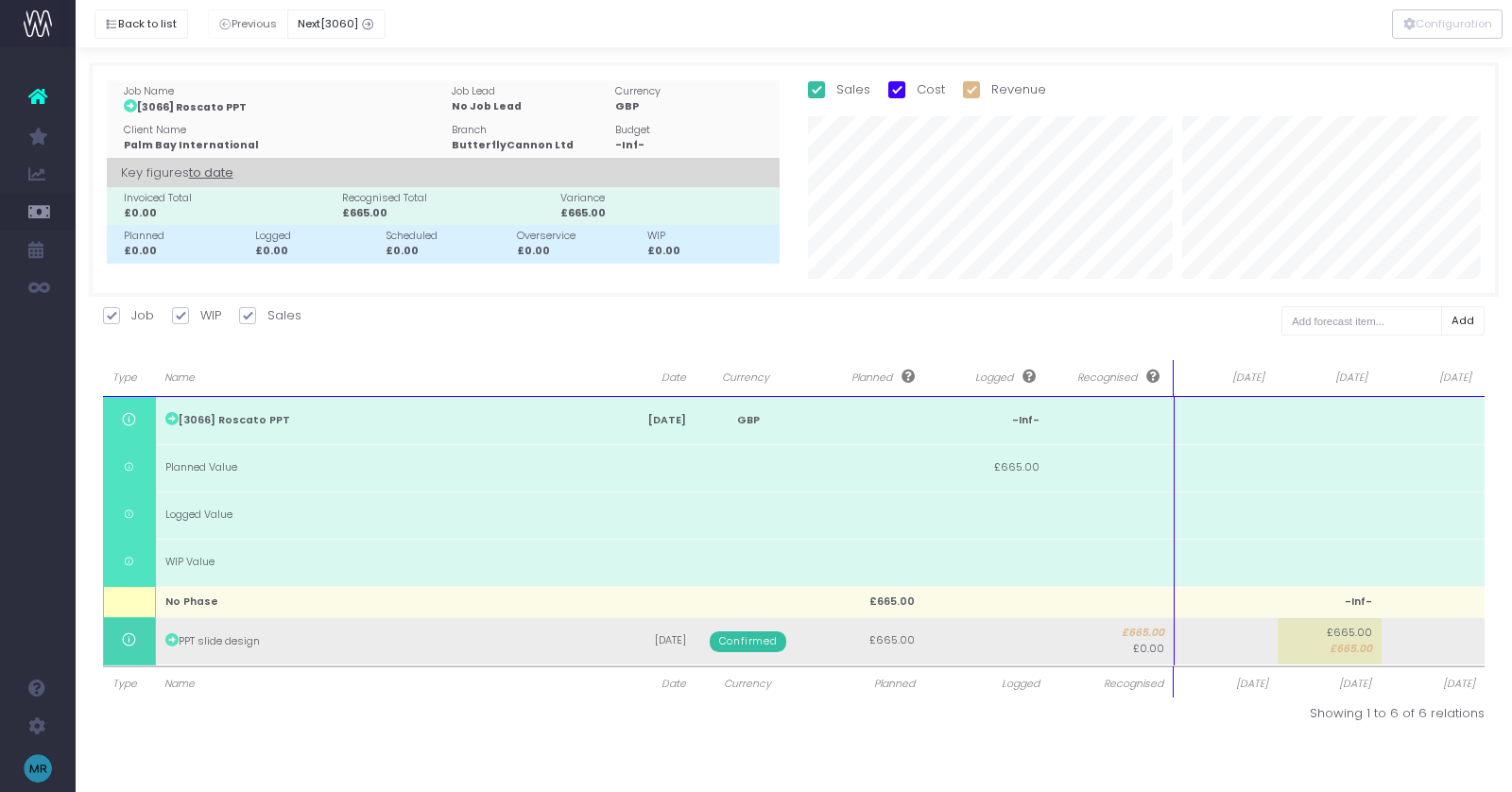
click at [1258, 640] on td at bounding box center [1226, 641] width 104 height 48
type input "66"
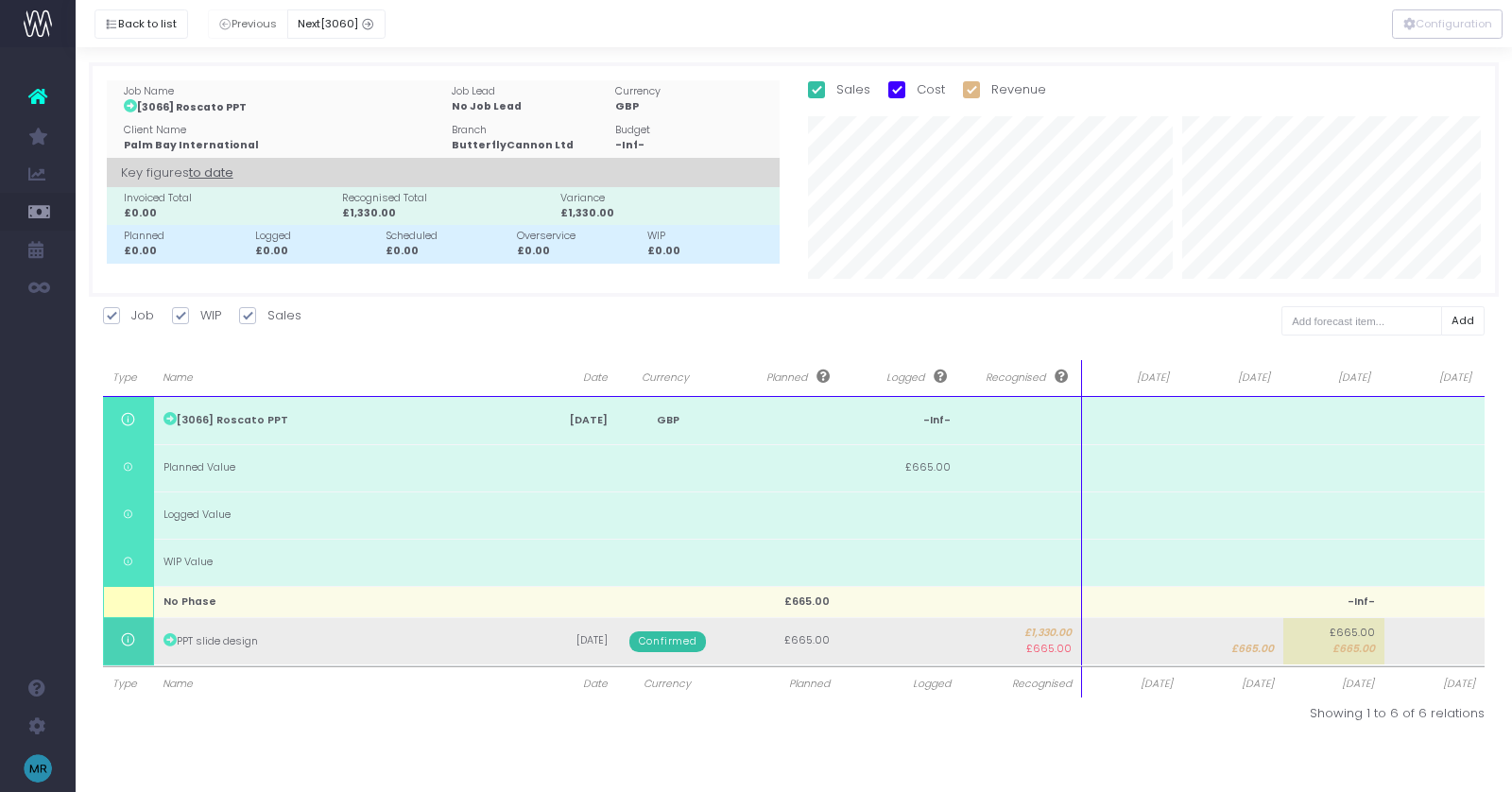
click at [1335, 645] on span "£665.00" at bounding box center [1353, 649] width 43 height 15
type input "665"
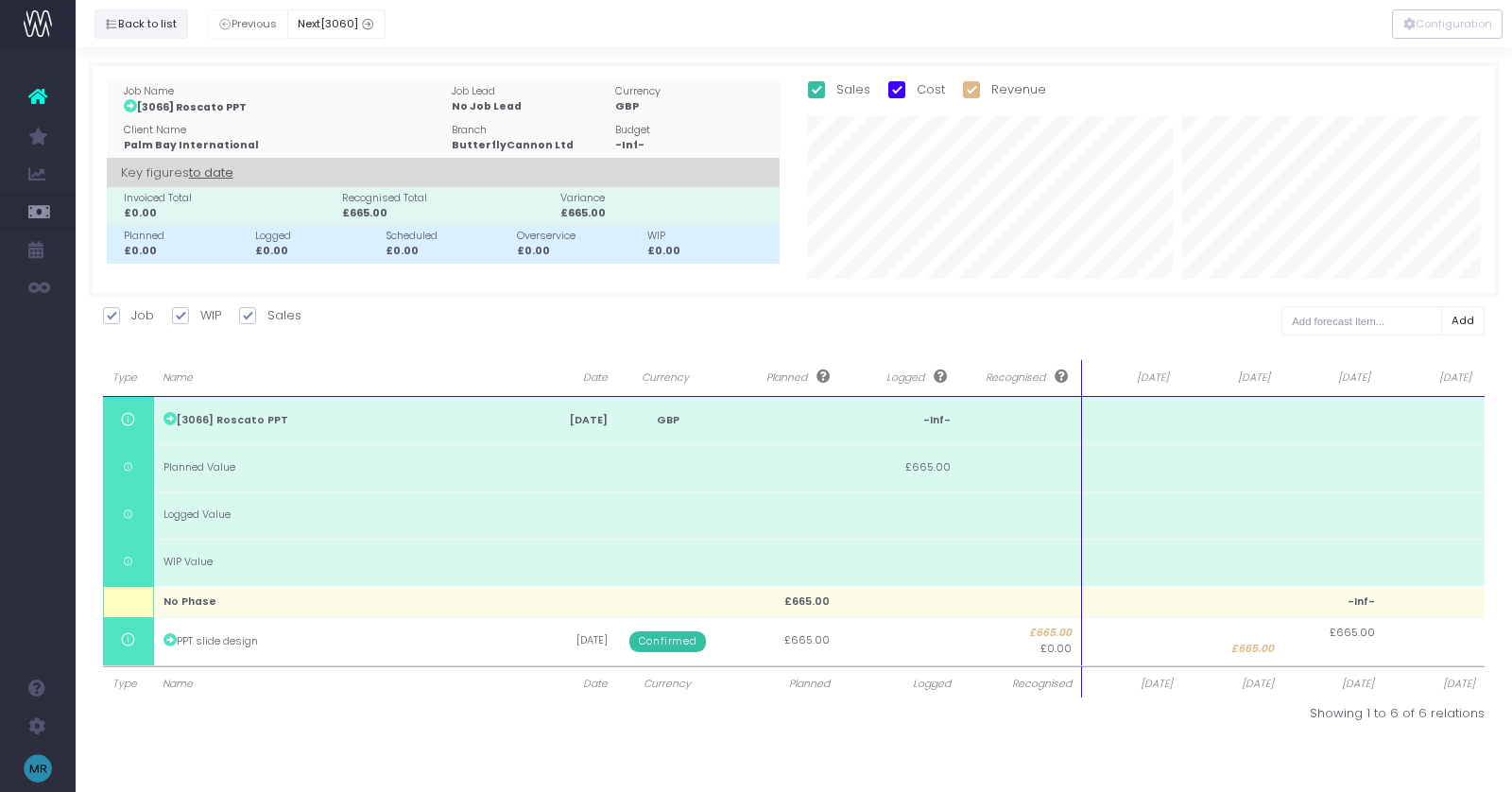
click at [121, 21] on button "Back to list" at bounding box center [141, 25] width 93 height 30
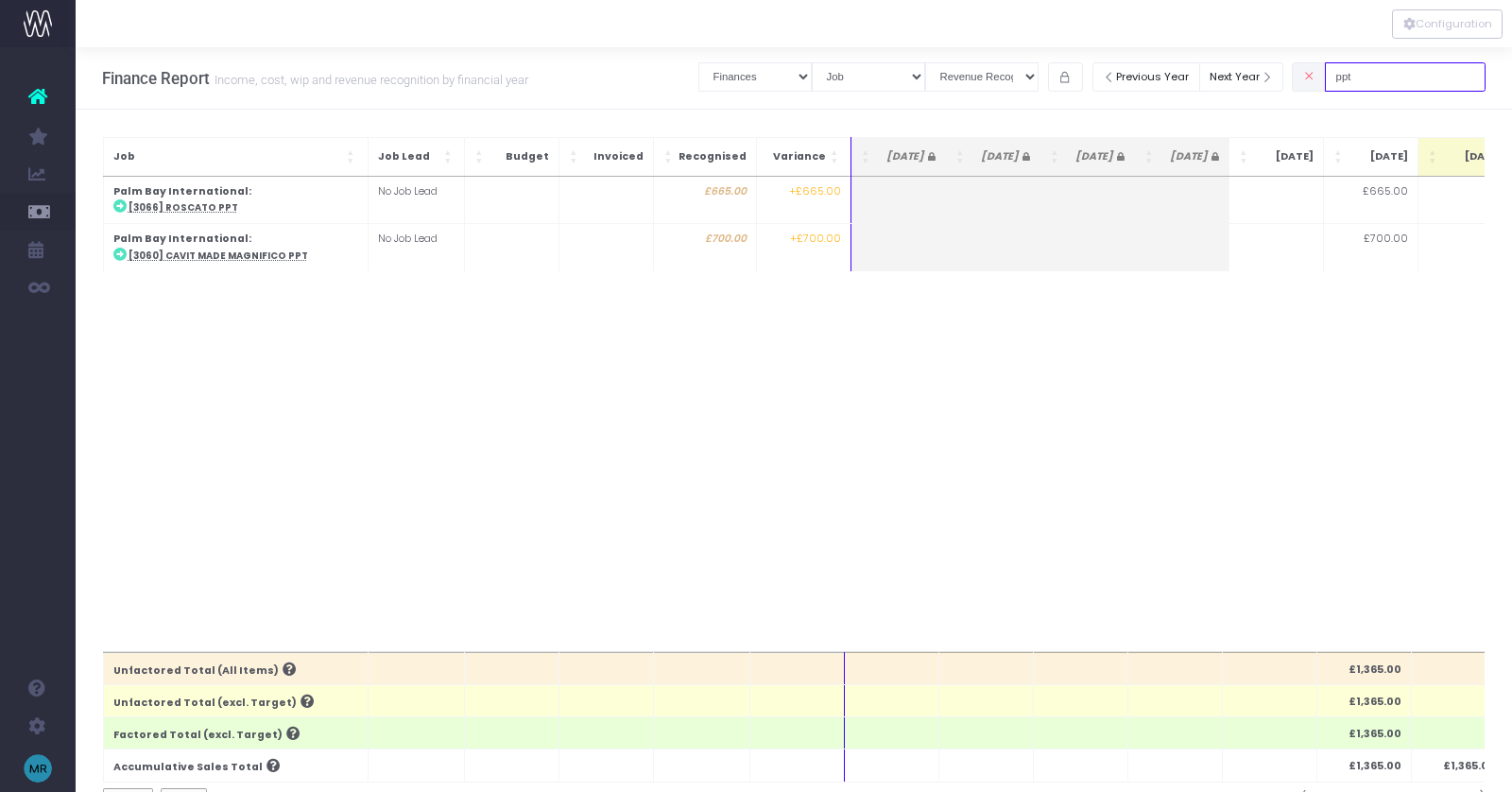
drag, startPoint x: 1391, startPoint y: 84, endPoint x: 1323, endPoint y: 84, distance: 68.0
click at [1323, 84] on div "ppt" at bounding box center [1389, 76] width 194 height 39
type input "p"
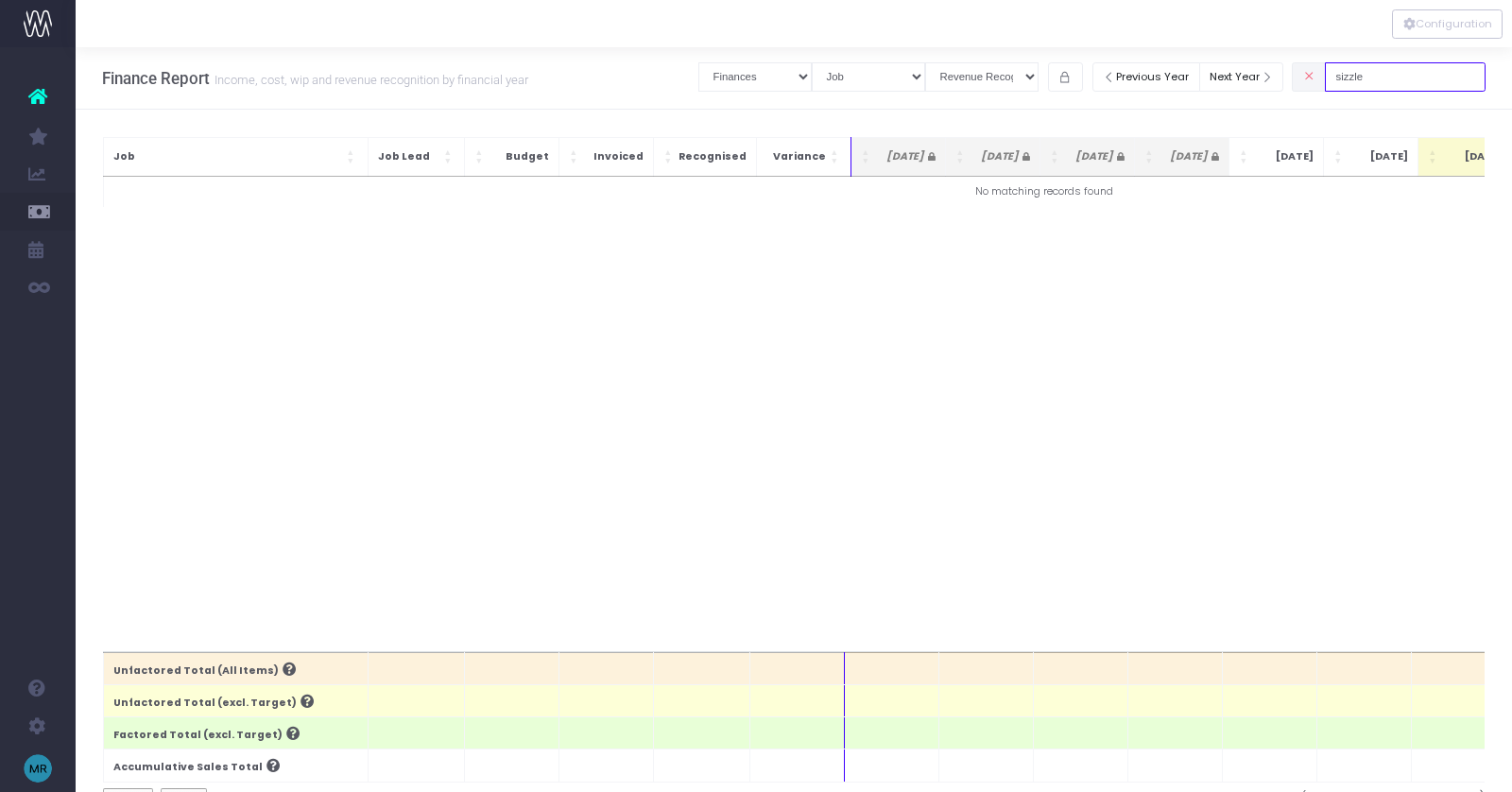
type input "sizzle"
click at [676, 511] on div "Forecasted Sales Forecasted Expenses Issued Sales Invoices Issued Expenses & Or…" at bounding box center [794, 414] width 1382 height 476
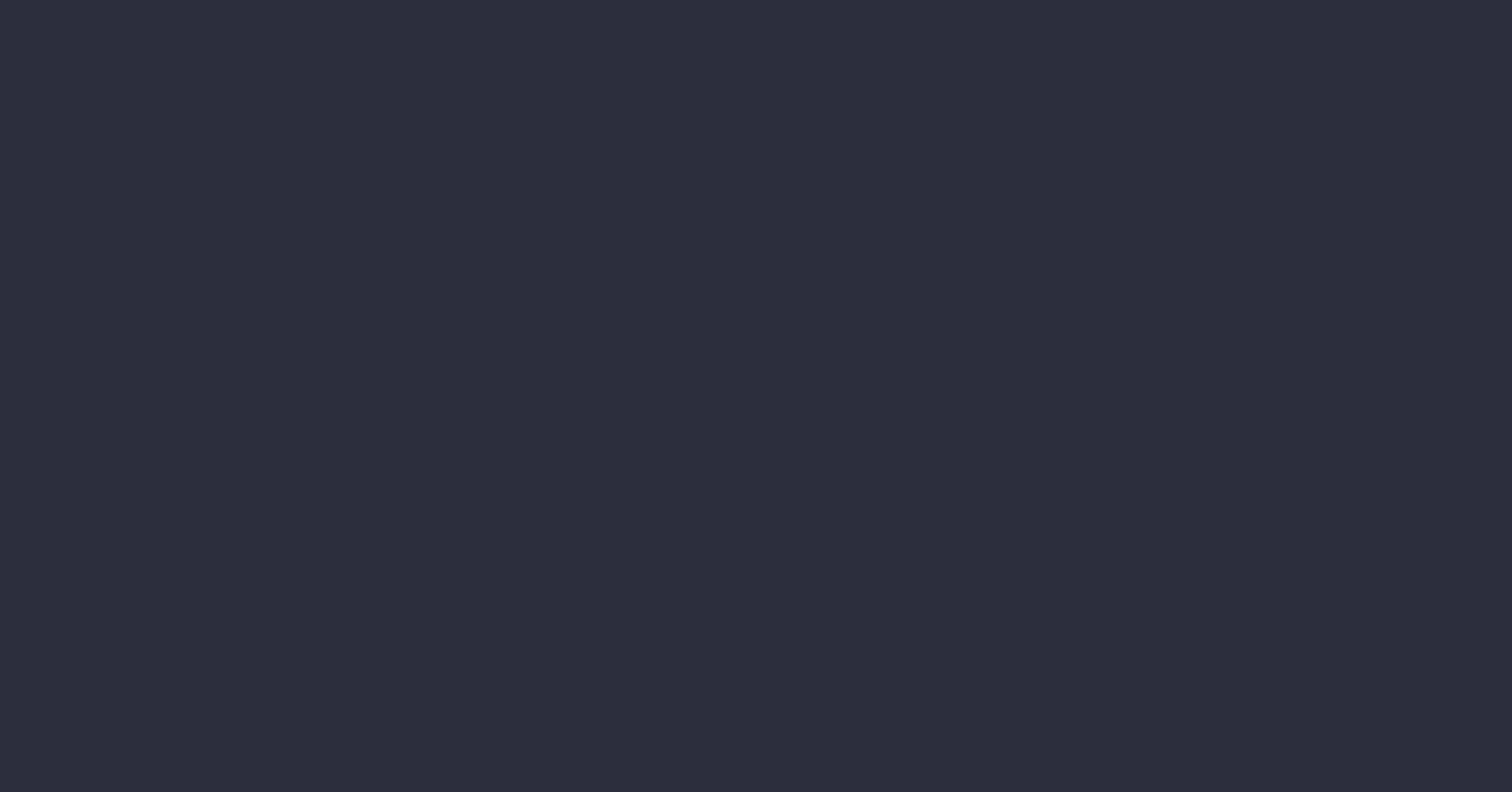
select select "finances"
select select "job"
select select "revrec"
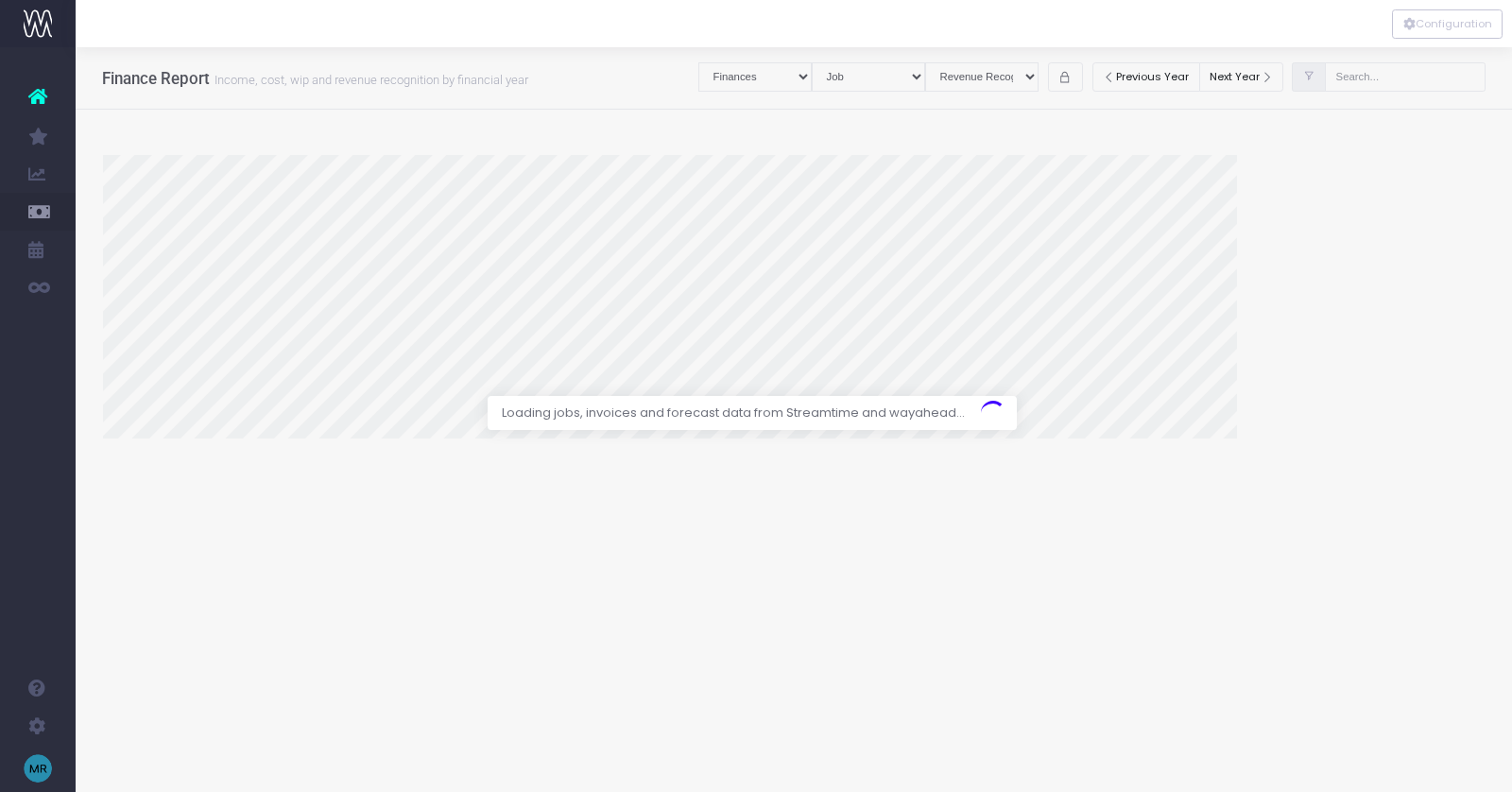
click at [1385, 81] on div at bounding box center [756, 396] width 1512 height 792
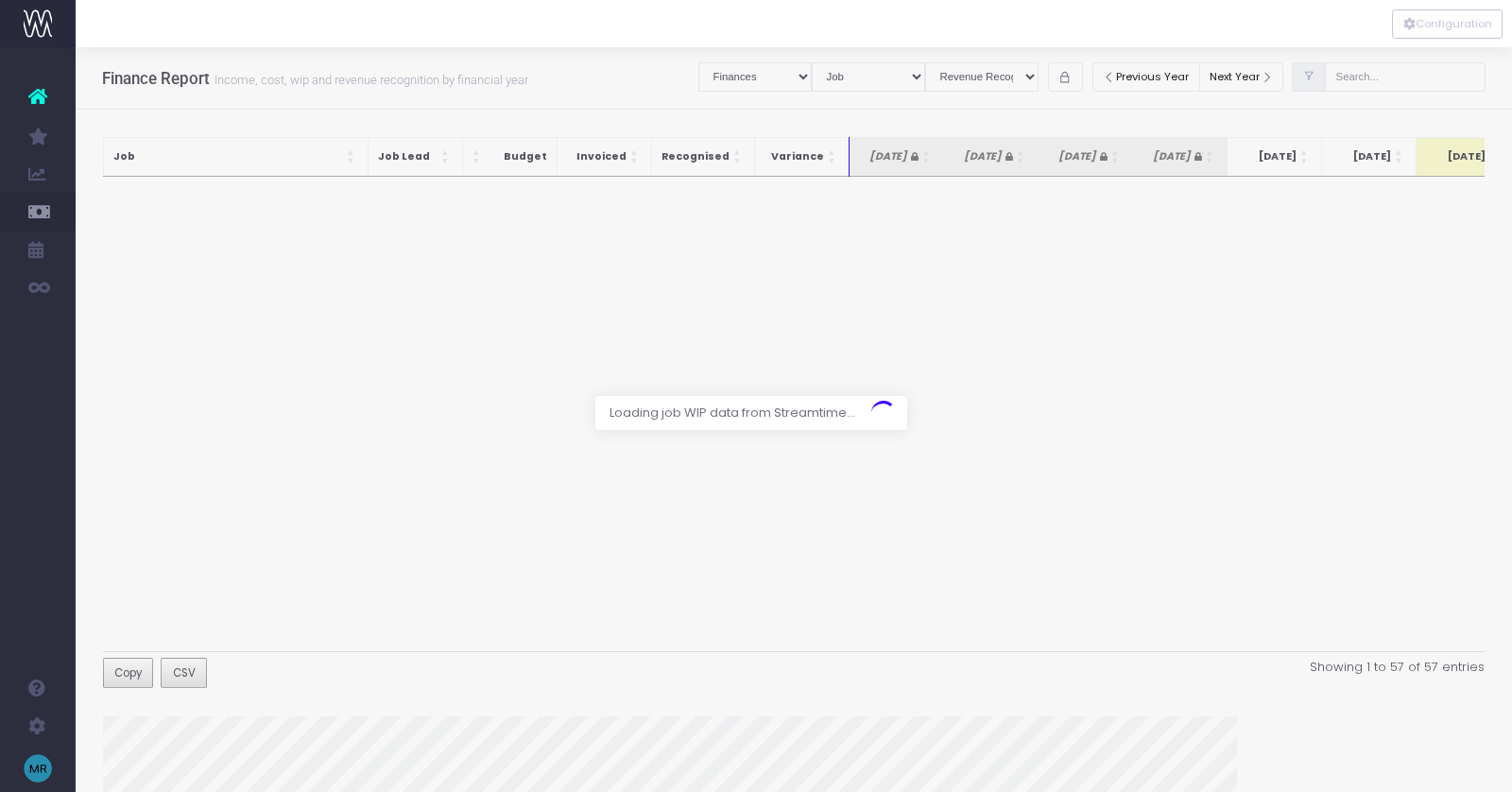
click at [1381, 77] on div at bounding box center [756, 396] width 1512 height 792
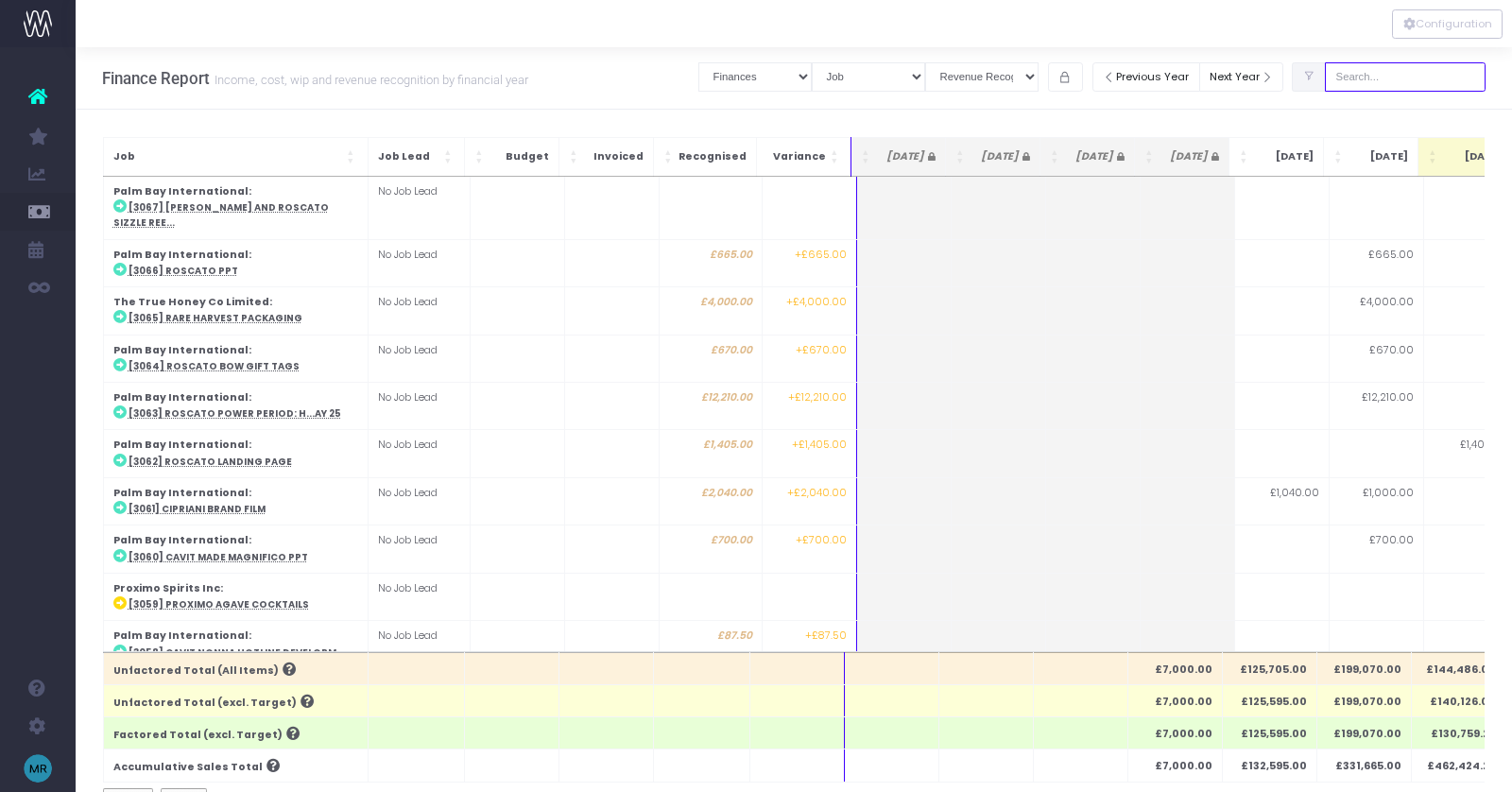
click at [1398, 70] on input "text" at bounding box center [1405, 77] width 161 height 30
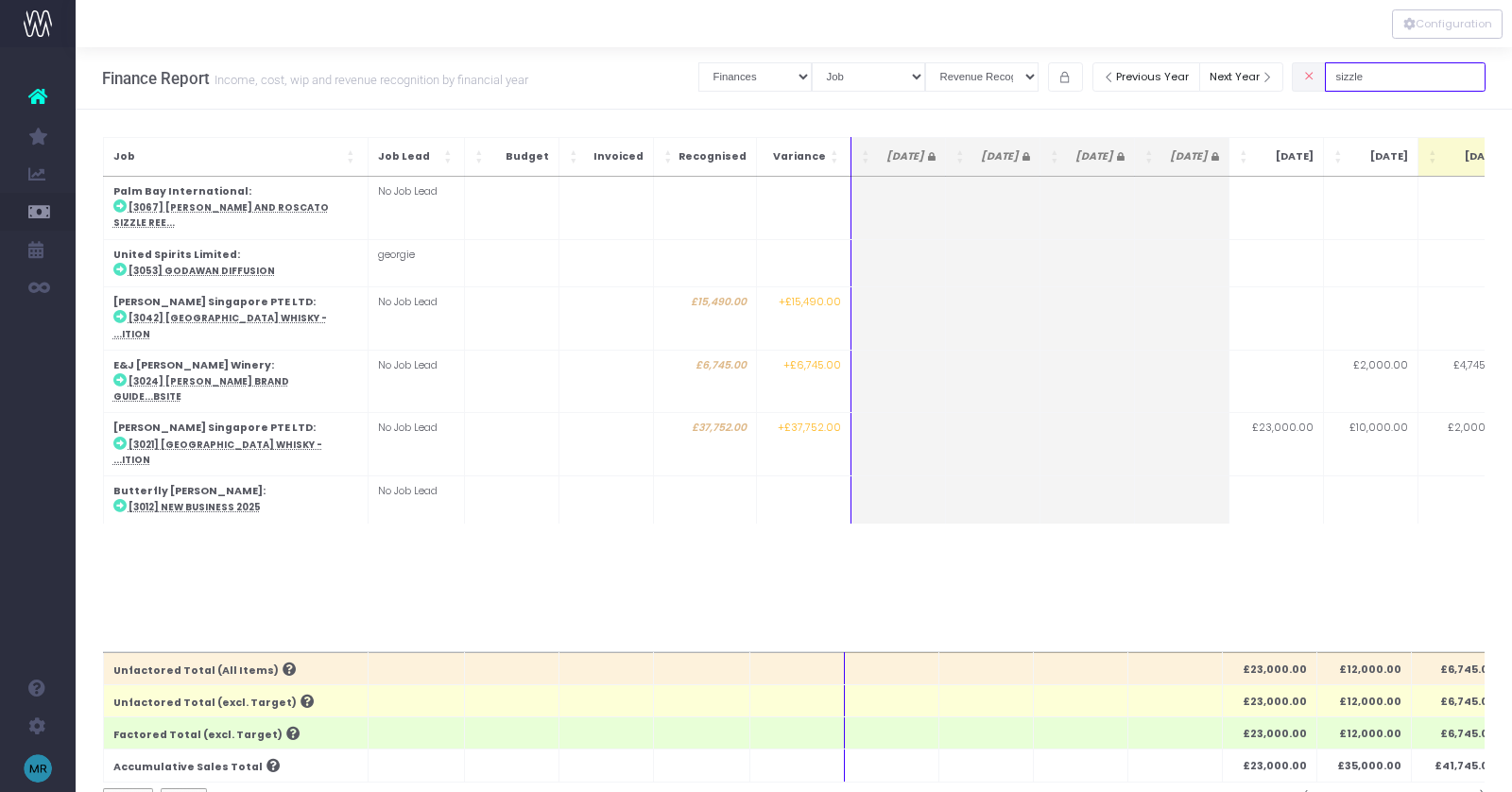
type input "sizzle"
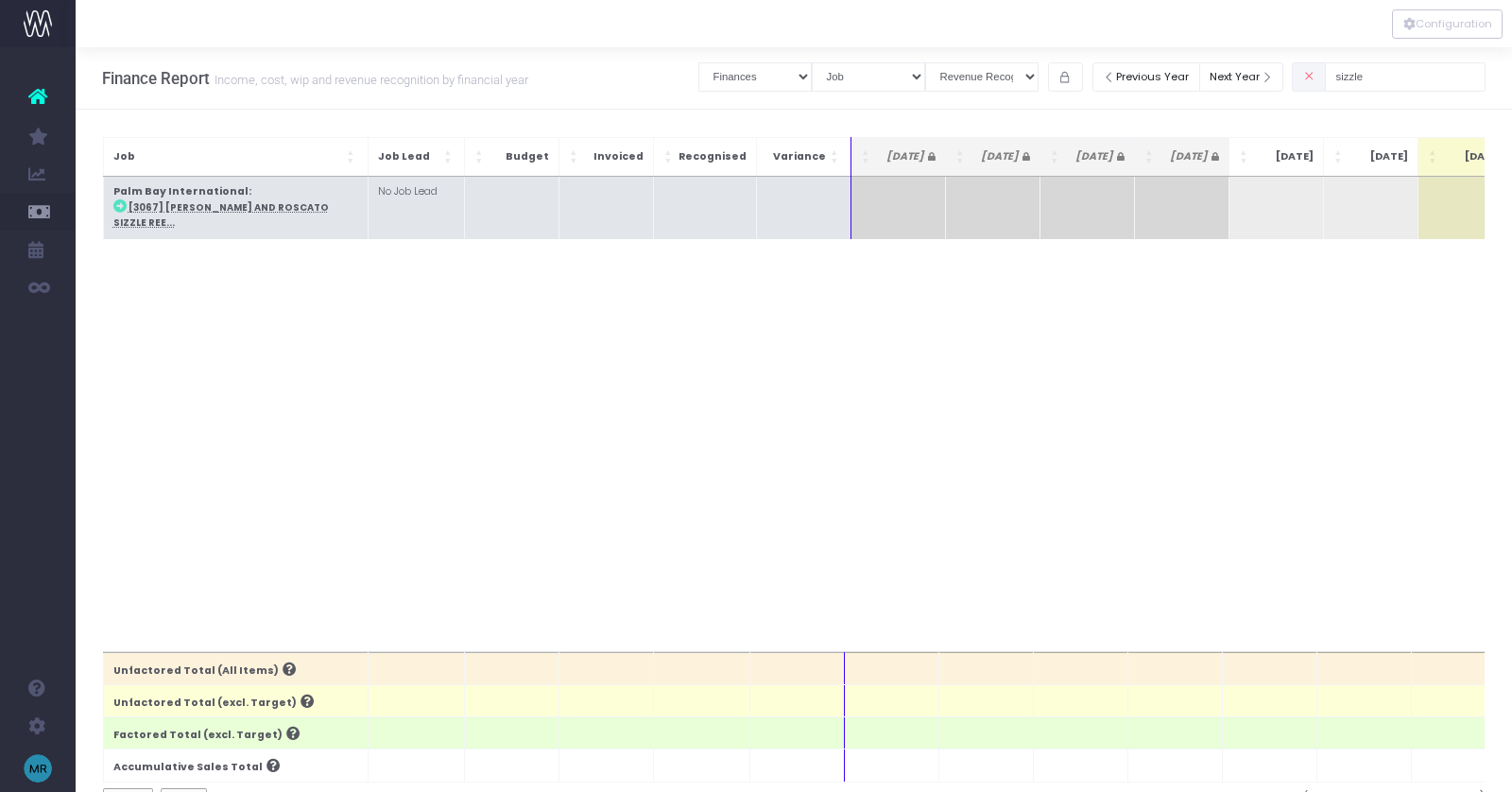
click at [258, 199] on td "Palm Bay International : [3067] [PERSON_NAME] and Roscato sizzle ree..." at bounding box center [235, 207] width 265 height 62
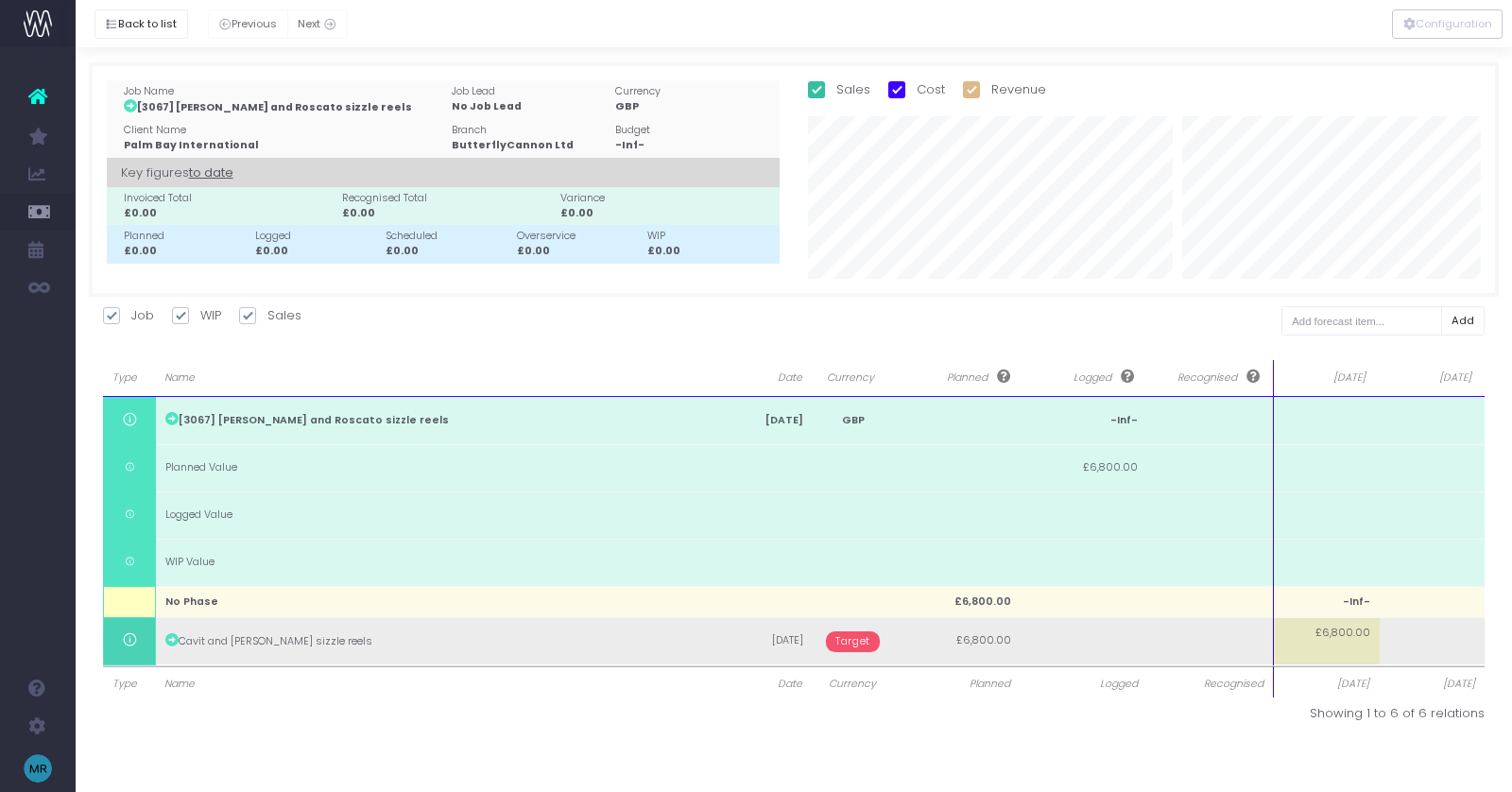
click at [855, 643] on span "Target" at bounding box center [853, 641] width 54 height 21
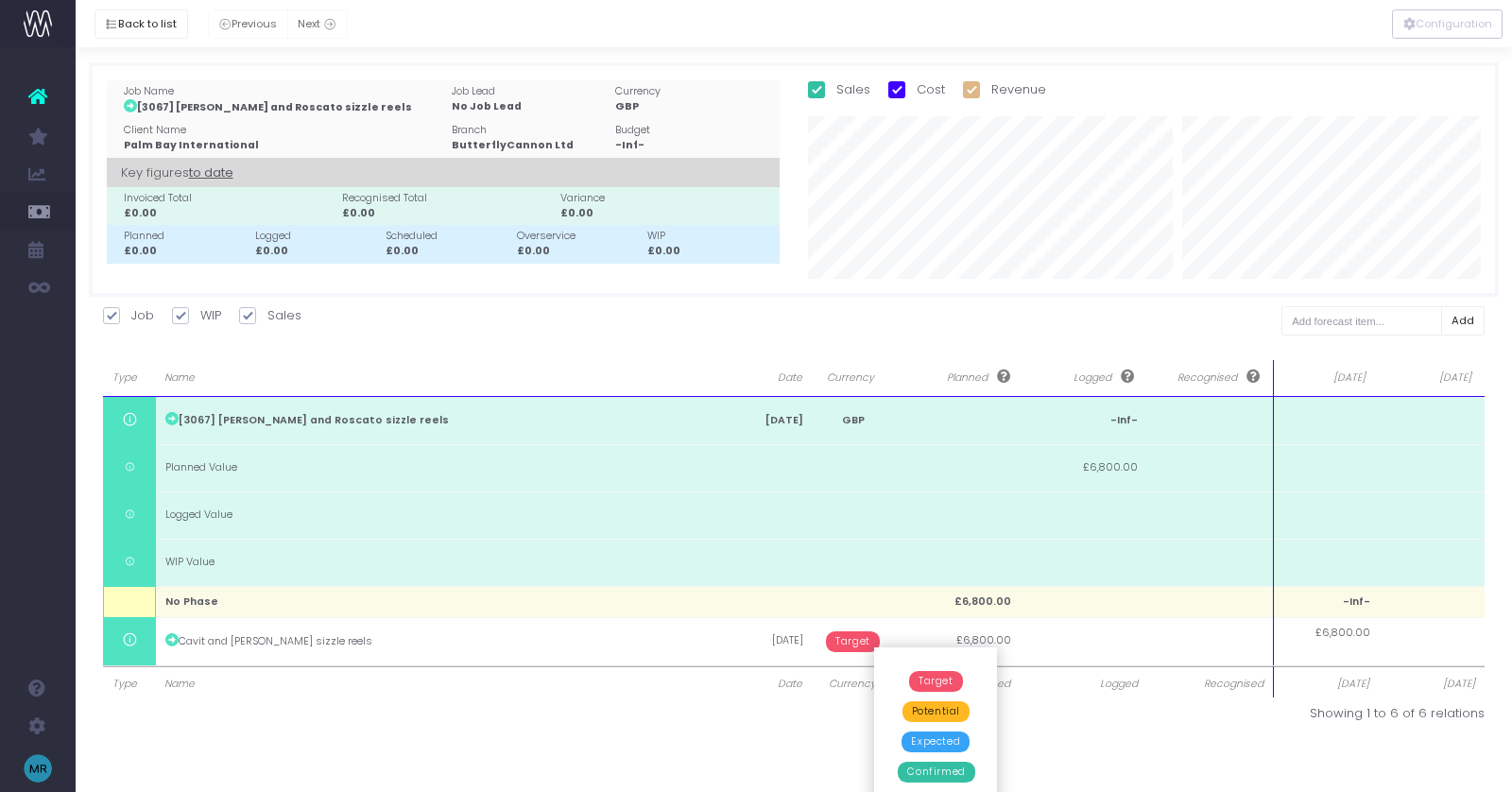
click at [927, 781] on span "Confirmed" at bounding box center [935, 772] width 76 height 21
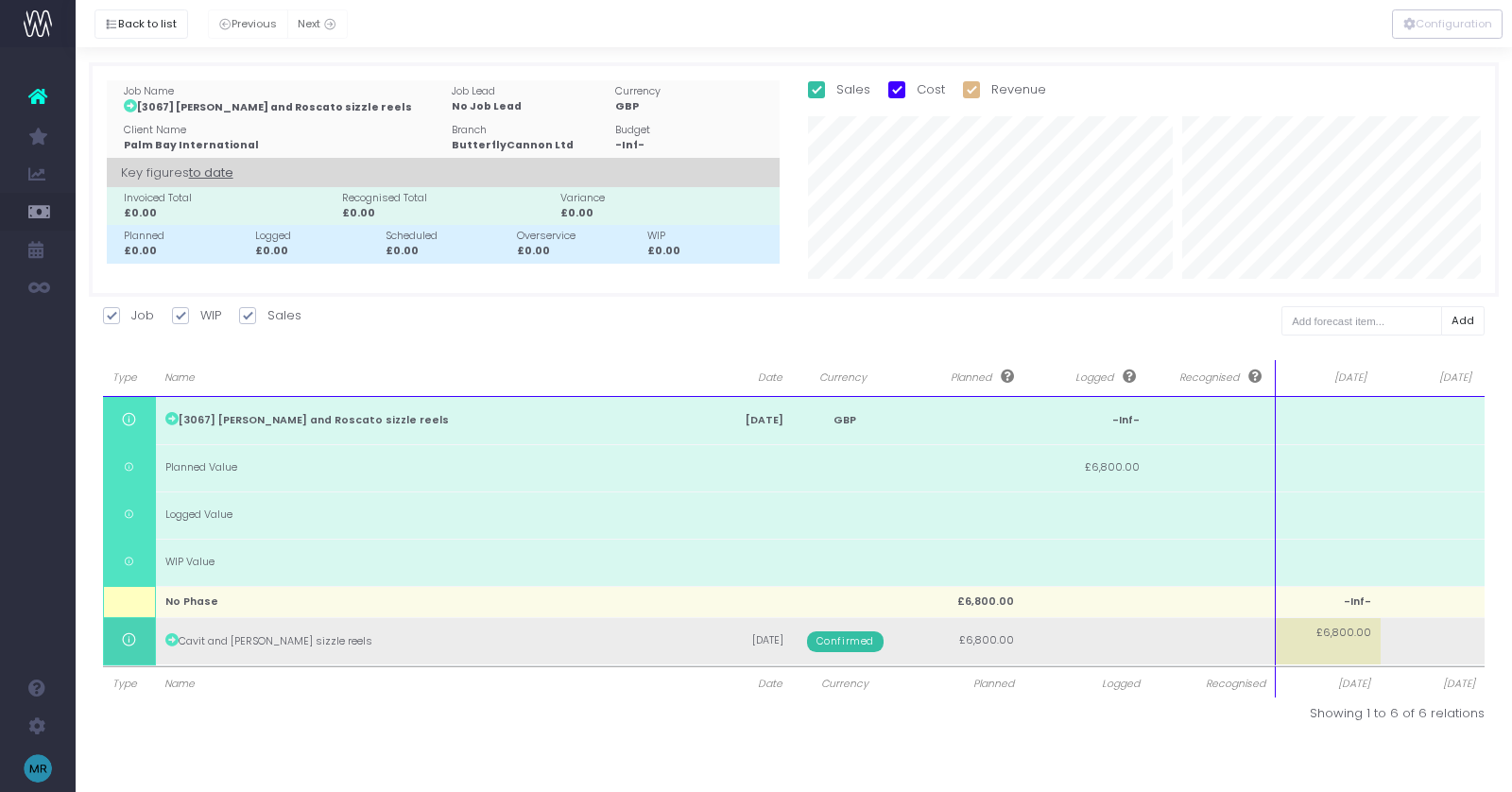
click at [1340, 643] on td "£6,800.00" at bounding box center [1329, 641] width 105 height 48
type input "6800"
click at [1401, 641] on body "Oh my... this is bad. [PERSON_NAME] wasn't able to load this page. Please conta…" at bounding box center [756, 396] width 1512 height 792
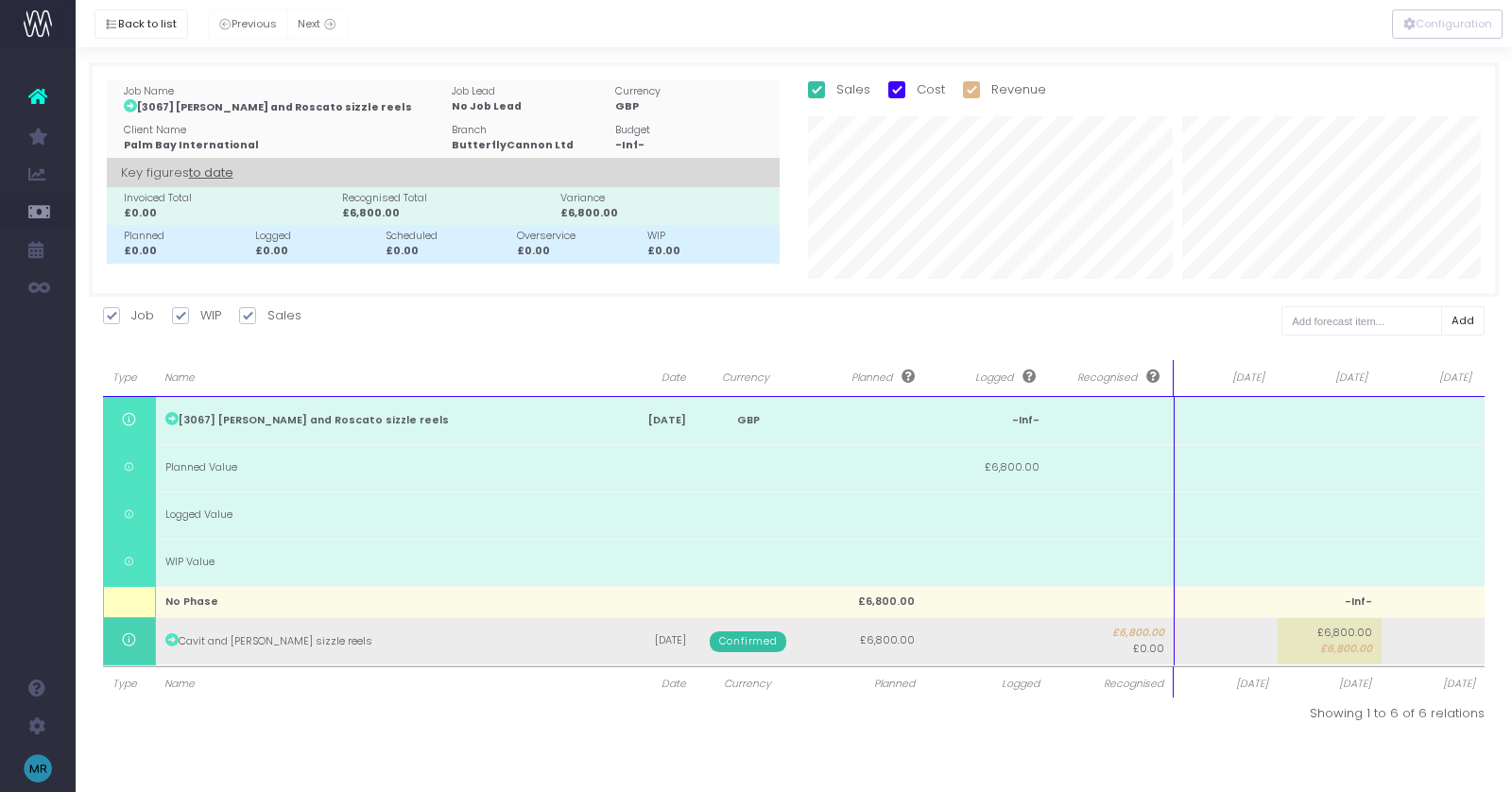
click at [1267, 638] on td at bounding box center [1226, 641] width 104 height 48
type input "6800"
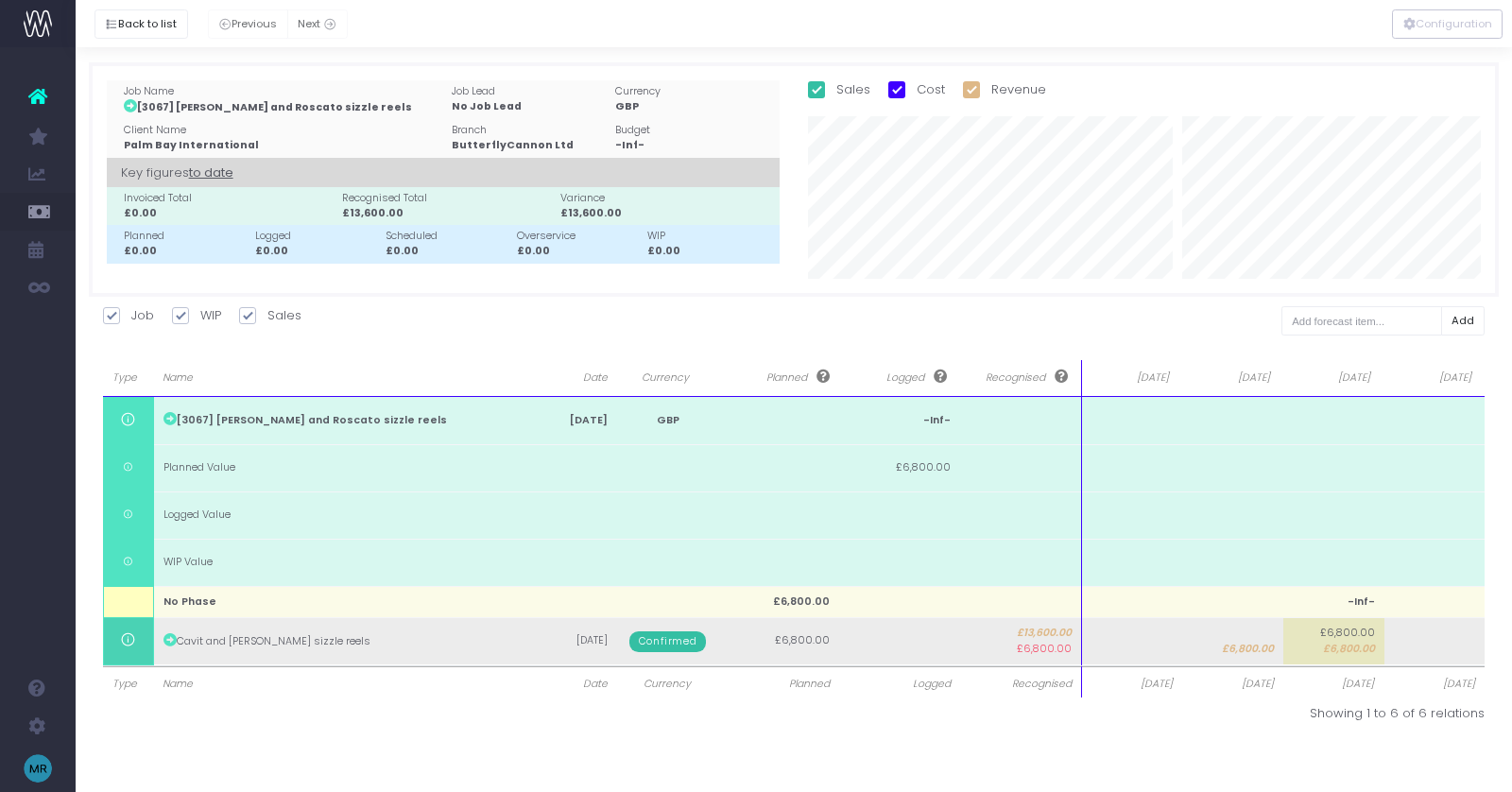
click at [1360, 660] on td "£6,800.00 £6,800.00" at bounding box center [1334, 641] width 101 height 48
type input "6800"
click at [1252, 645] on span "£6,800.00" at bounding box center [1247, 649] width 52 height 15
type input "8600"
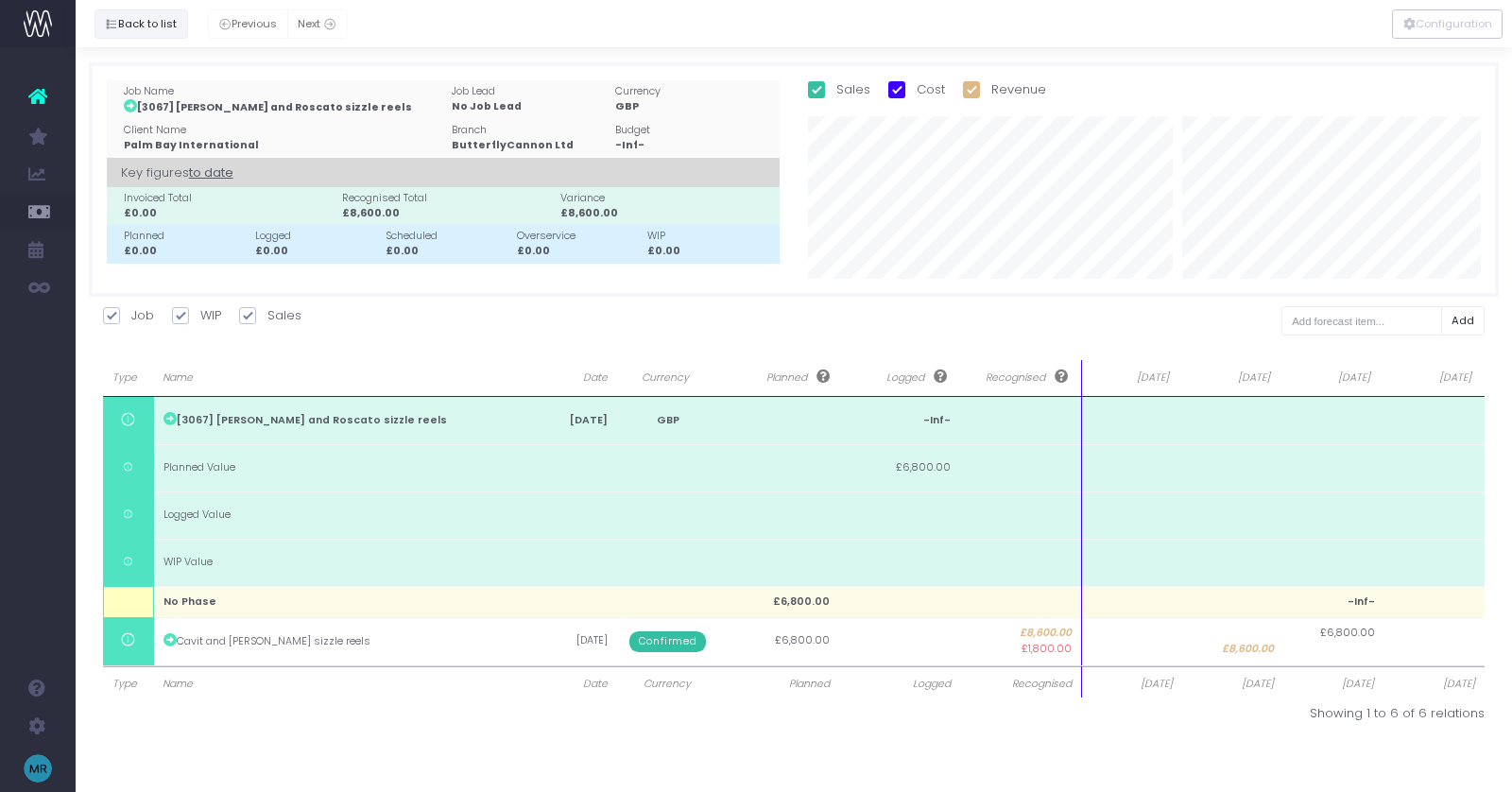
click at [146, 24] on button "Back to list" at bounding box center [141, 25] width 93 height 30
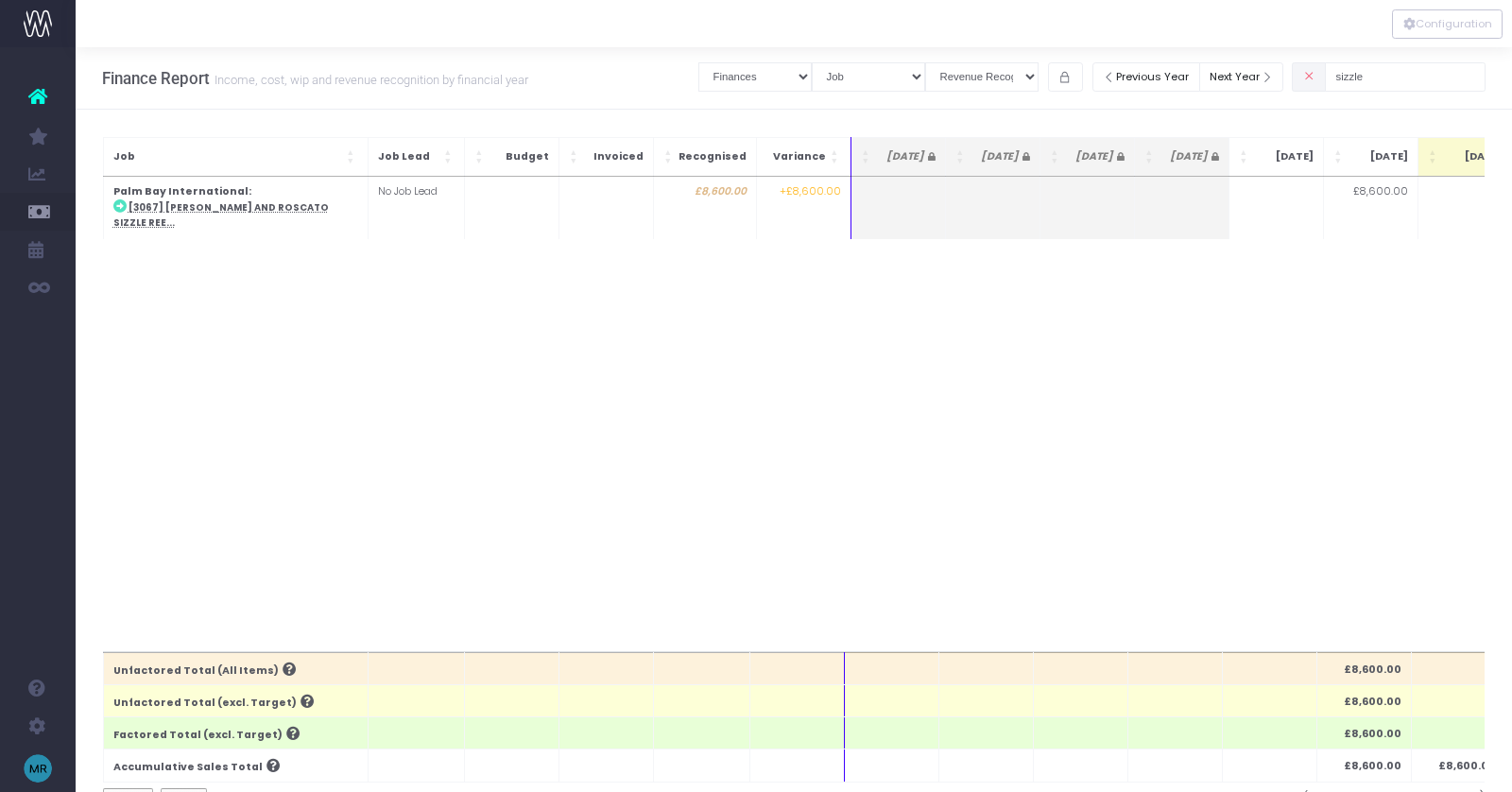
click at [1326, 82] on span at bounding box center [1309, 77] width 34 height 30
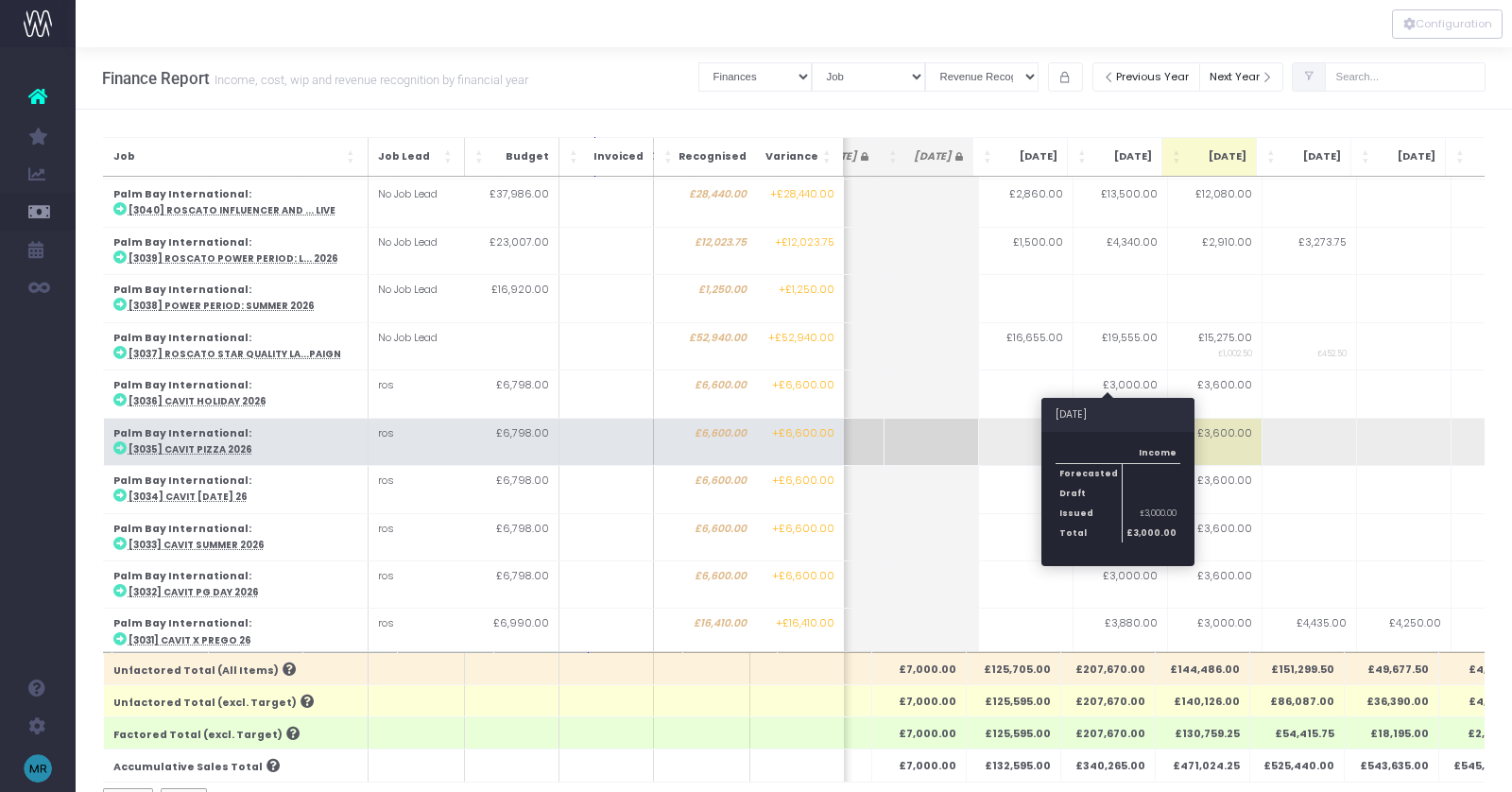
scroll to position [1331, 289]
